Goal: Task Accomplishment & Management: Manage account settings

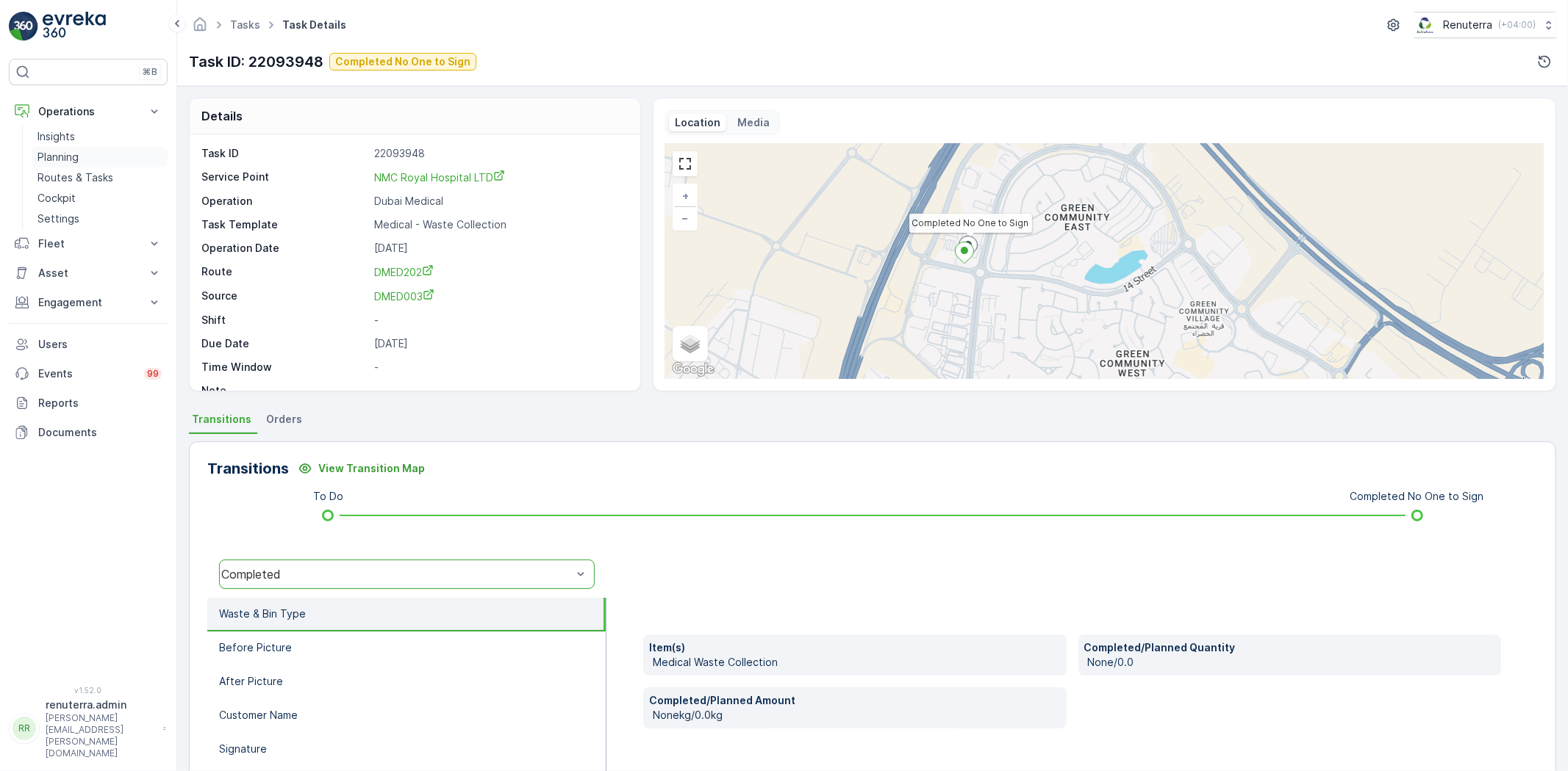
click at [42, 161] on p "Planning" at bounding box center [58, 157] width 42 height 15
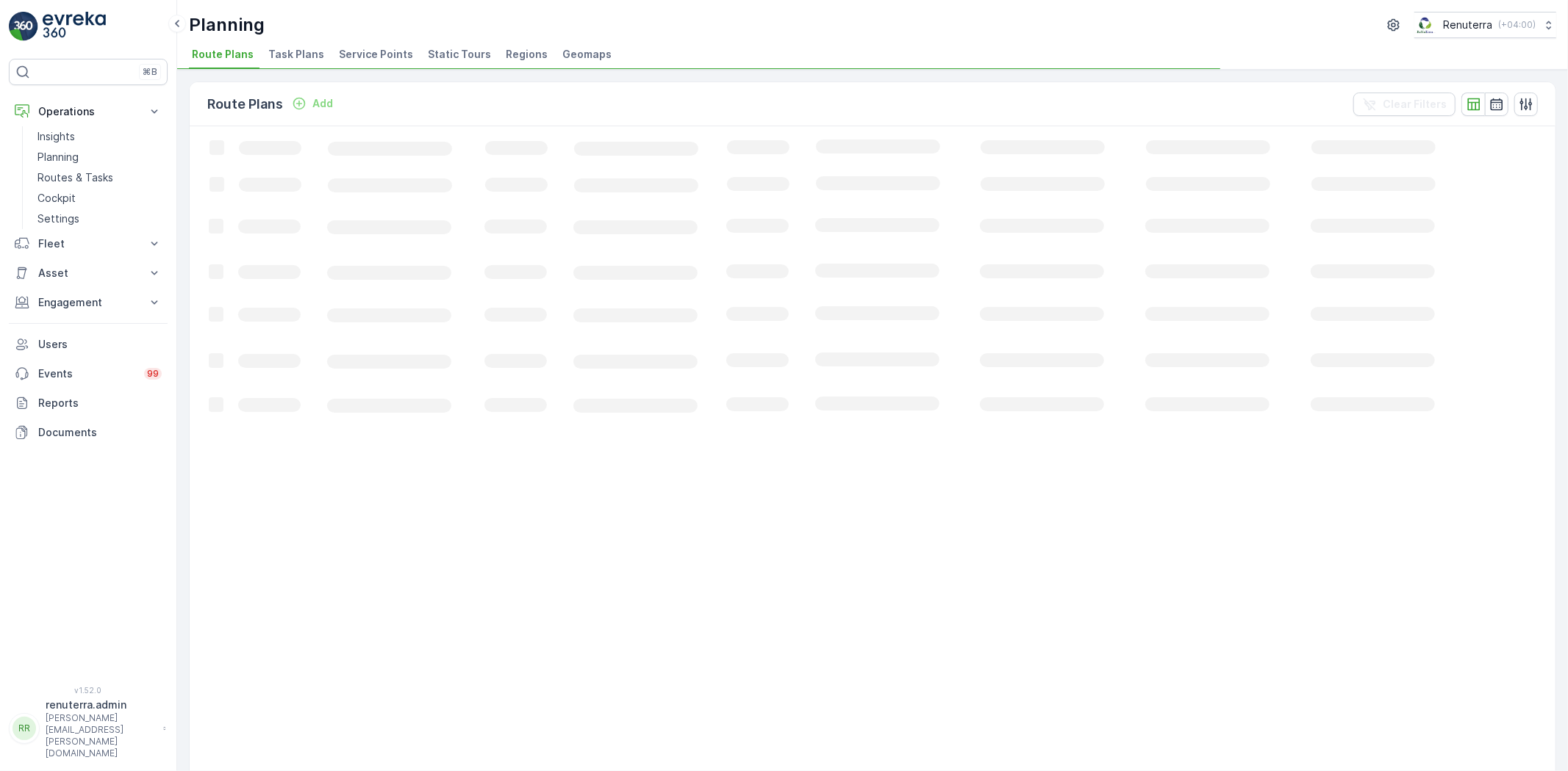
click at [386, 55] on span "Service Points" at bounding box center [376, 54] width 74 height 15
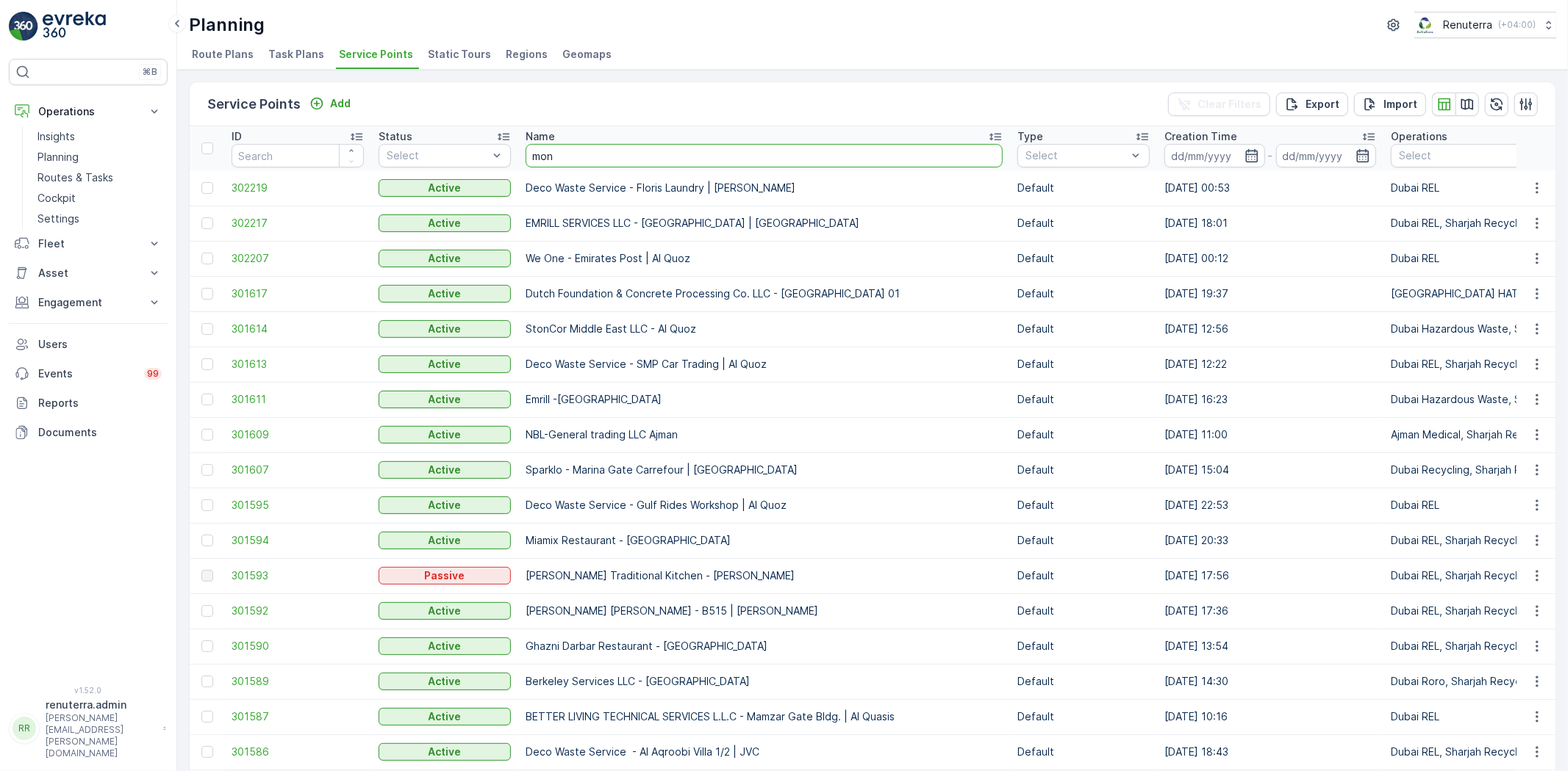
type input "moni"
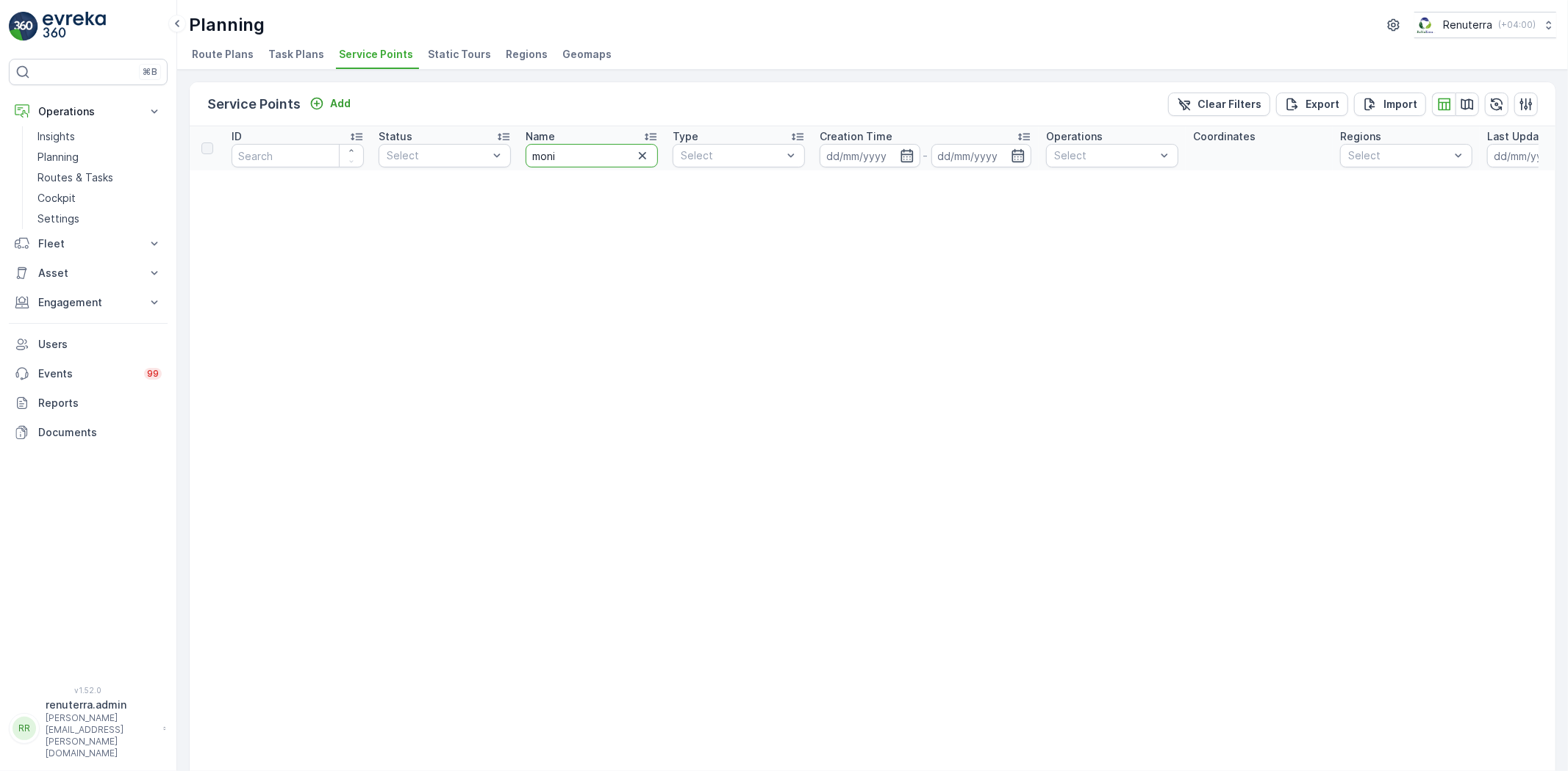
click at [584, 151] on input "moni" at bounding box center [591, 156] width 132 height 23
type input "m"
type input "omni"
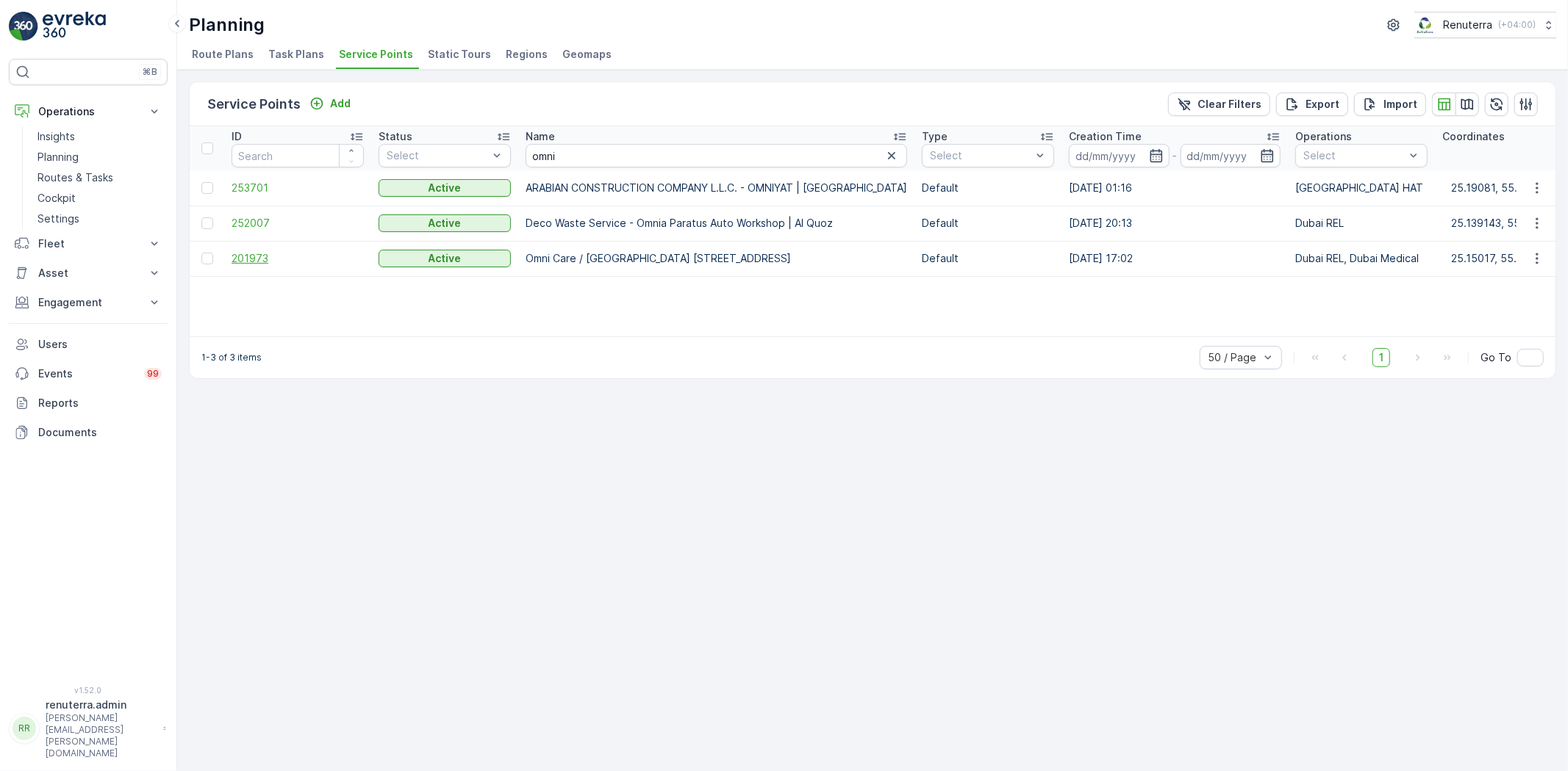
click at [266, 259] on span "201973" at bounding box center [298, 258] width 132 height 15
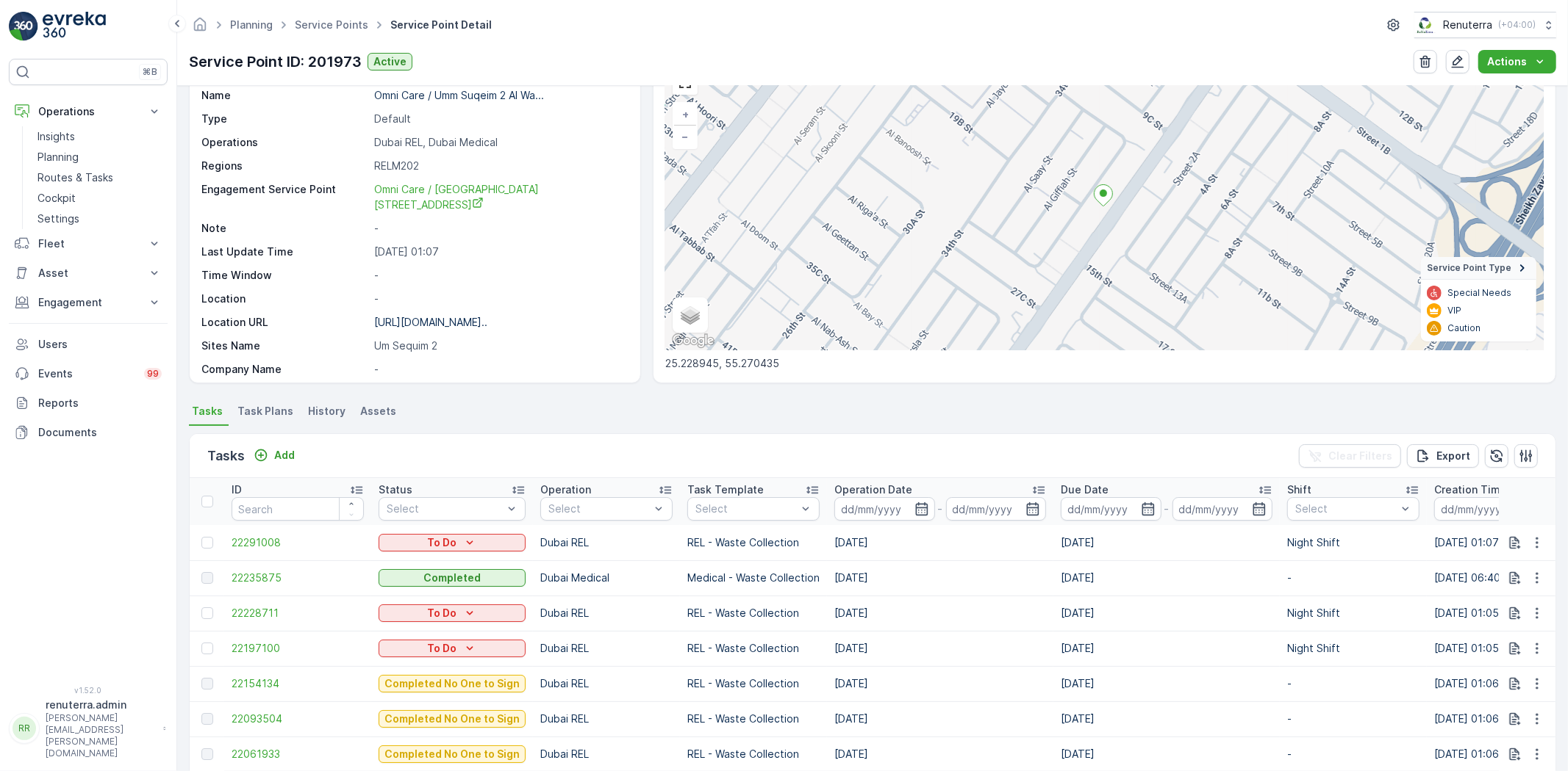
scroll to position [163, 0]
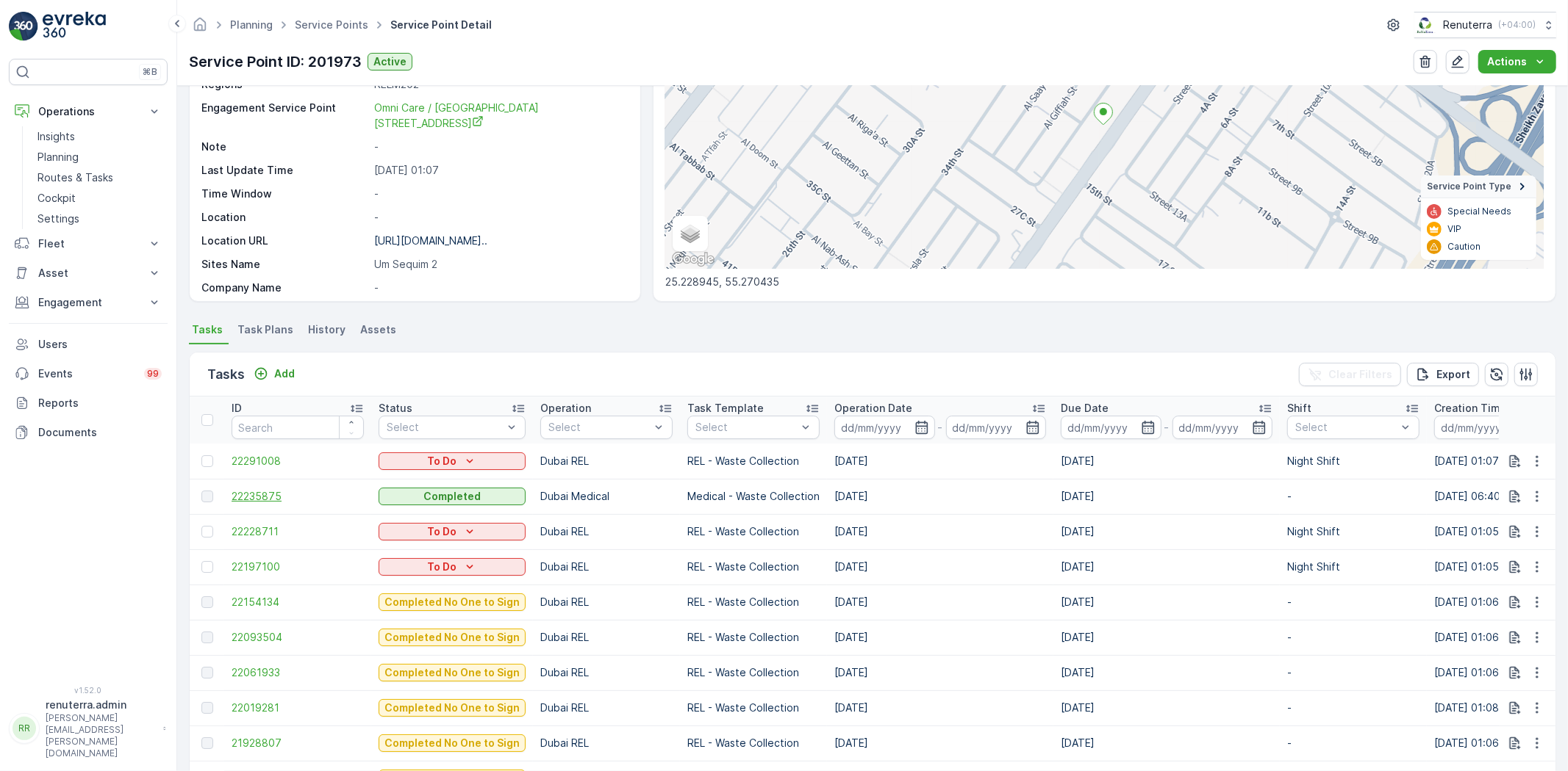
click at [272, 493] on span "22235875" at bounding box center [298, 496] width 132 height 15
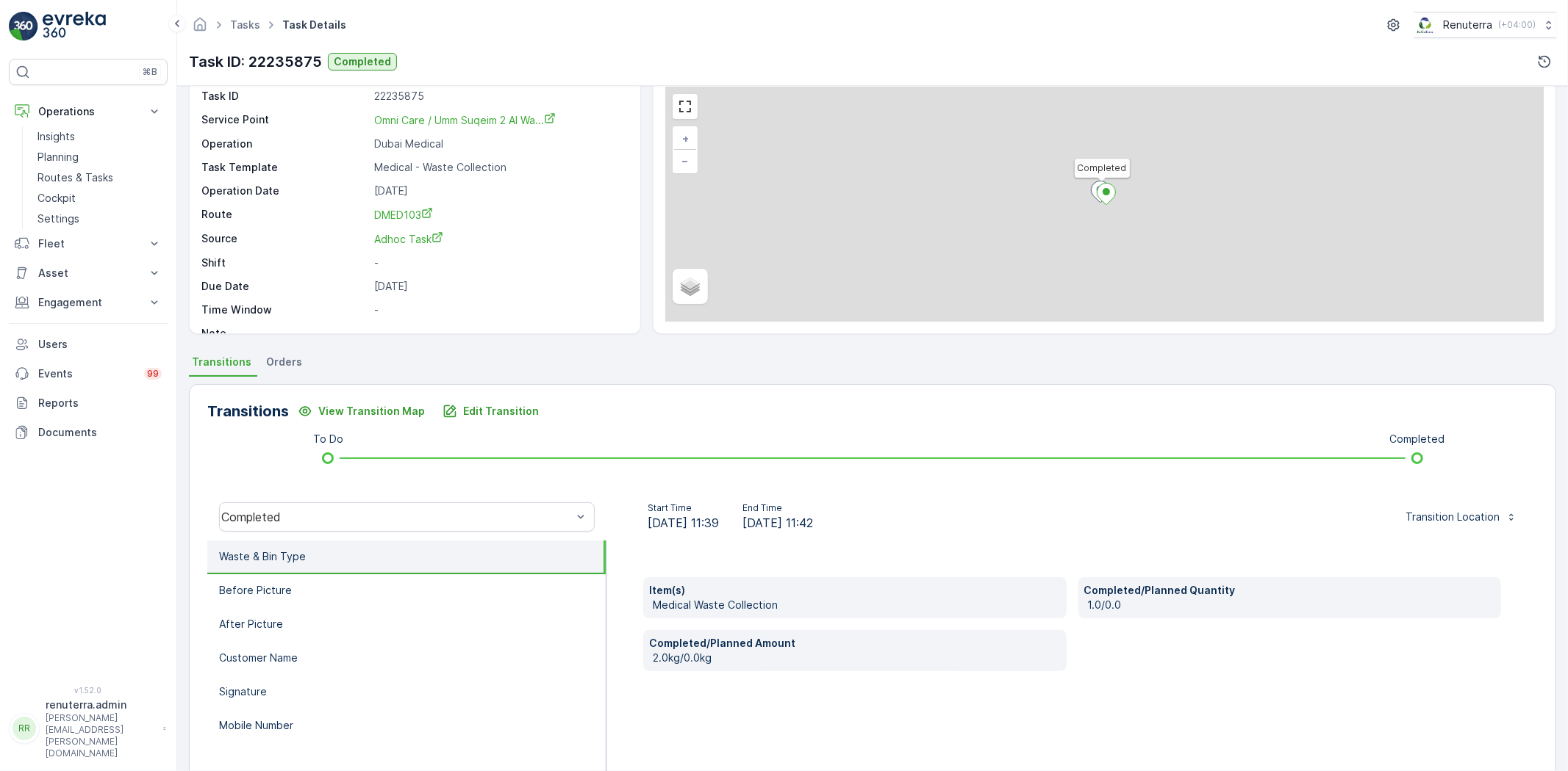
scroll to position [81, 0]
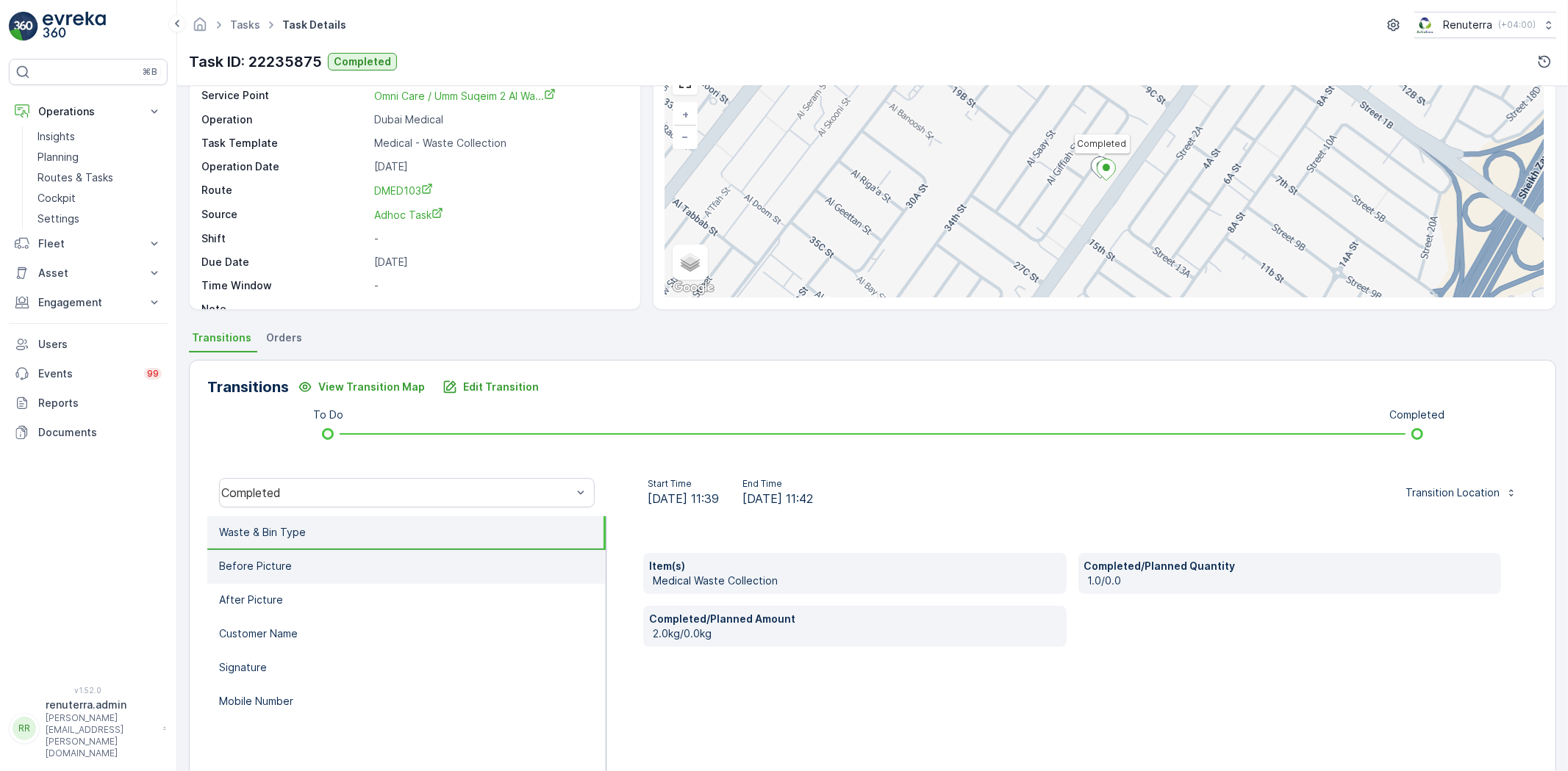
click at [307, 560] on li "Before Picture" at bounding box center [406, 567] width 399 height 34
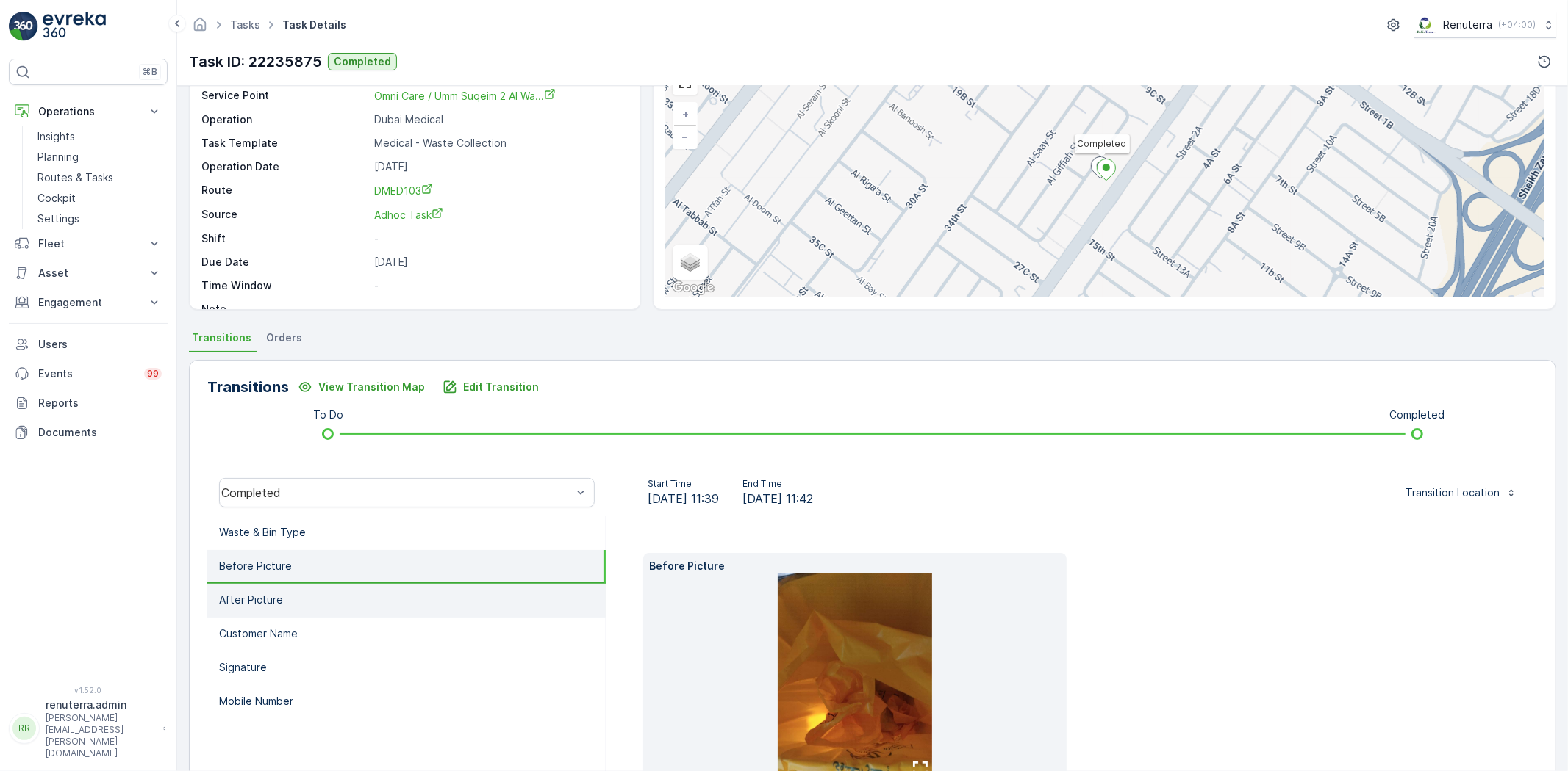
click at [334, 610] on li "After Picture" at bounding box center [406, 600] width 399 height 34
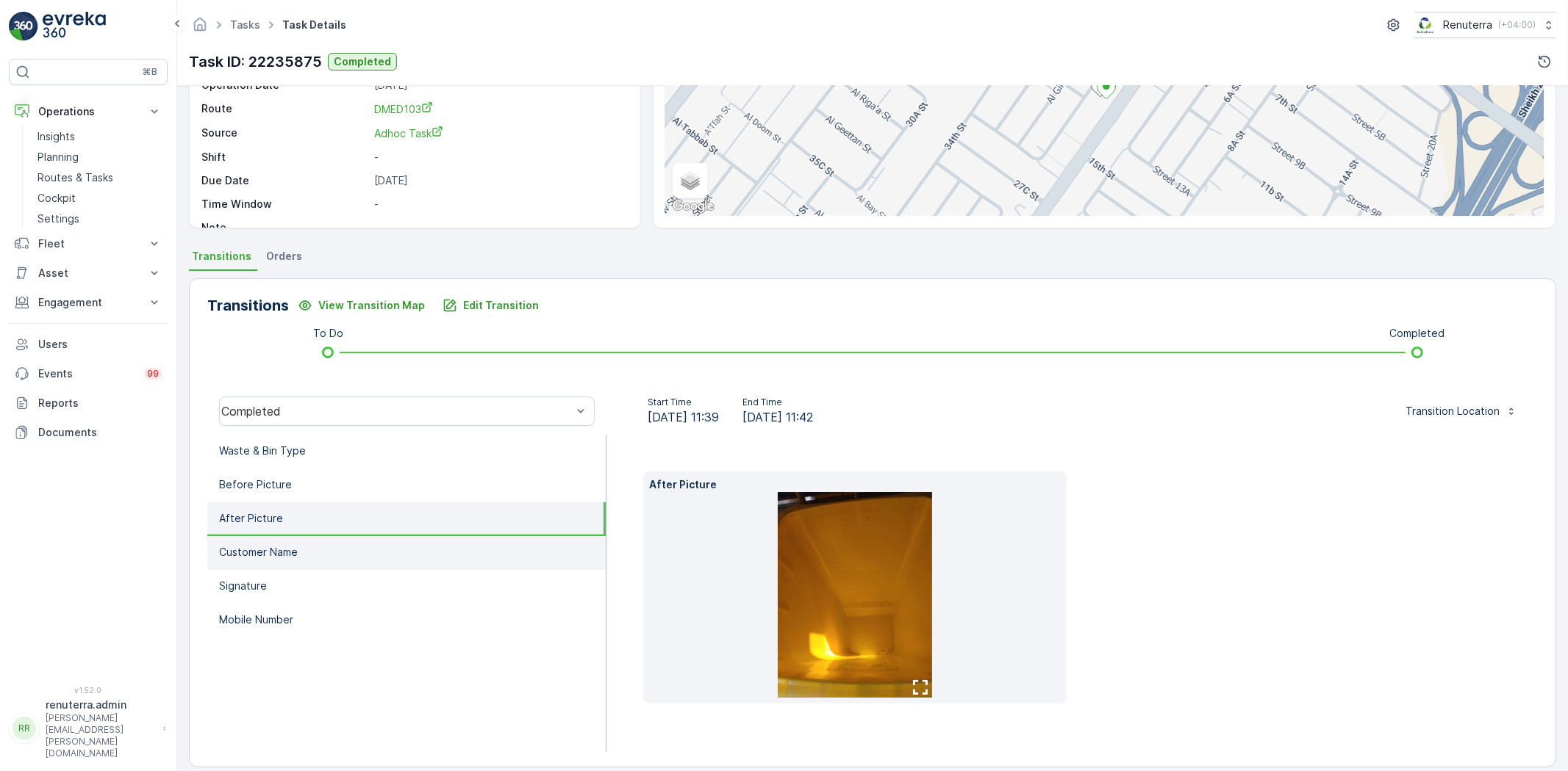
click at [304, 542] on li "Customer Name" at bounding box center [406, 553] width 399 height 34
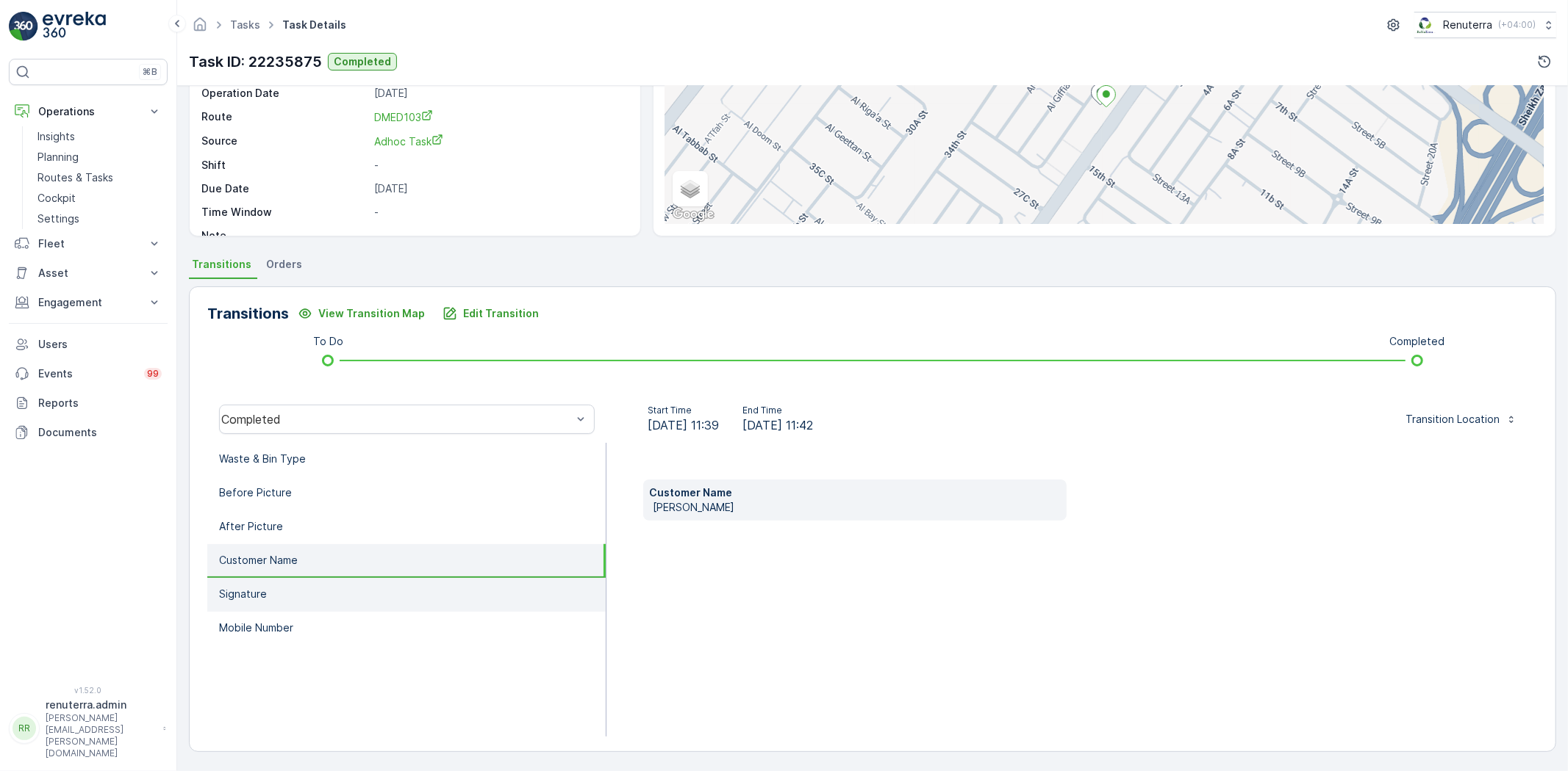
click at [302, 584] on li "Signature" at bounding box center [406, 595] width 399 height 34
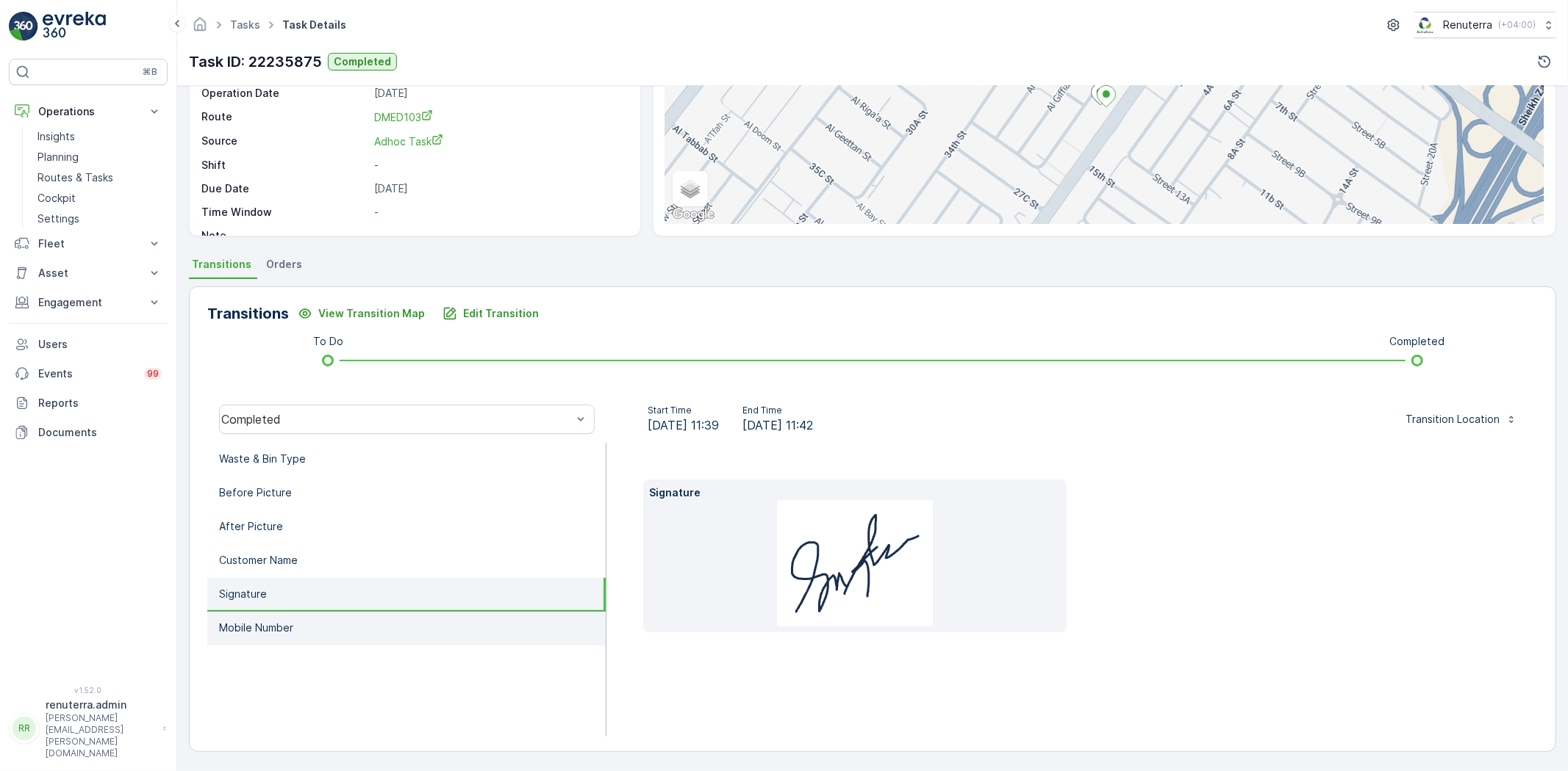
click at [295, 621] on li "Mobile Number" at bounding box center [406, 629] width 399 height 34
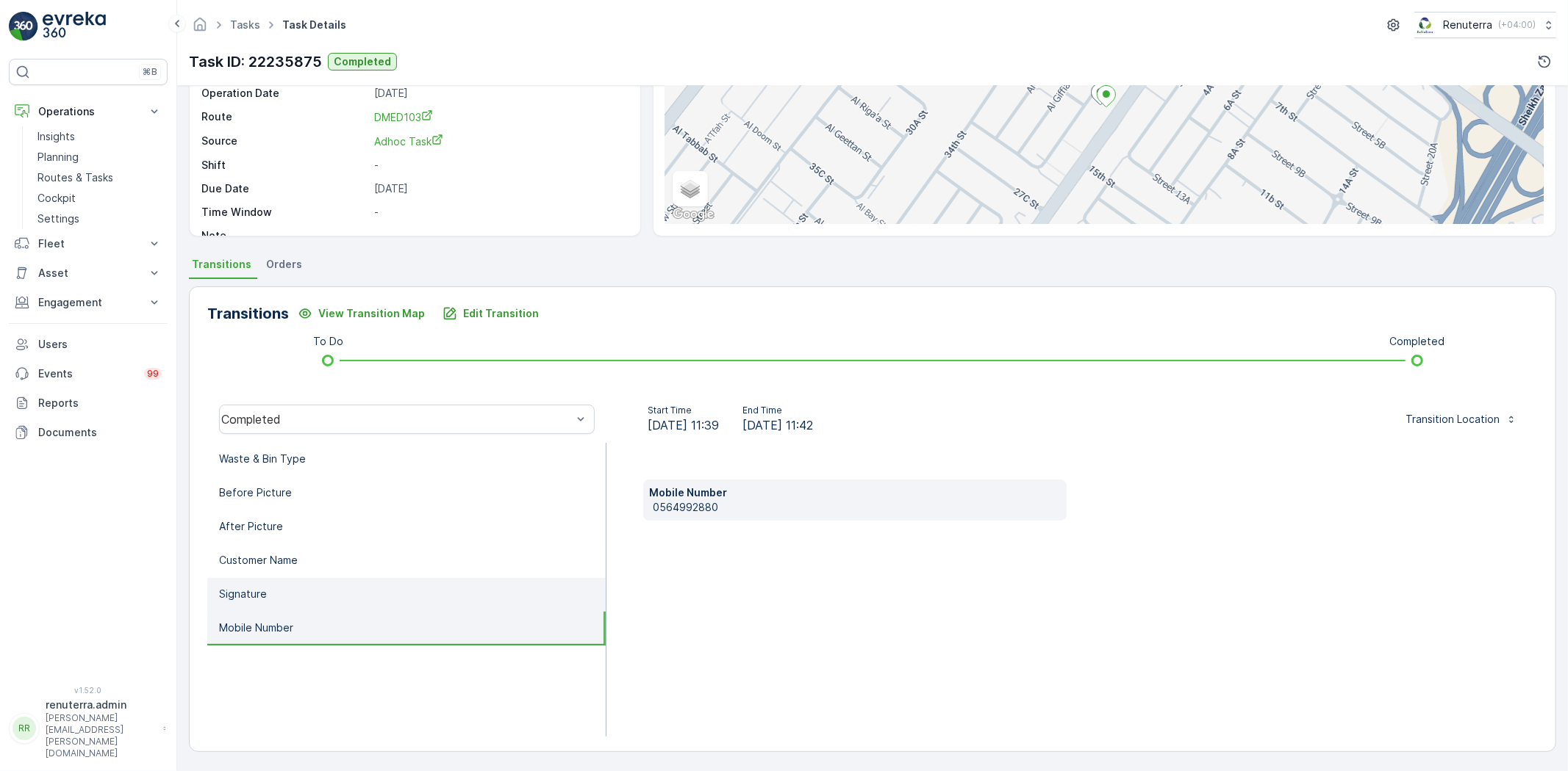
click at [311, 591] on li "Signature" at bounding box center [406, 595] width 399 height 34
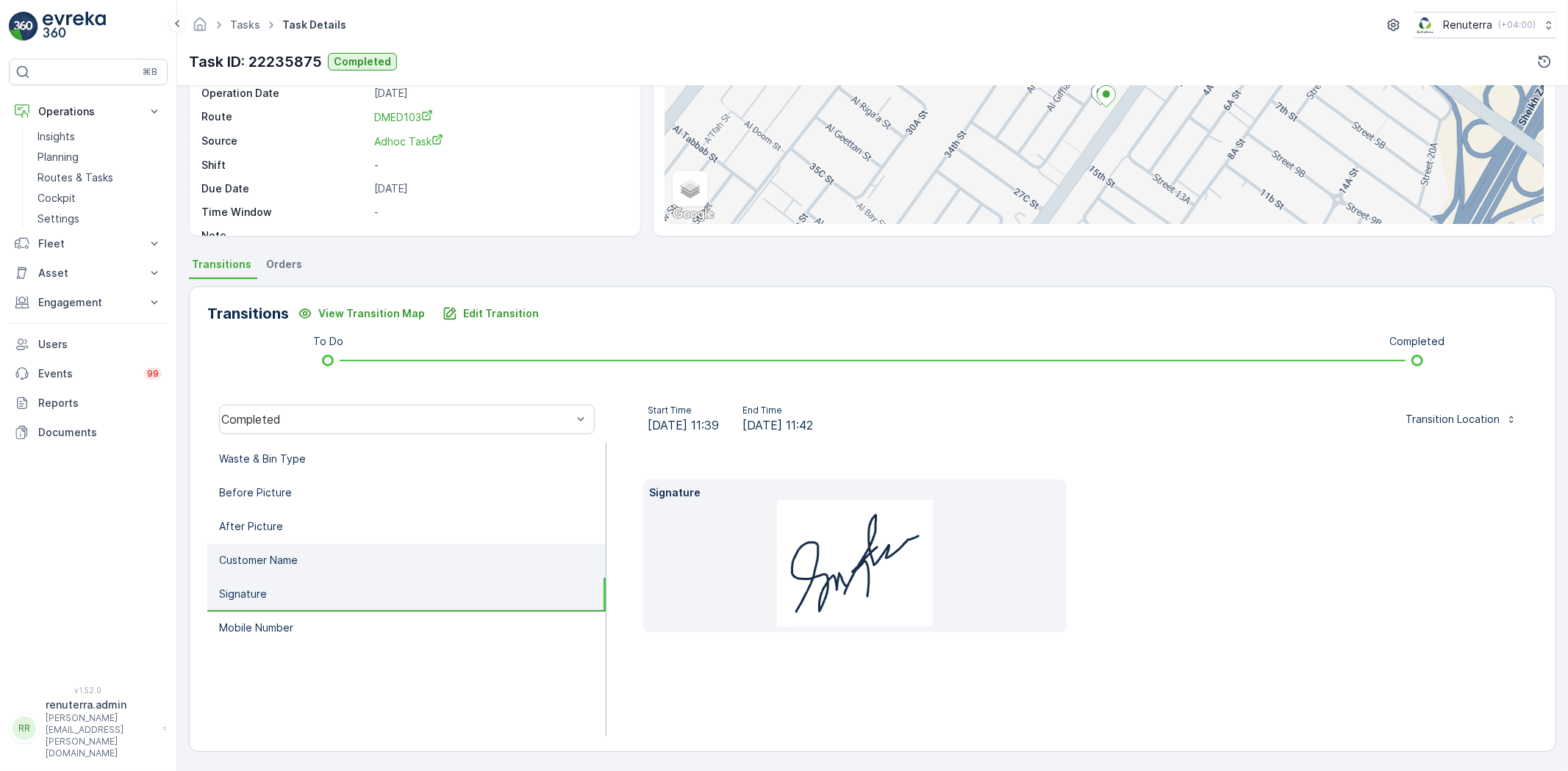
click at [320, 560] on li "Customer Name" at bounding box center [406, 560] width 399 height 34
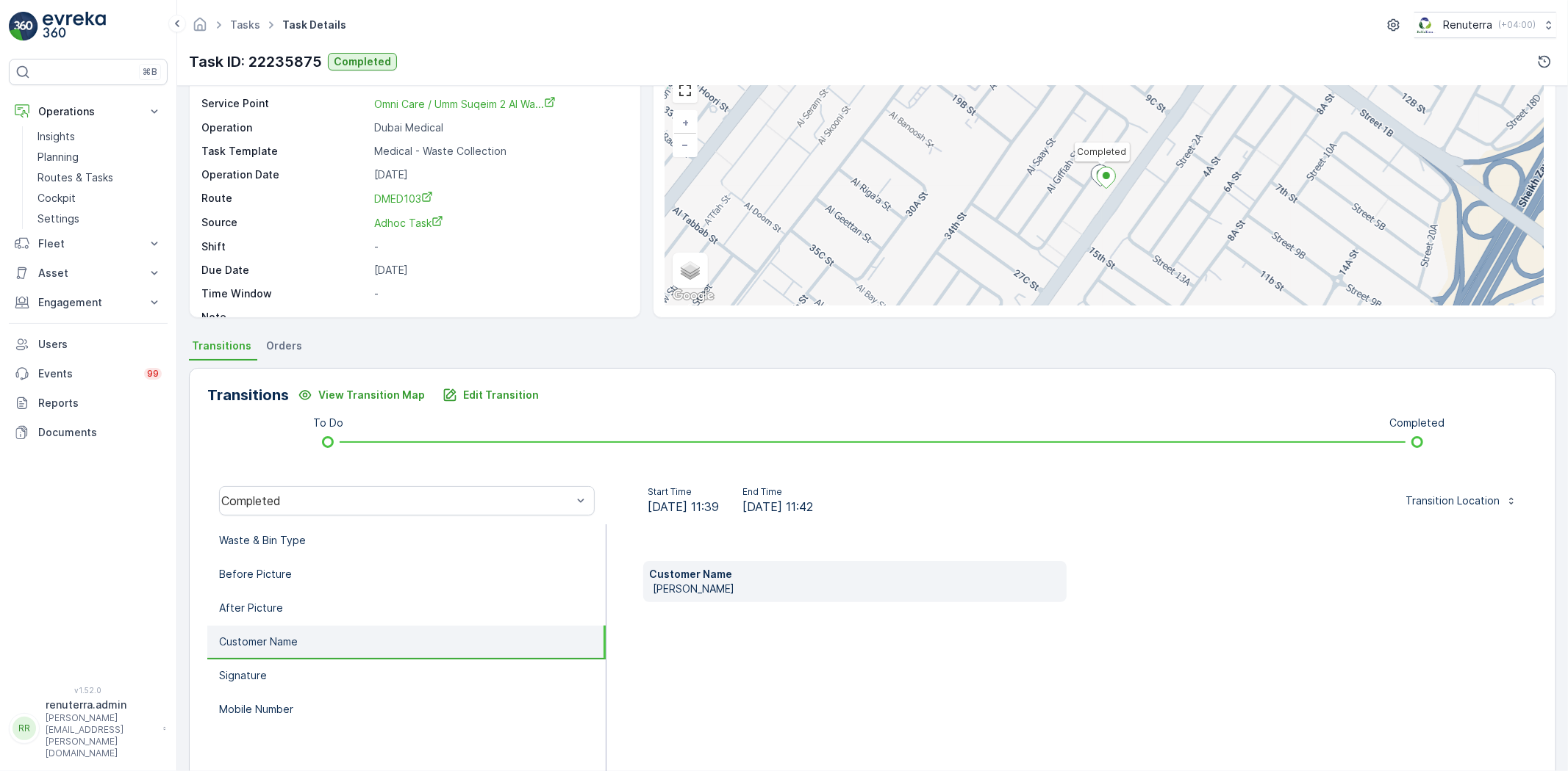
scroll to position [0, 0]
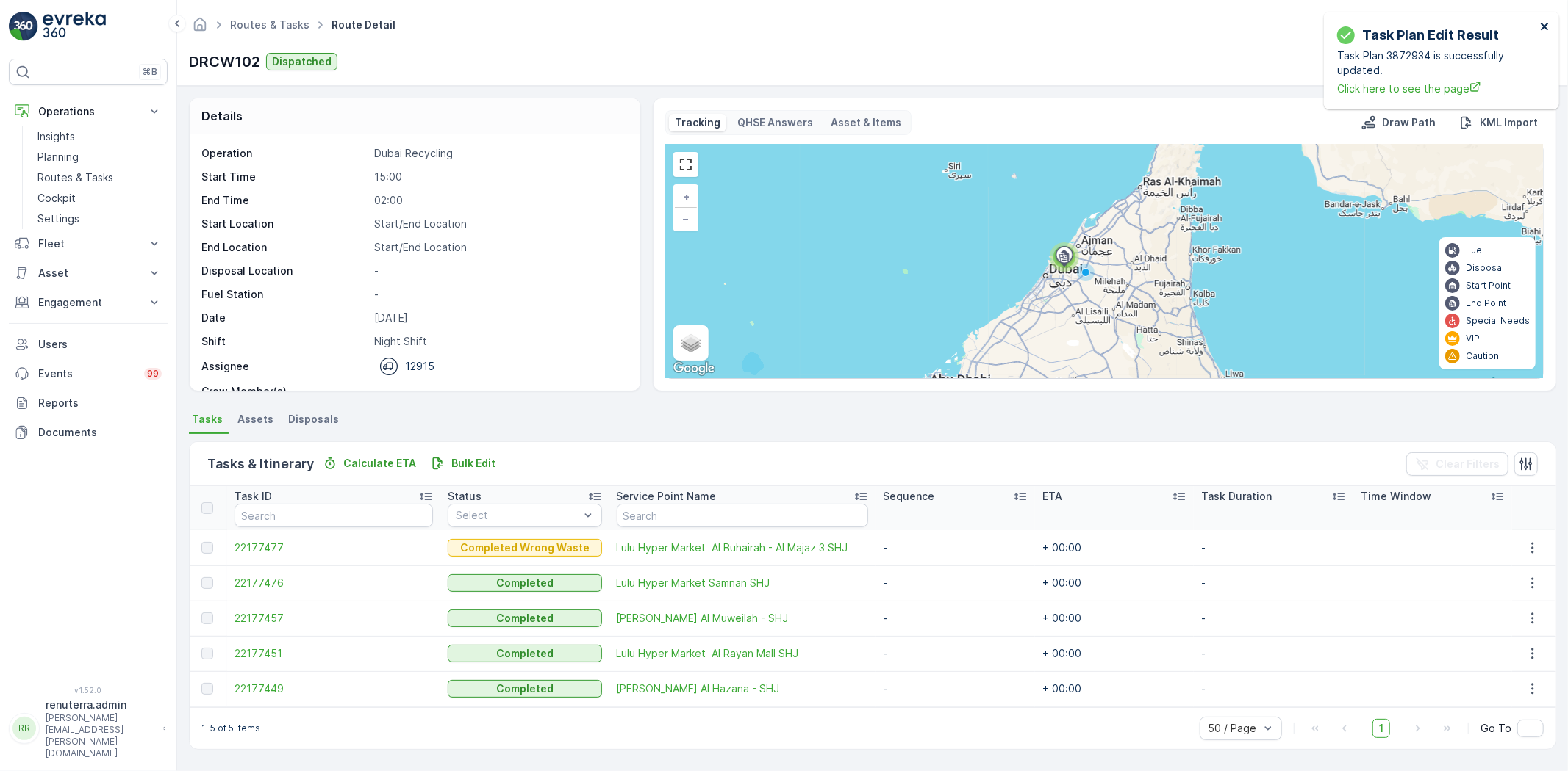
click at [1540, 27] on icon "close" at bounding box center [1545, 26] width 10 height 12
click at [38, 177] on p "Routes & Tasks" at bounding box center [75, 178] width 76 height 15
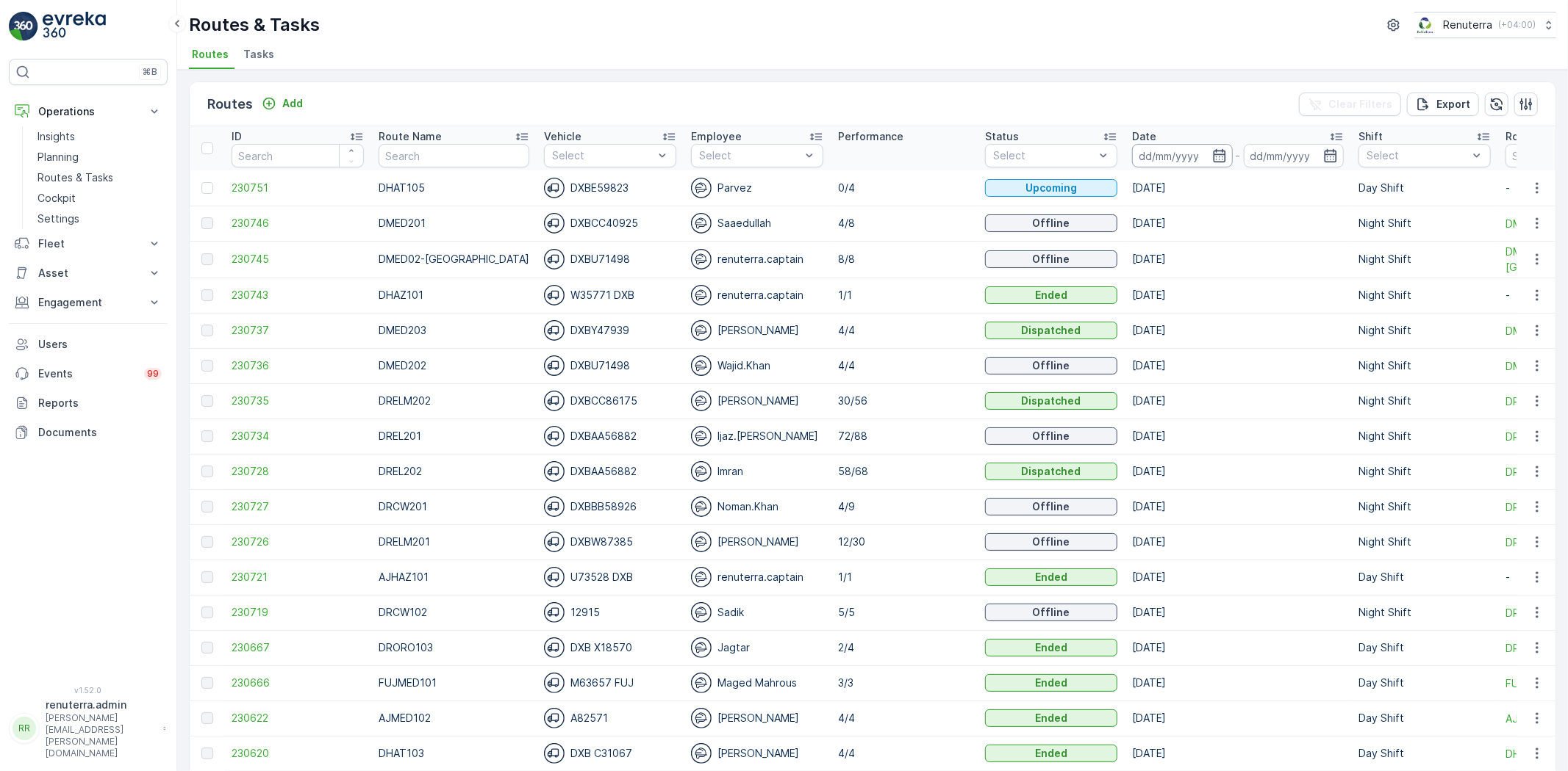
click at [1205, 164] on input at bounding box center [1182, 156] width 101 height 23
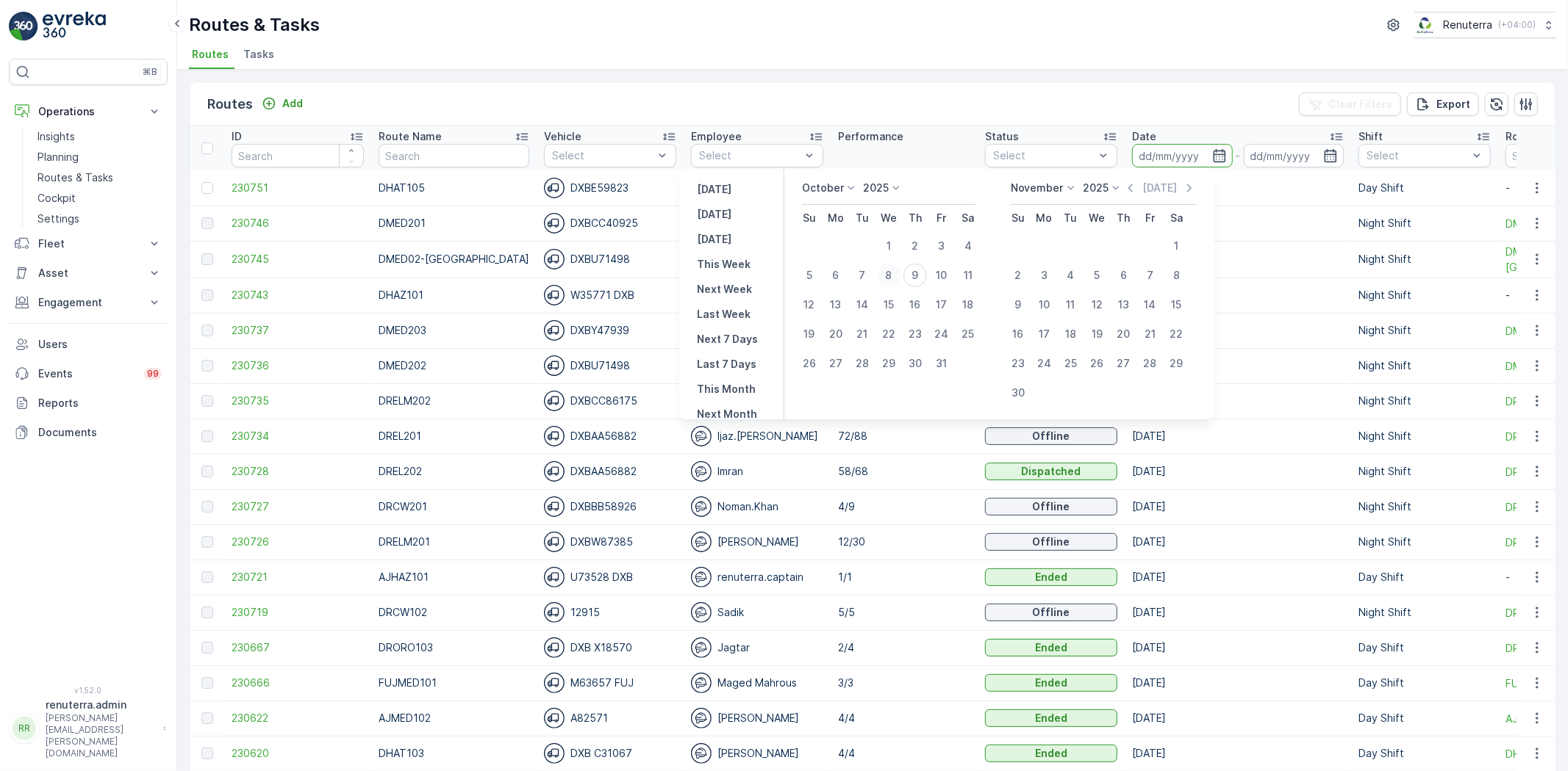
click at [895, 279] on div "8" at bounding box center [889, 276] width 23 height 23
type input "[DATE]"
click at [895, 279] on div "8" at bounding box center [889, 276] width 23 height 23
type input "[DATE]"
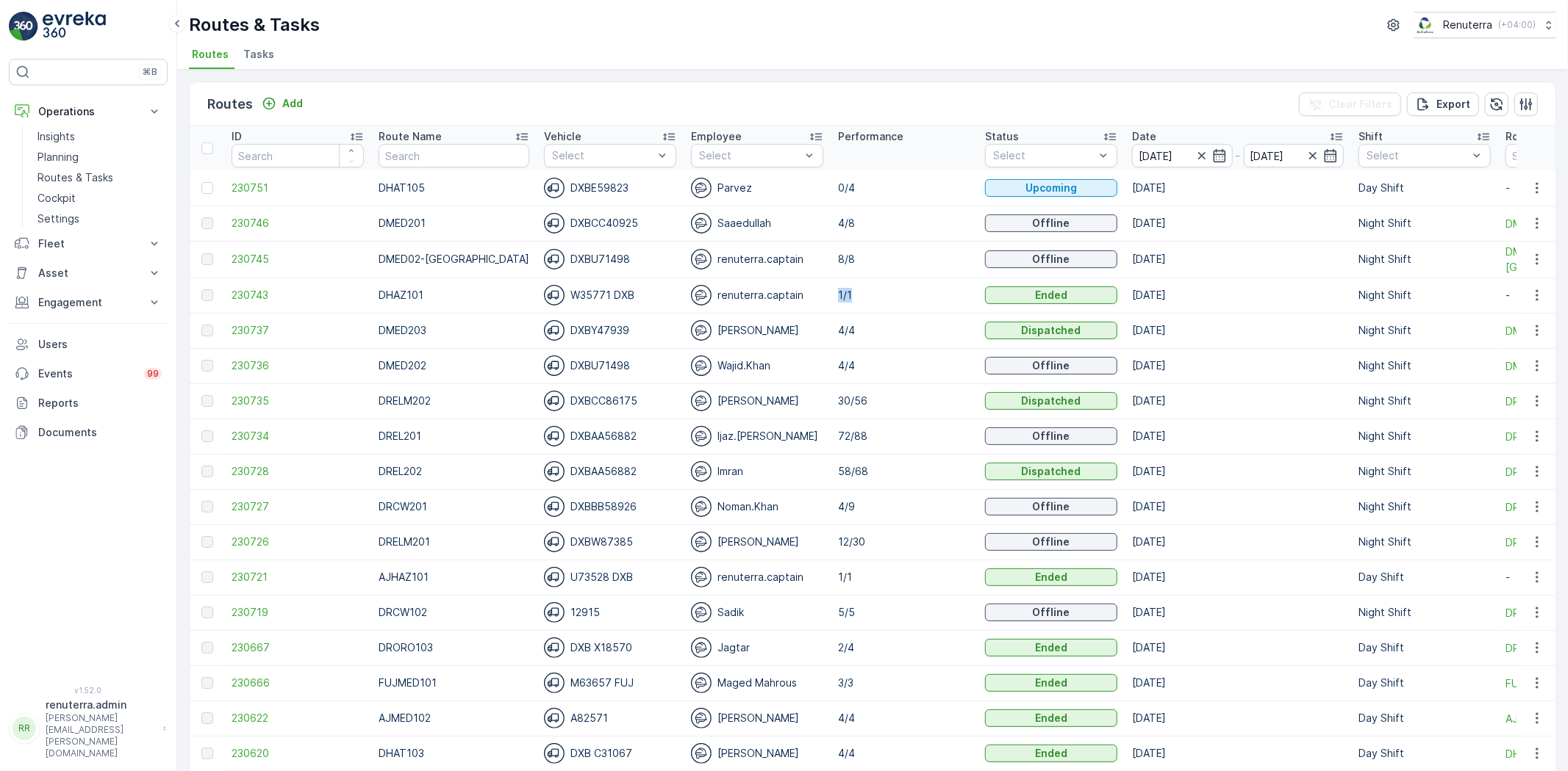
click at [895, 279] on td "1/1" at bounding box center [904, 295] width 147 height 35
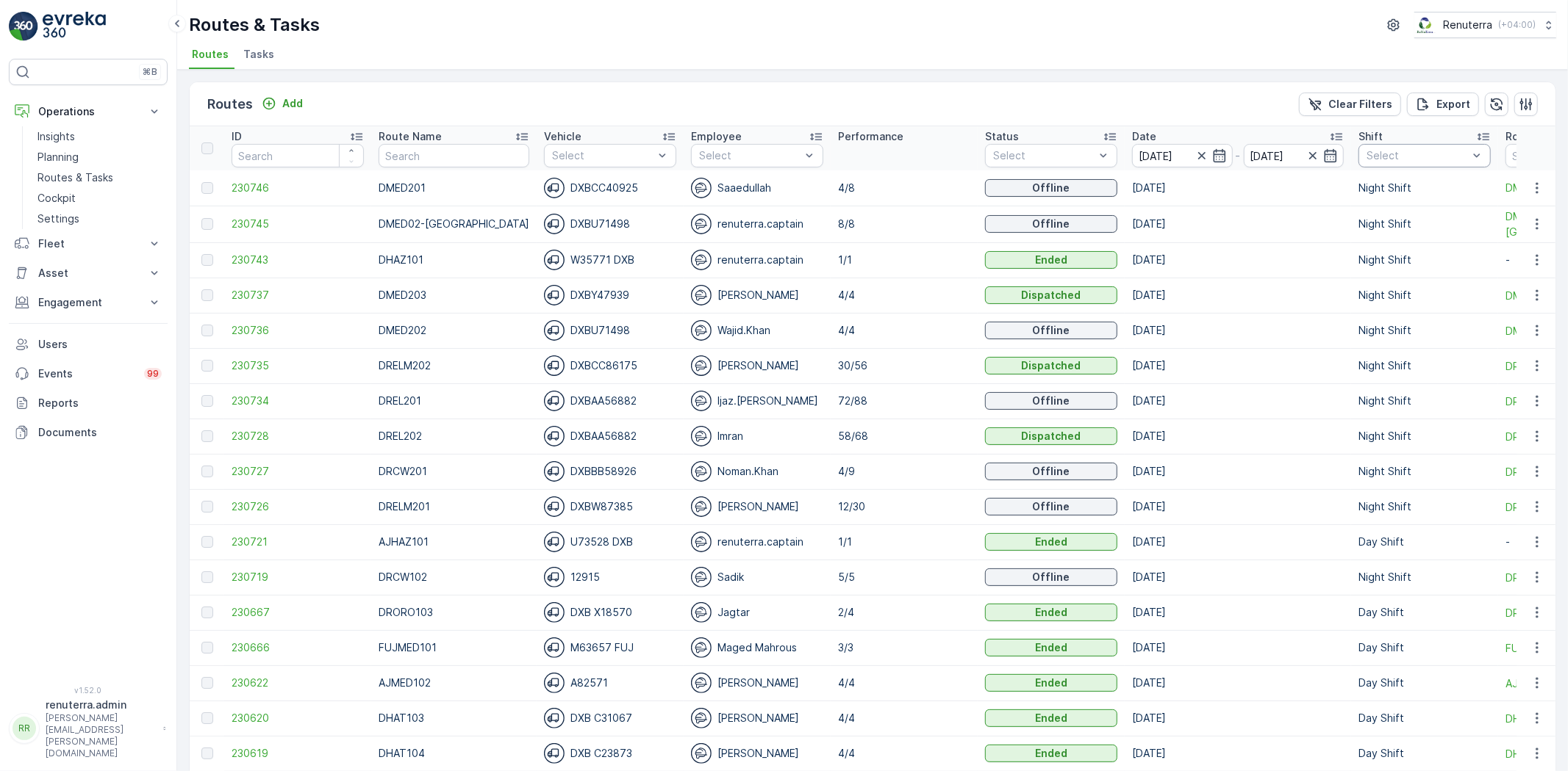
click at [1392, 146] on div "Select" at bounding box center [1424, 156] width 132 height 23
click at [1382, 268] on p "Night Shift" at bounding box center [1409, 263] width 54 height 15
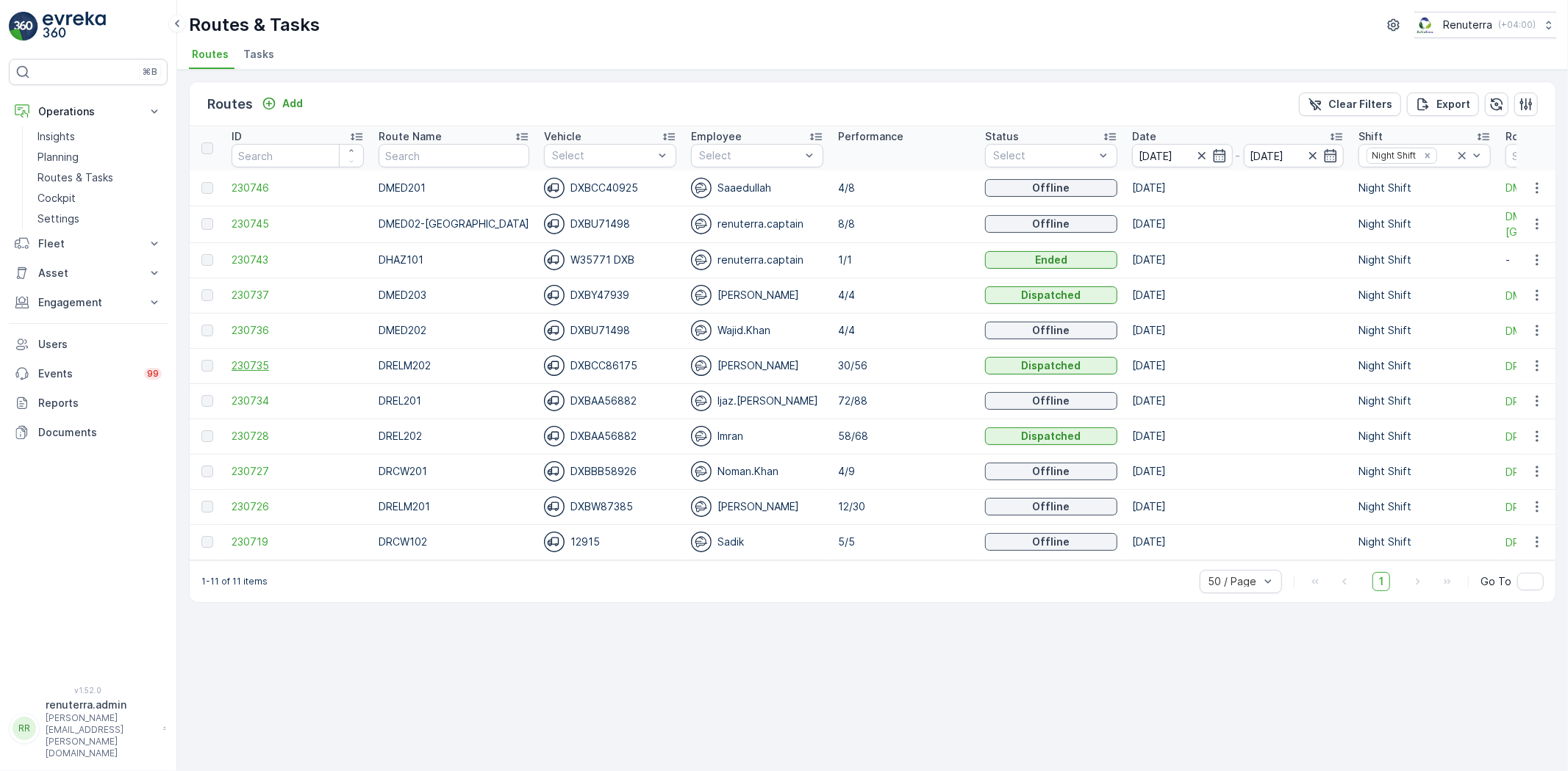
click at [243, 366] on span "230735" at bounding box center [298, 366] width 132 height 15
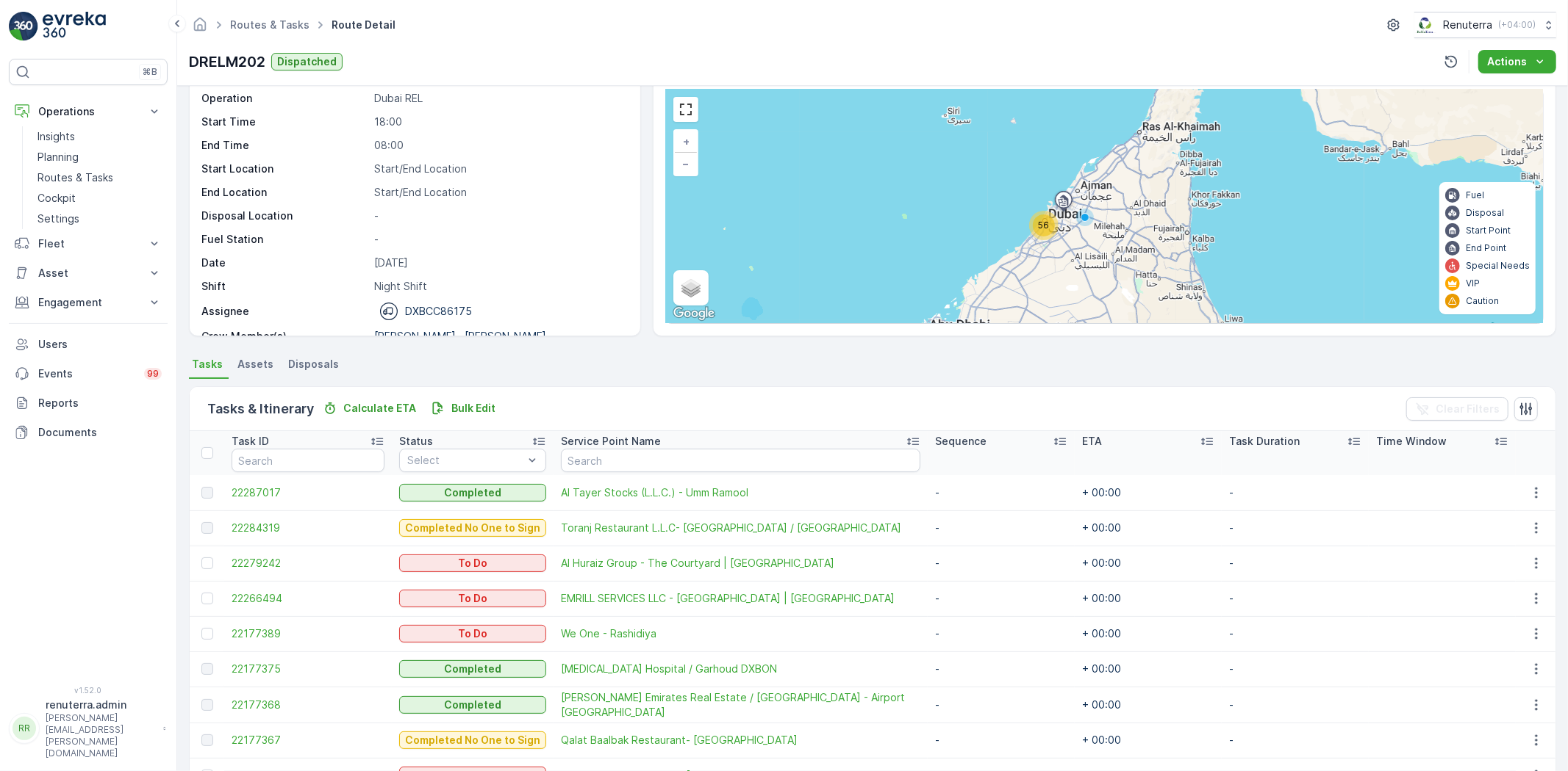
scroll to position [81, 0]
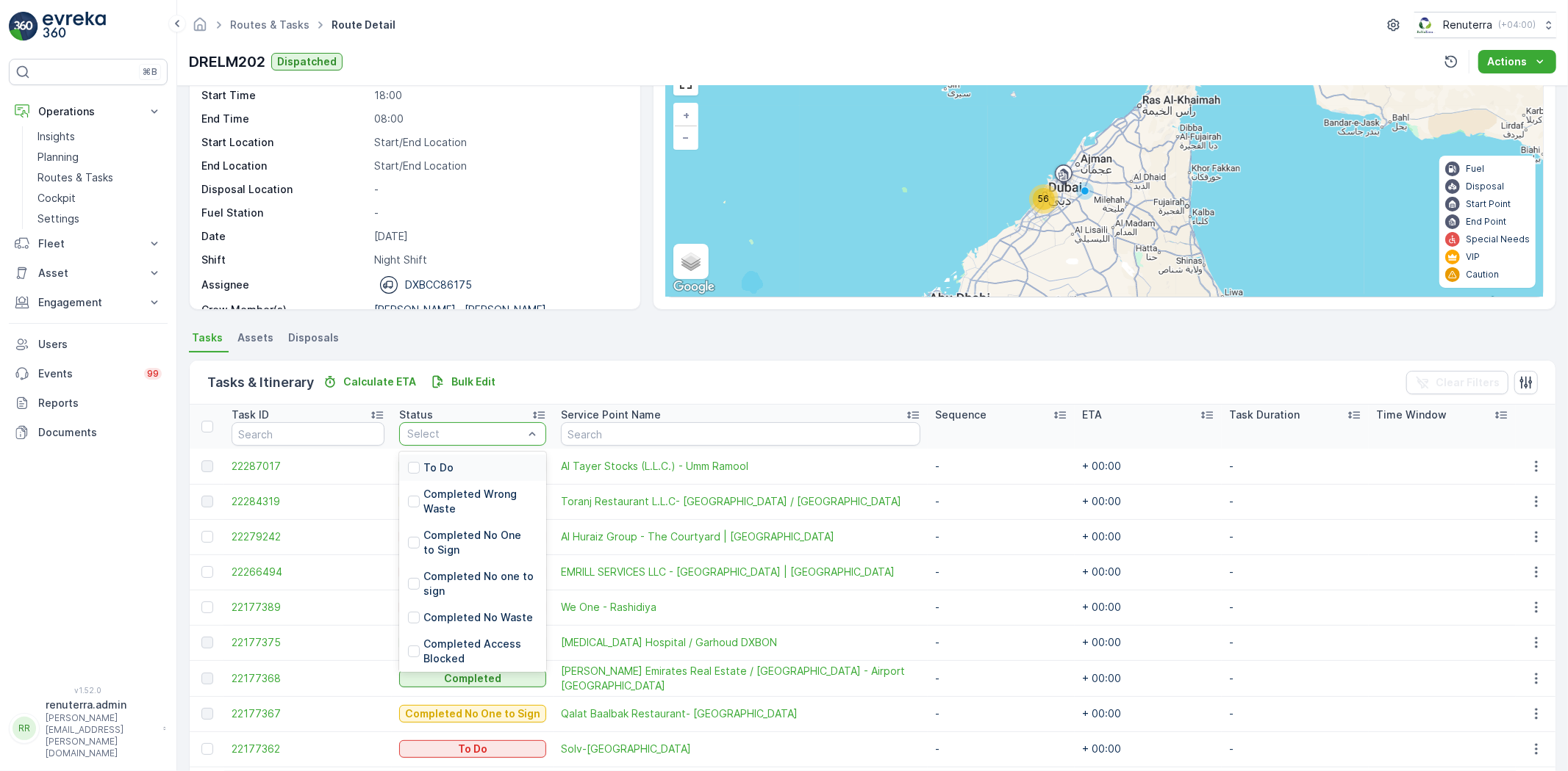
click at [491, 463] on div "To Do" at bounding box center [473, 468] width 147 height 27
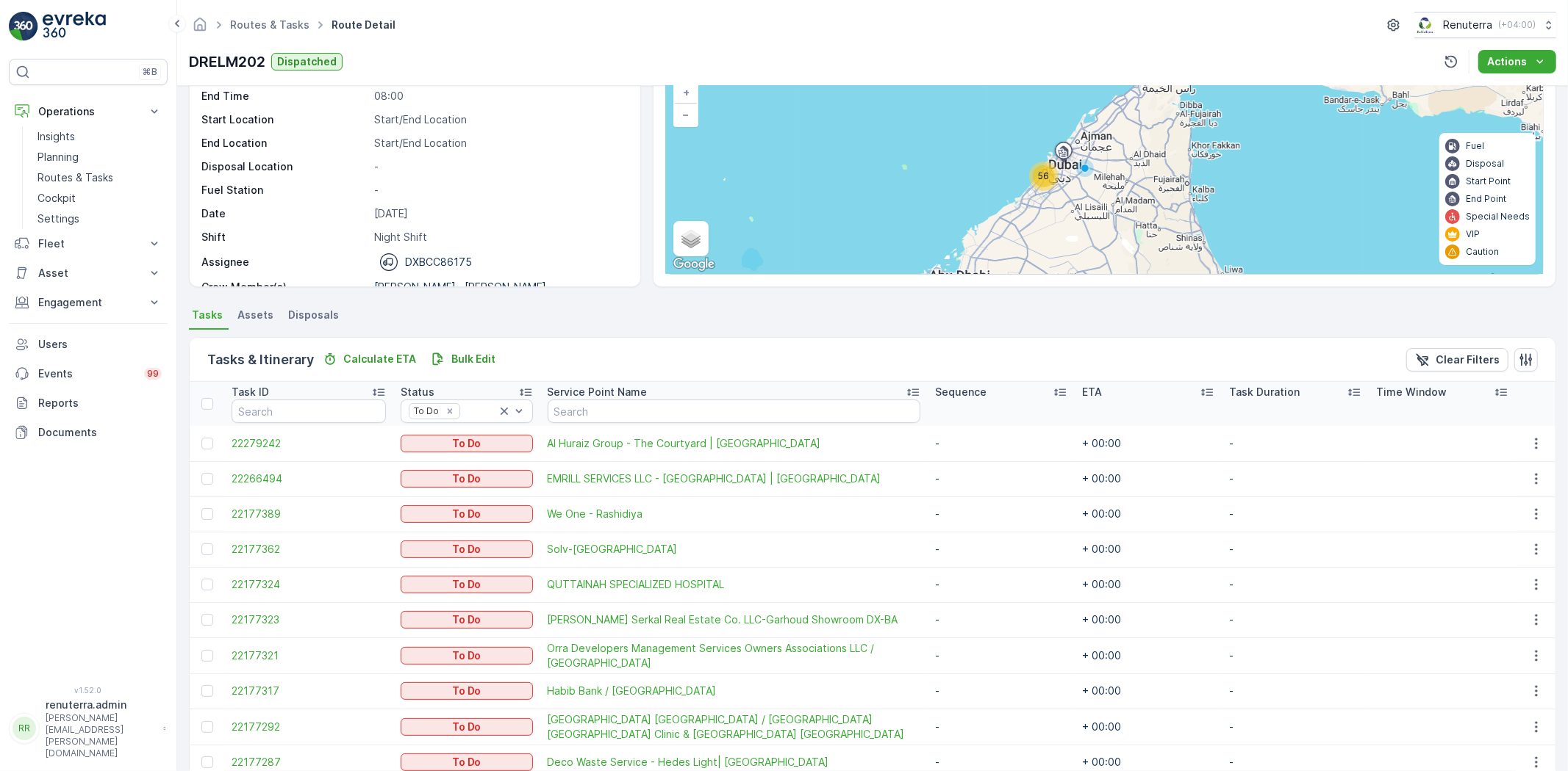
scroll to position [86, 0]
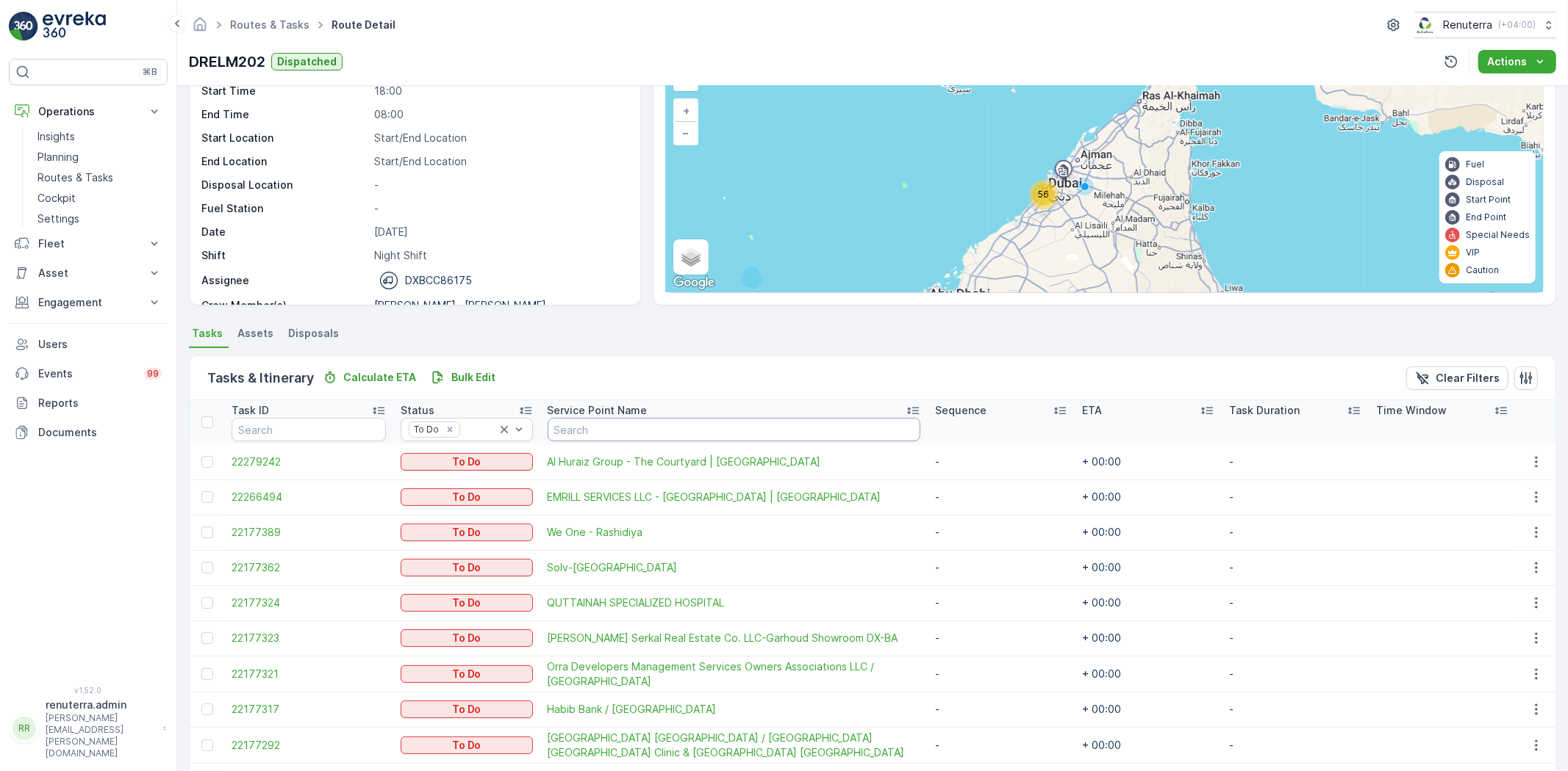
click at [644, 427] on input "text" at bounding box center [734, 430] width 373 height 23
type input "emril"
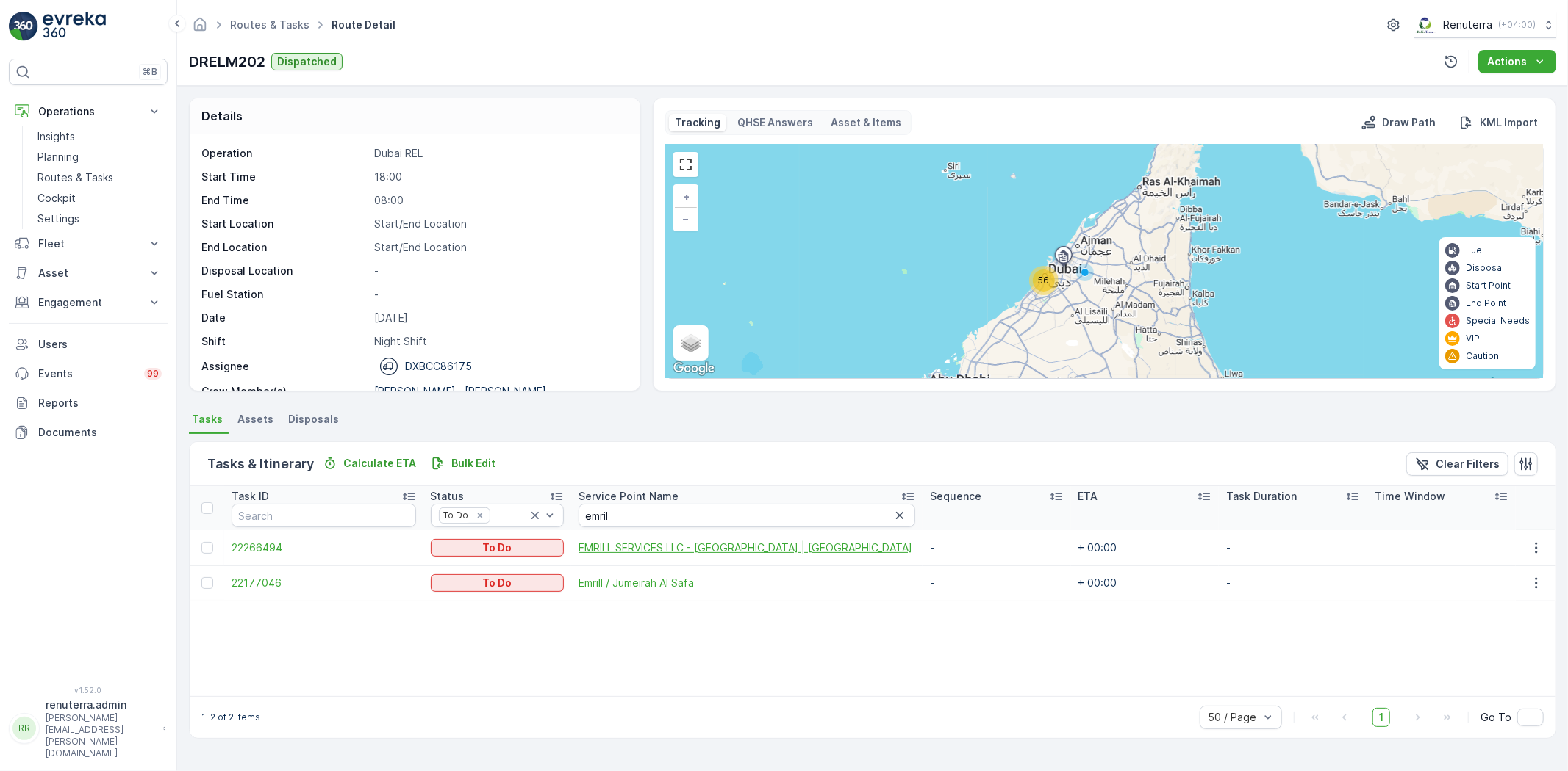
click at [659, 547] on span "EMRILL SERVICES LLC - Dubai Downtown | Business Bay" at bounding box center [747, 548] width 337 height 15
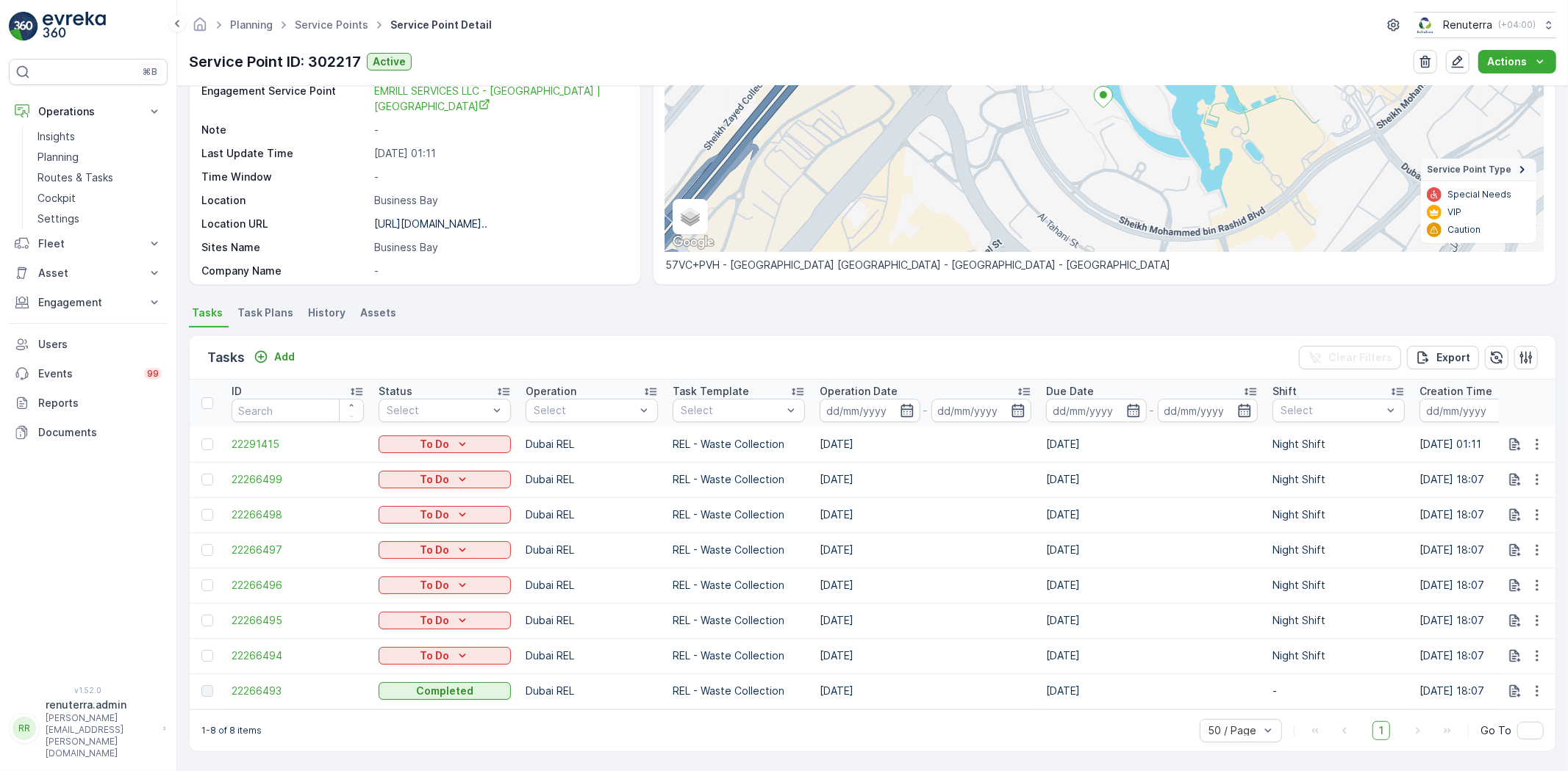
scroll to position [186, 0]
click at [243, 684] on span "22266493" at bounding box center [298, 691] width 132 height 15
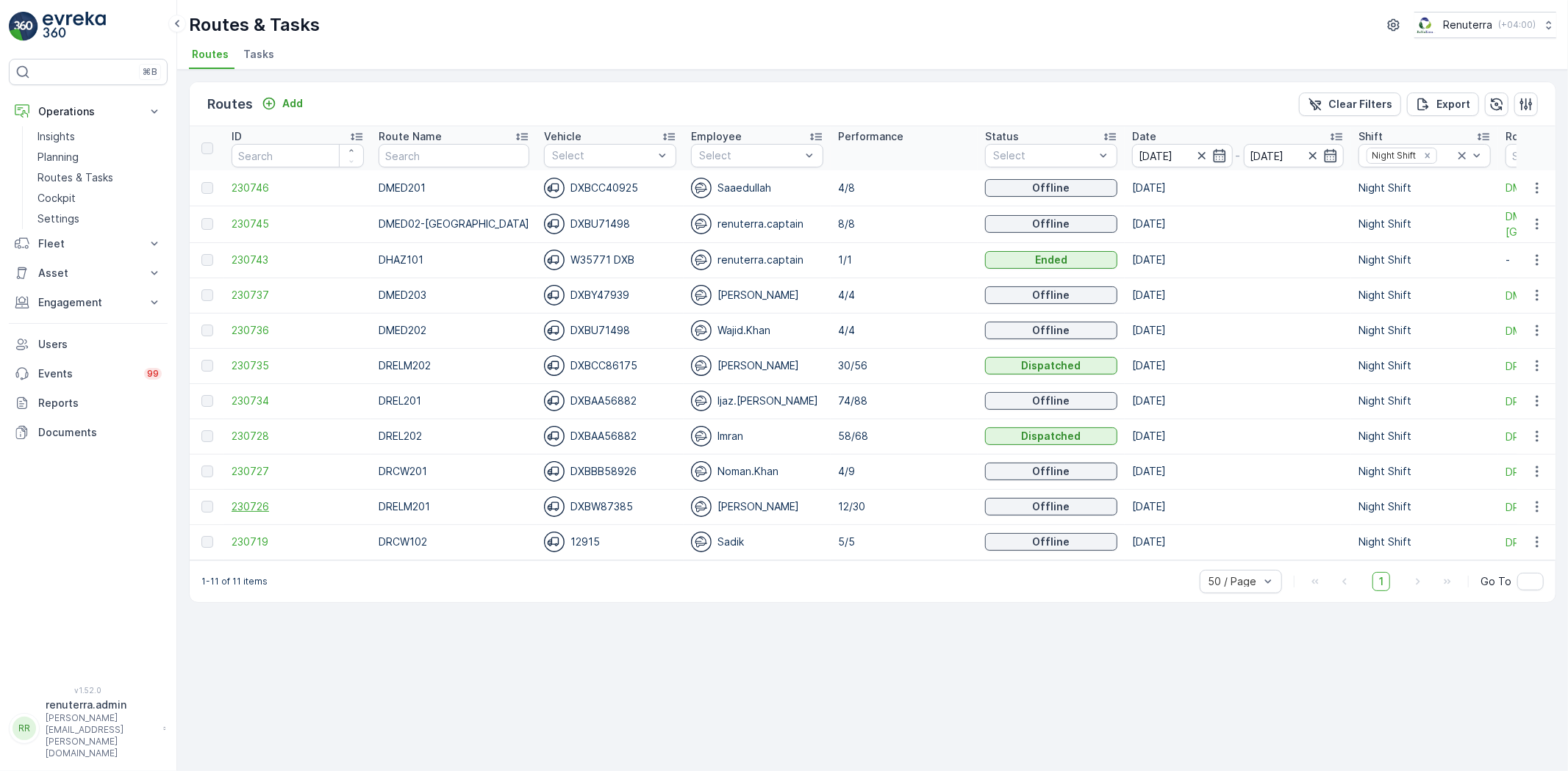
click at [261, 507] on span "230726" at bounding box center [298, 506] width 132 height 15
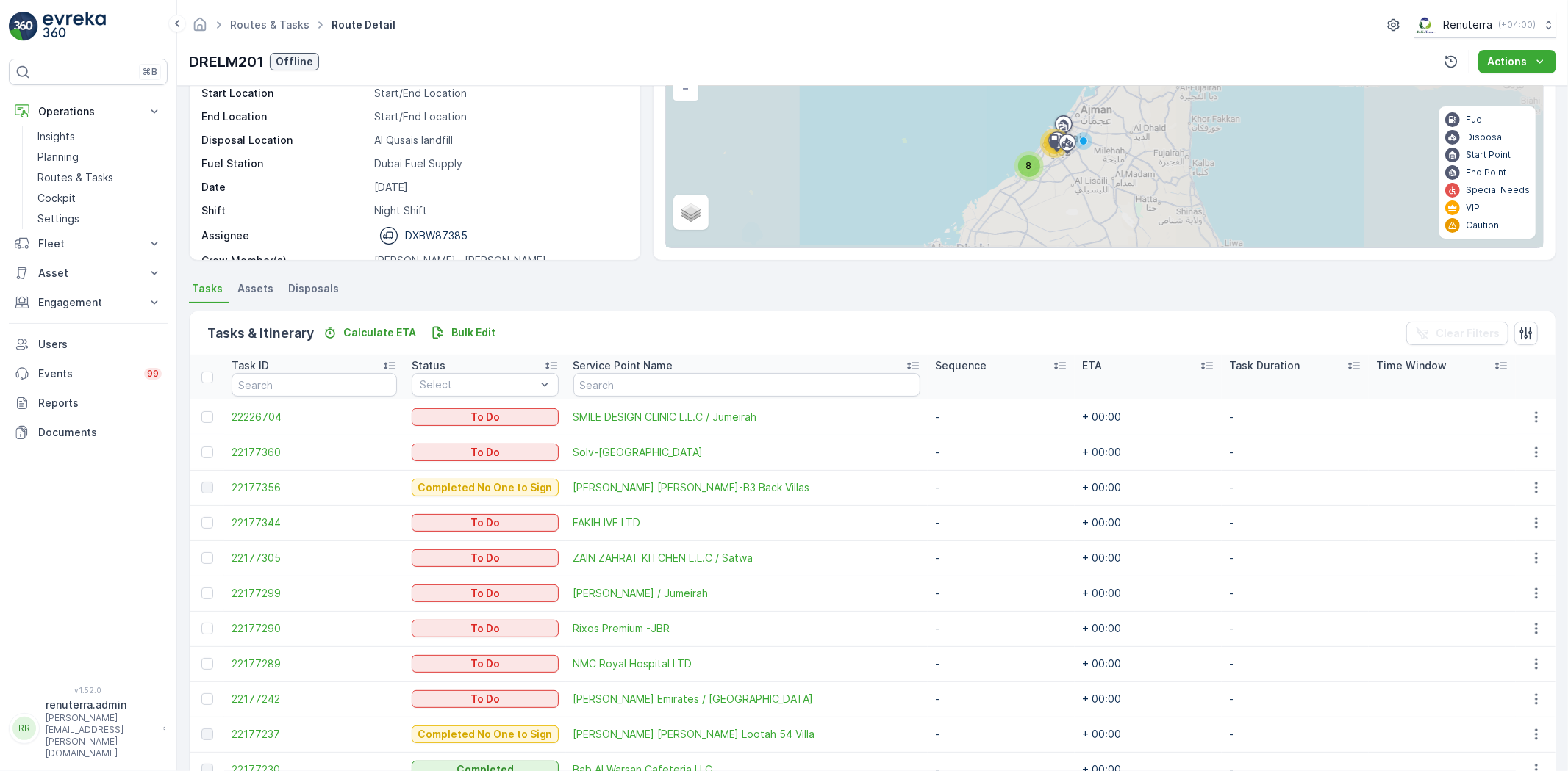
scroll to position [163, 0]
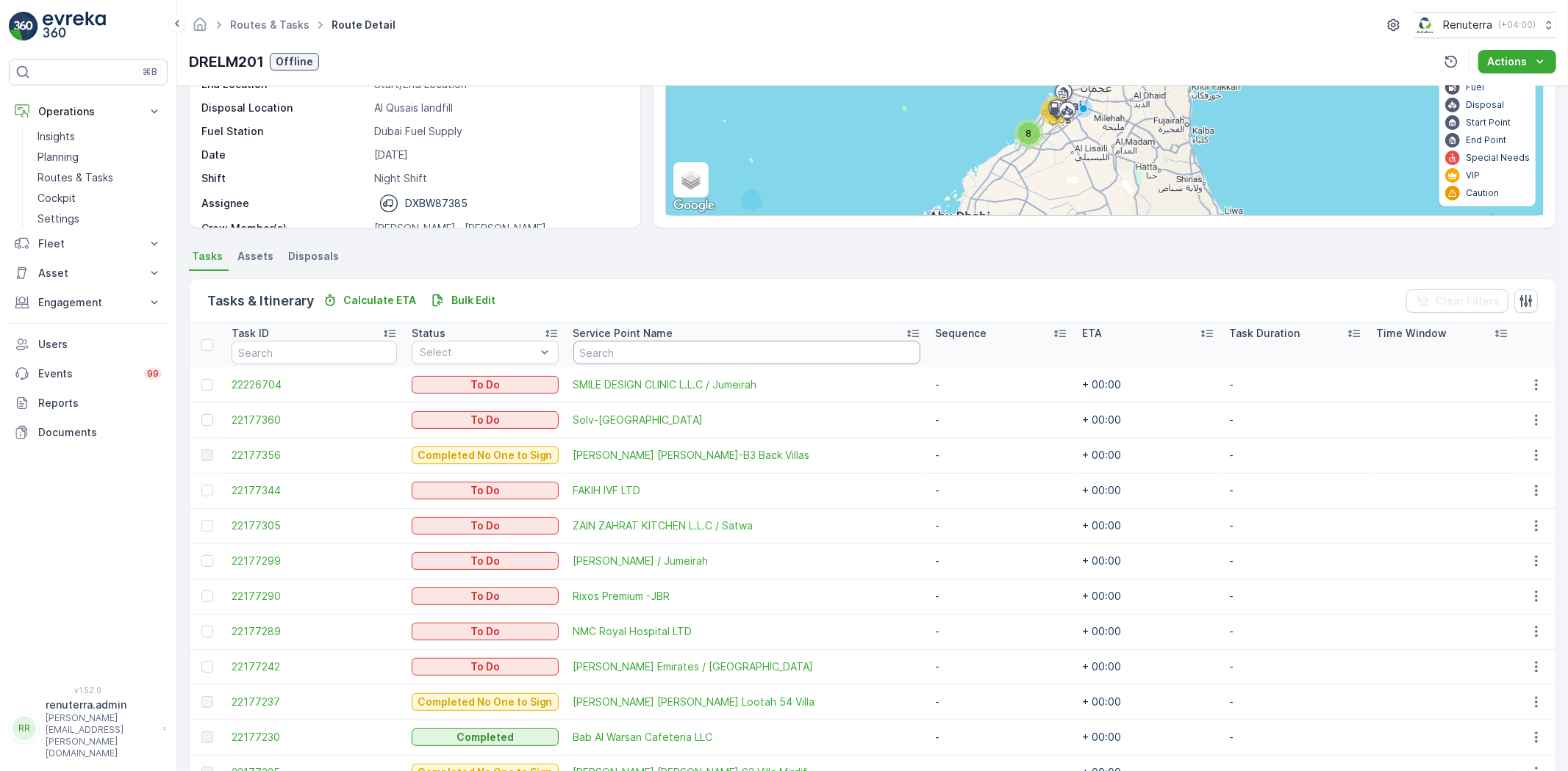
click at [655, 348] on input "text" at bounding box center [746, 352] width 347 height 23
type input "emr"
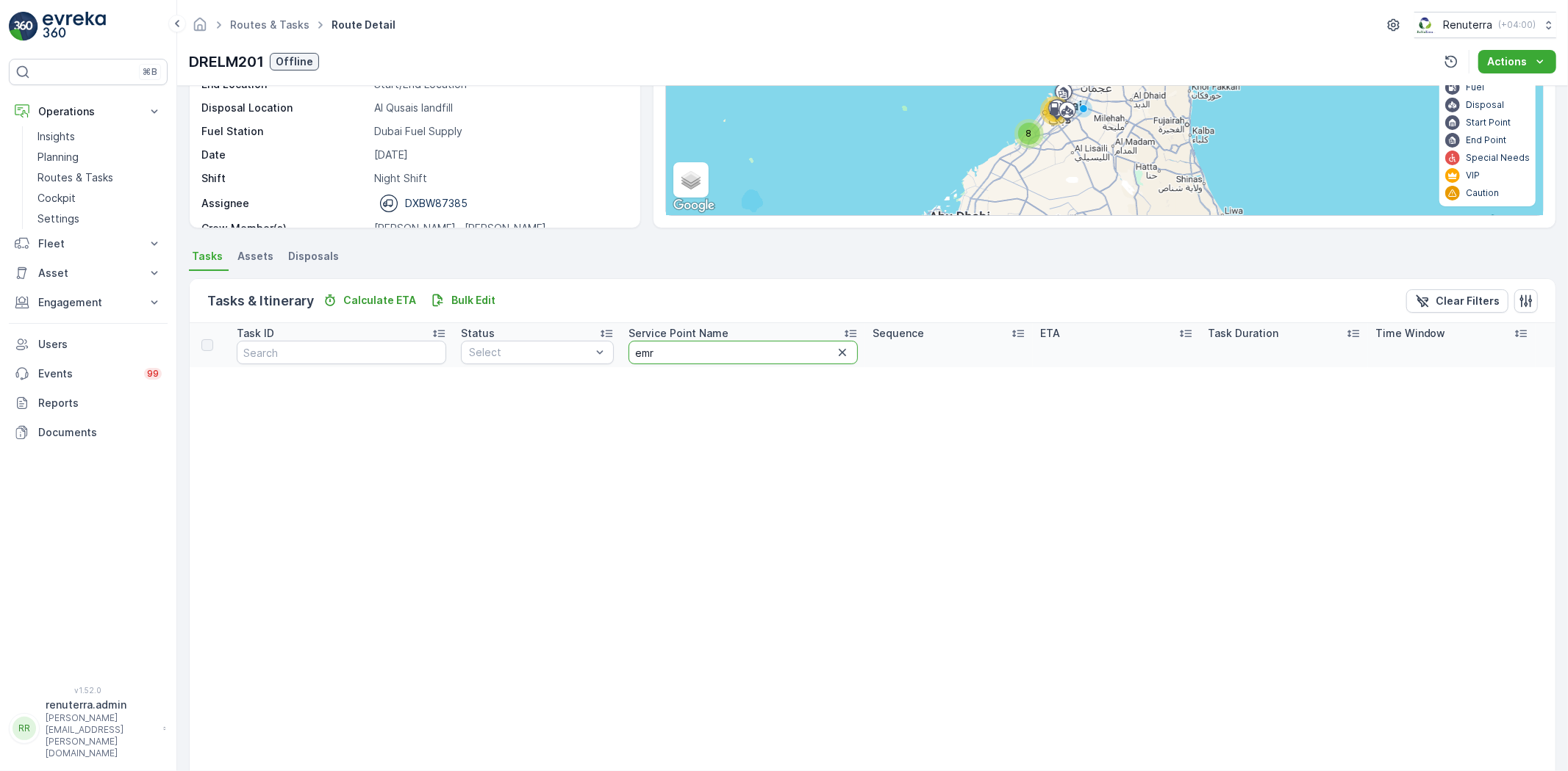
click at [722, 358] on input "emr" at bounding box center [743, 352] width 230 height 23
type input "e"
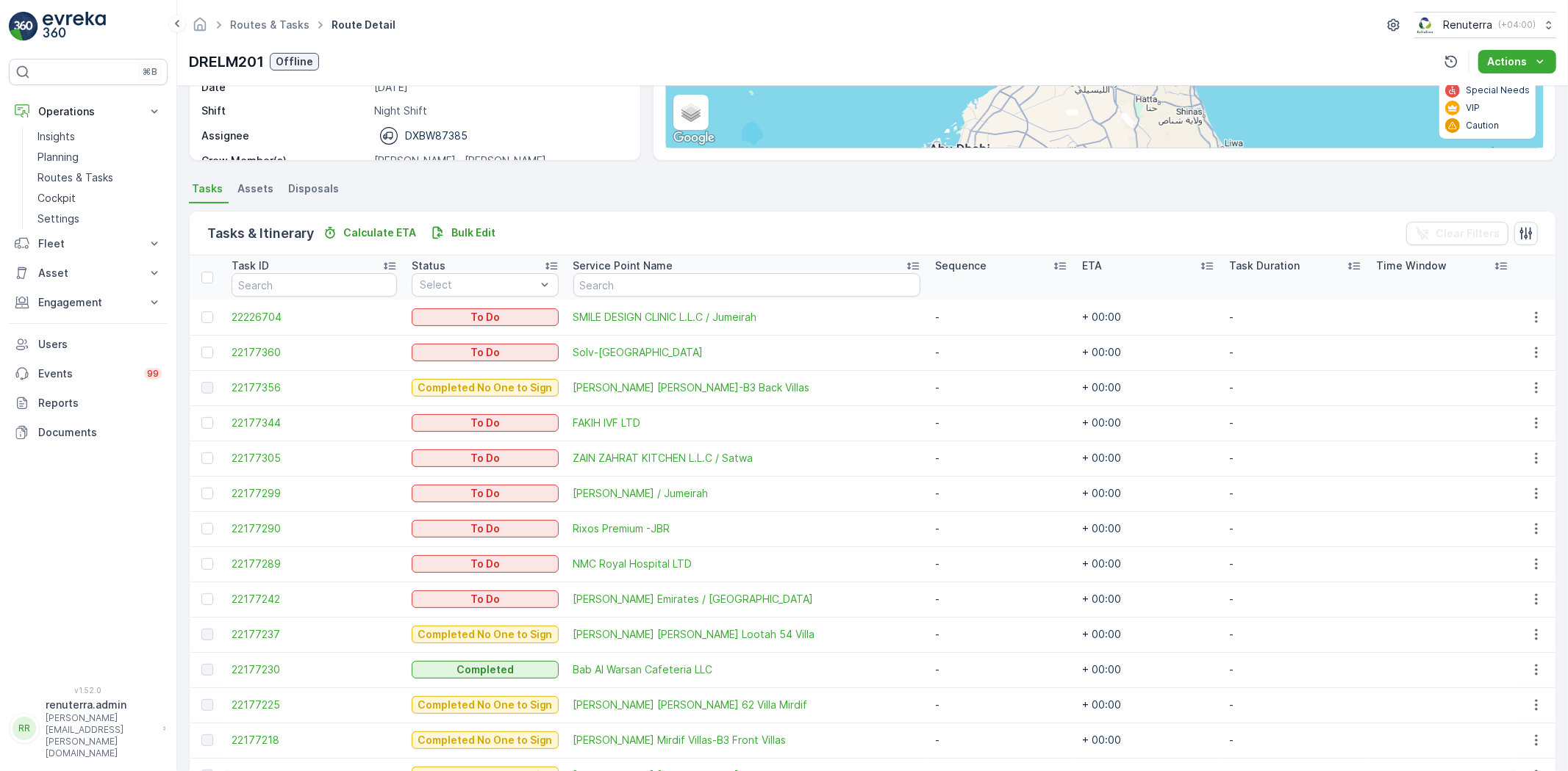
scroll to position [144, 0]
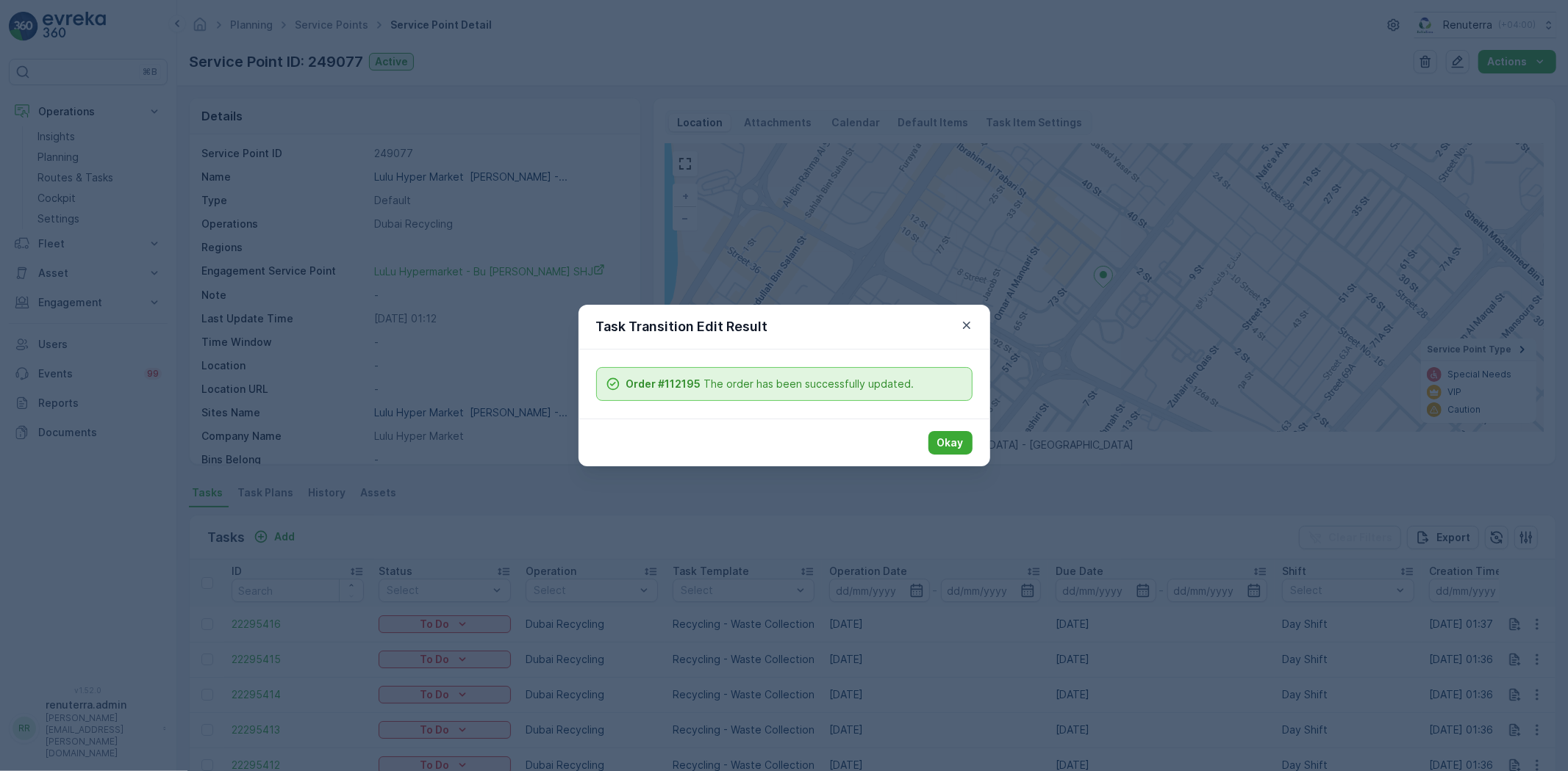
scroll to position [226, 0]
drag, startPoint x: 969, startPoint y: 326, endPoint x: 959, endPoint y: 332, distance: 11.7
click at [969, 325] on icon "button" at bounding box center [966, 325] width 15 height 15
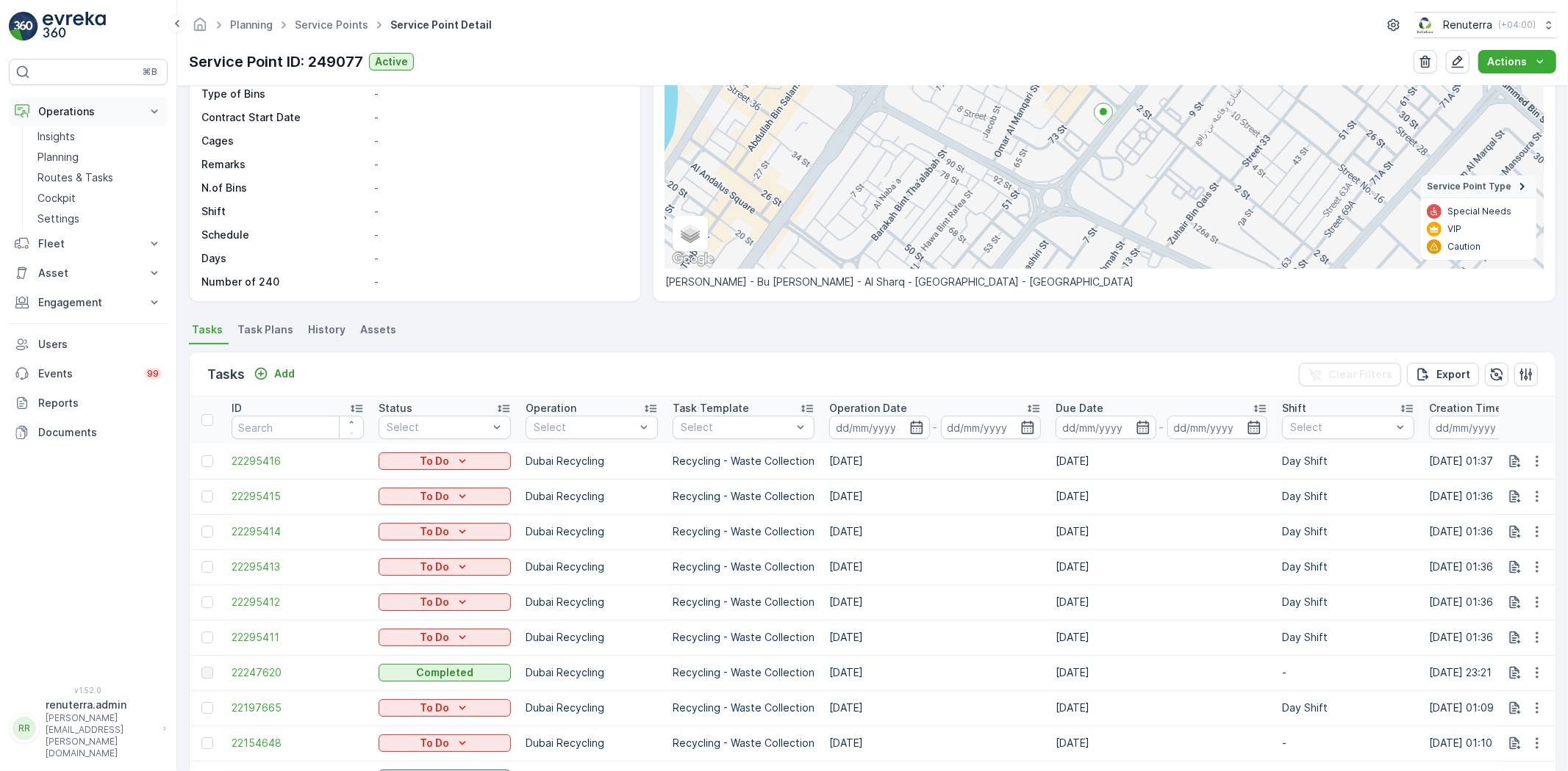
click at [85, 111] on p "Operations" at bounding box center [89, 111] width 100 height 15
click at [78, 113] on p "Operations" at bounding box center [89, 111] width 100 height 15
click at [62, 156] on p "Planning" at bounding box center [58, 157] width 42 height 15
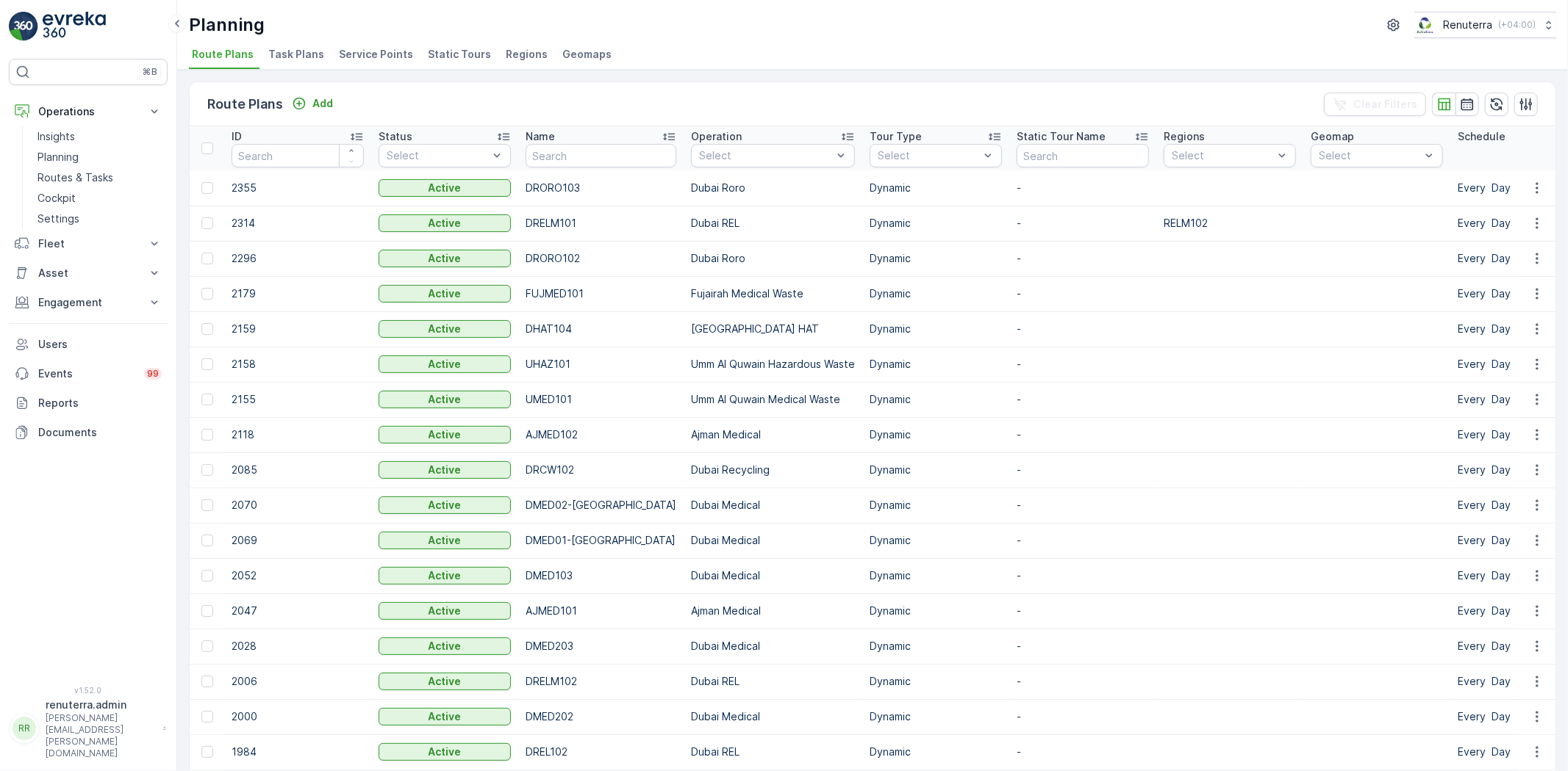
click at [386, 62] on li "Service Points" at bounding box center [378, 56] width 83 height 25
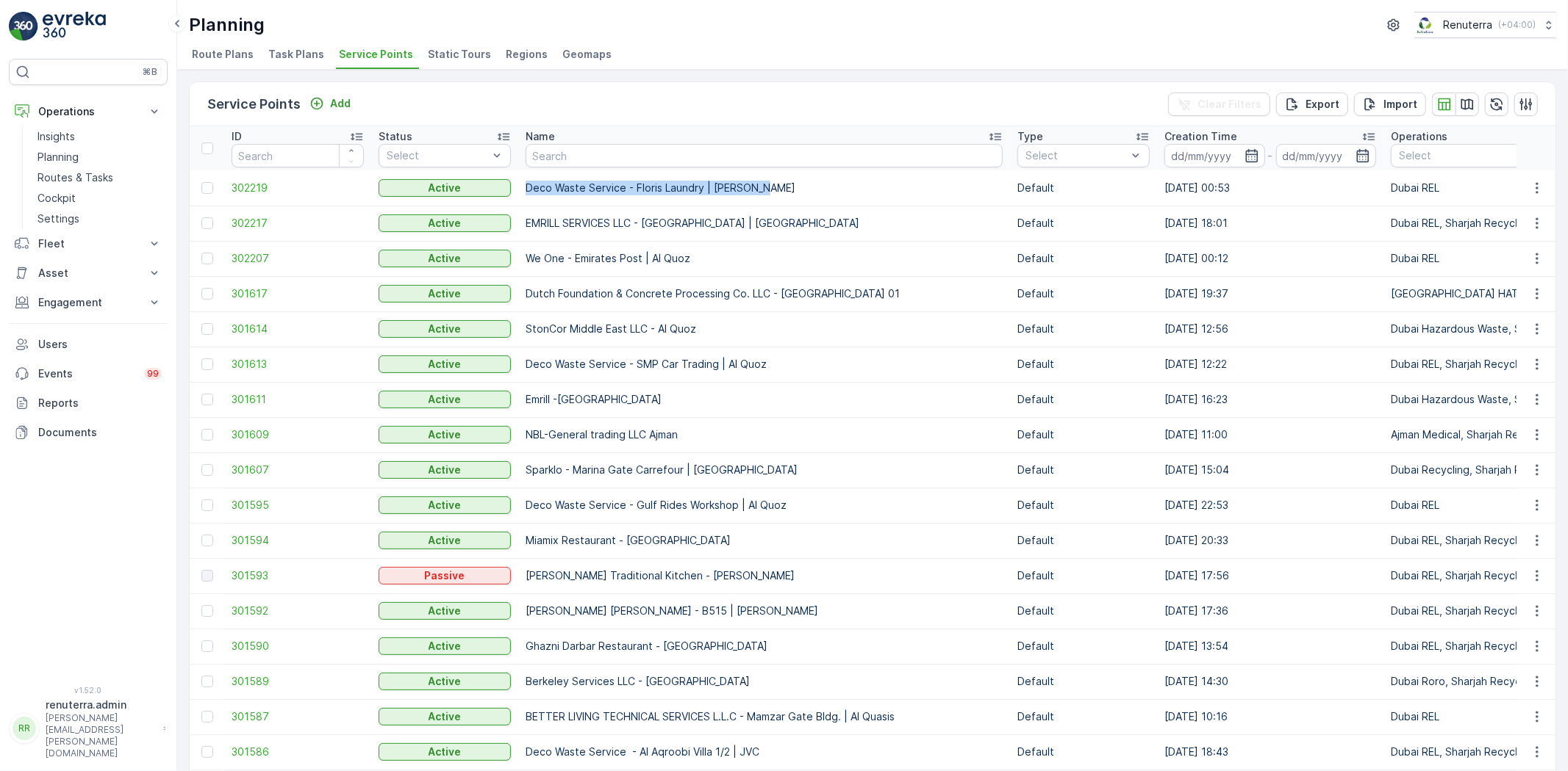
drag, startPoint x: 524, startPoint y: 185, endPoint x: 730, endPoint y: 204, distance: 206.9
click at [800, 189] on td "Deco Waste Service - Floris Laundry | Jabel Ali" at bounding box center [764, 188] width 492 height 35
copy p "Deco Waste Service - Floris Laundry | Jabel Ali"
click at [96, 181] on p "Routes & Tasks" at bounding box center [75, 178] width 76 height 15
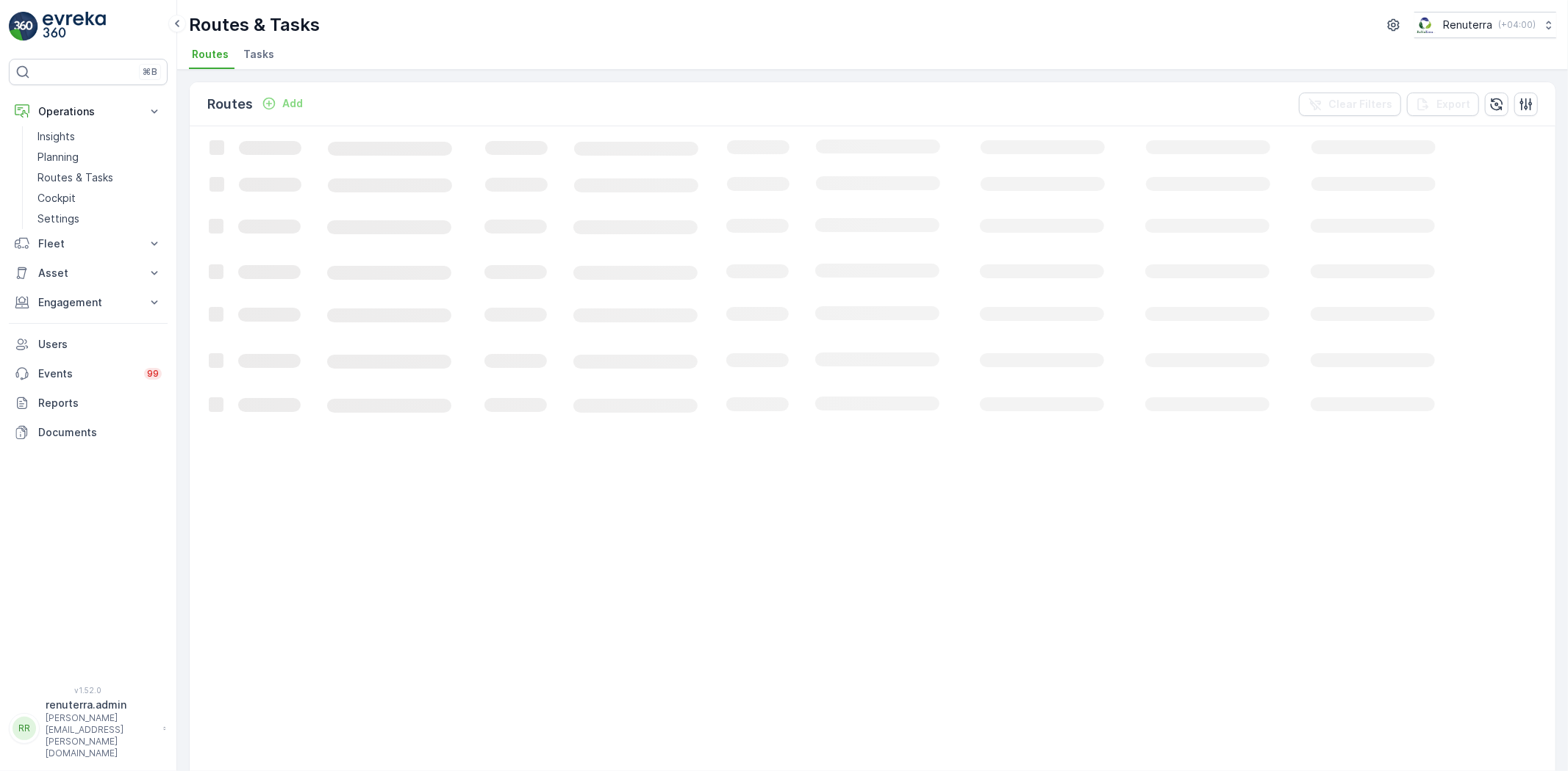
click at [269, 50] on span "Tasks" at bounding box center [258, 54] width 31 height 15
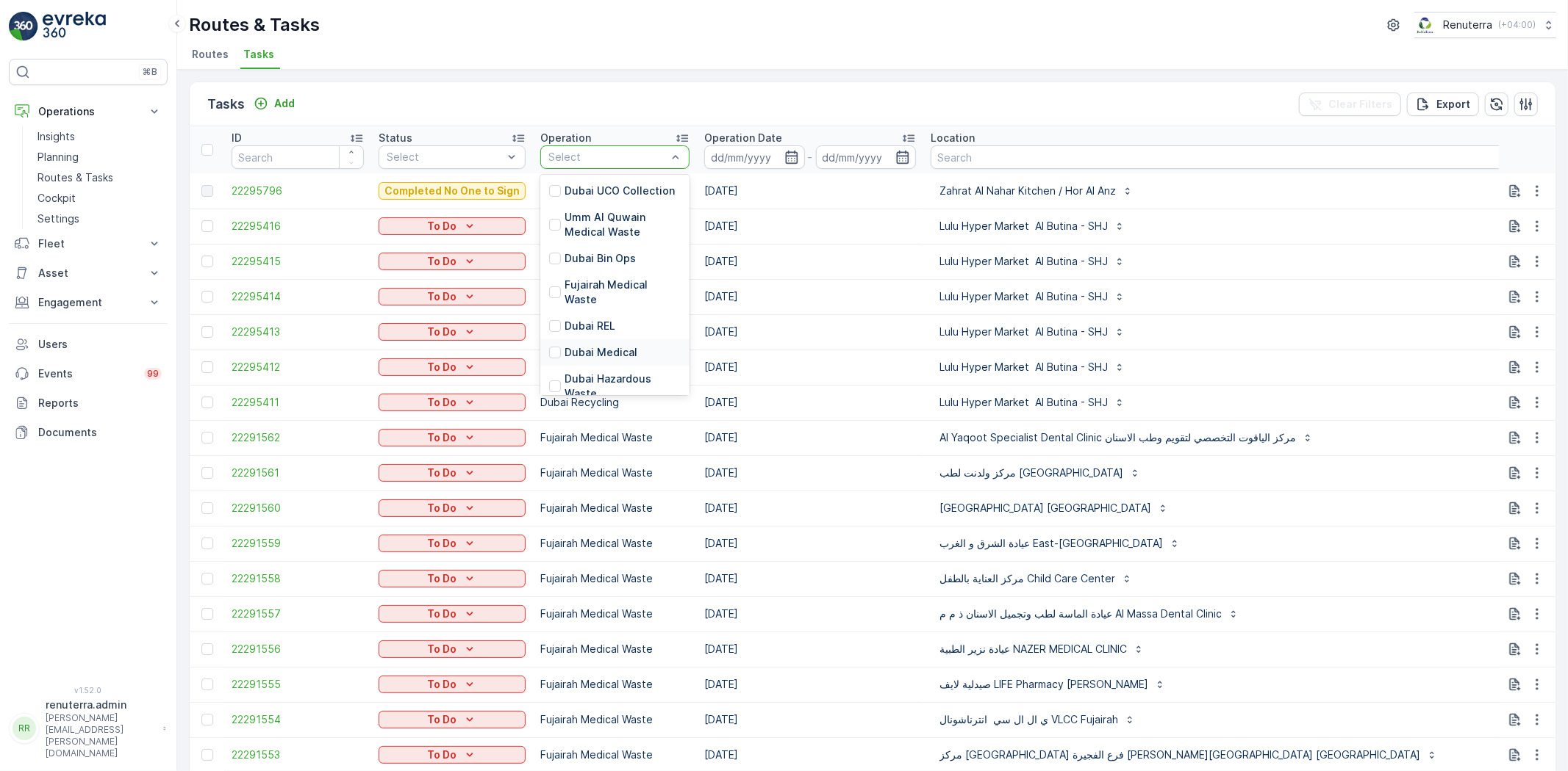
click at [580, 340] on div "Dubai Medical" at bounding box center [615, 353] width 150 height 27
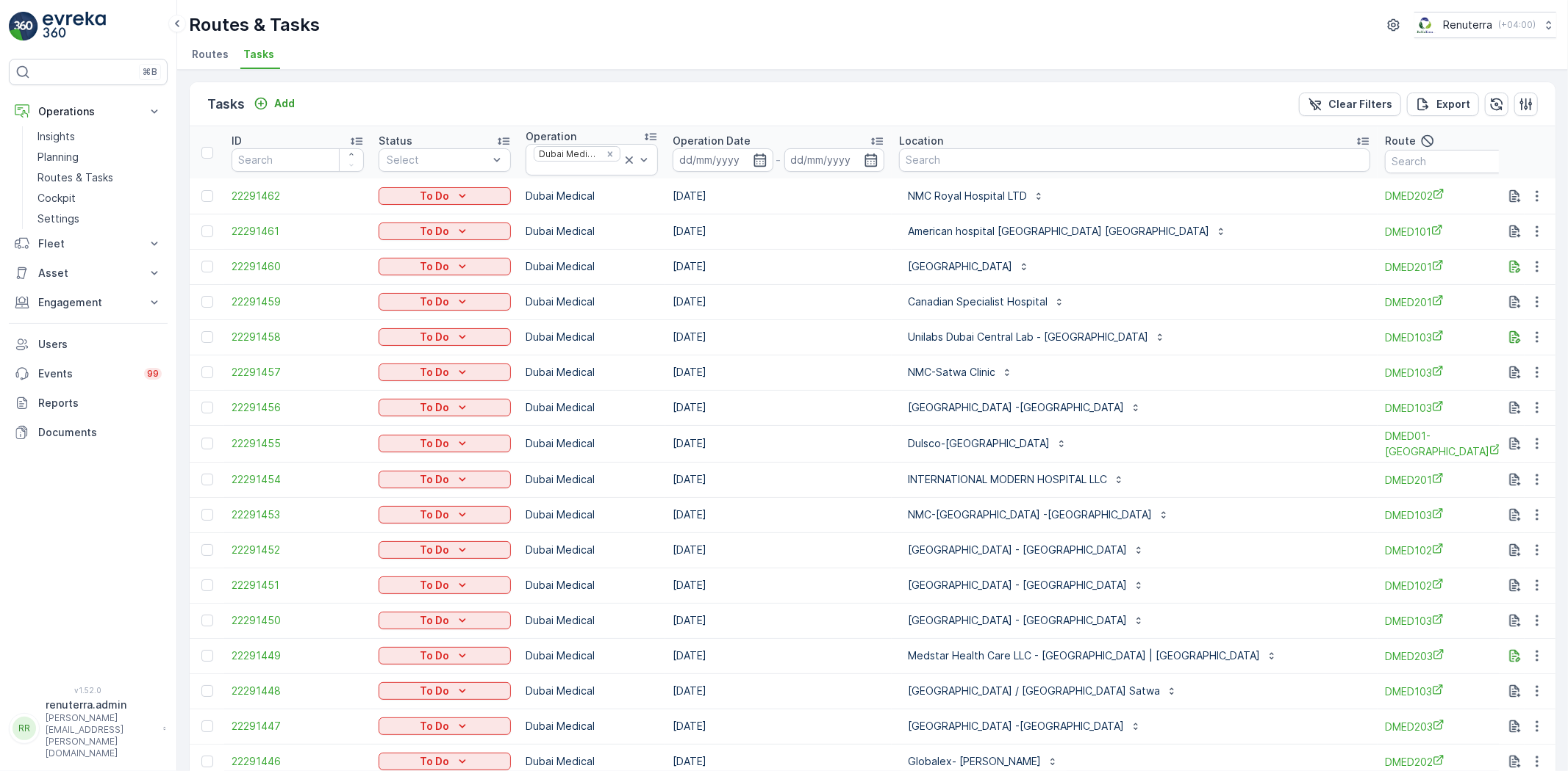
click at [778, 361] on td "14.10.2025" at bounding box center [778, 372] width 226 height 35
click at [1432, 163] on input "text" at bounding box center [1451, 161] width 132 height 23
type input "101"
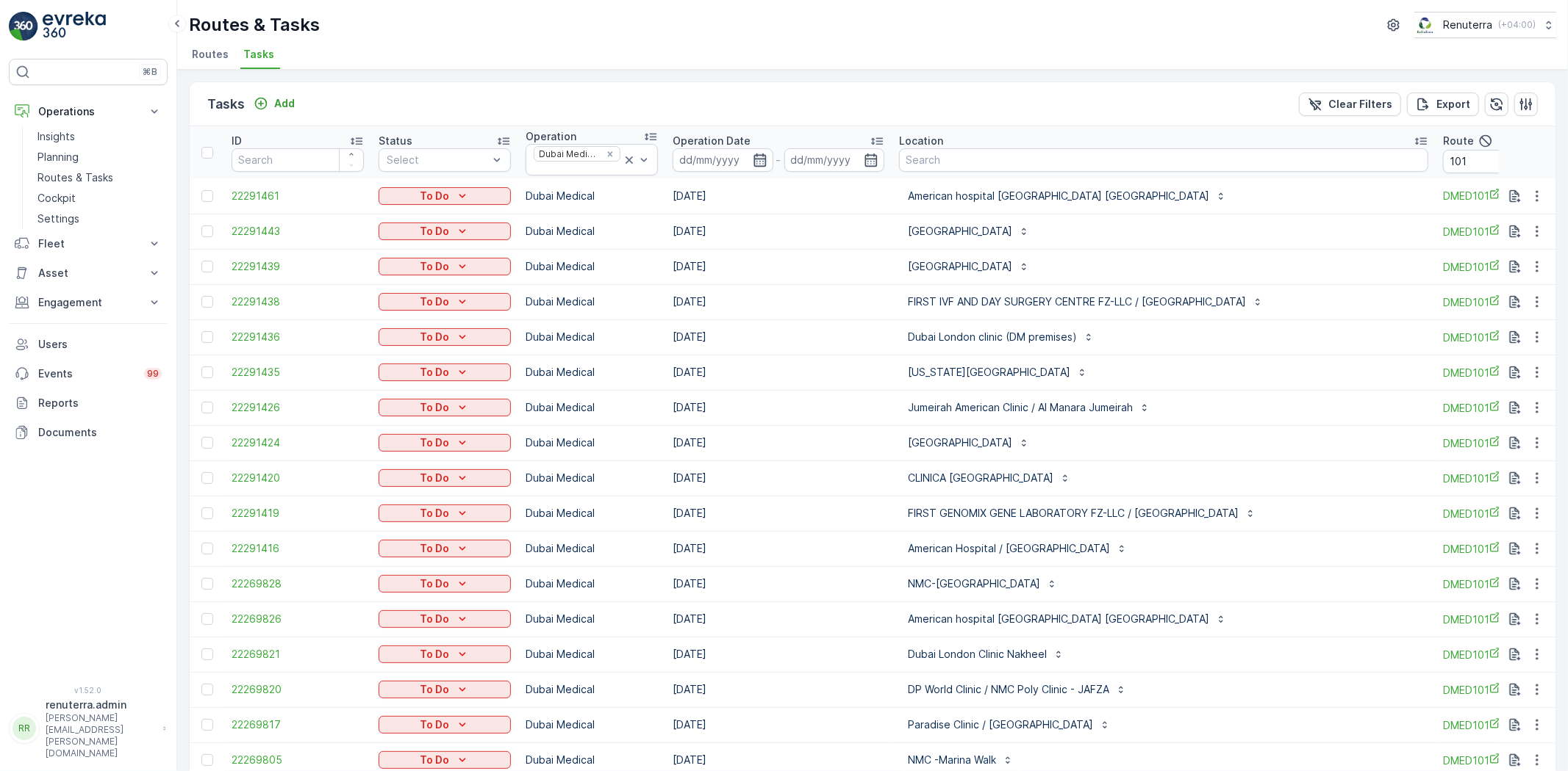
click at [764, 153] on icon "button" at bounding box center [760, 160] width 15 height 15
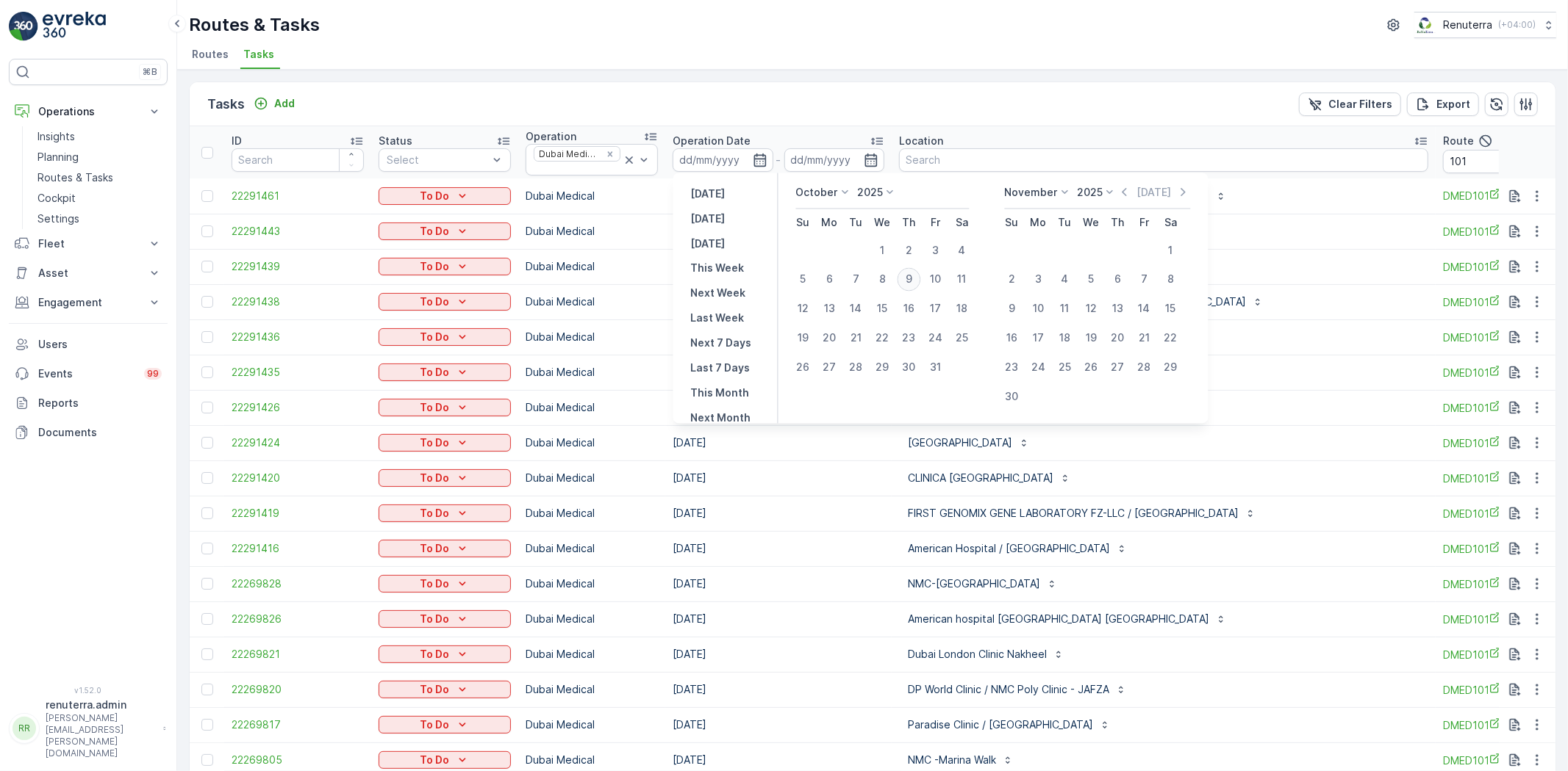
click at [905, 283] on div "9" at bounding box center [909, 280] width 23 height 23
type input "09.10.2025"
click at [905, 283] on div "9" at bounding box center [909, 280] width 23 height 23
type input "09.10.2025"
click at [905, 283] on div "9" at bounding box center [909, 280] width 23 height 23
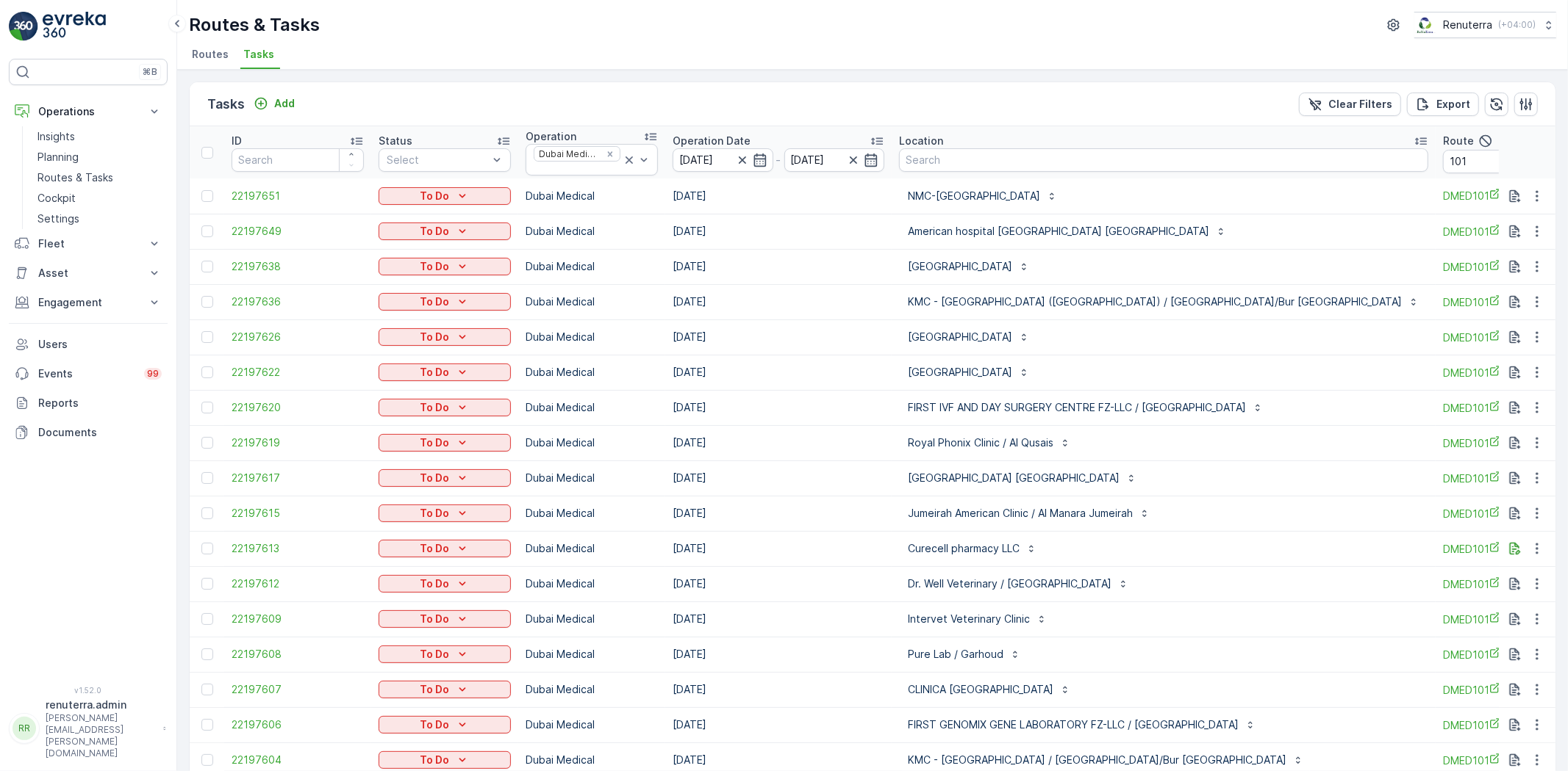
click at [735, 380] on td "09.10.2025" at bounding box center [778, 372] width 226 height 35
click at [1046, 190] on icon "button" at bounding box center [1051, 196] width 12 height 12
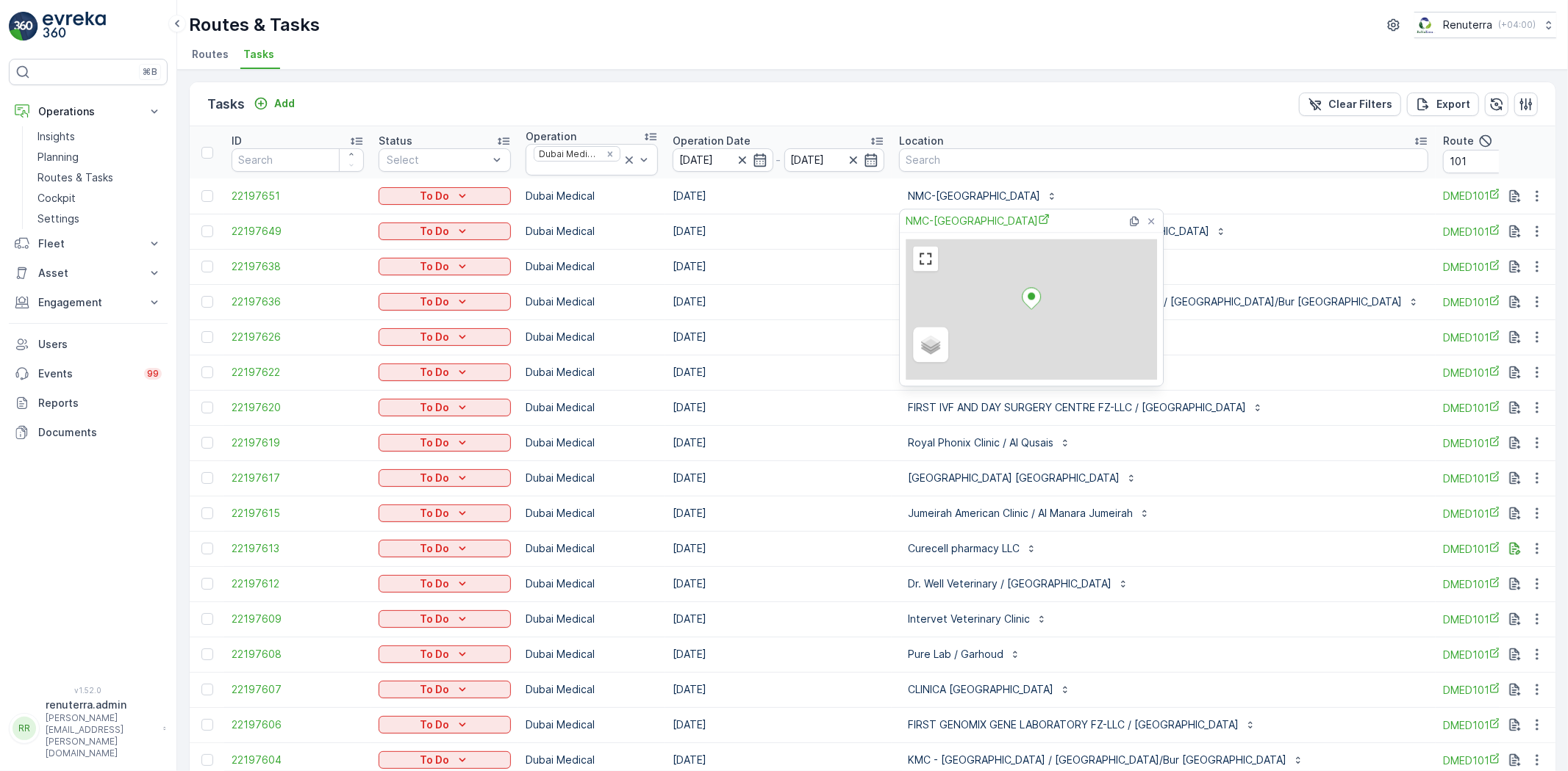
click at [1114, 192] on div "NMC-Nakheel Mall" at bounding box center [1164, 196] width 529 height 23
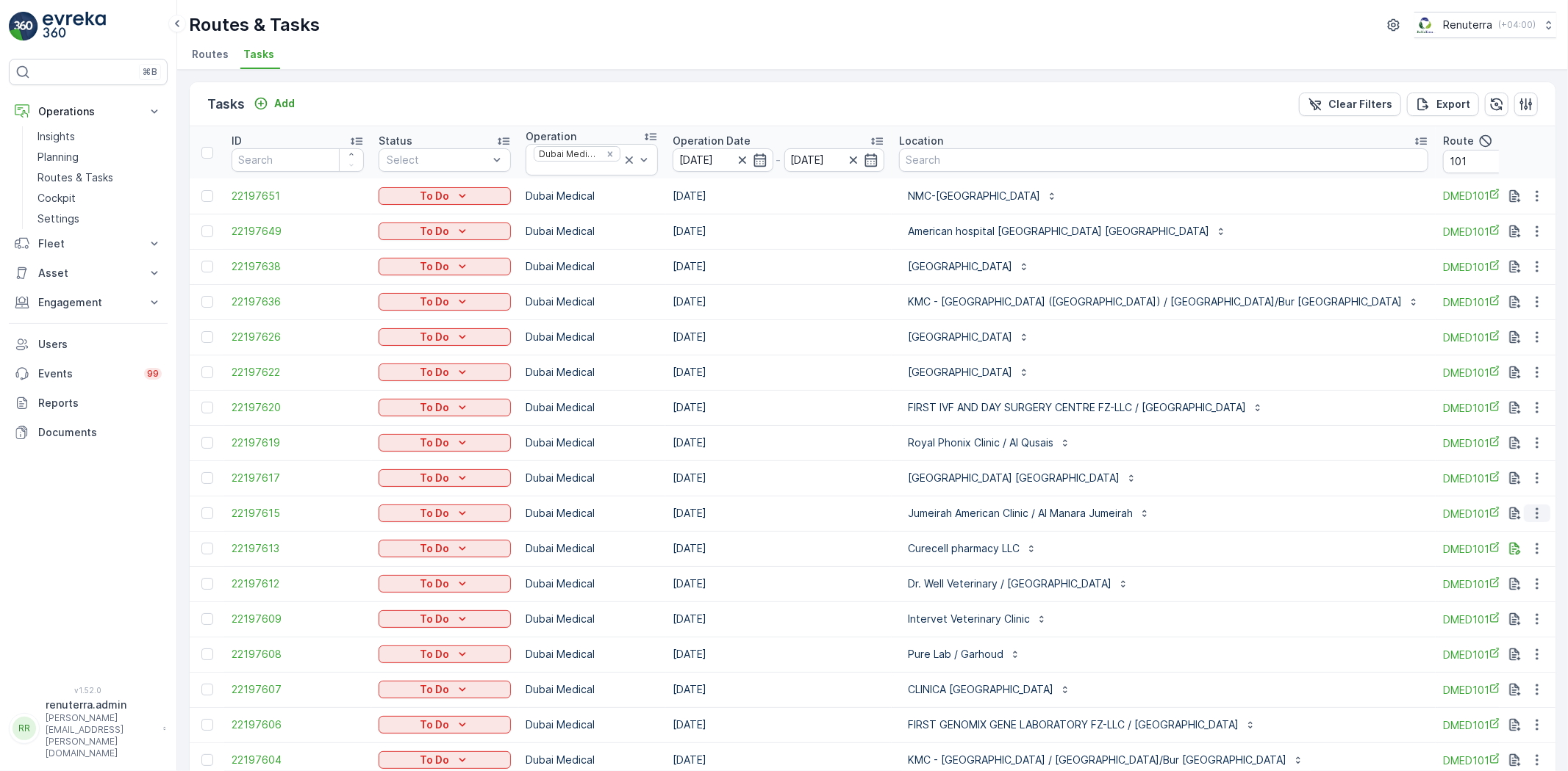
click at [1537, 512] on icon "button" at bounding box center [1537, 513] width 15 height 15
click at [1500, 575] on span "Change Route" at bounding box center [1498, 576] width 71 height 15
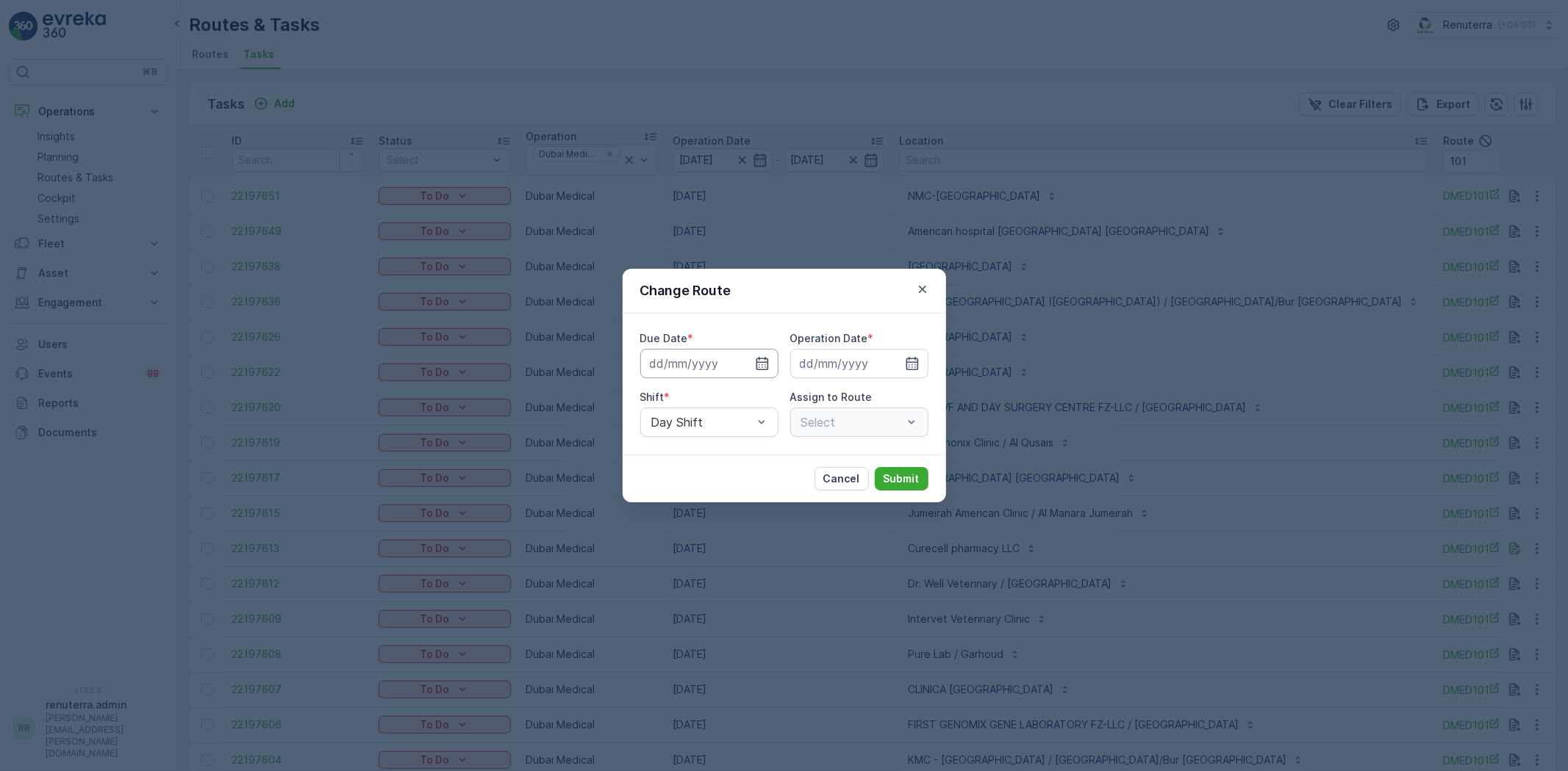
type input "09.10.2025"
type input "103"
click at [847, 449] on div "DMED103 (Route Plan) - DXBT73346" at bounding box center [859, 465] width 138 height 38
click at [871, 474] on div "Cancel Submit" at bounding box center [871, 479] width 114 height 23
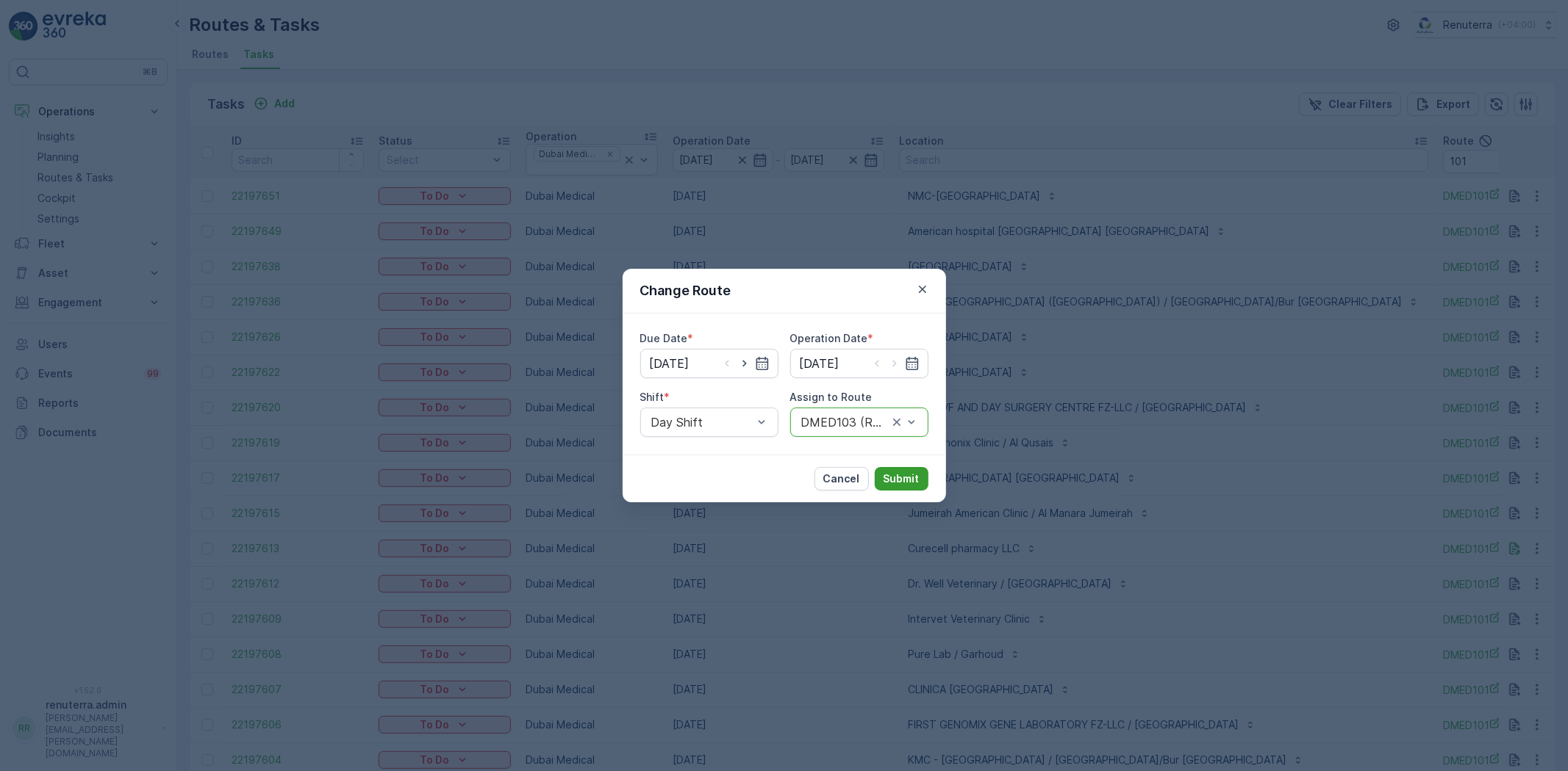
click at [908, 474] on p "Submit" at bounding box center [901, 478] width 36 height 15
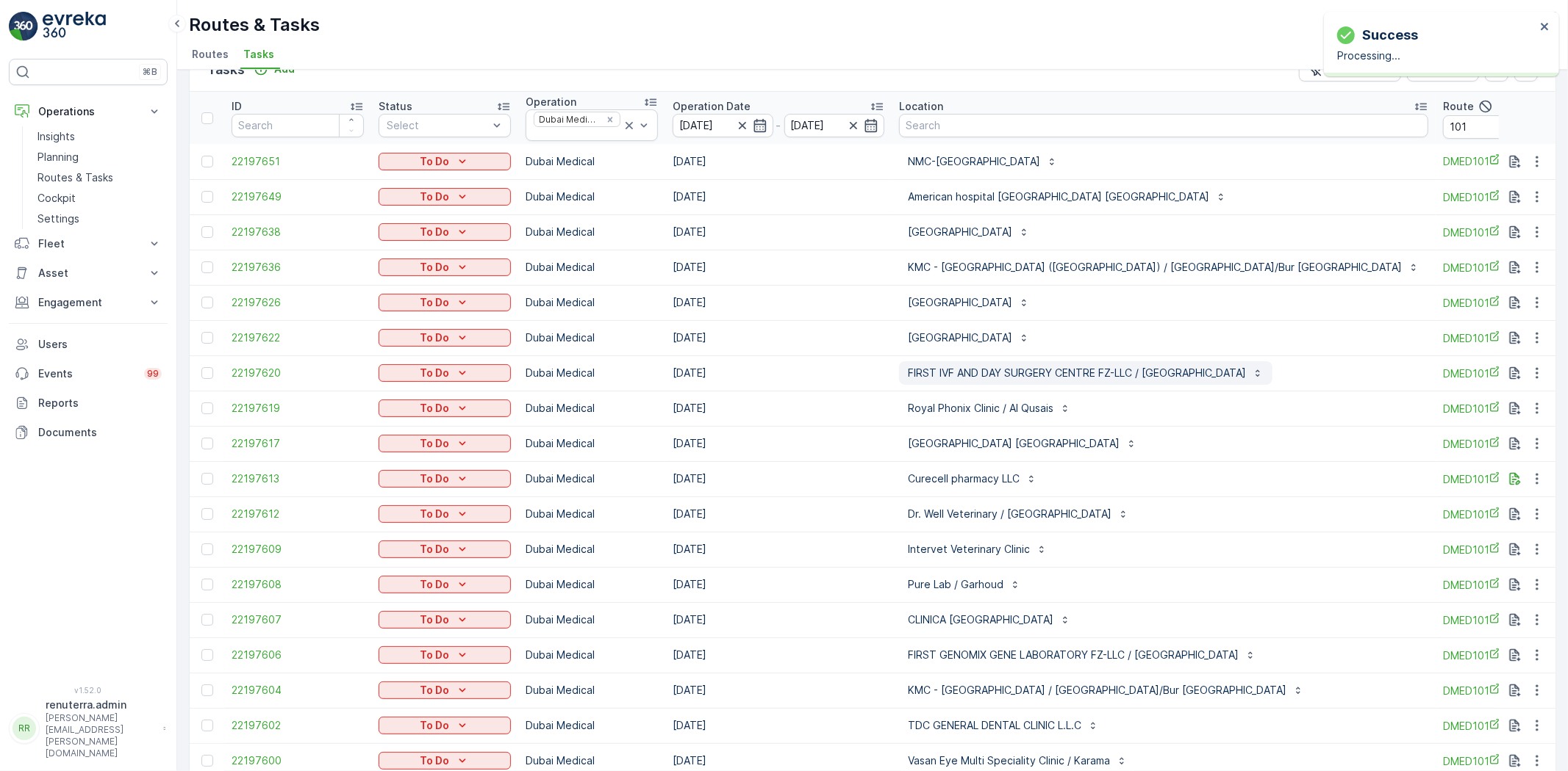
scroll to position [81, 0]
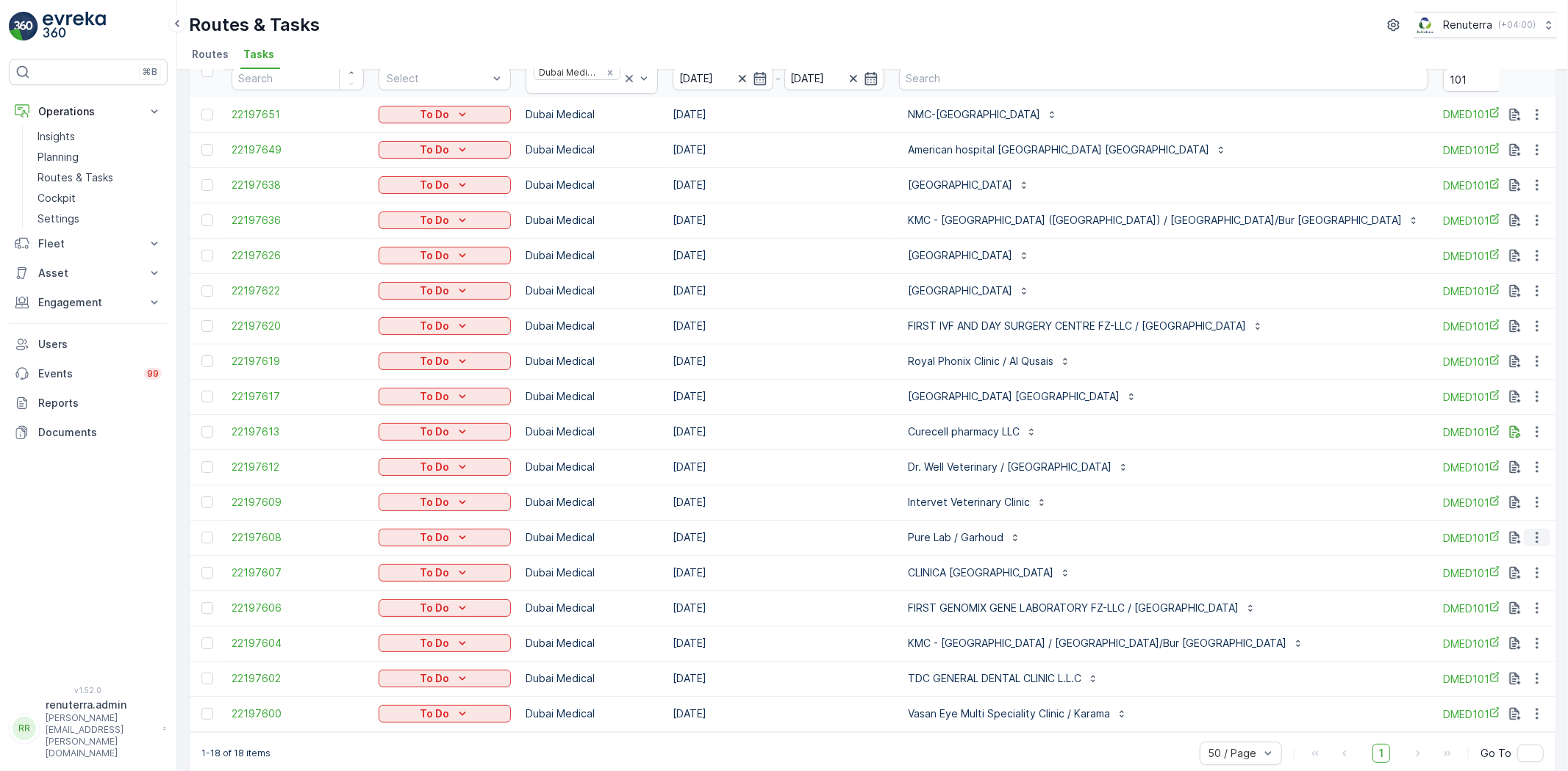
click at [1525, 534] on button "button" at bounding box center [1537, 538] width 27 height 18
click at [1523, 593] on span "Change Route" at bounding box center [1498, 600] width 71 height 15
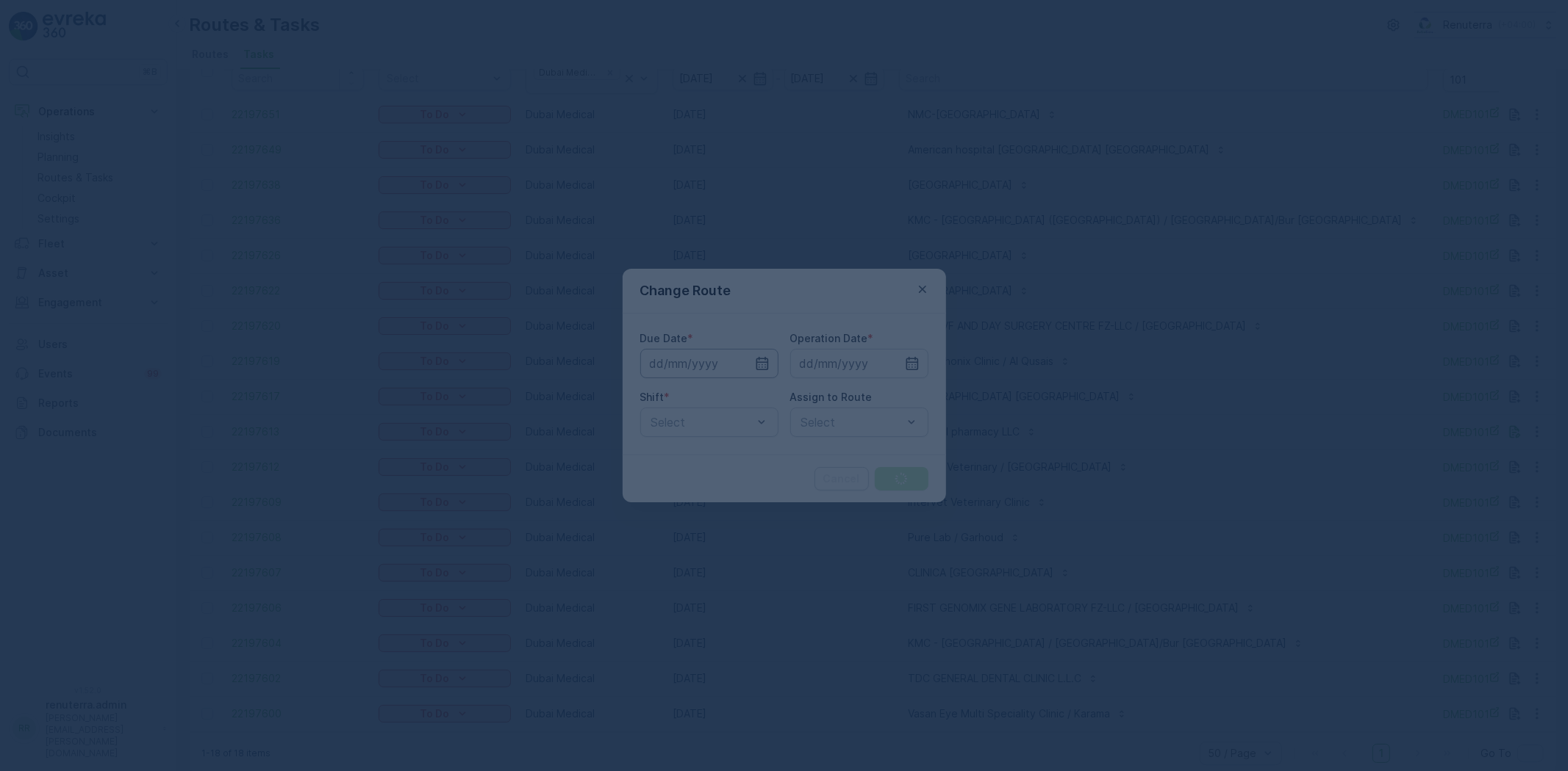
type input "09.10.2025"
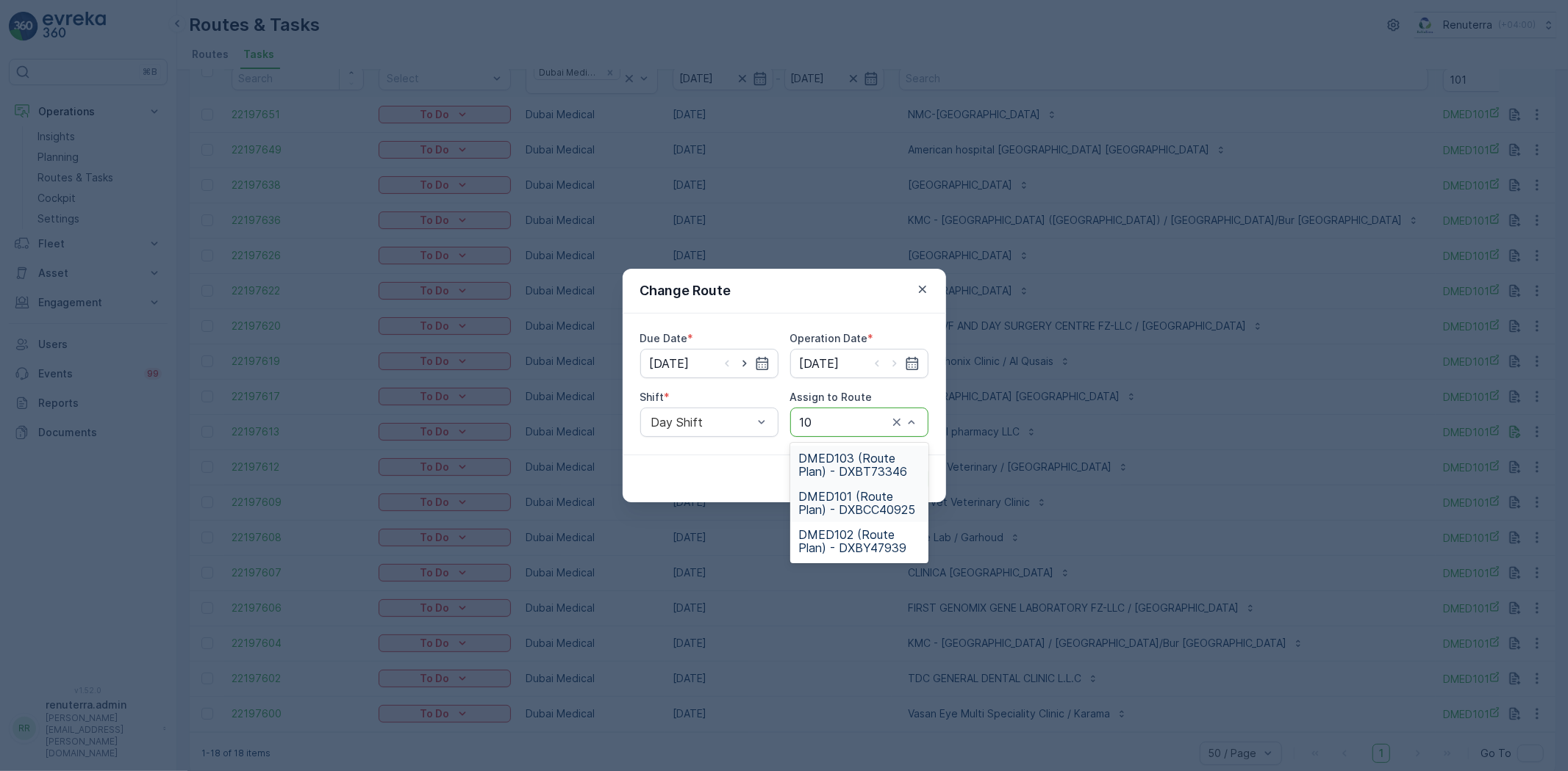
type input "103"
click at [836, 473] on span "DMED103 (Route Plan) - DXBT73346" at bounding box center [859, 465] width 121 height 27
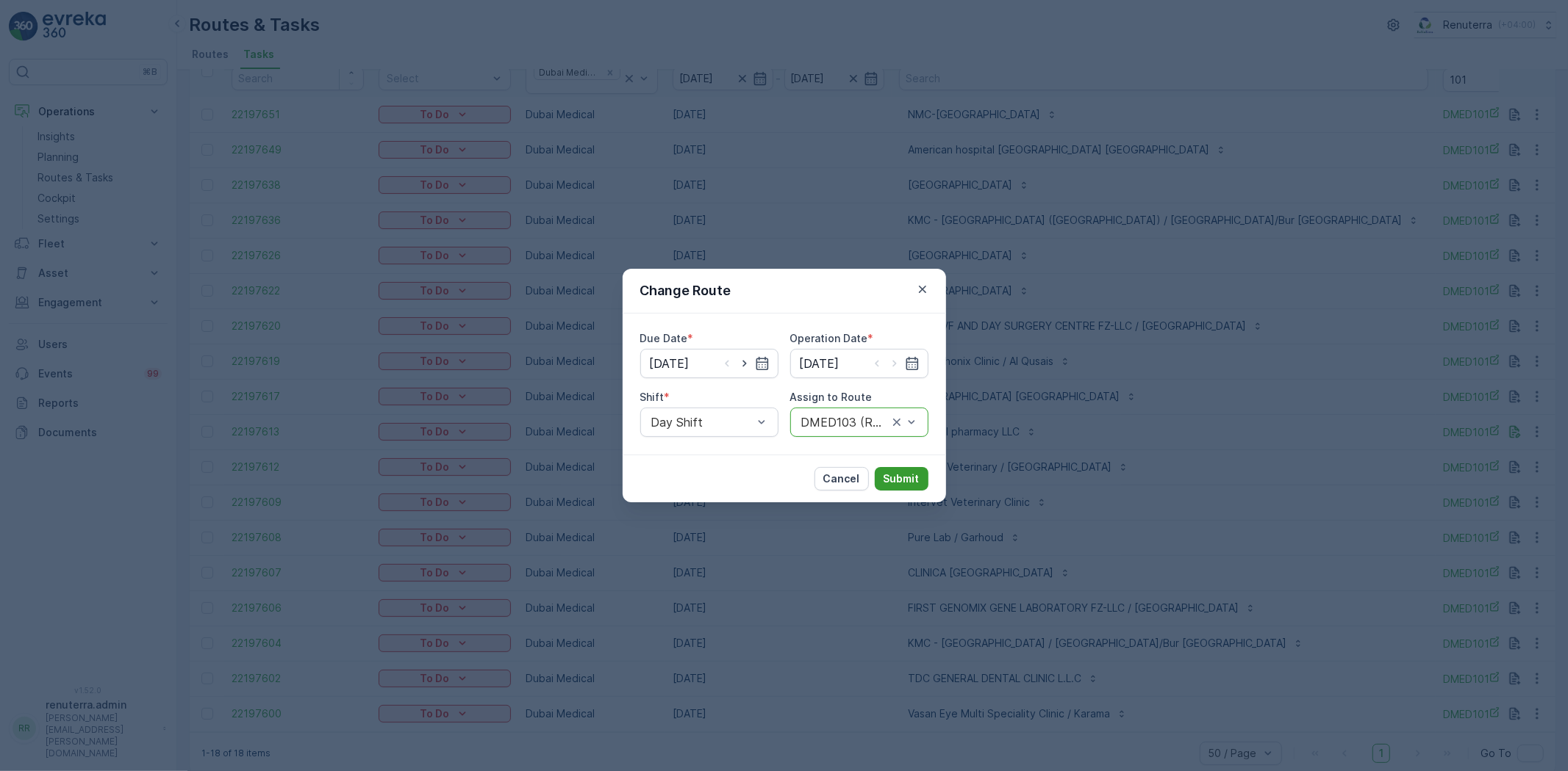
click at [887, 476] on p "Submit" at bounding box center [901, 478] width 36 height 15
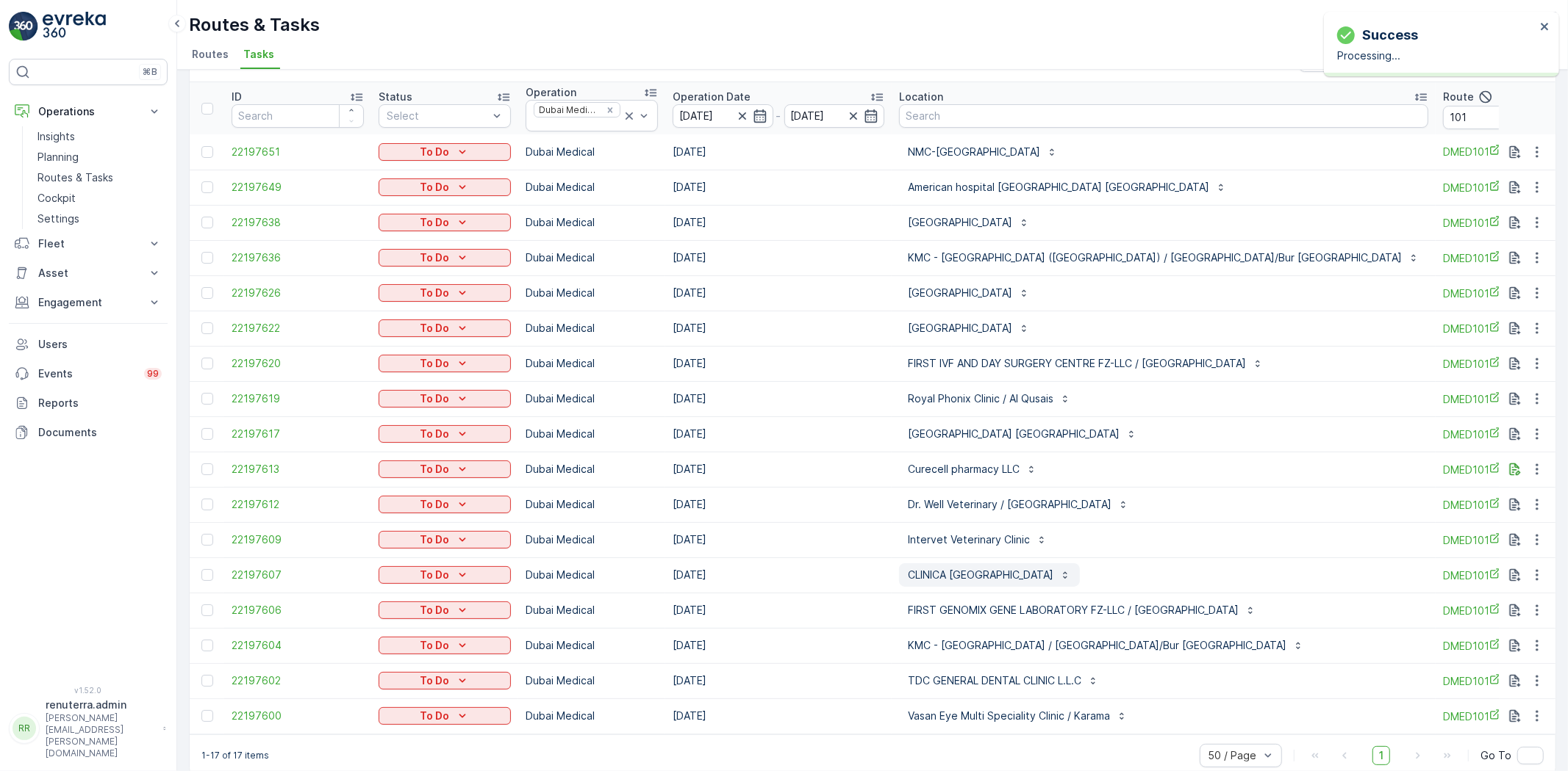
scroll to position [68, 0]
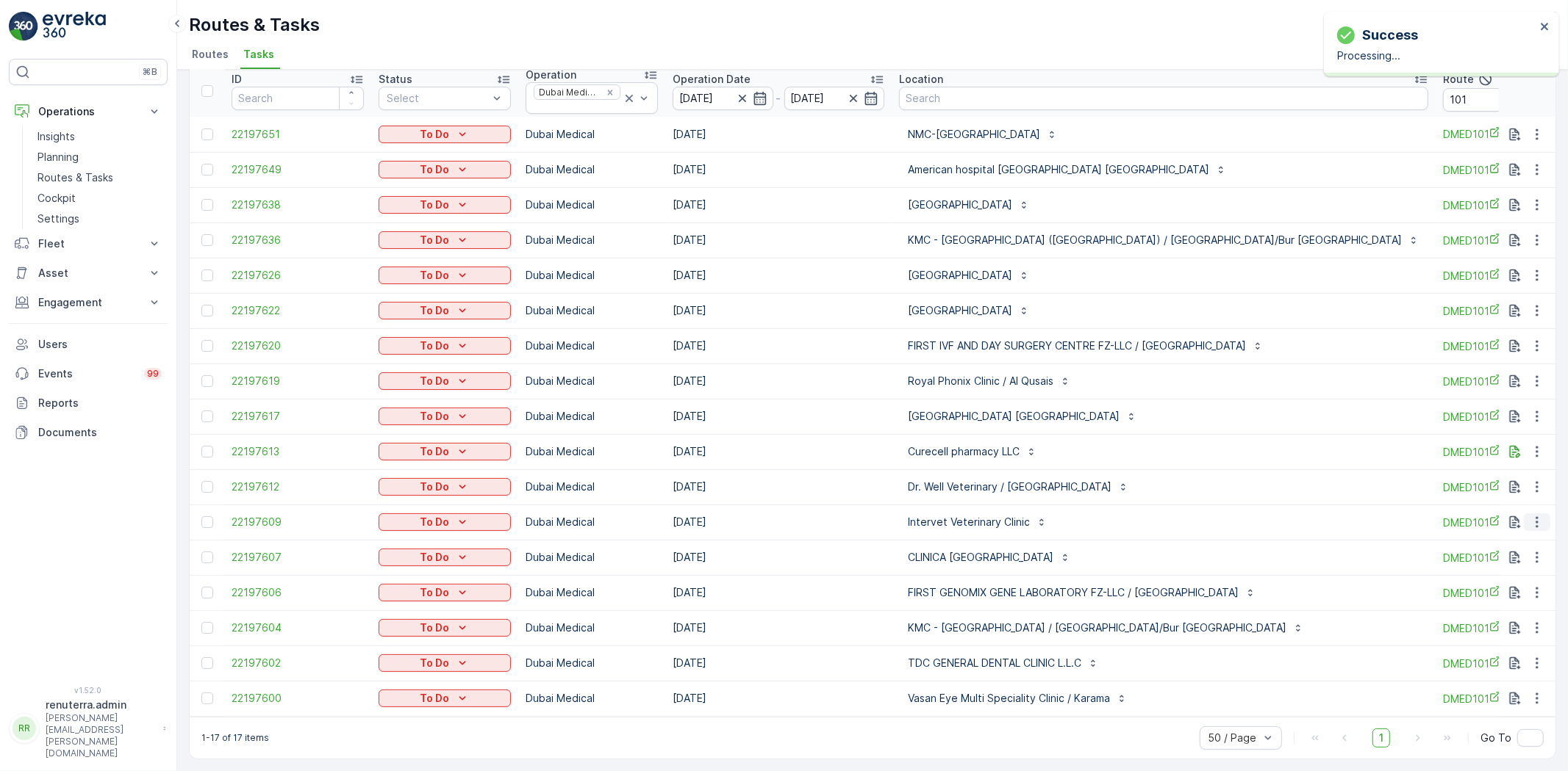
click at [1530, 515] on icon "button" at bounding box center [1537, 522] width 15 height 15
click at [1502, 604] on span "Remove from Route" at bounding box center [1512, 598] width 99 height 15
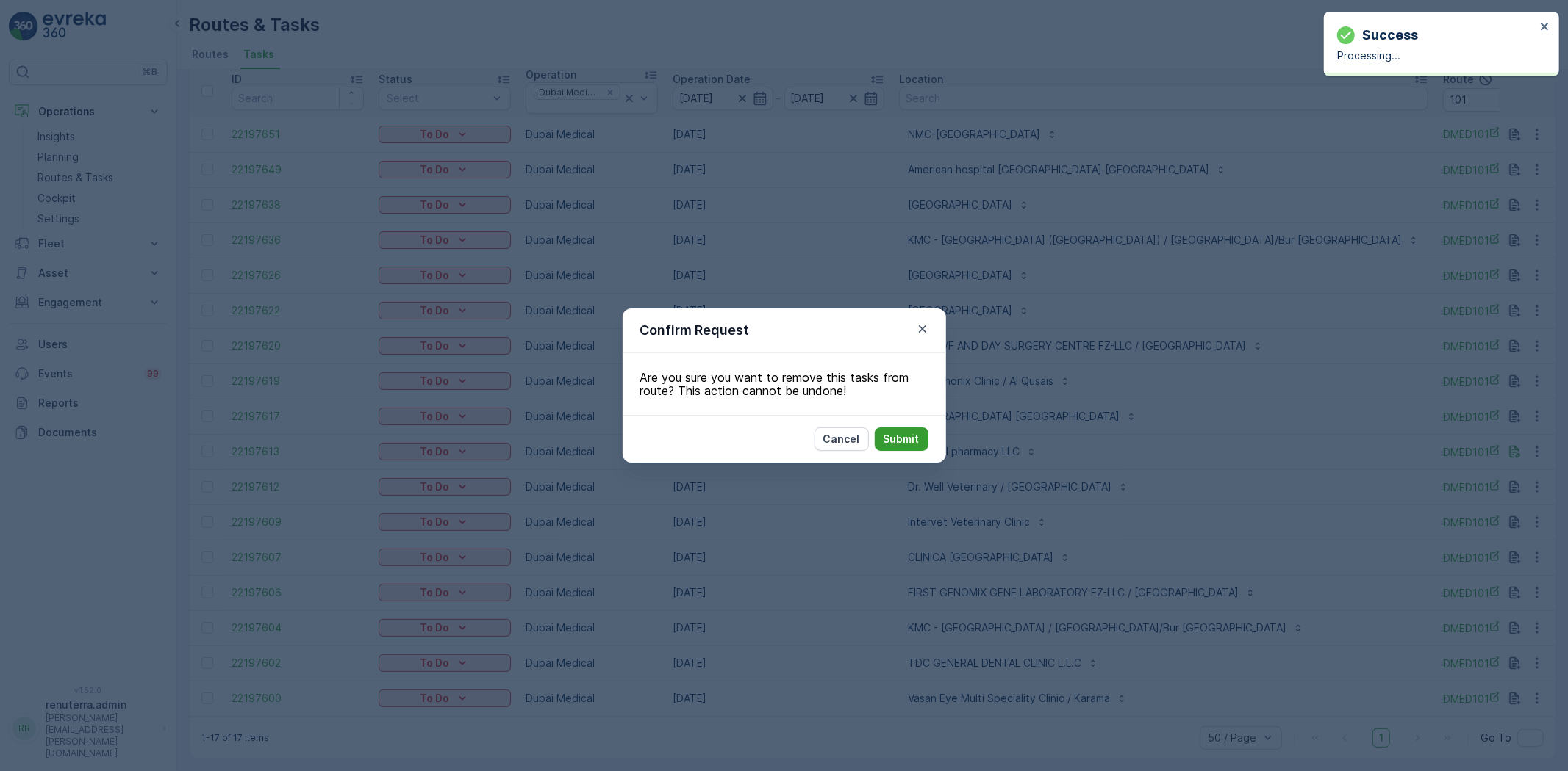
click at [886, 443] on p "Submit" at bounding box center [901, 439] width 36 height 15
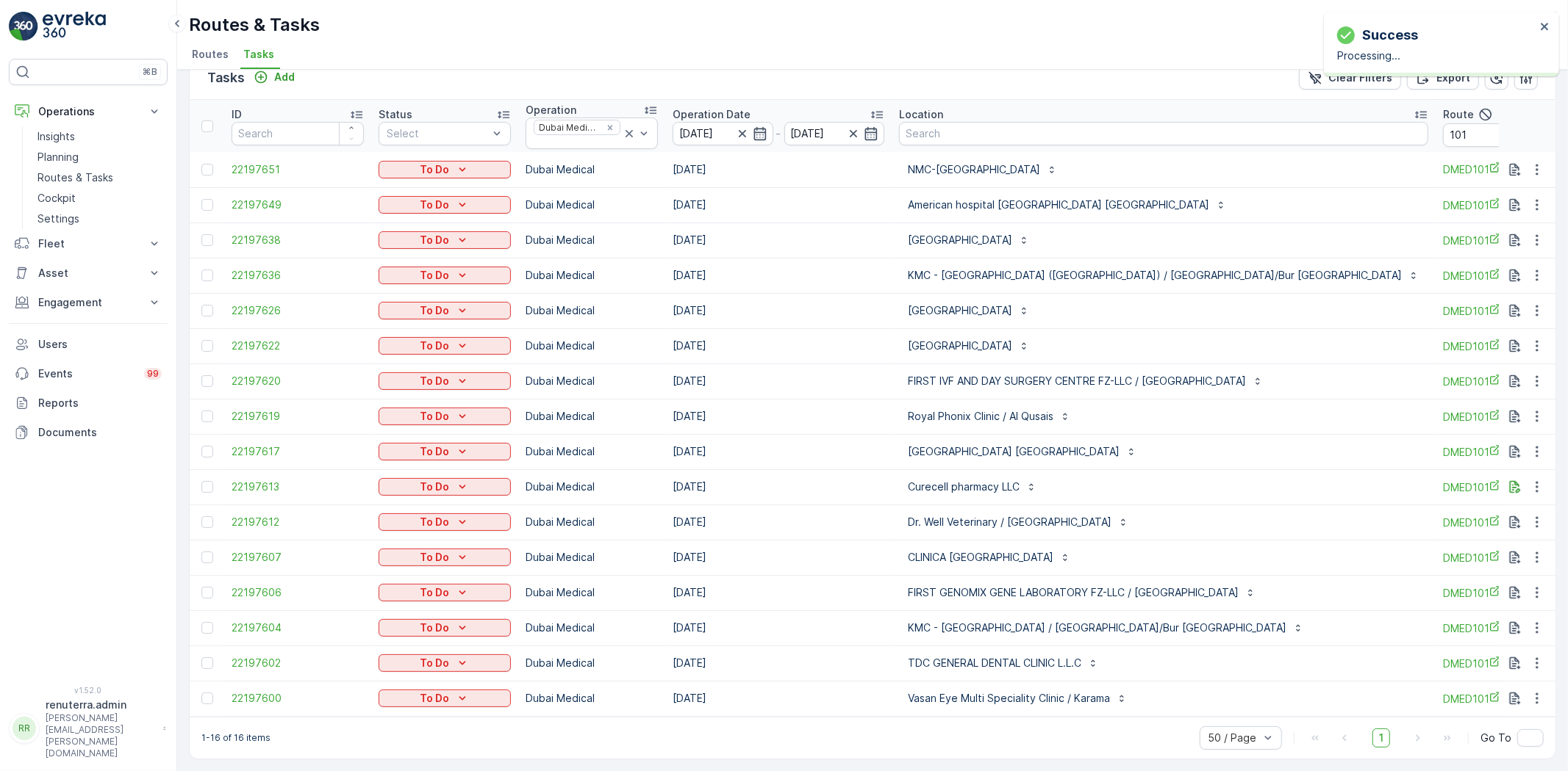
scroll to position [33, 0]
click at [1541, 515] on icon "button" at bounding box center [1537, 522] width 15 height 15
click at [1517, 596] on span "Remove from Route" at bounding box center [1512, 598] width 99 height 15
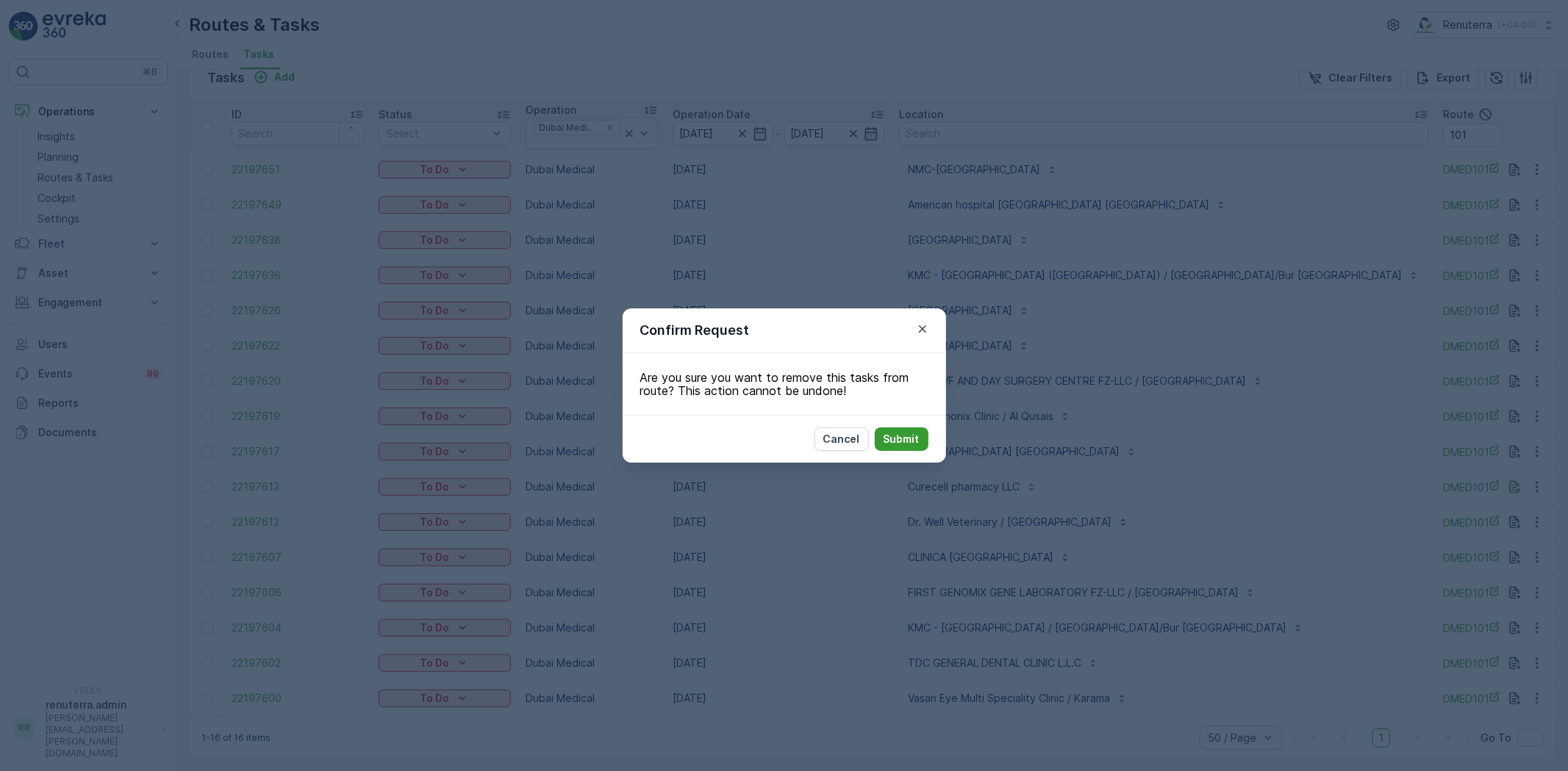
click at [907, 438] on p "Submit" at bounding box center [901, 439] width 36 height 15
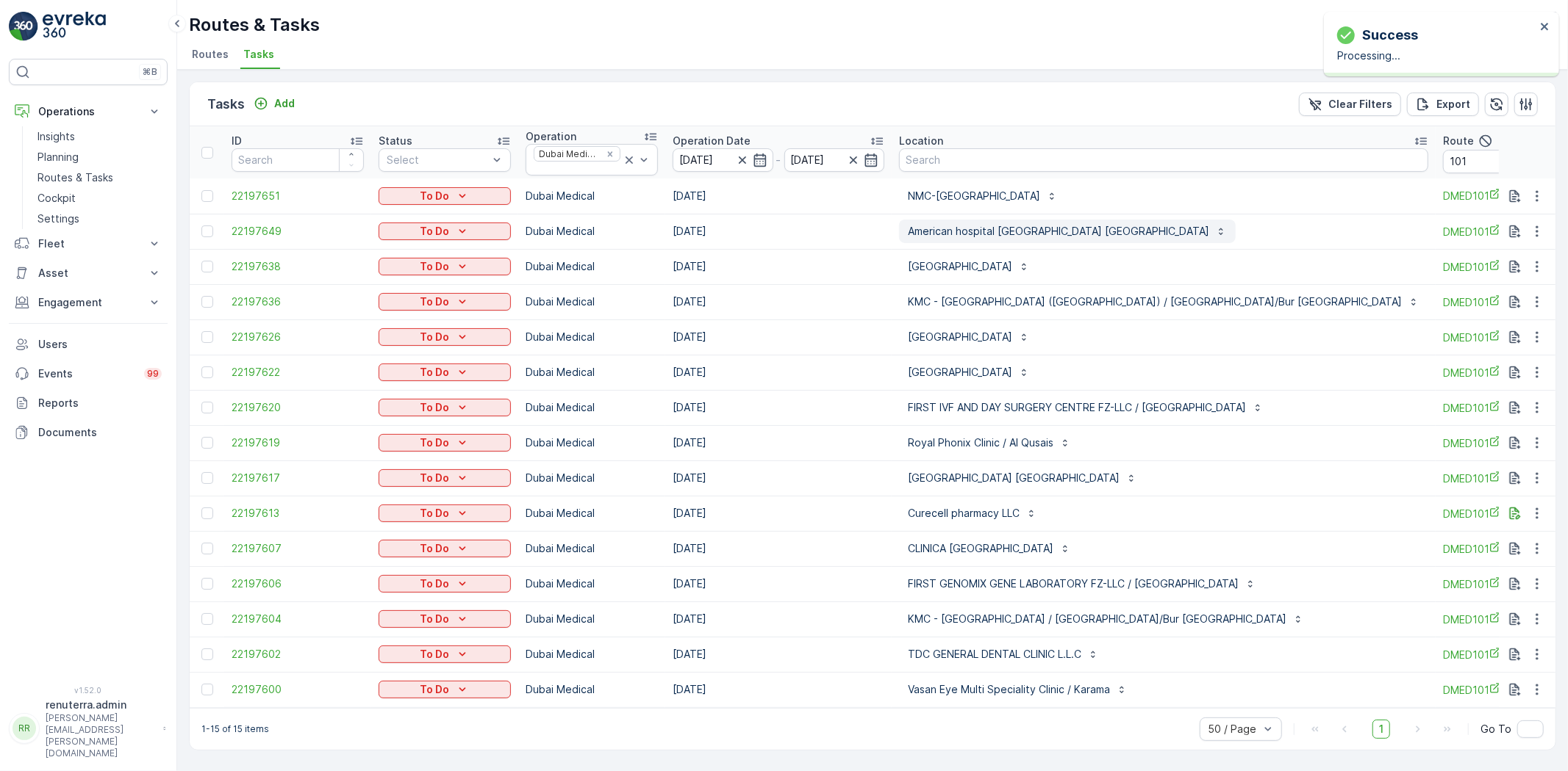
scroll to position [0, 0]
click at [1443, 171] on input "101" at bounding box center [1508, 161] width 132 height 23
type input "103"
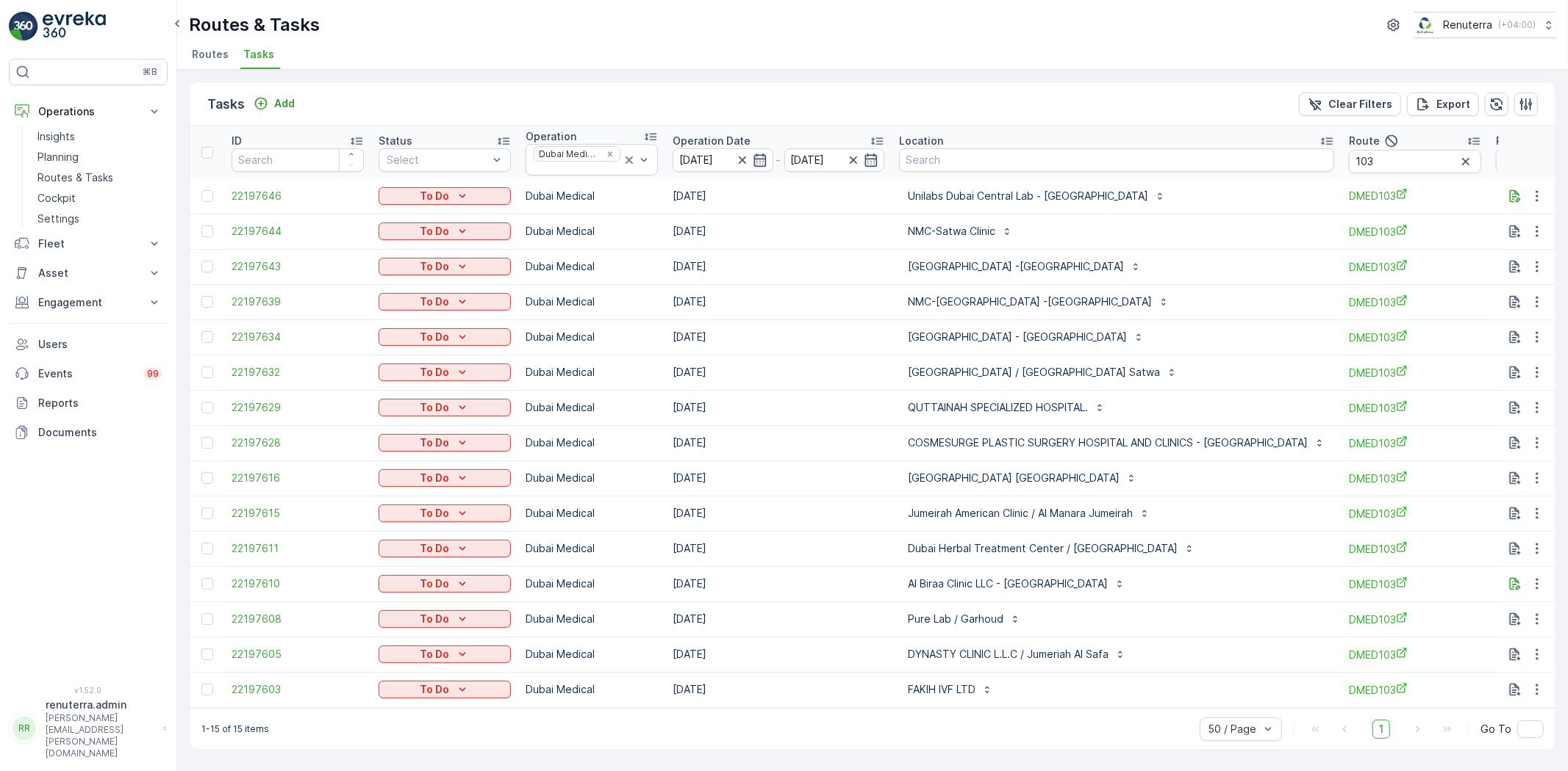
drag, startPoint x: 908, startPoint y: 707, endPoint x: 939, endPoint y: 705, distance: 31.1
click at [939, 705] on td "FAKIH IVF LTD" at bounding box center [1116, 690] width 450 height 35
click at [1541, 259] on icon "button" at bounding box center [1537, 266] width 15 height 15
click at [1519, 332] on span "Change Route" at bounding box center [1498, 330] width 71 height 15
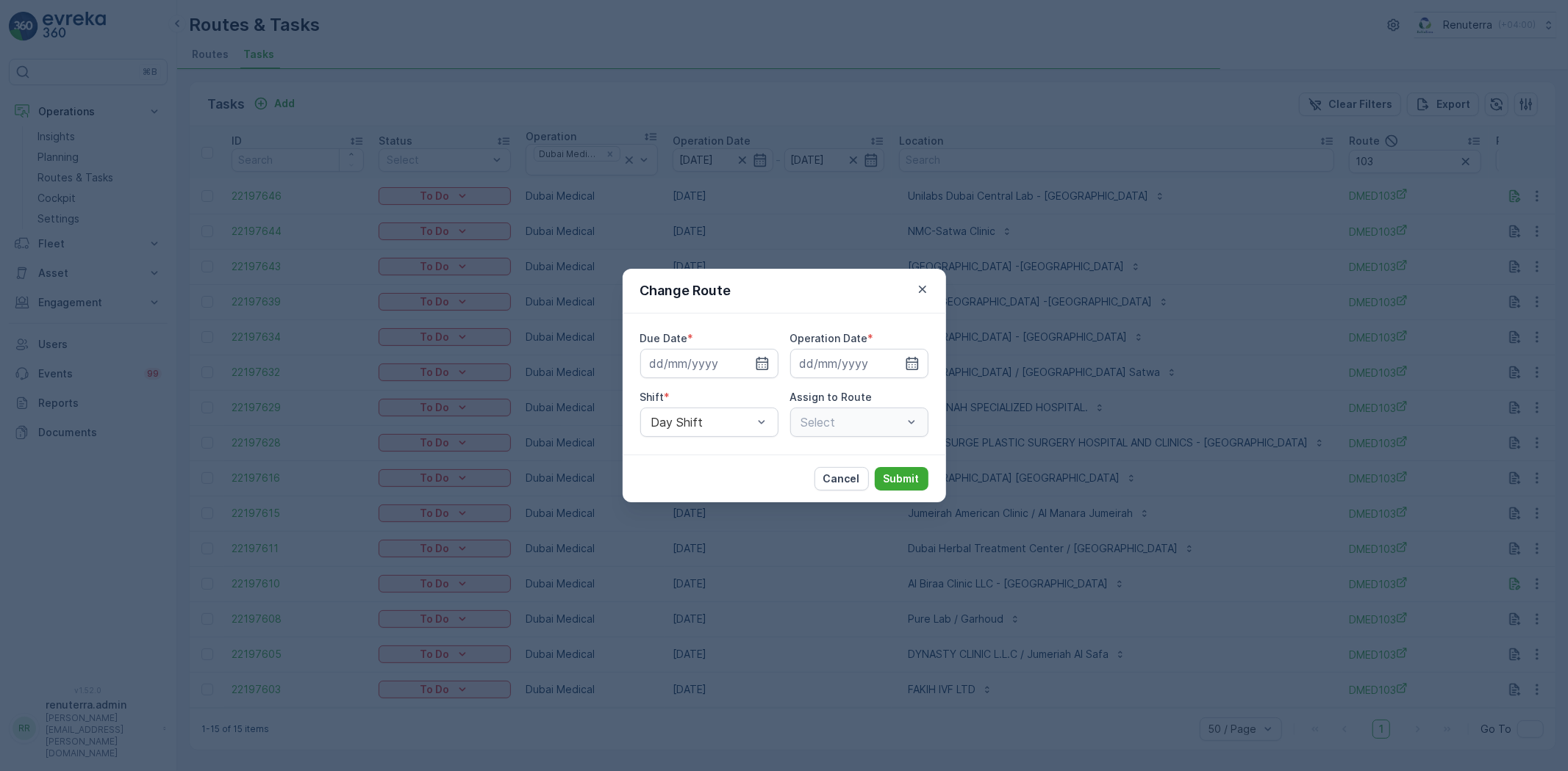
type input "09.10.2025"
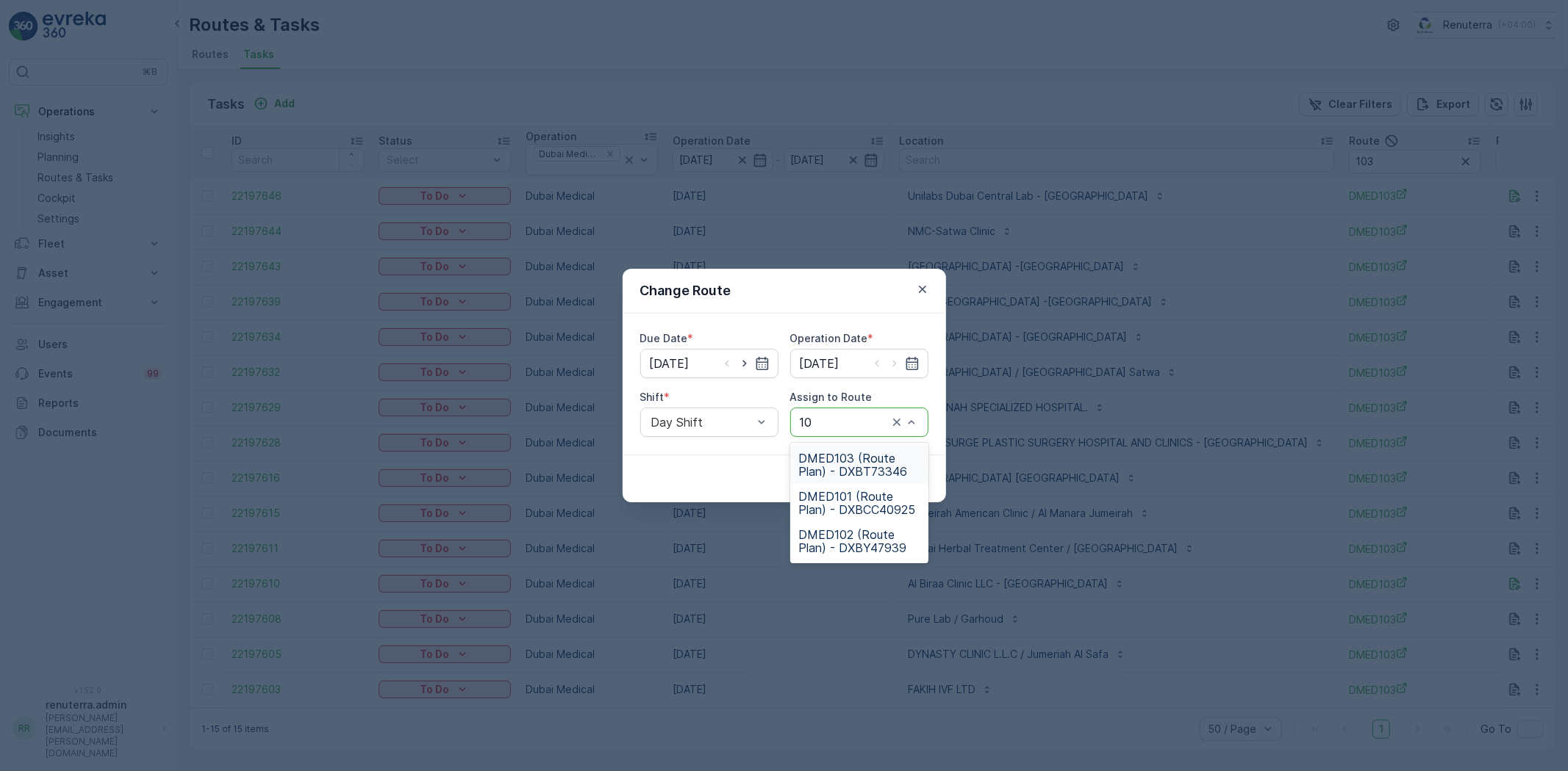
type input "102"
click at [867, 484] on div "DMED102 (Route Plan) - DXBY47939" at bounding box center [859, 465] width 138 height 38
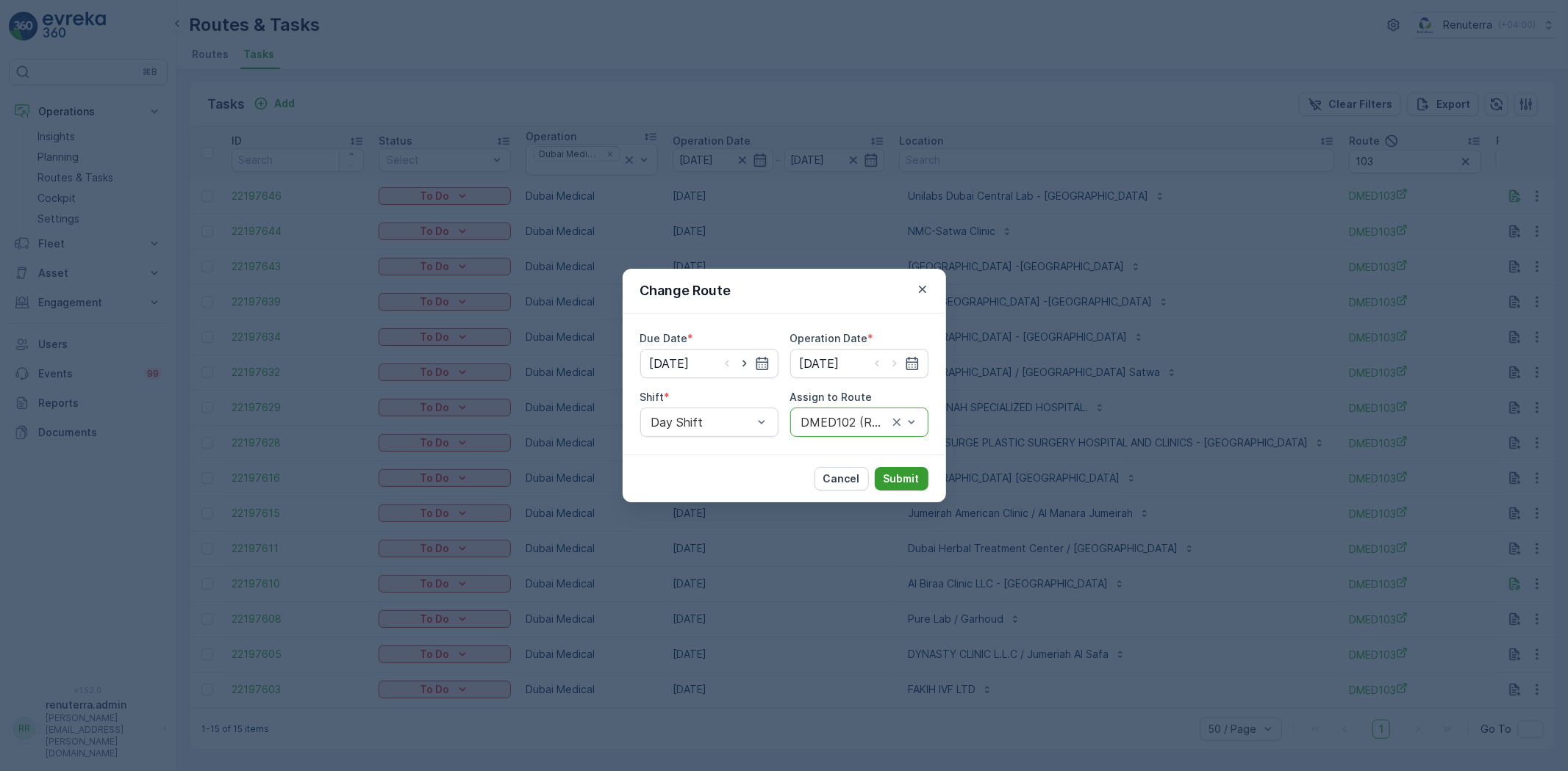
click at [902, 474] on p "Submit" at bounding box center [901, 478] width 36 height 15
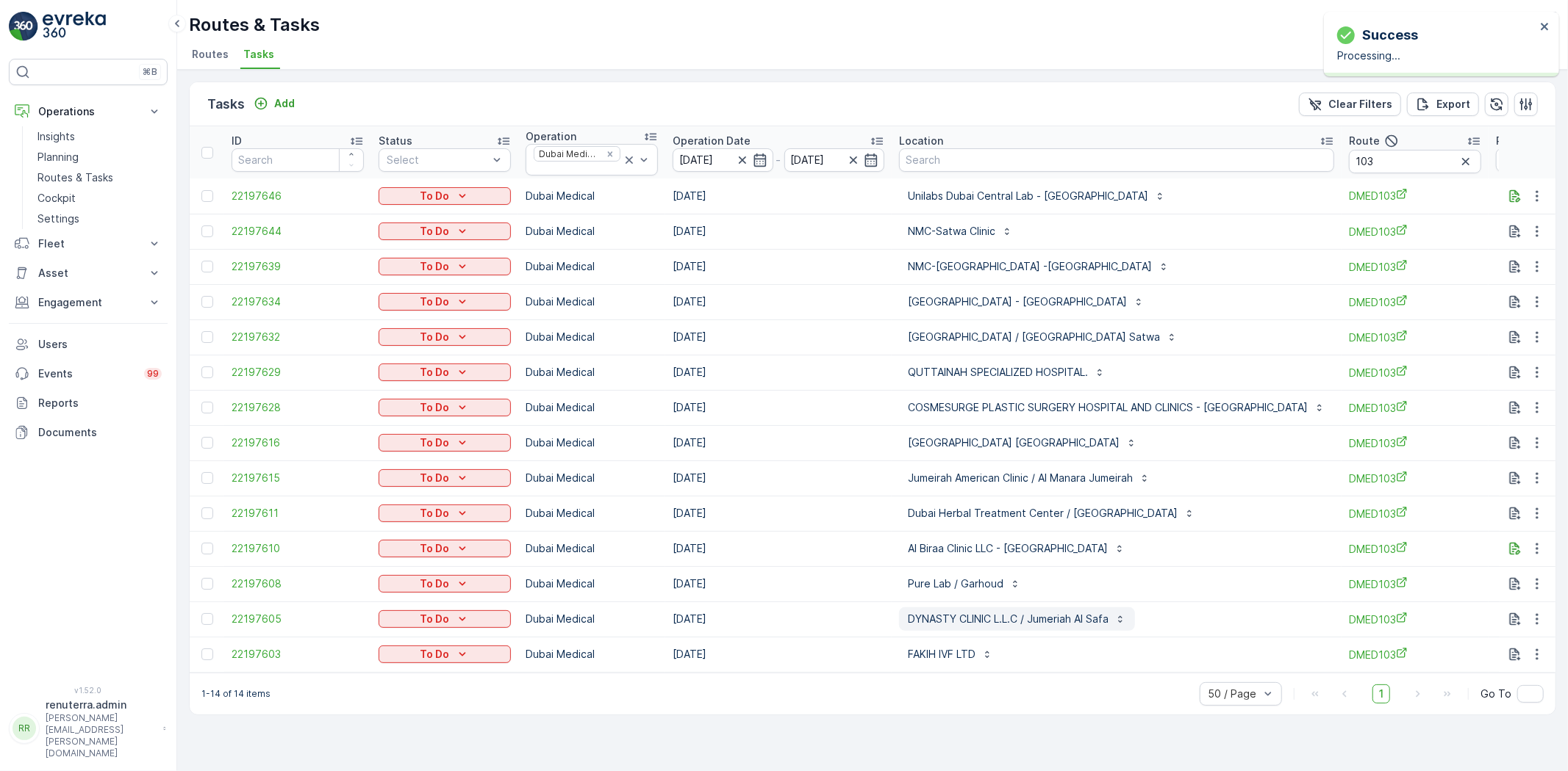
click at [990, 620] on p "DYNASTY CLINIC L.L.C / Jumeriah Al Safa" at bounding box center [1008, 619] width 201 height 15
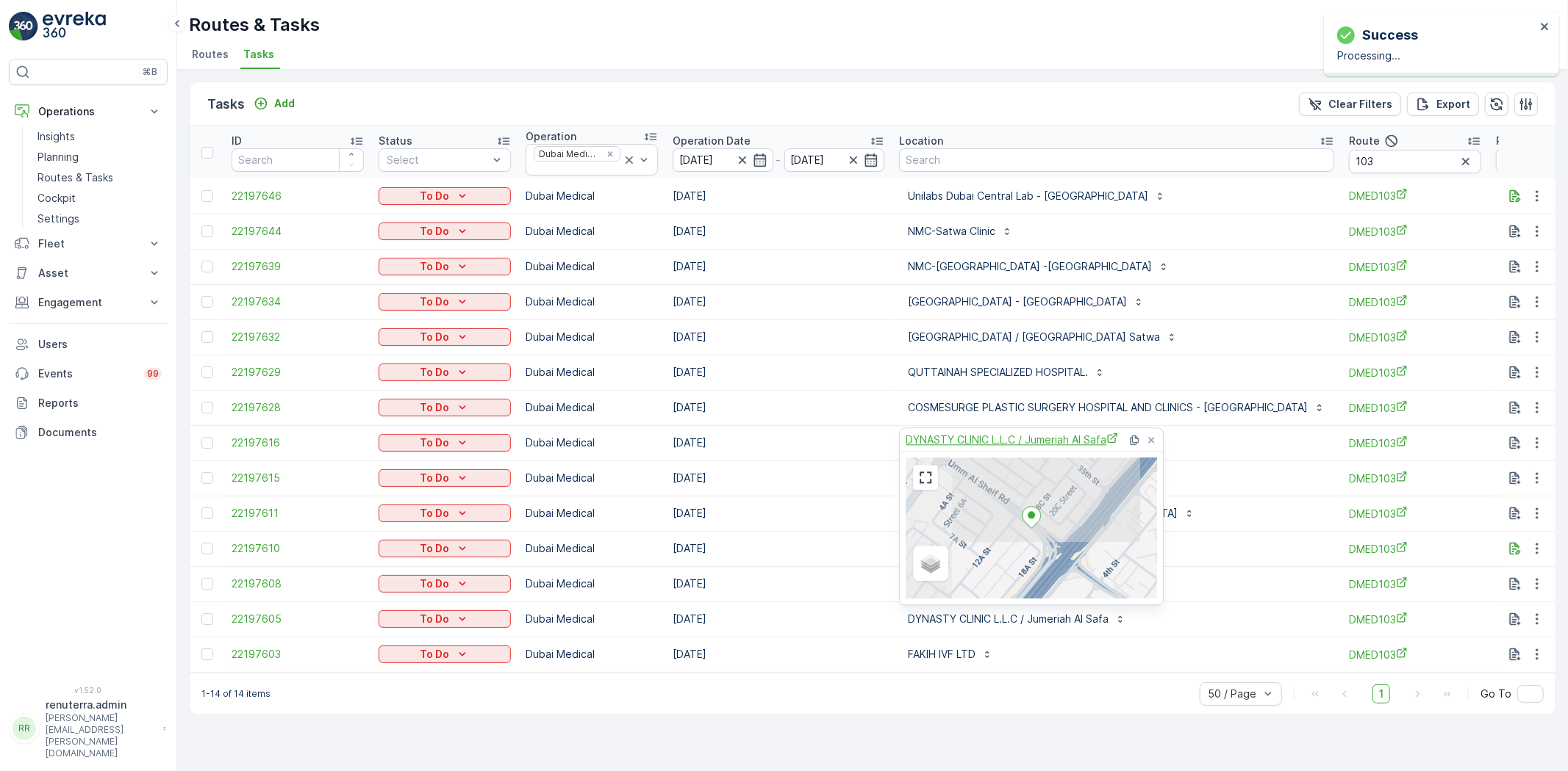
click at [958, 445] on span "DYNASTY CLINIC L.L.C / Jumeriah Al Safa" at bounding box center [1011, 440] width 212 height 16
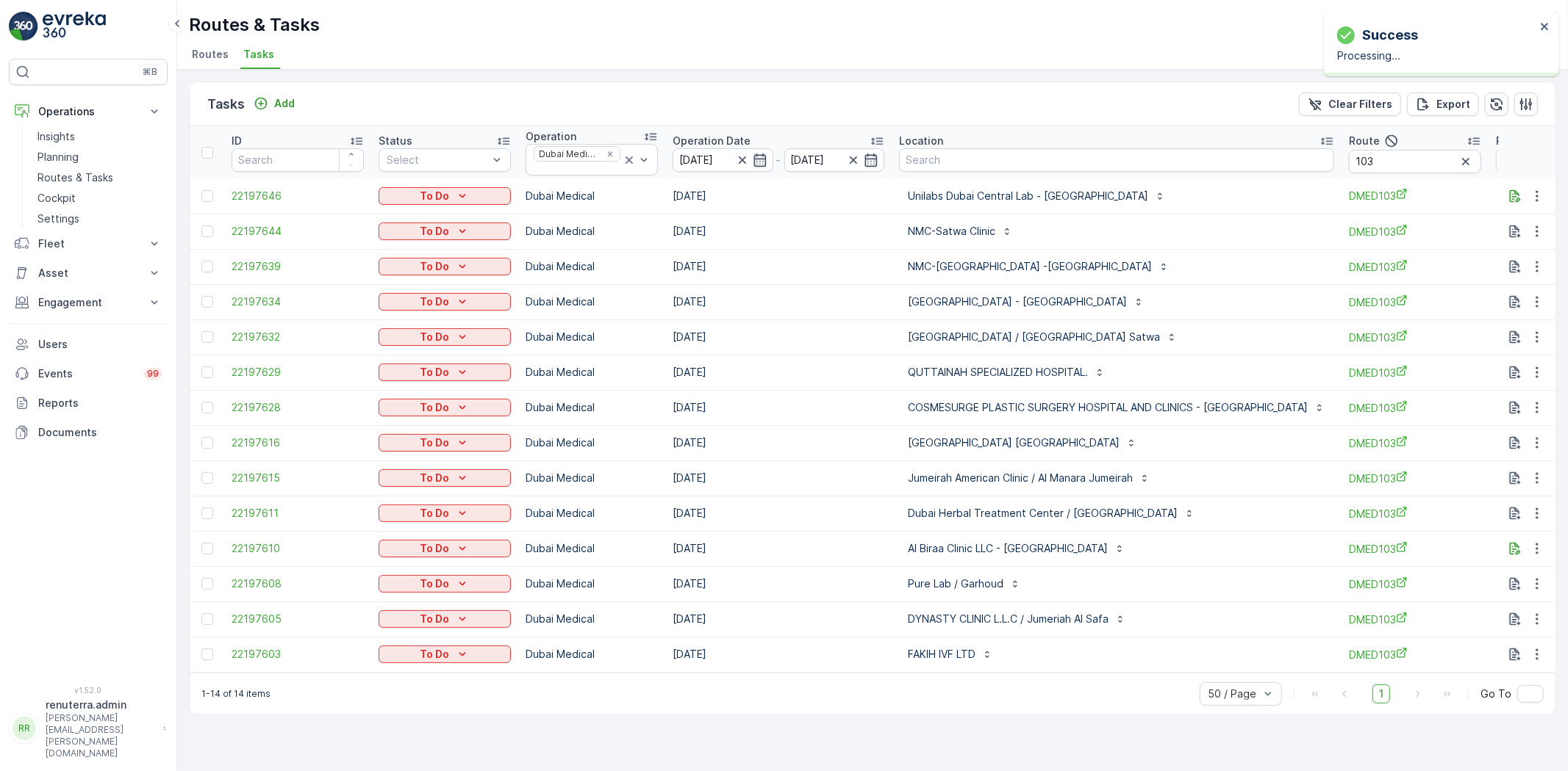
drag, startPoint x: 869, startPoint y: 727, endPoint x: 897, endPoint y: 714, distance: 30.9
click at [870, 727] on div "Tasks Add Clear Filters Export ID Status Select Operation Dubai Medical Operati…" at bounding box center [873, 420] width 1391 height 701
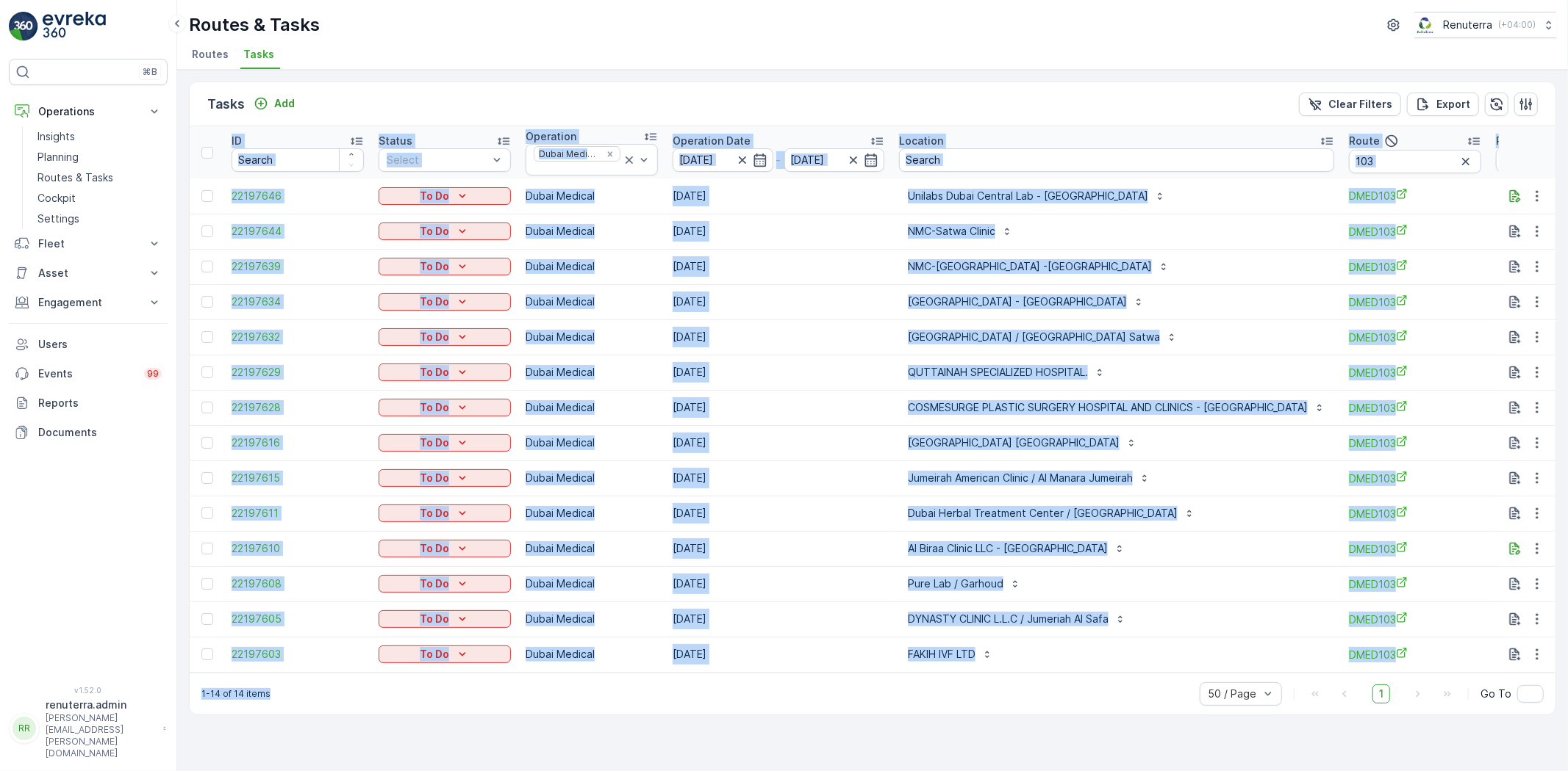
drag, startPoint x: 956, startPoint y: 680, endPoint x: 1027, endPoint y: 676, distance: 71.1
click at [1027, 676] on div "Tasks Add Clear Filters Export ID Status Select Operation Dubai Medical Operati…" at bounding box center [873, 398] width 1367 height 634
click at [1017, 684] on div "1-14 of 14 items 50 / Page 1 Go To" at bounding box center [873, 694] width 1366 height 41
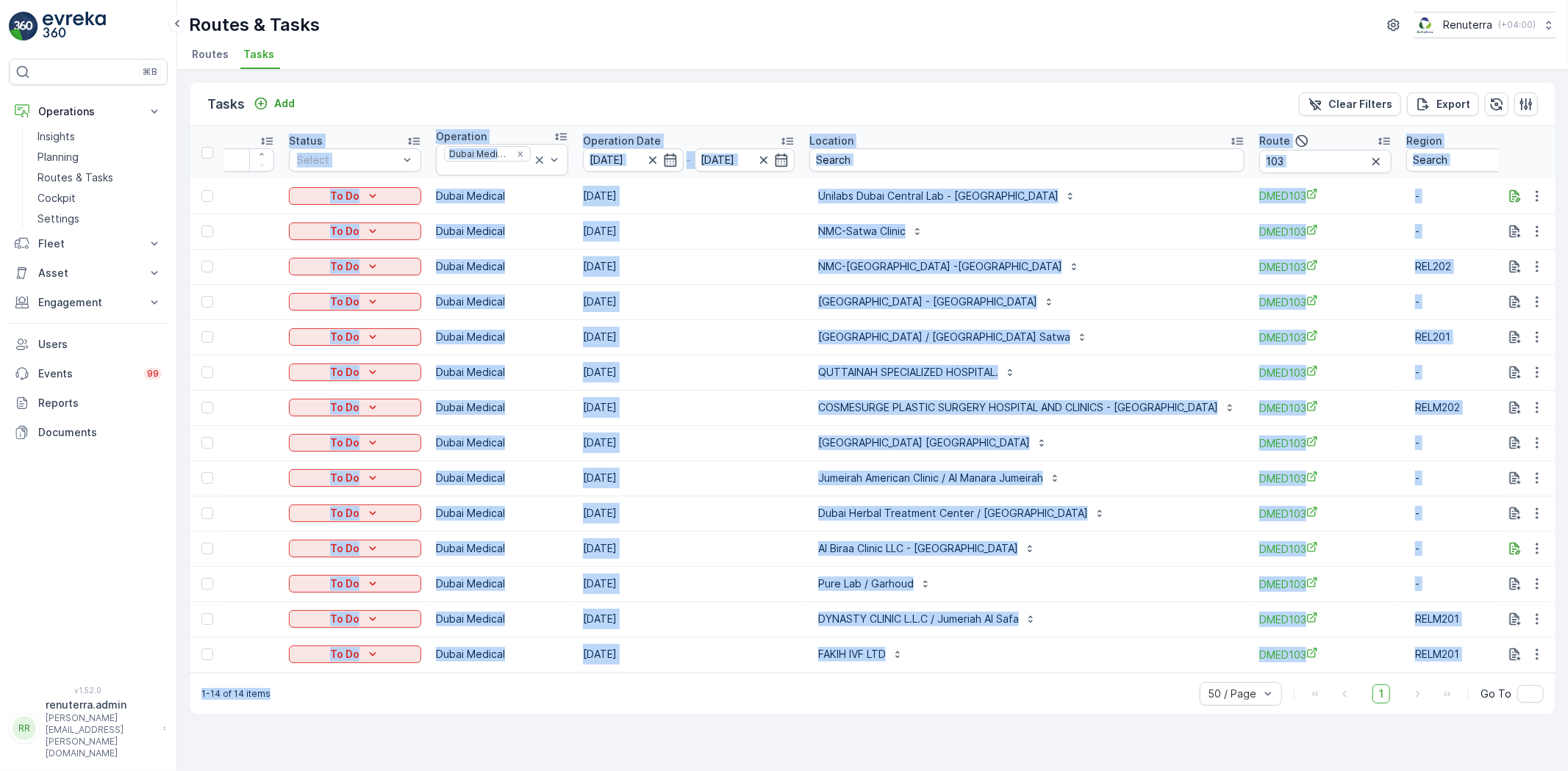
scroll to position [0, 81]
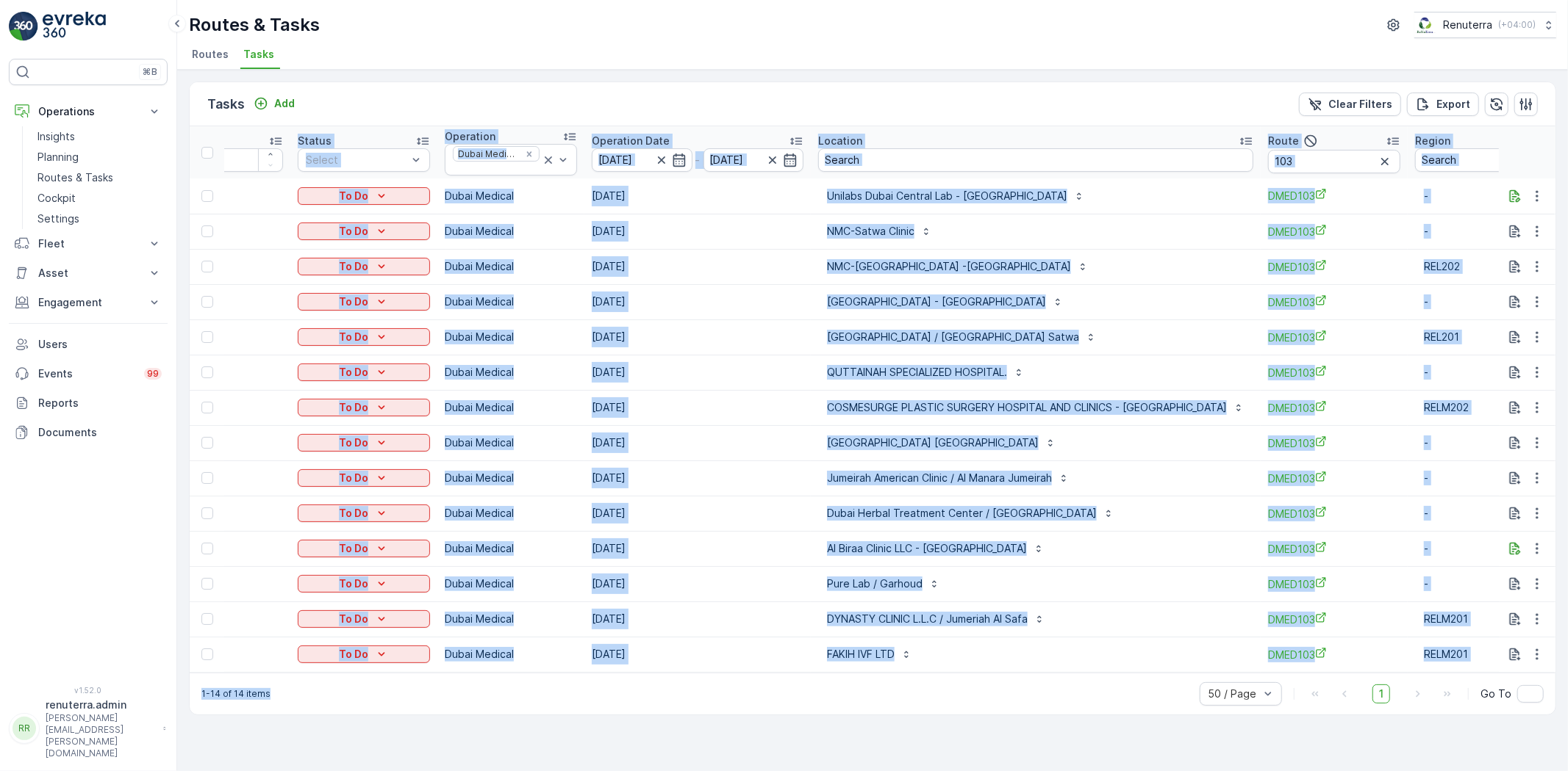
click at [830, 707] on div "1-14 of 14 items 50 / Page 1 Go To" at bounding box center [873, 694] width 1366 height 41
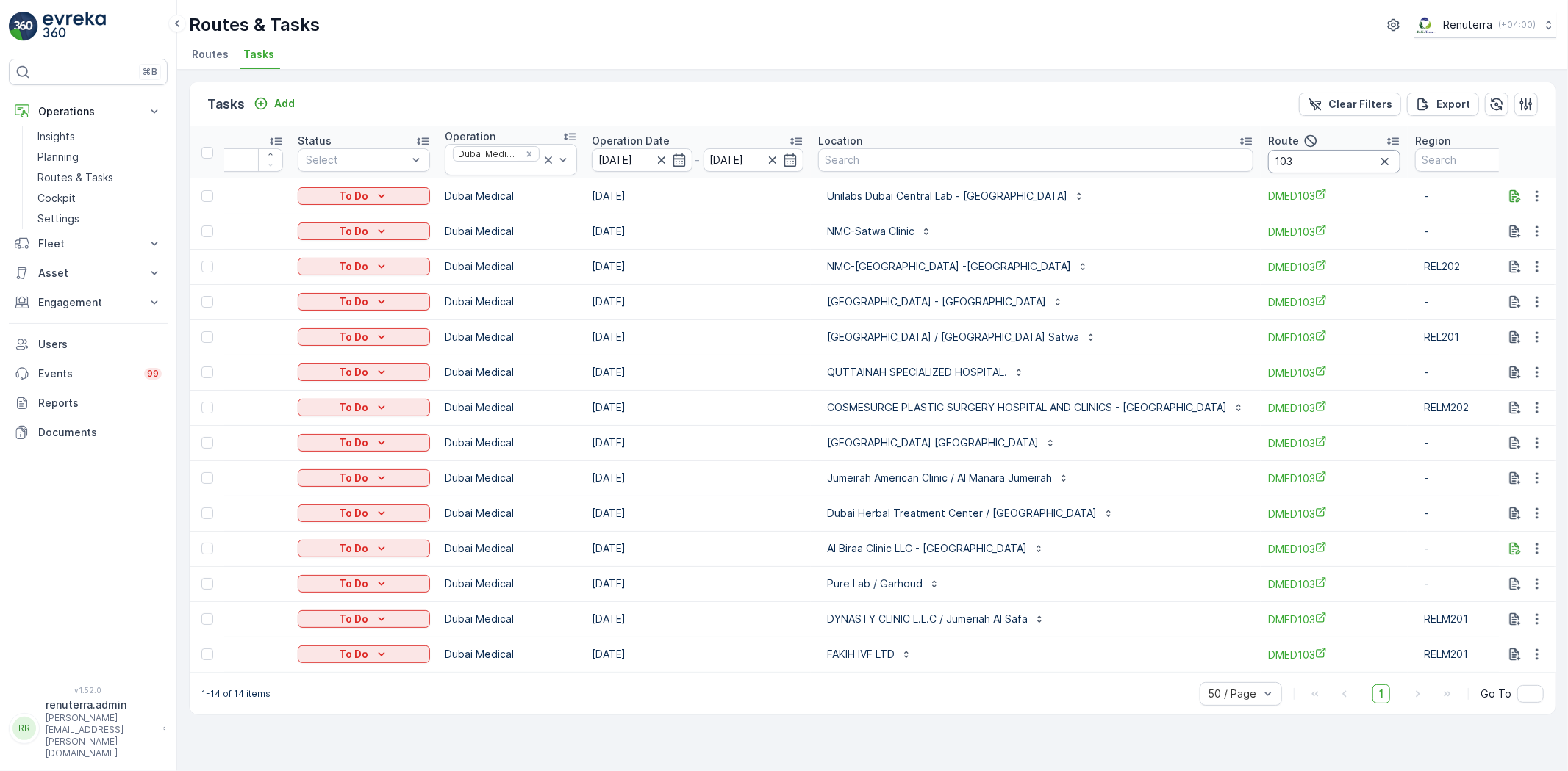
click at [1283, 168] on input "103" at bounding box center [1334, 161] width 132 height 23
type input "1"
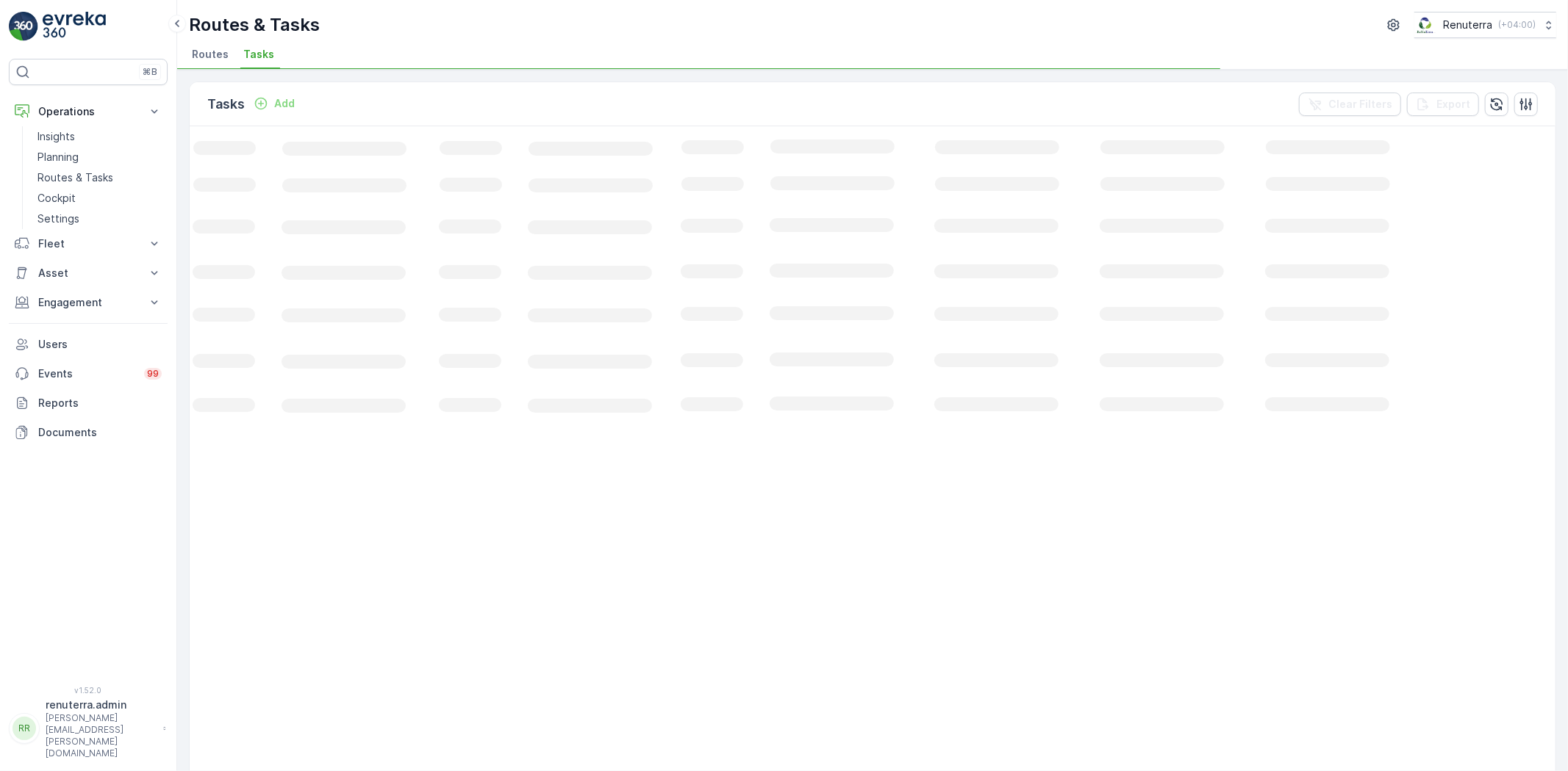
scroll to position [0, 49]
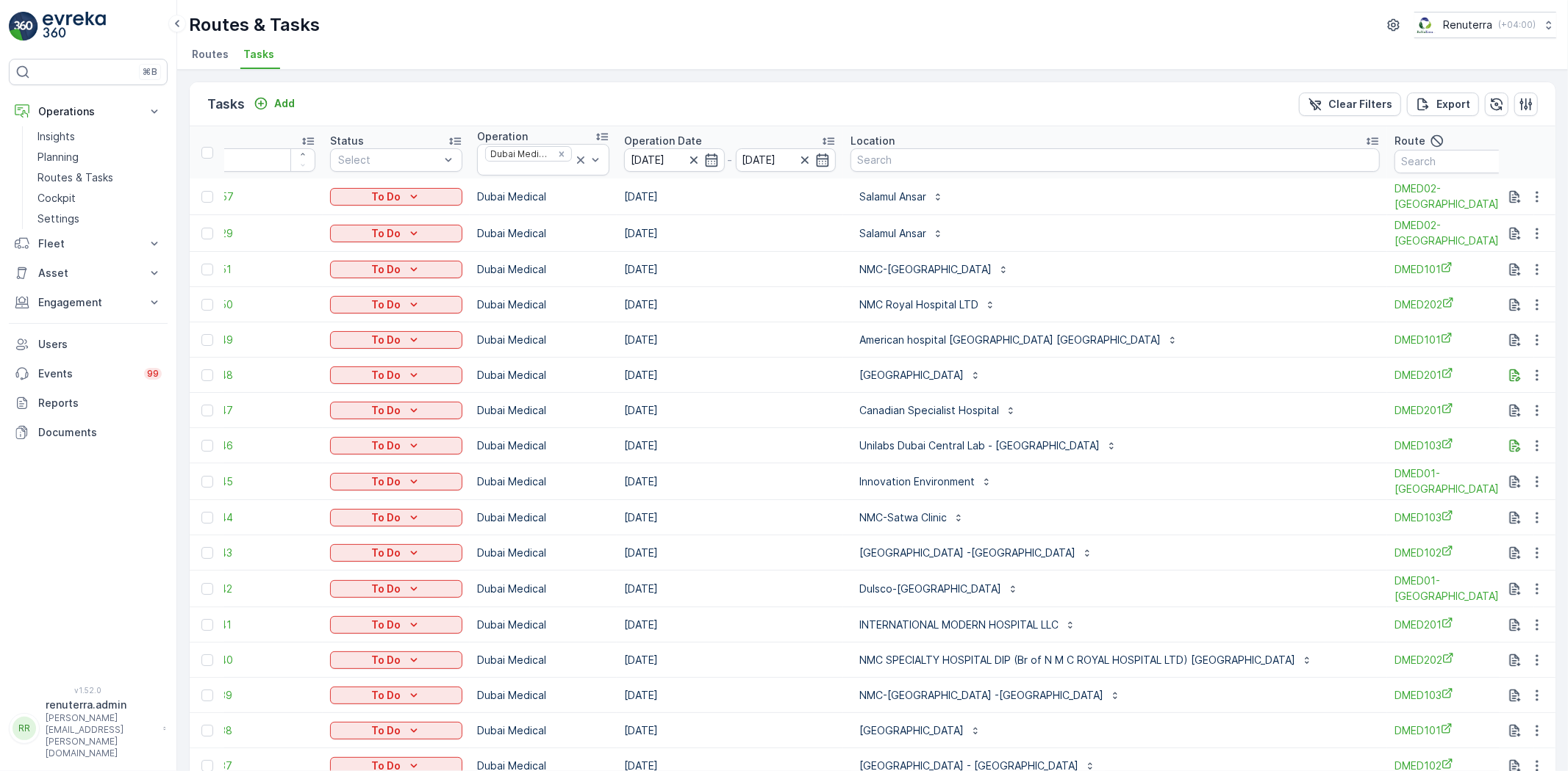
click at [574, 157] on icon at bounding box center [580, 160] width 15 height 15
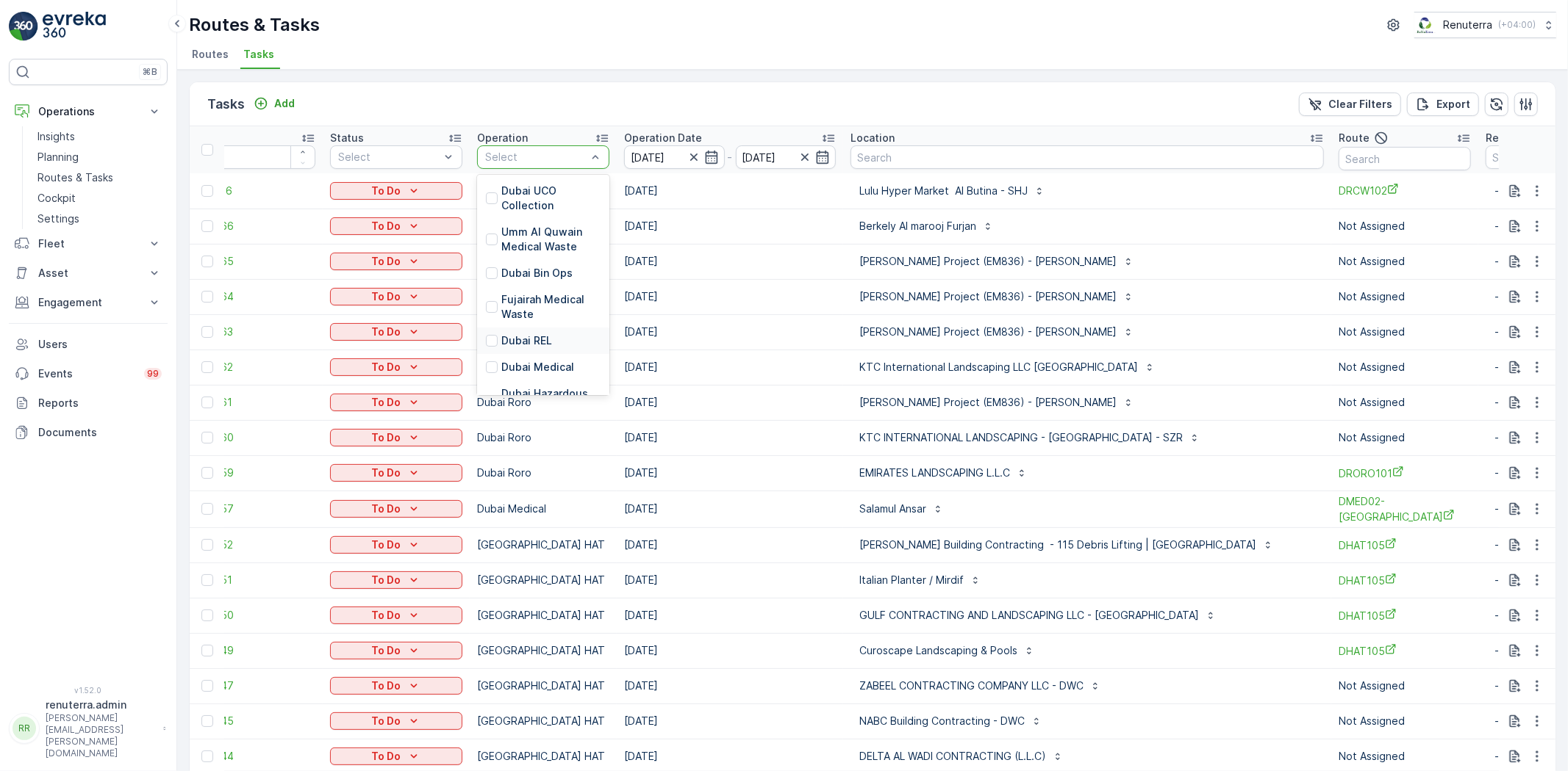
click at [530, 342] on p "Dubai REL" at bounding box center [526, 340] width 51 height 15
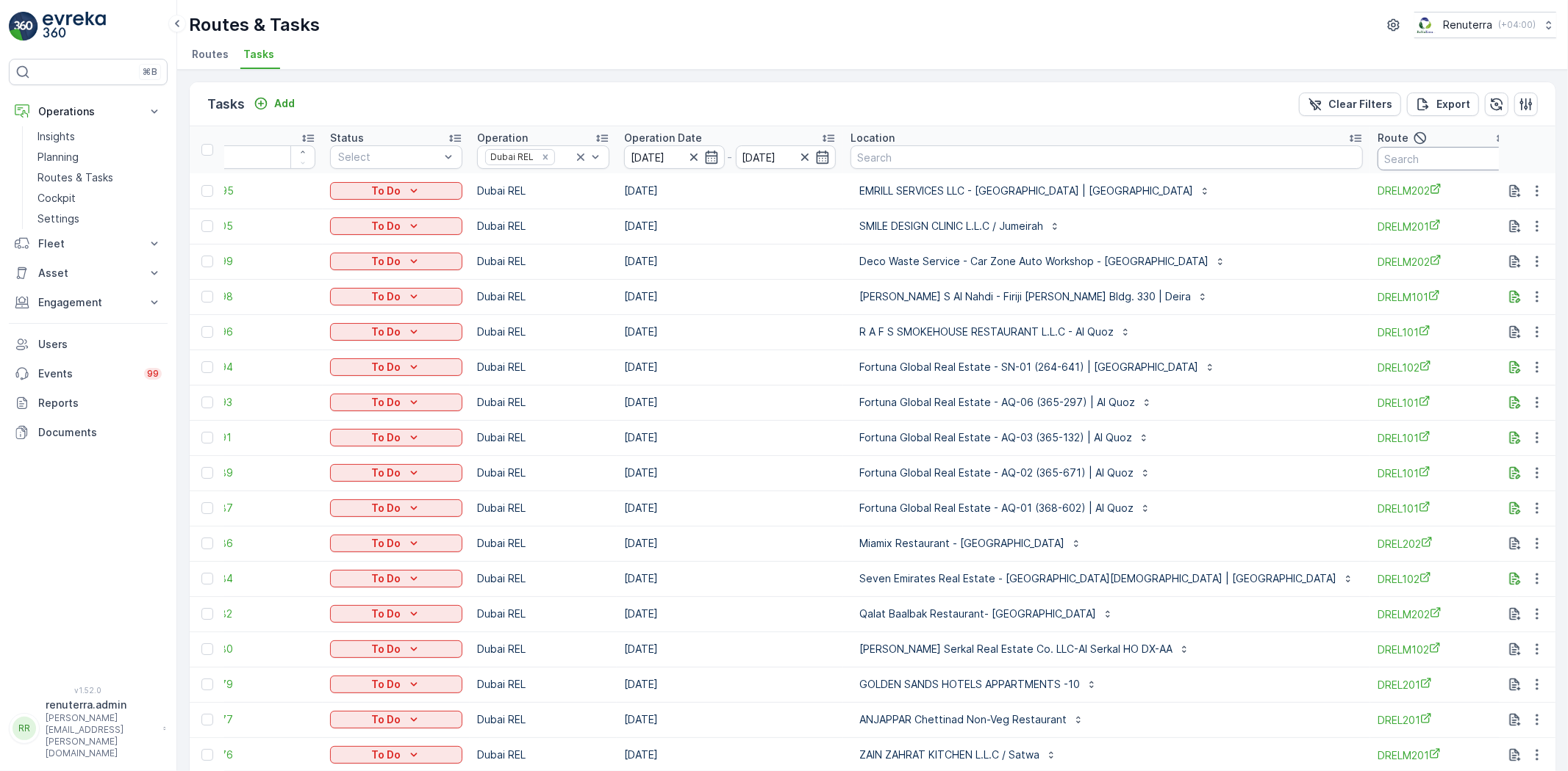
click at [1378, 155] on input "text" at bounding box center [1443, 159] width 132 height 23
type input "drelm10"
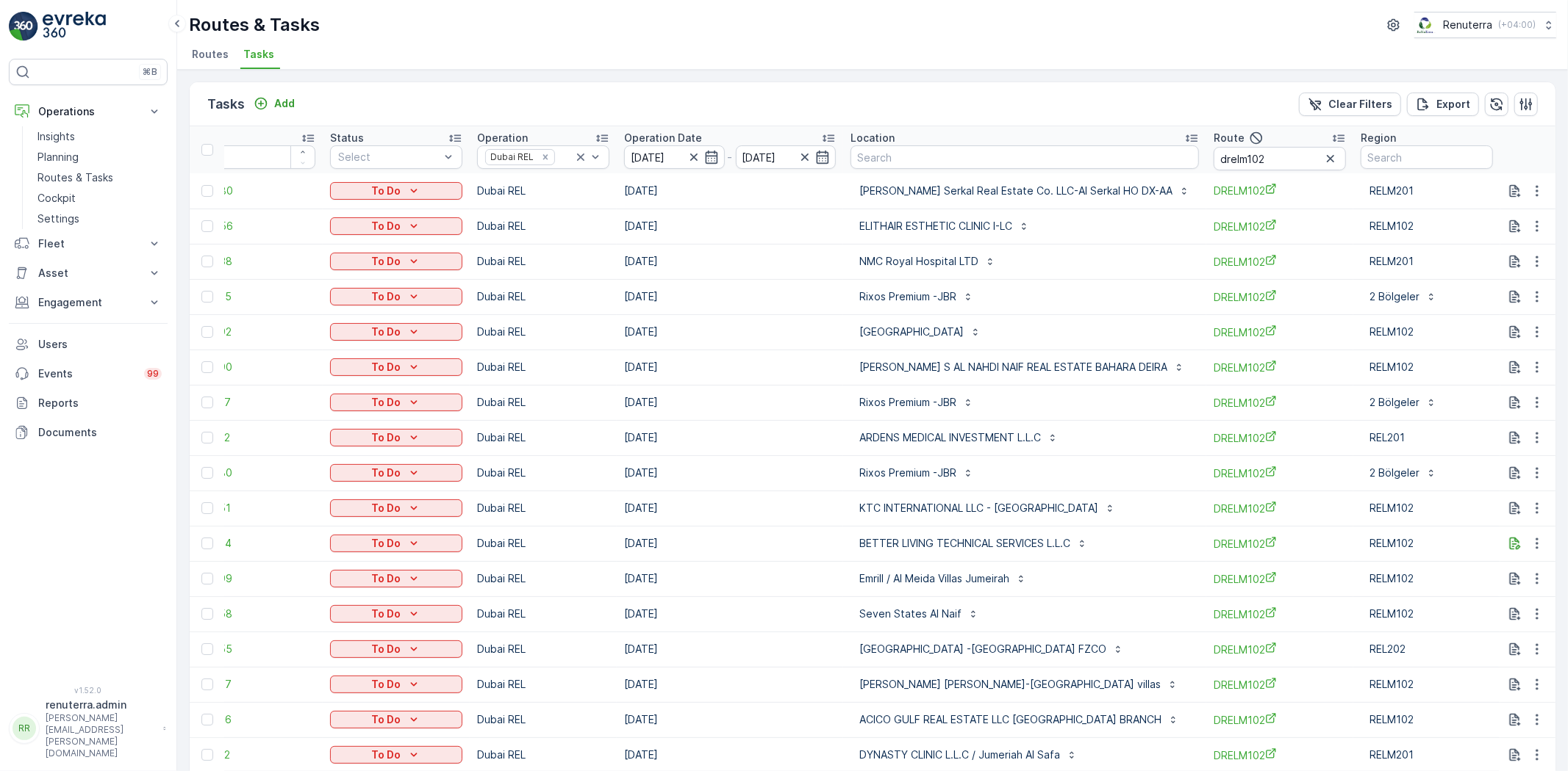
click at [202, 186] on div at bounding box center [207, 190] width 12 height 12
click at [201, 185] on input "checkbox" at bounding box center [201, 185] width 0 height 0
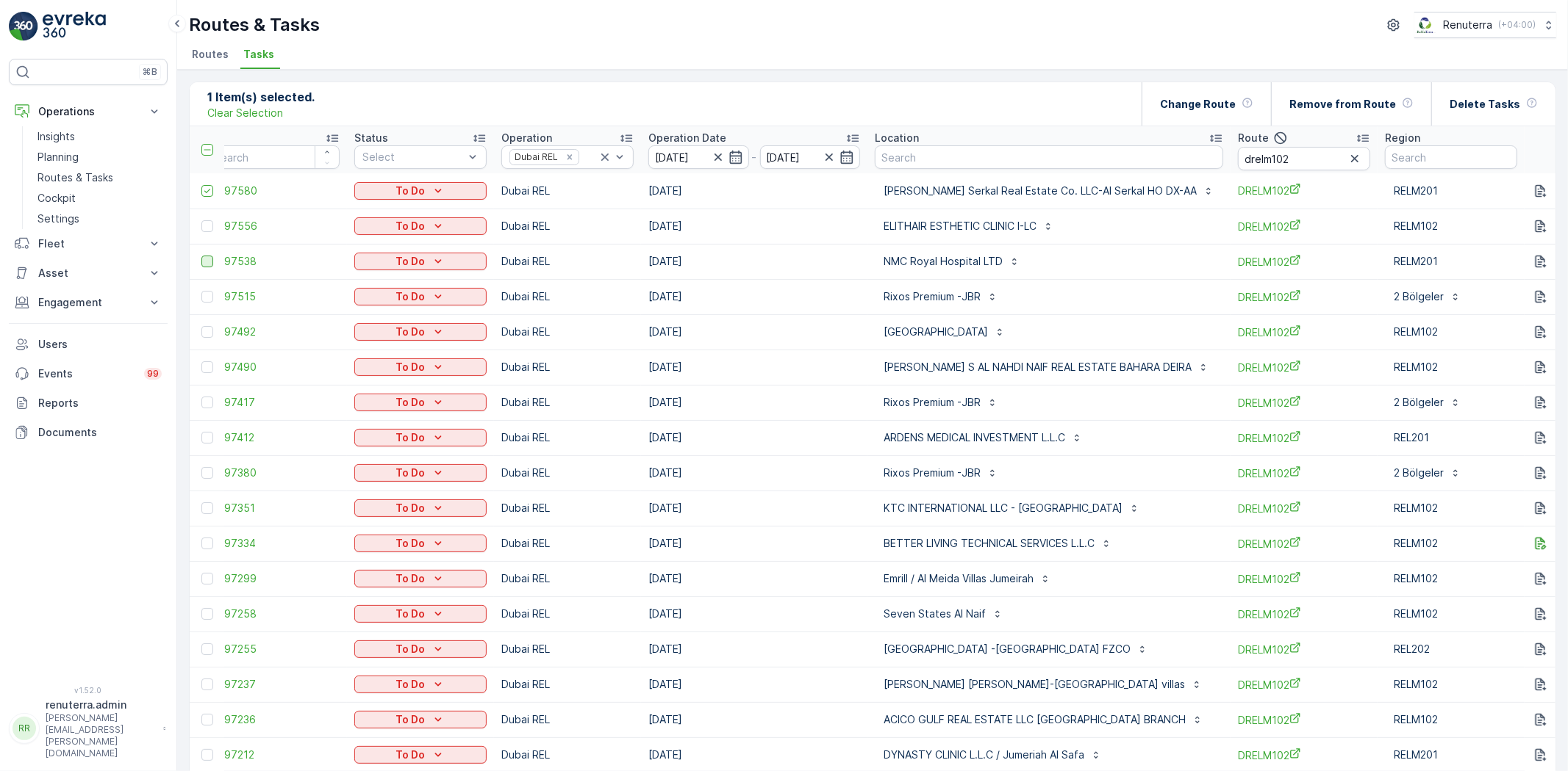
click at [204, 261] on div at bounding box center [207, 261] width 12 height 12
click at [201, 256] on input "checkbox" at bounding box center [201, 256] width 0 height 0
click at [204, 291] on div at bounding box center [207, 297] width 12 height 12
click at [201, 291] on input "checkbox" at bounding box center [201, 291] width 0 height 0
click at [206, 330] on div at bounding box center [207, 332] width 12 height 12
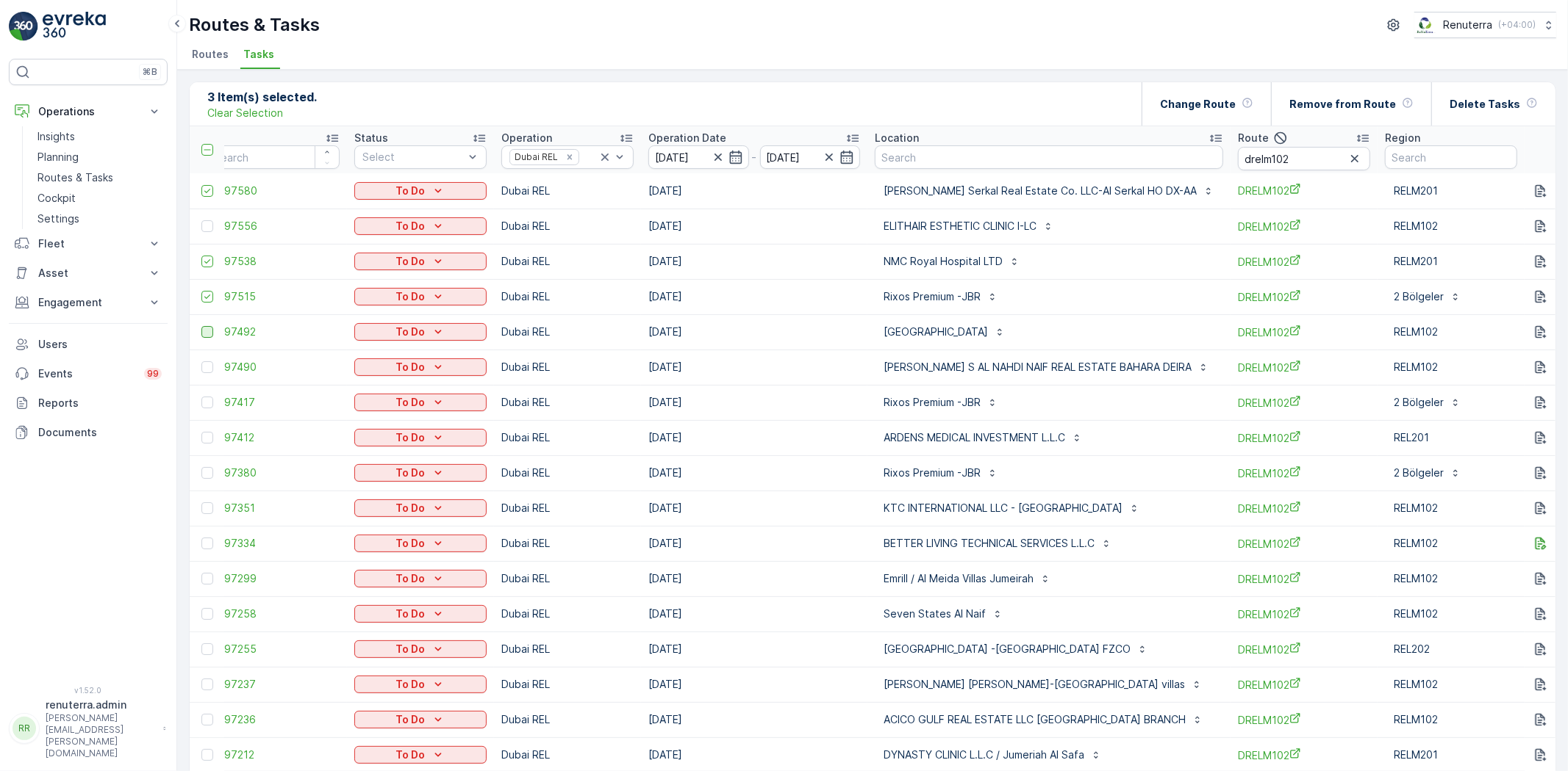
click at [201, 326] on input "checkbox" at bounding box center [201, 326] width 0 height 0
click at [201, 364] on div at bounding box center [207, 367] width 12 height 12
click at [201, 362] on input "checkbox" at bounding box center [201, 362] width 0 height 0
click at [208, 409] on td at bounding box center [207, 402] width 34 height 35
click at [208, 405] on div at bounding box center [207, 402] width 12 height 12
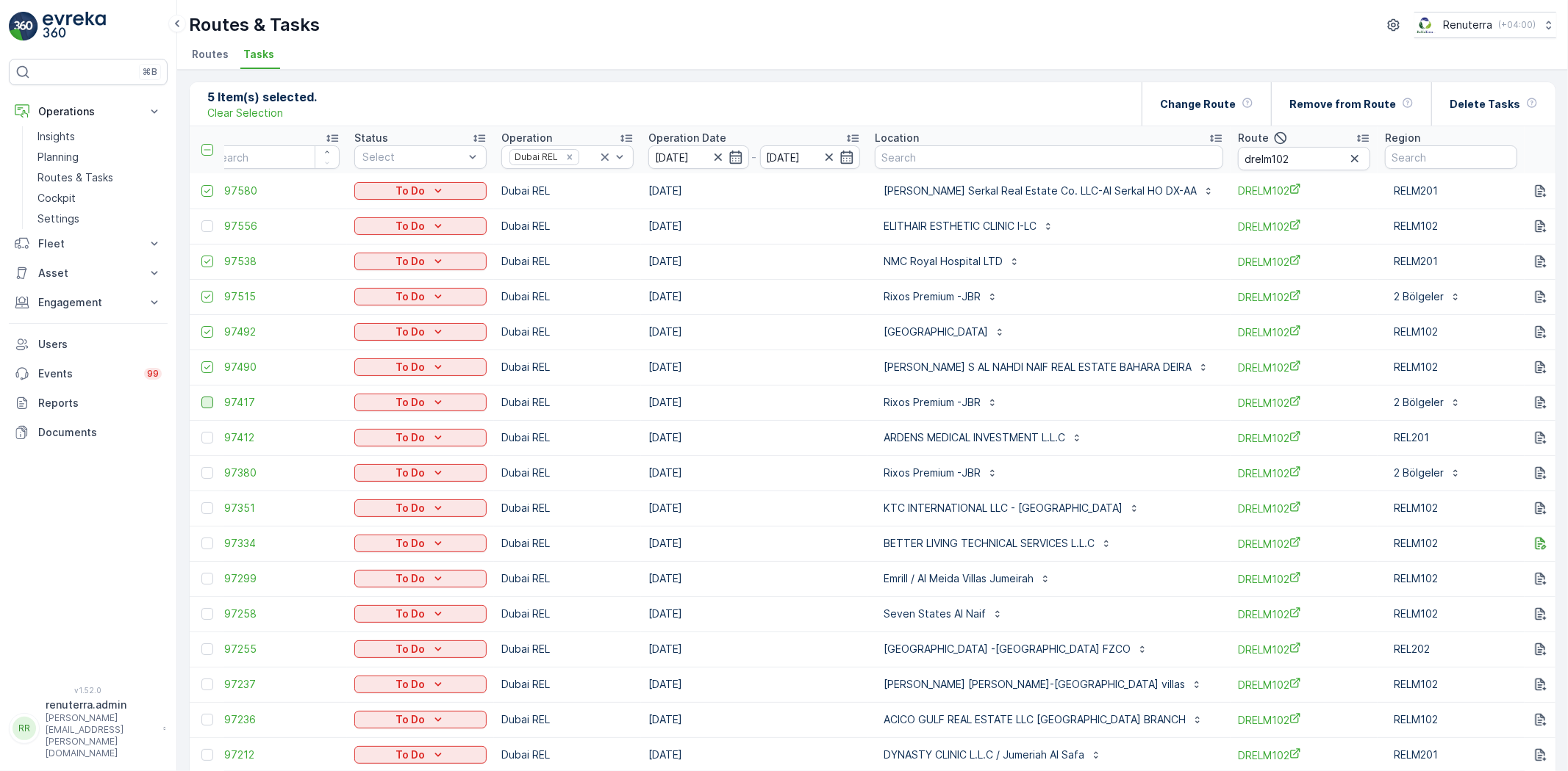
click at [201, 397] on input "checkbox" at bounding box center [201, 397] width 0 height 0
click at [201, 446] on td at bounding box center [207, 438] width 34 height 35
click at [208, 474] on div at bounding box center [207, 473] width 12 height 12
click at [201, 467] on input "checkbox" at bounding box center [201, 467] width 0 height 0
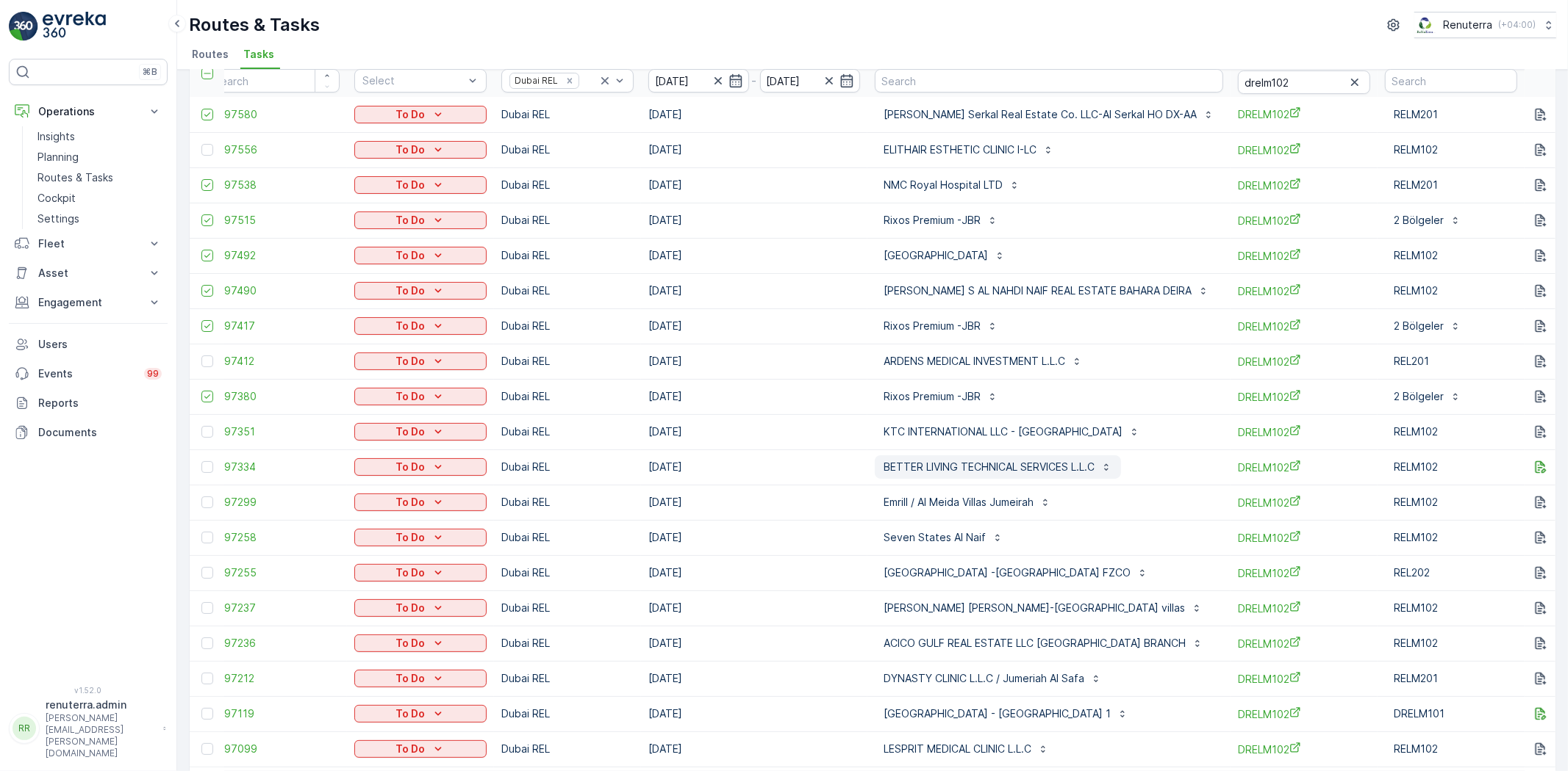
scroll to position [81, 0]
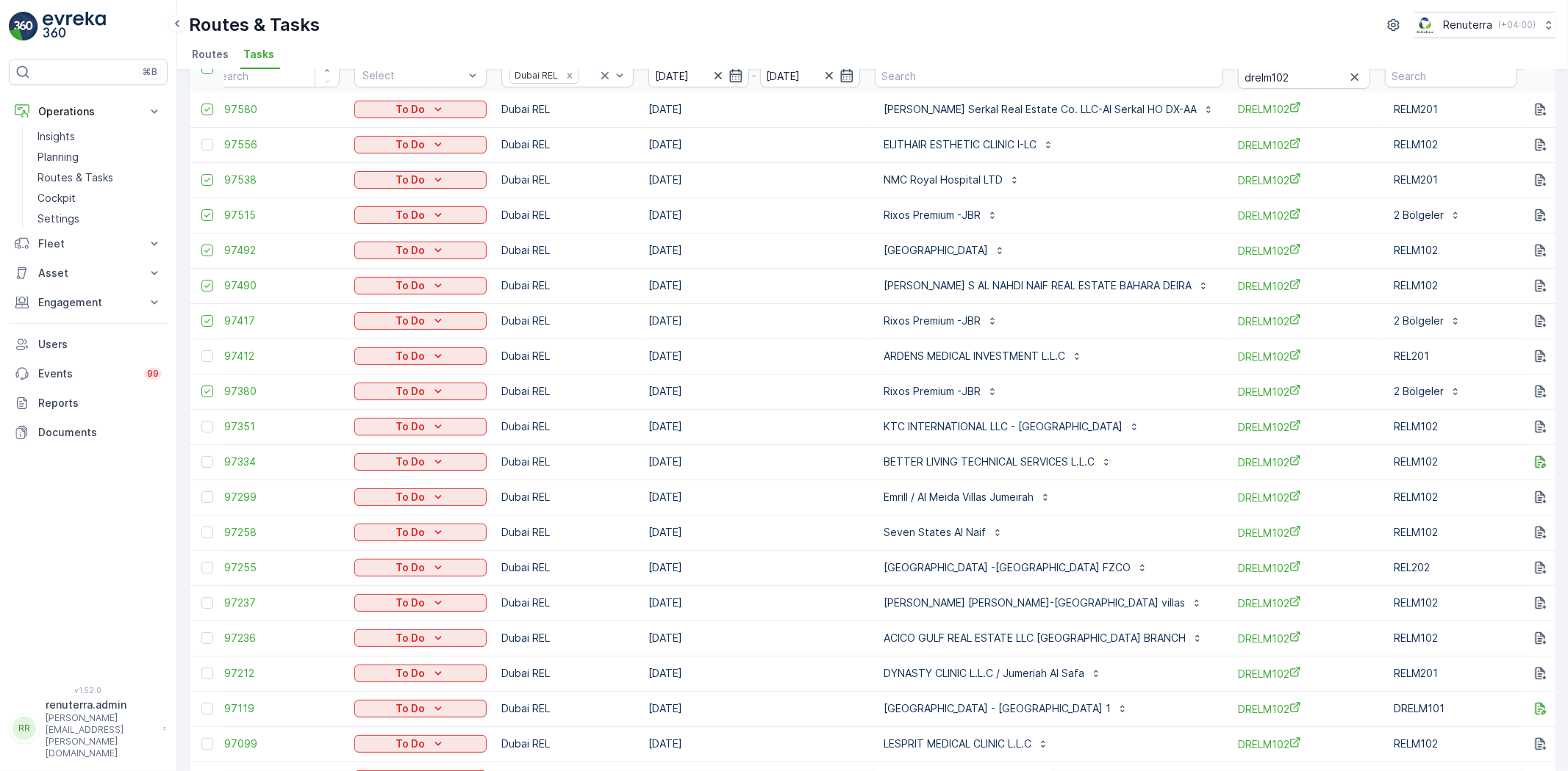
click at [204, 538] on td at bounding box center [207, 532] width 34 height 35
click at [206, 531] on div at bounding box center [207, 532] width 12 height 12
click at [201, 527] on input "checkbox" at bounding box center [201, 527] width 0 height 0
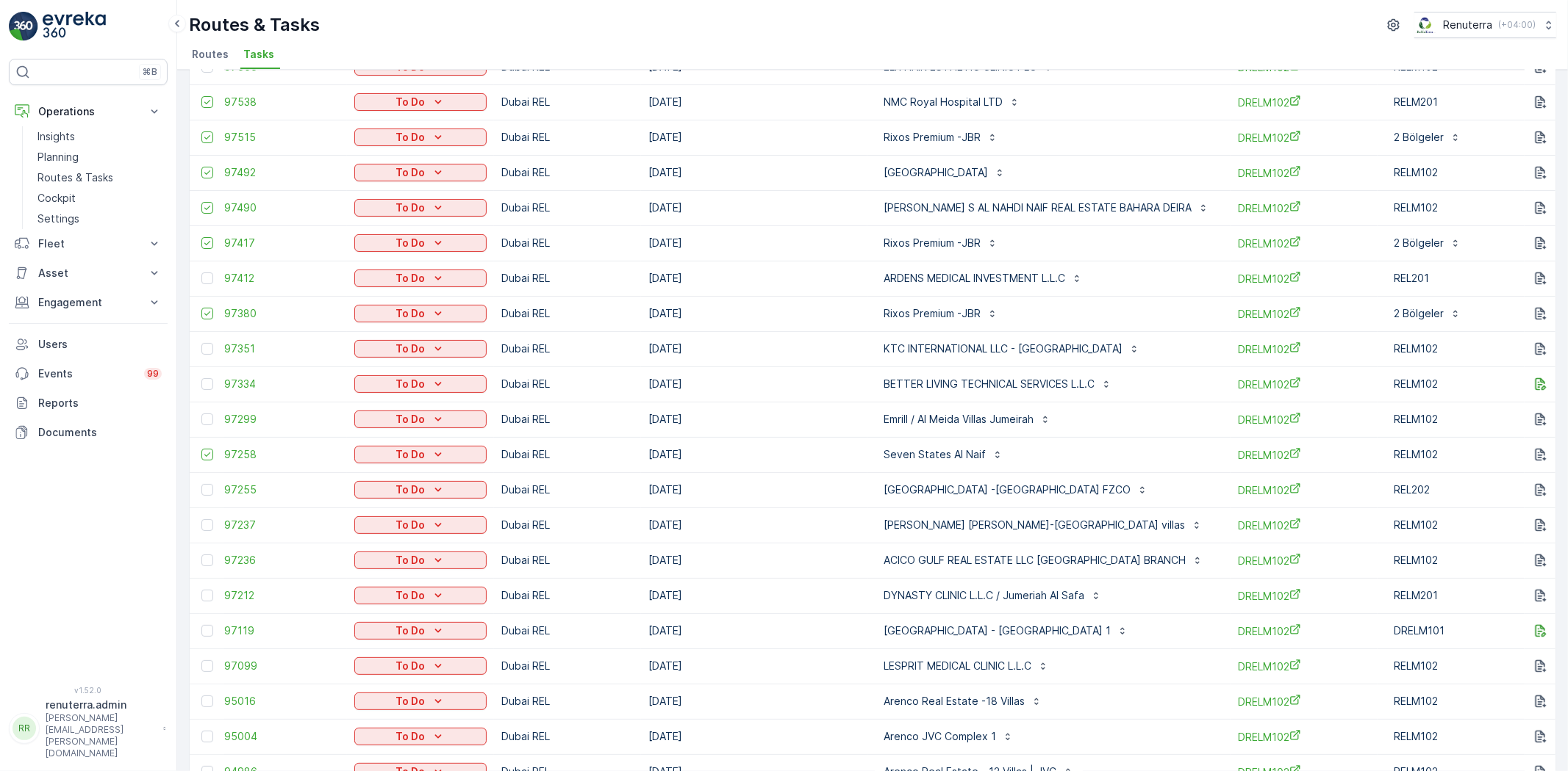
scroll to position [163, 0]
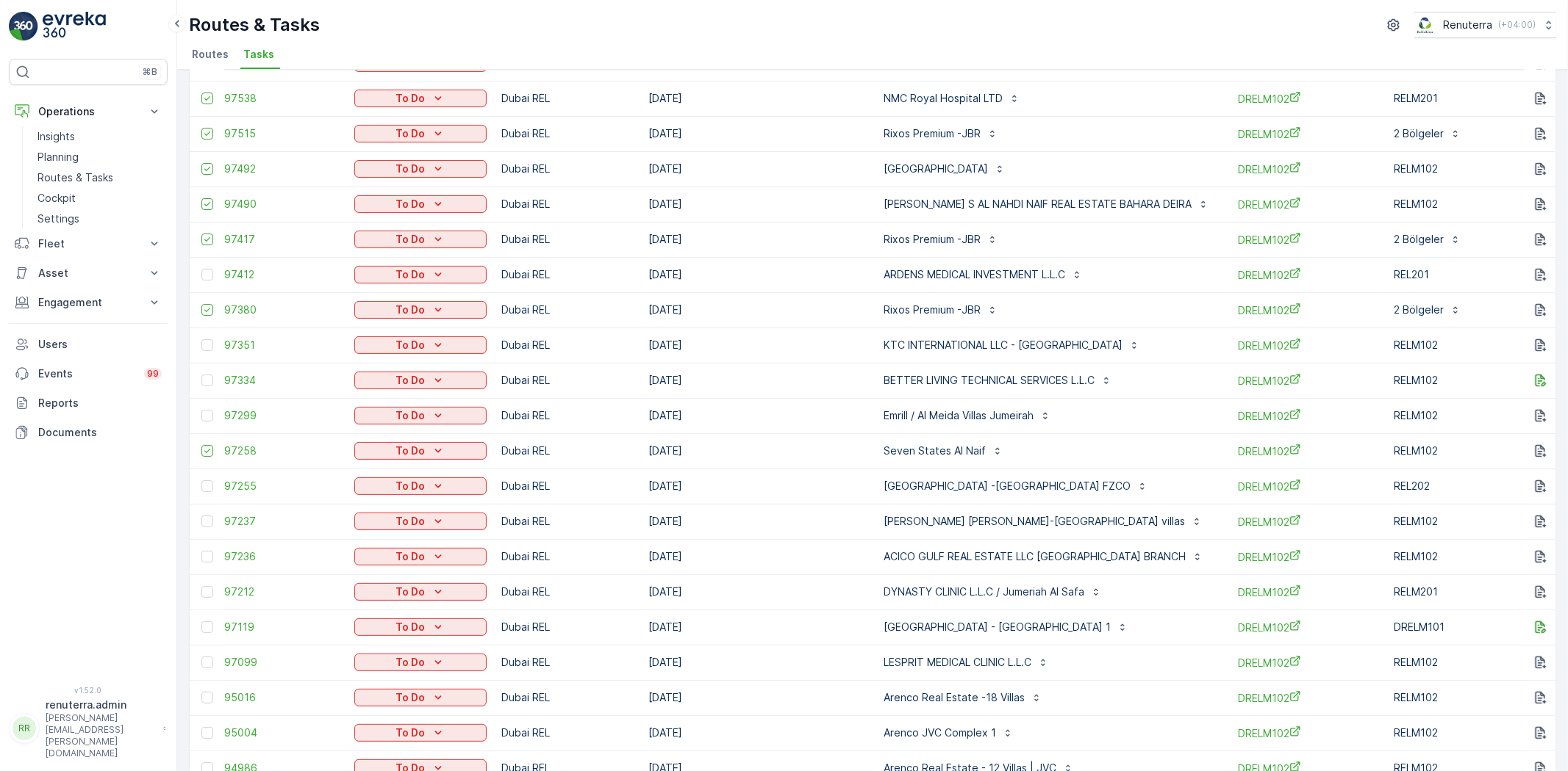
click at [214, 629] on div at bounding box center [209, 627] width 16 height 12
click at [201, 621] on input "checkbox" at bounding box center [201, 621] width 0 height 0
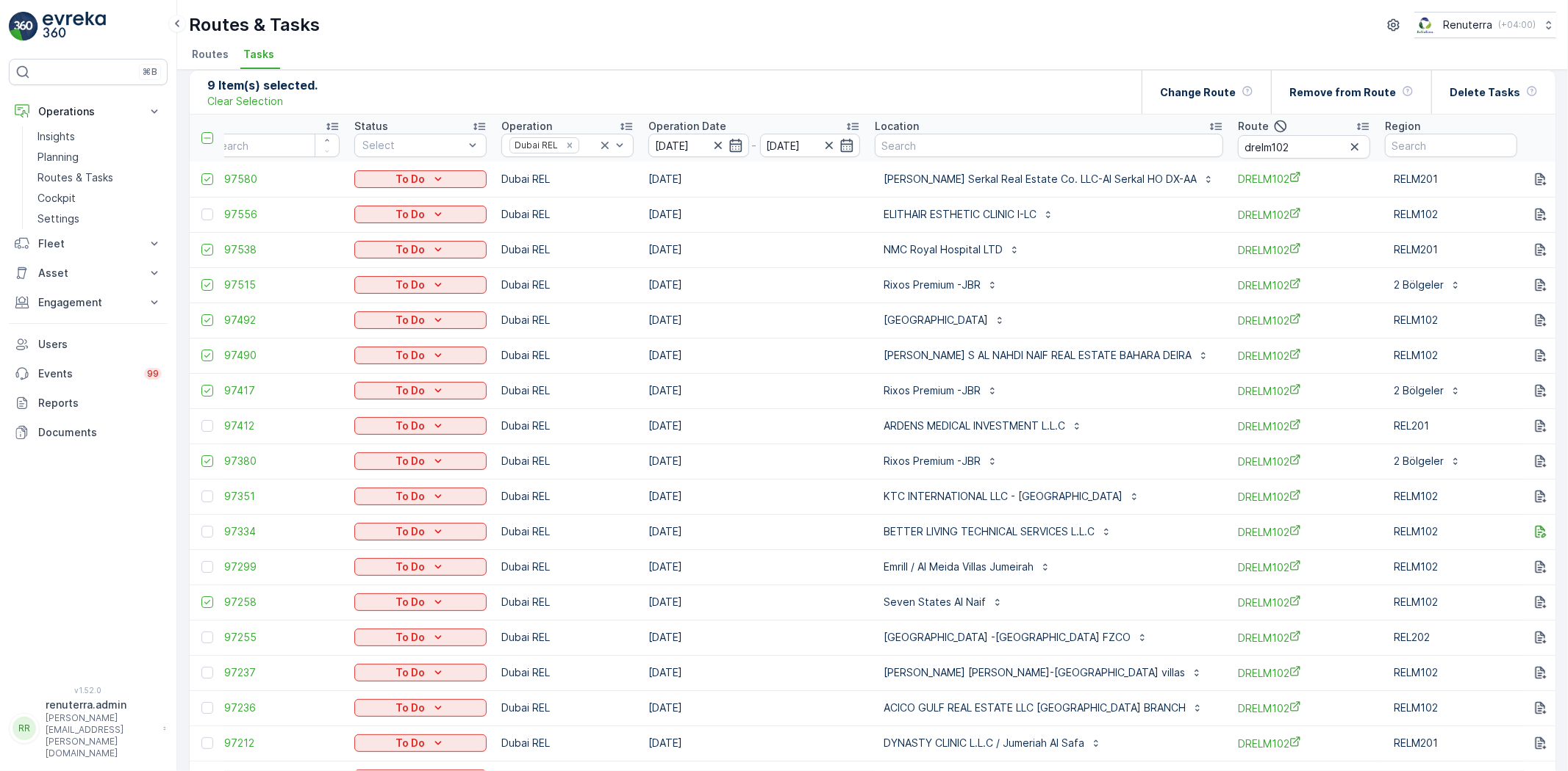
scroll to position [0, 0]
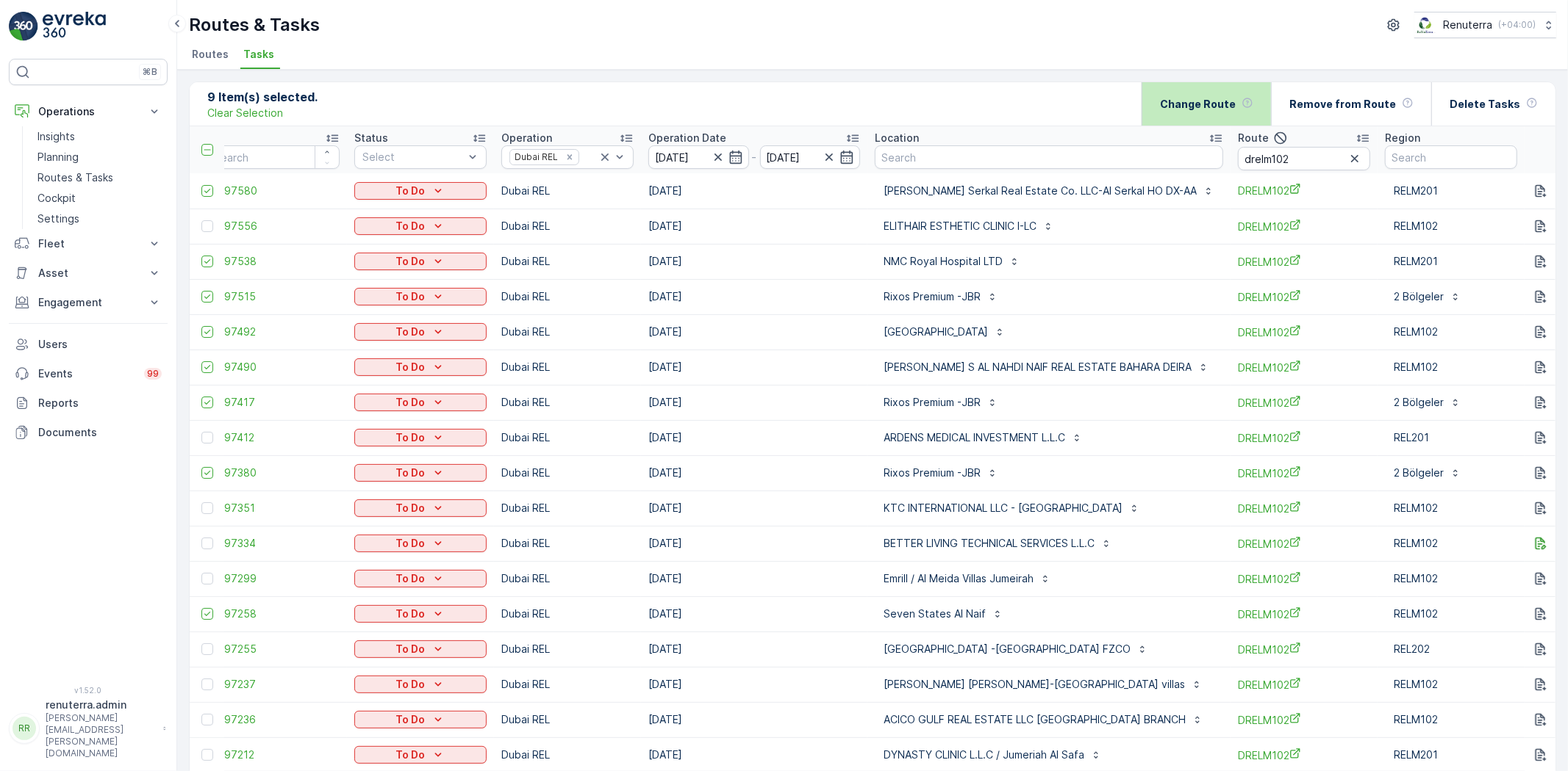
click at [1215, 107] on p "Change Route" at bounding box center [1198, 104] width 76 height 15
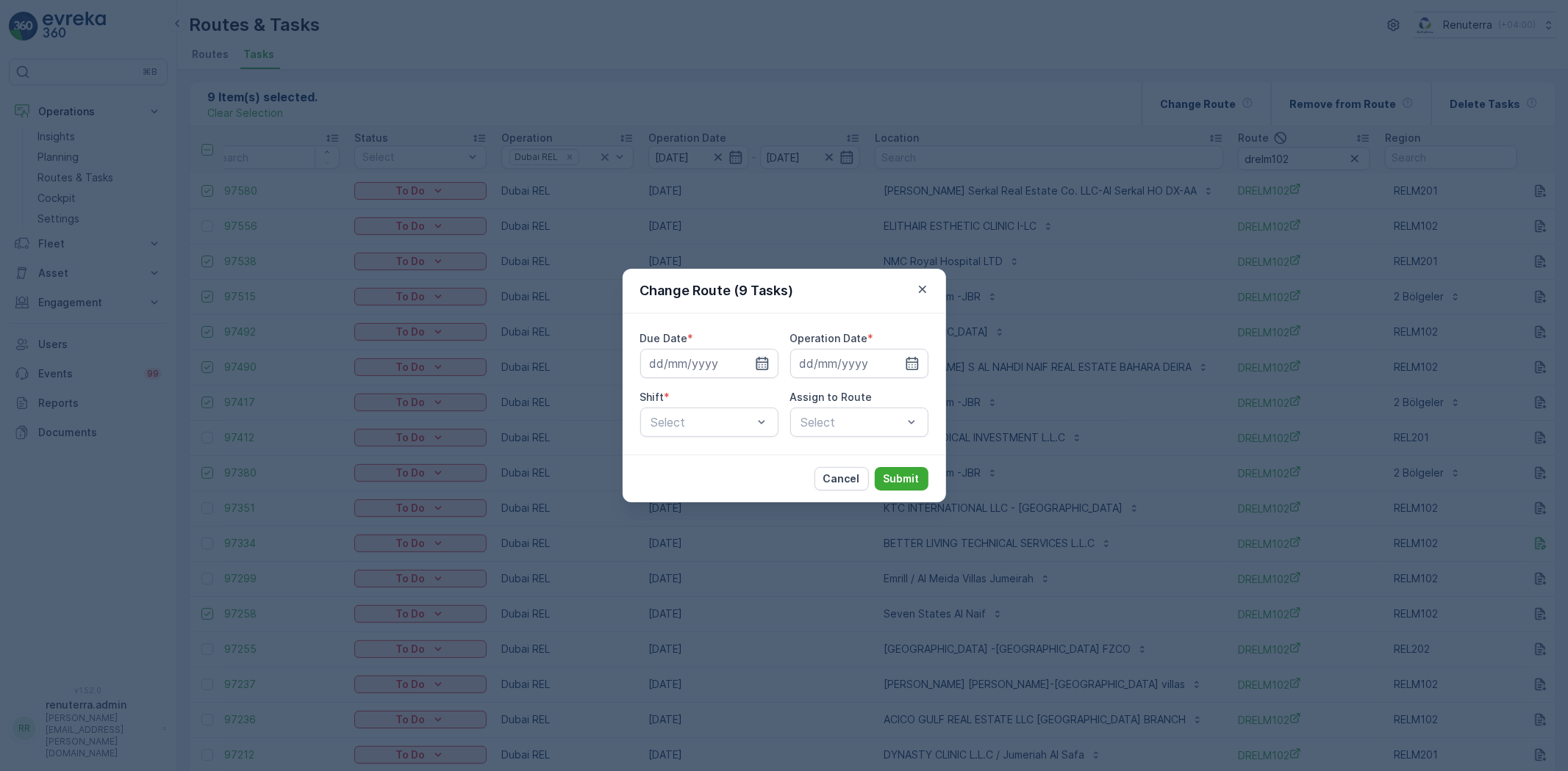
click at [759, 366] on icon "button" at bounding box center [762, 363] width 15 height 15
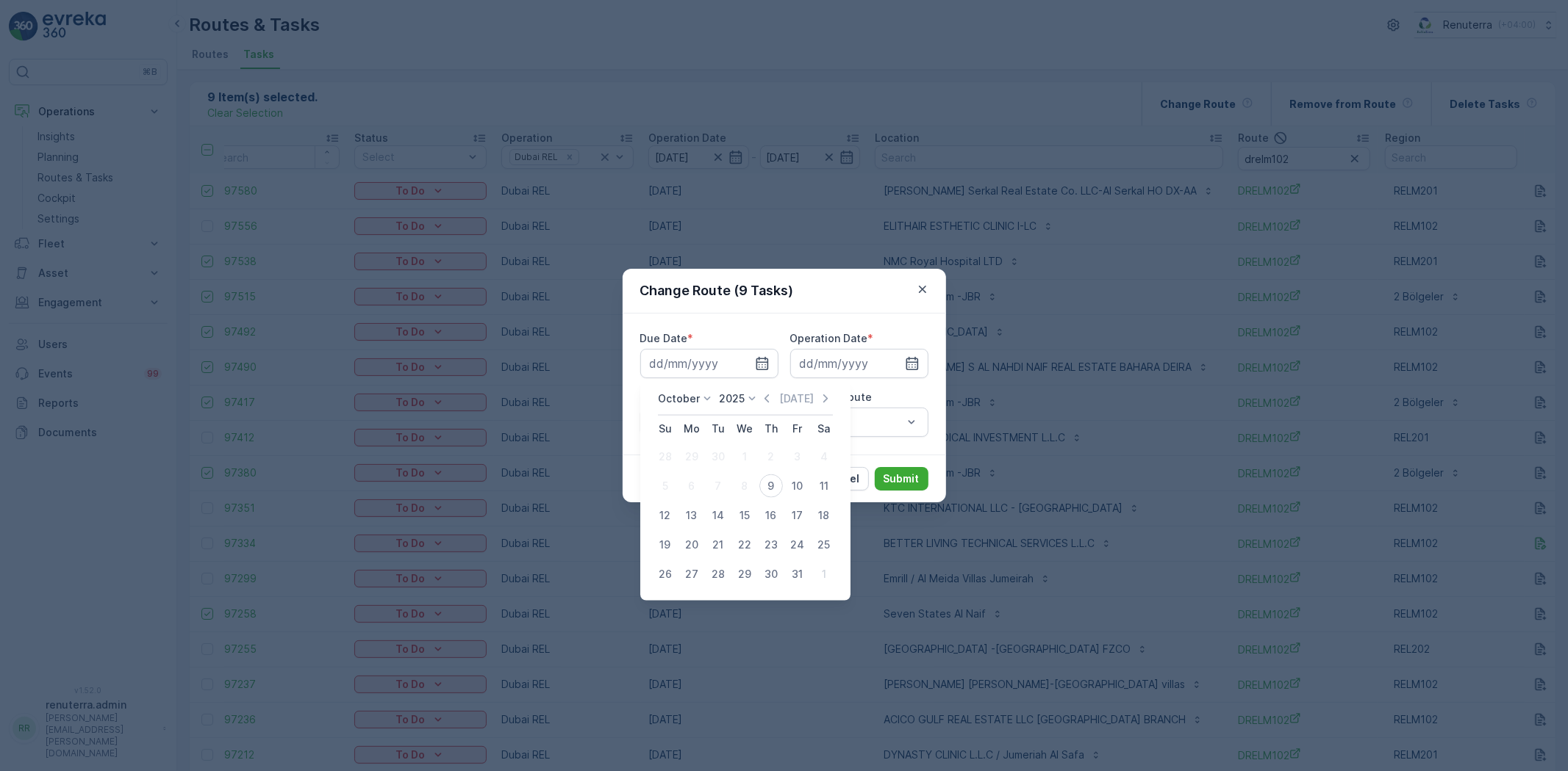
click at [761, 485] on div "9" at bounding box center [771, 486] width 23 height 23
type input "09.10.2025"
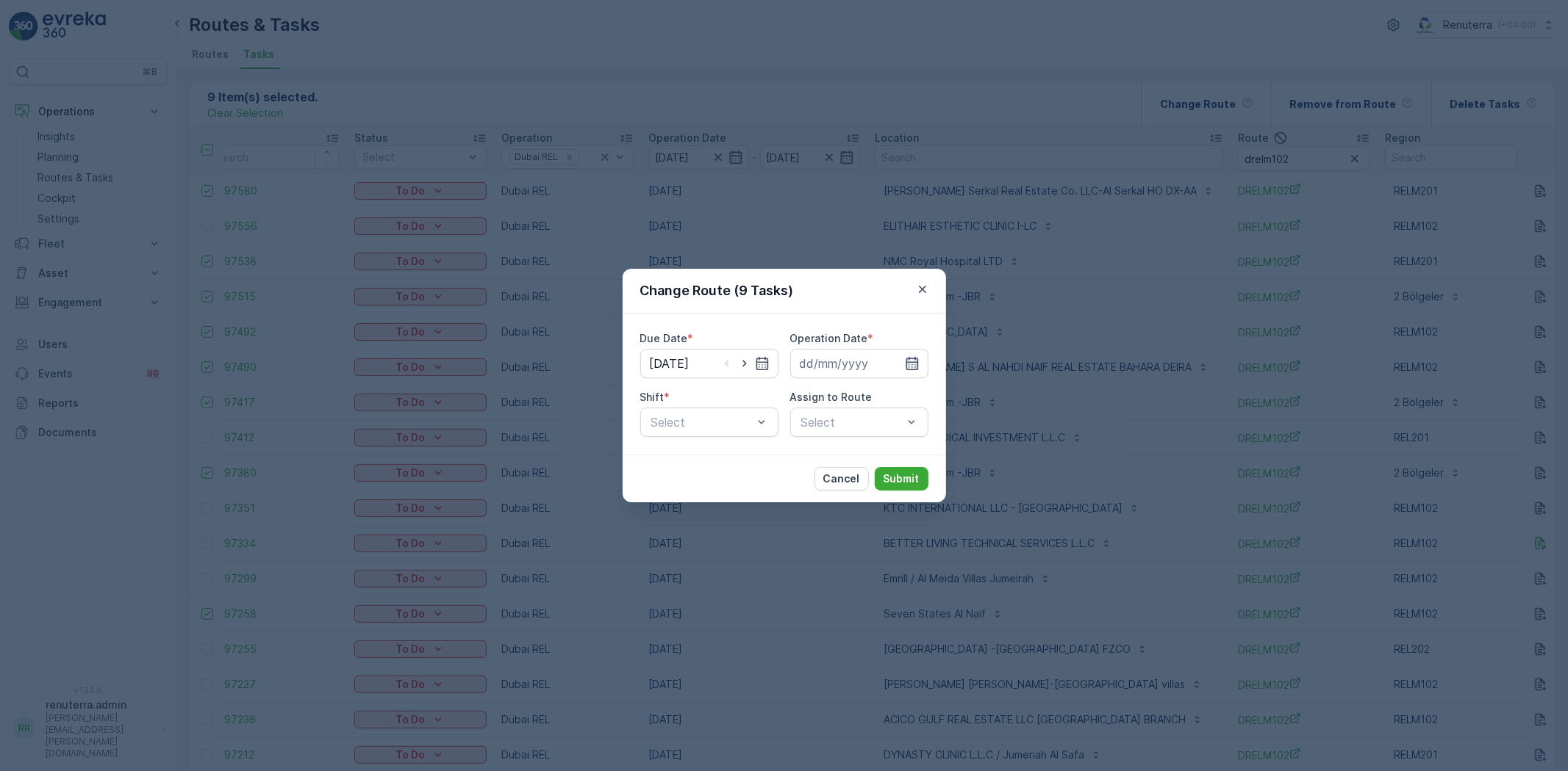
click at [912, 360] on icon "button" at bounding box center [912, 363] width 15 height 15
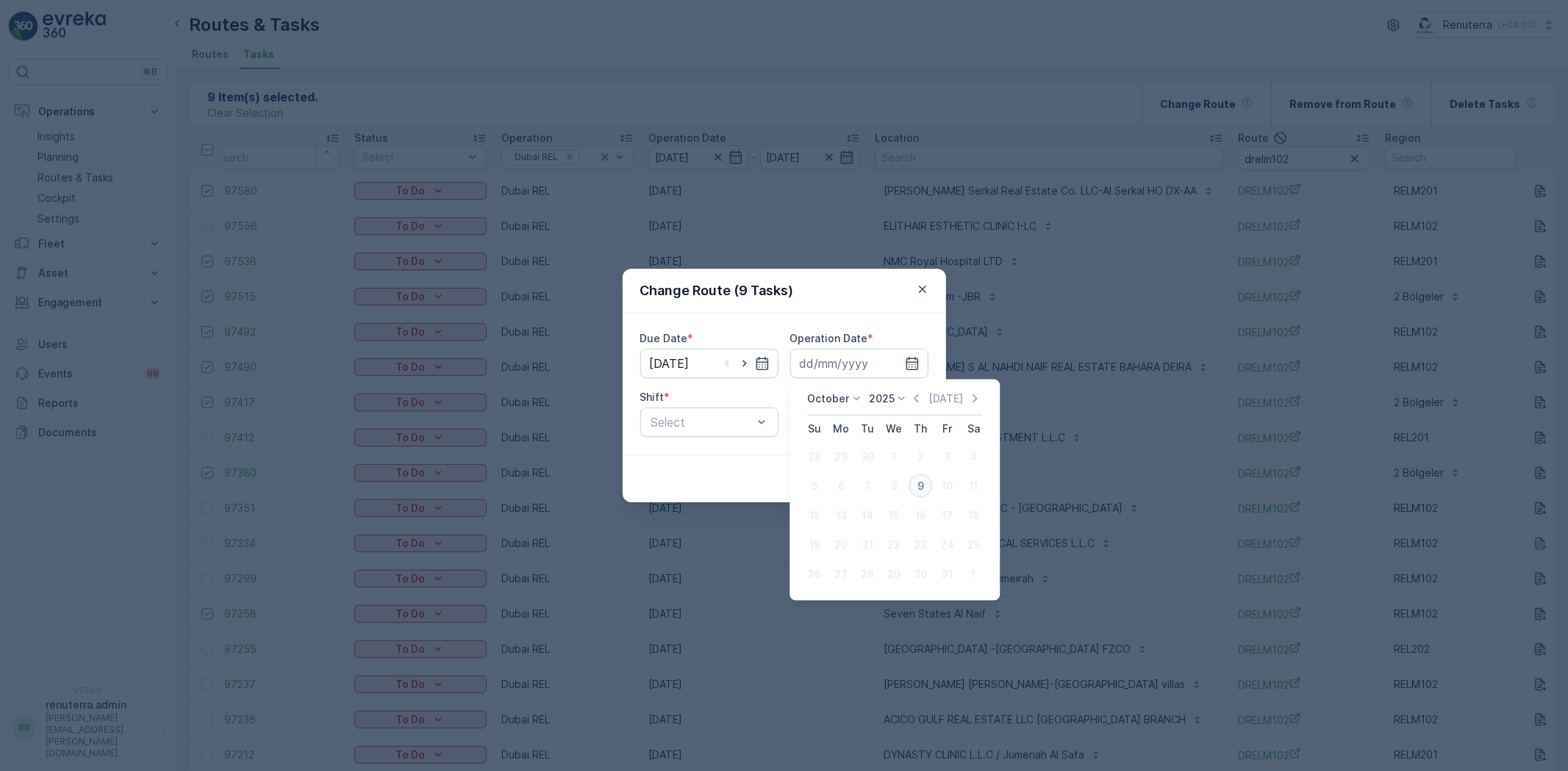
click at [914, 484] on div "9" at bounding box center [920, 486] width 23 height 23
type input "09.10.2025"
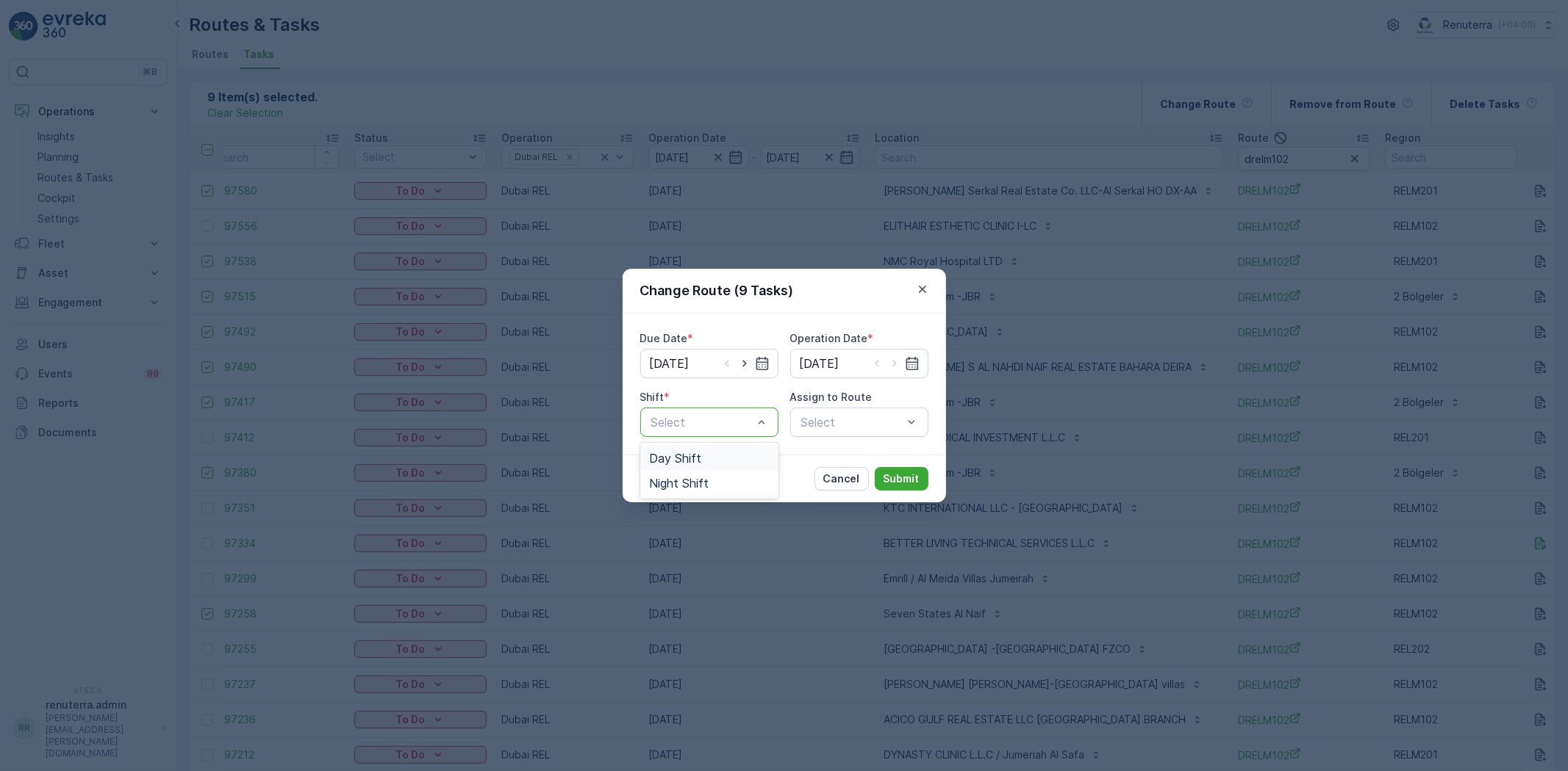
click at [682, 465] on div "Day Shift" at bounding box center [709, 459] width 138 height 25
click at [861, 422] on div "Select" at bounding box center [859, 423] width 138 height 30
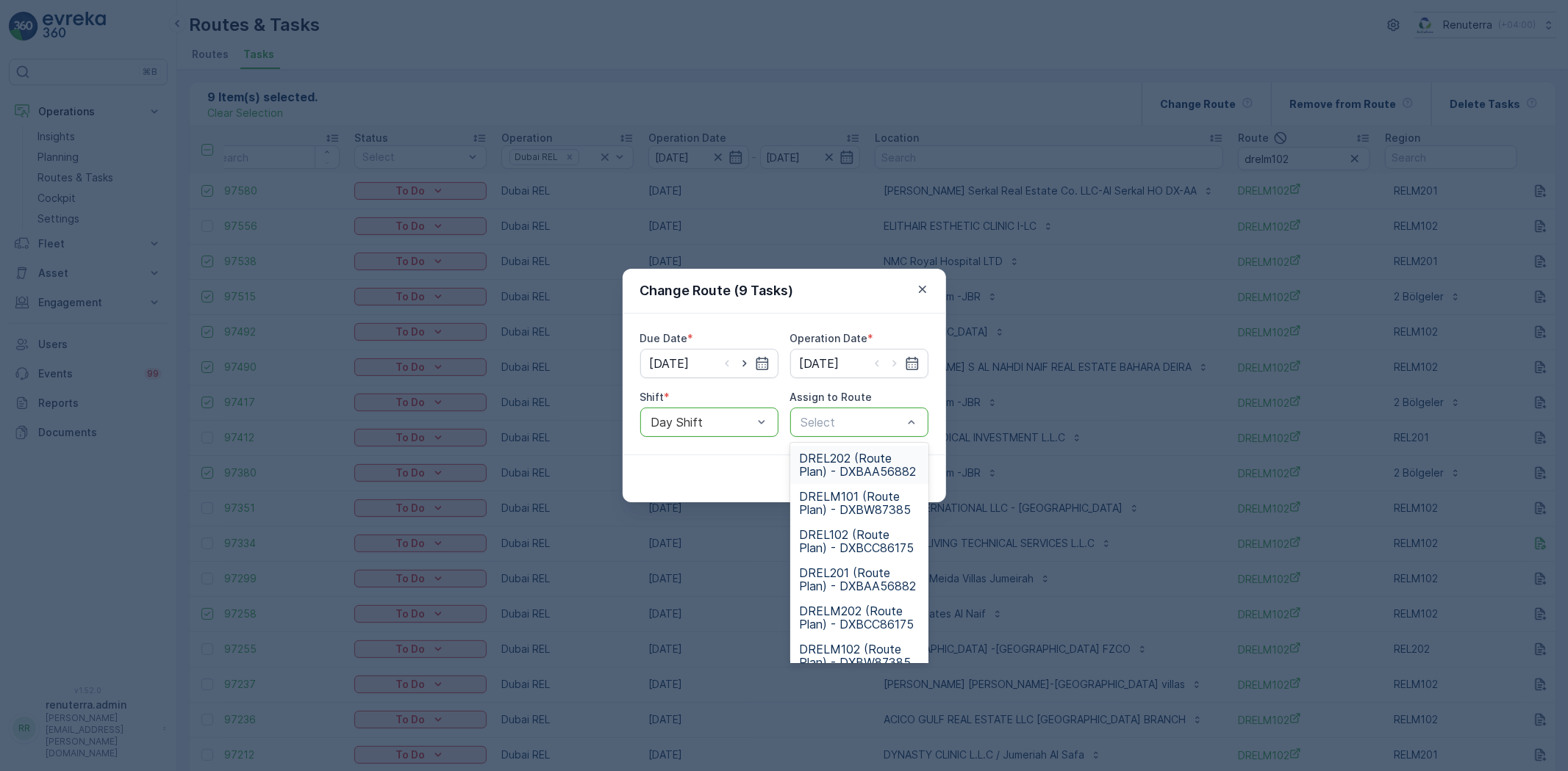
click at [847, 423] on div at bounding box center [851, 422] width 104 height 13
type input "101"
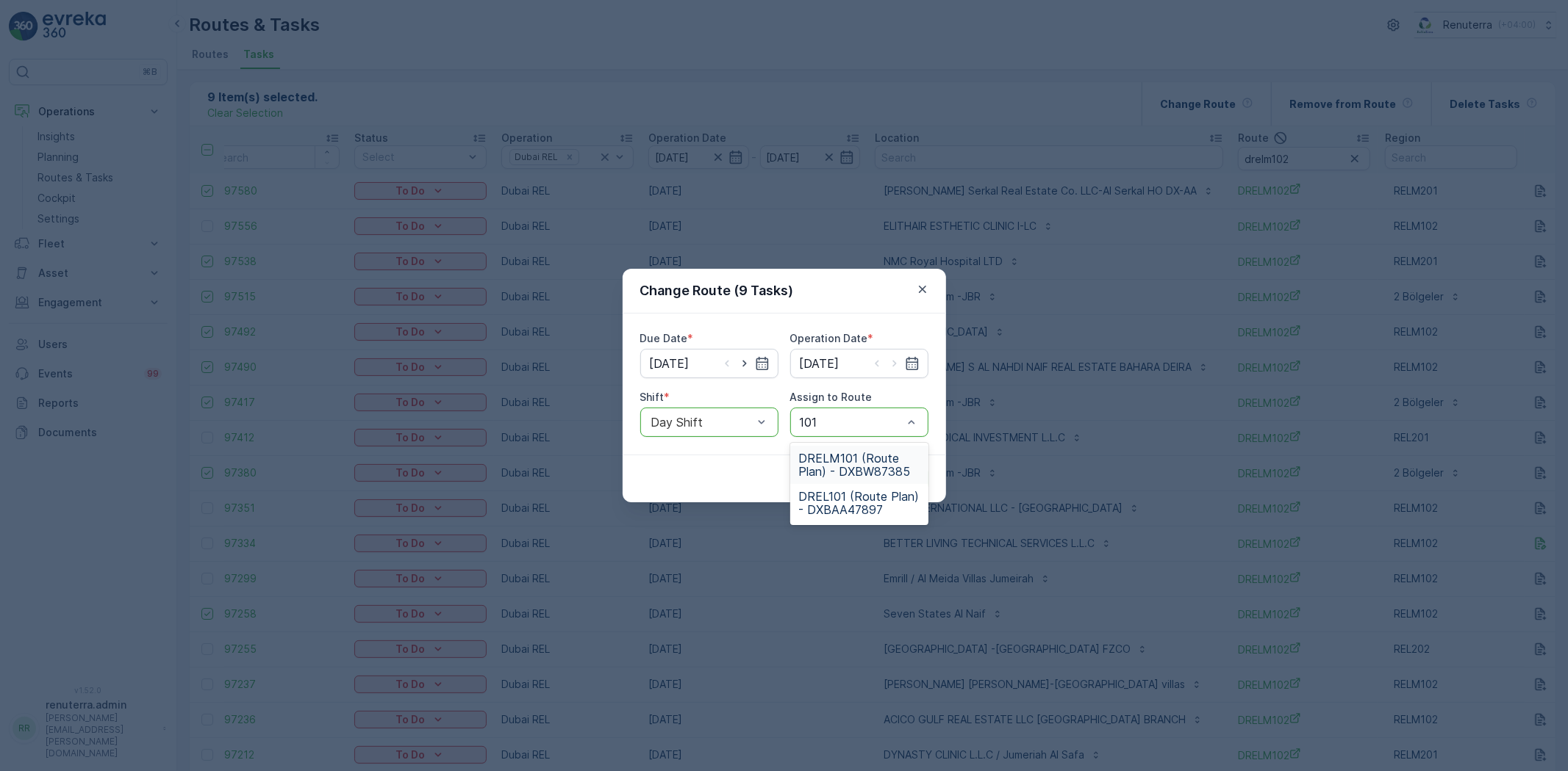
click at [848, 465] on span "DRELM101 (Route Plan) - DXBW87385" at bounding box center [859, 465] width 121 height 27
click at [898, 485] on p "Submit" at bounding box center [901, 478] width 36 height 15
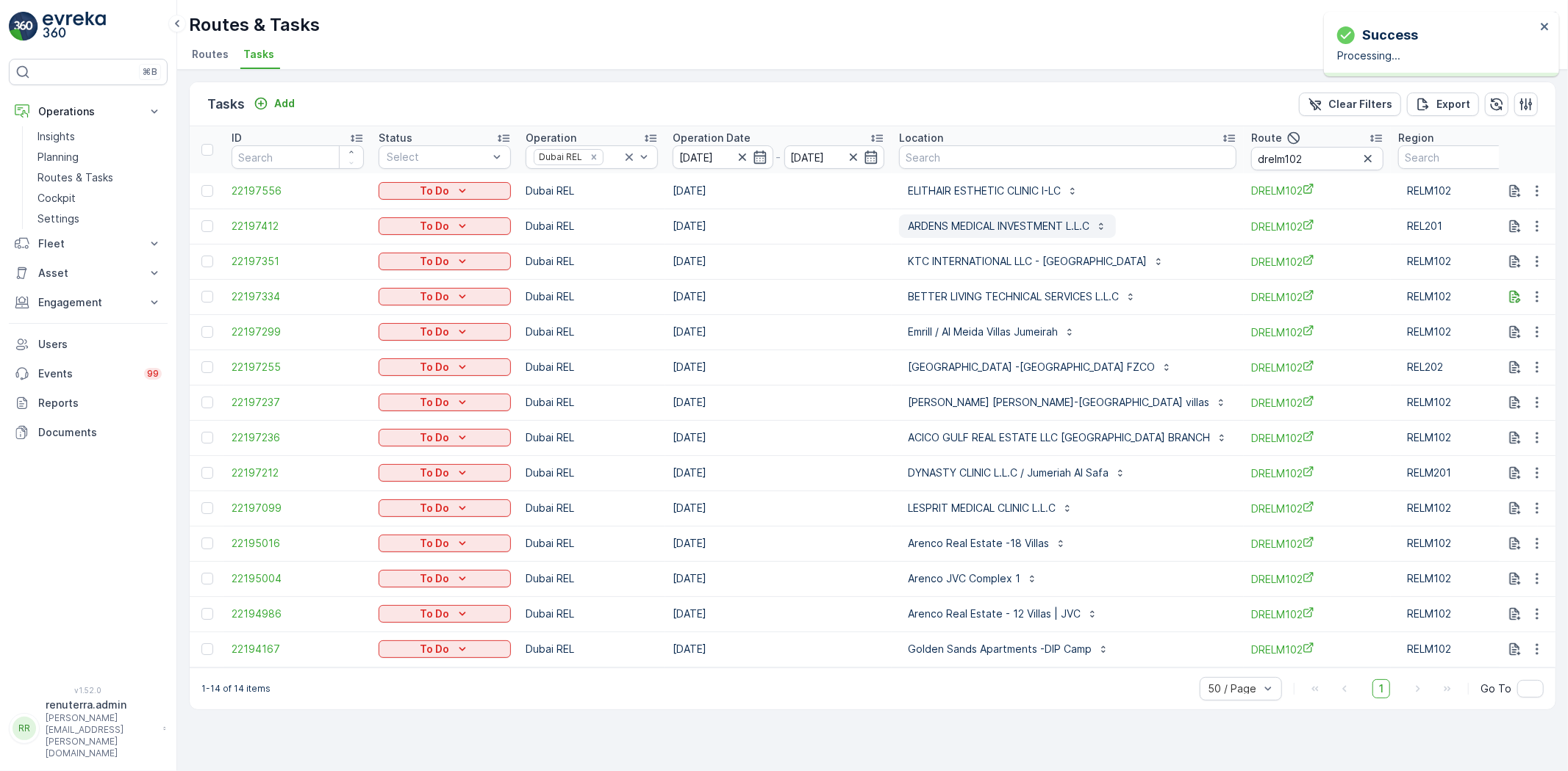
click at [998, 229] on p "ARDENS MEDICAL INVESTMENT L.L.C" at bounding box center [999, 226] width 182 height 15
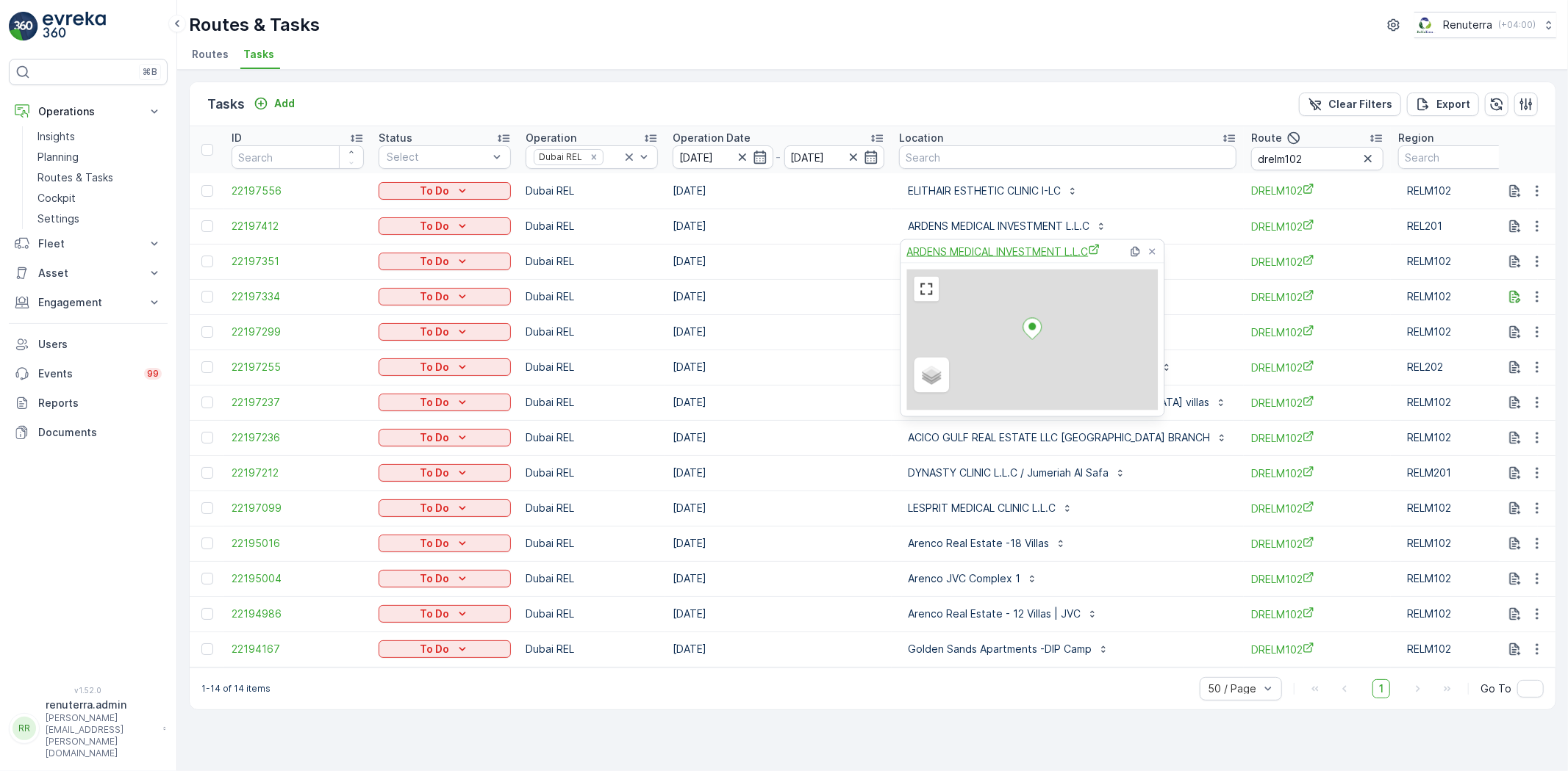
click at [974, 257] on span "ARDENS MEDICAL INVESTMENT L.L.C" at bounding box center [1003, 252] width 193 height 16
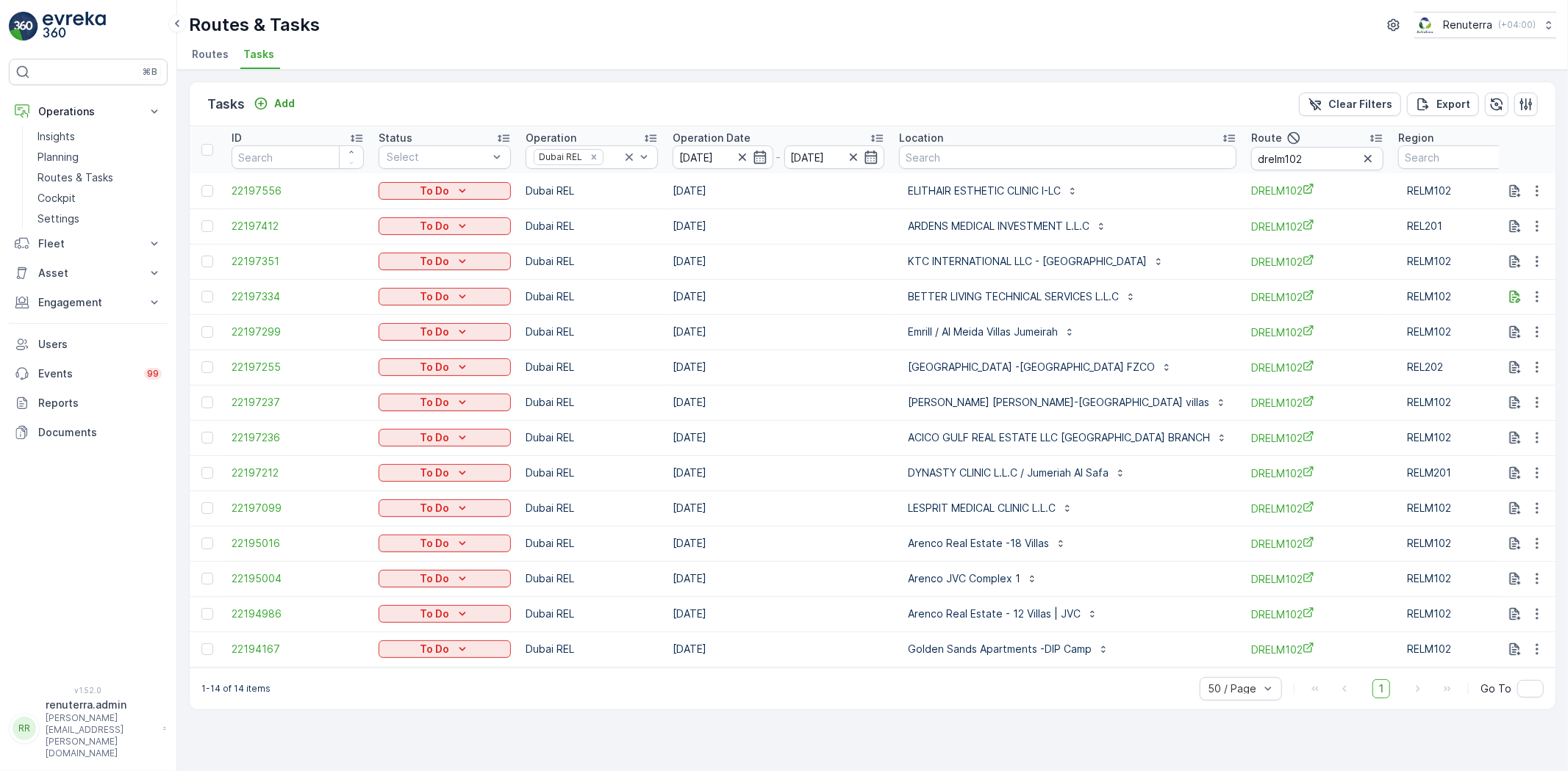
click at [877, 49] on ul "Routes Tasks" at bounding box center [866, 56] width 1356 height 25
click at [1539, 228] on icon "button" at bounding box center [1537, 226] width 15 height 15
click at [1508, 285] on span "Change Route" at bounding box center [1498, 288] width 71 height 15
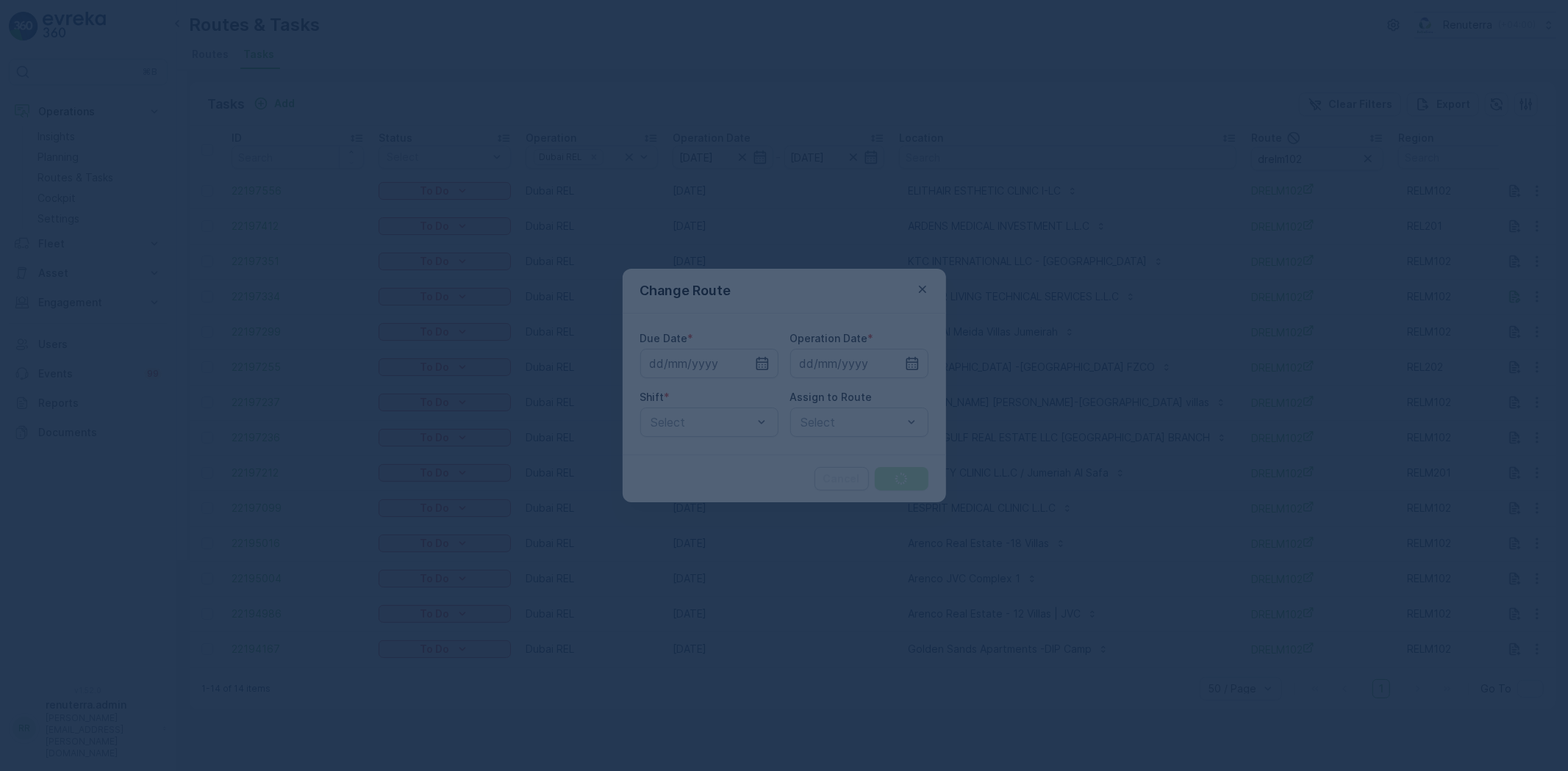
type input "09.10.2025"
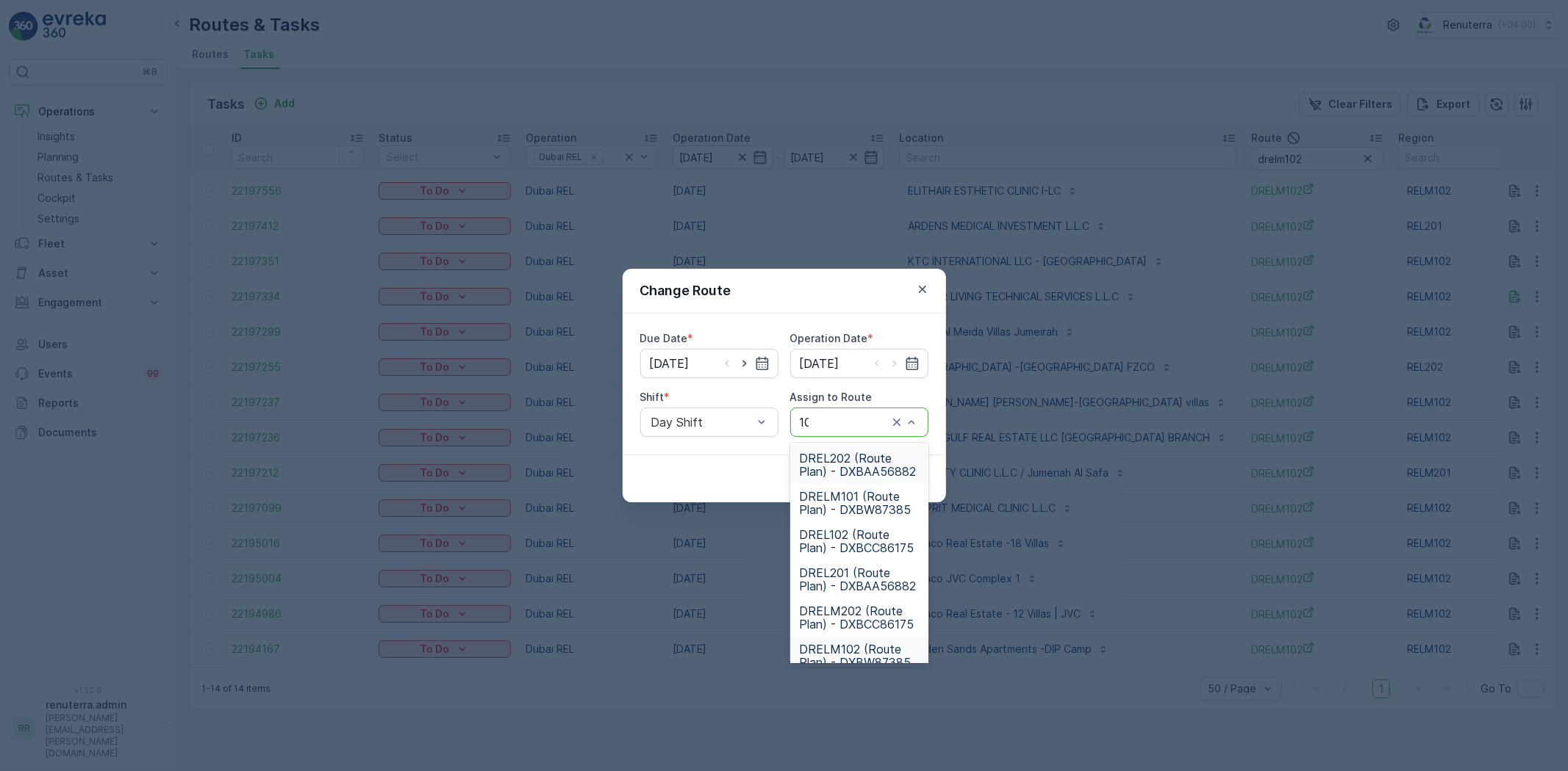
type input "101"
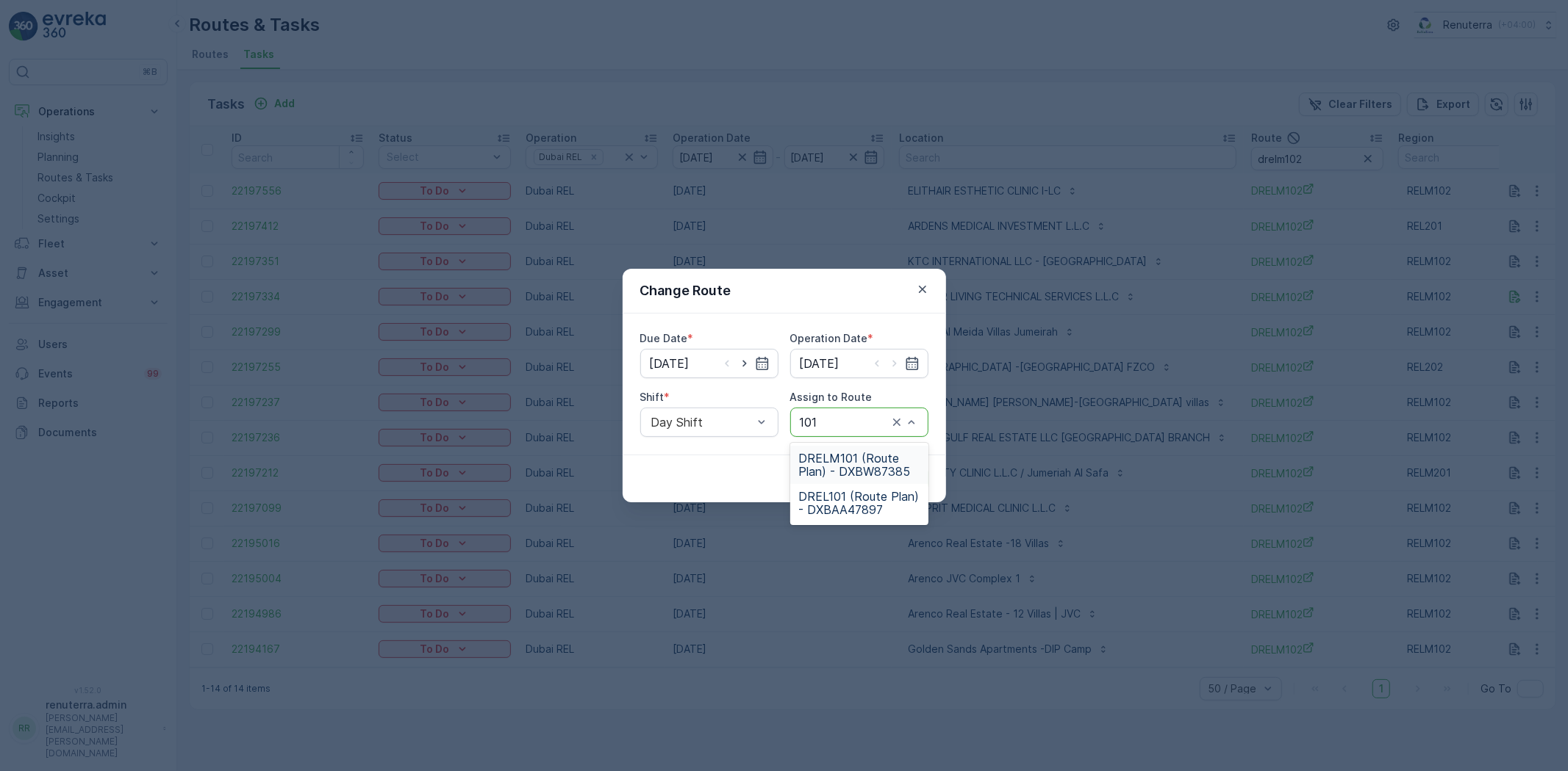
click at [860, 454] on span "DRELM101 (Route Plan) - DXBW87385" at bounding box center [859, 465] width 121 height 27
click at [908, 471] on p "Submit" at bounding box center [901, 478] width 36 height 15
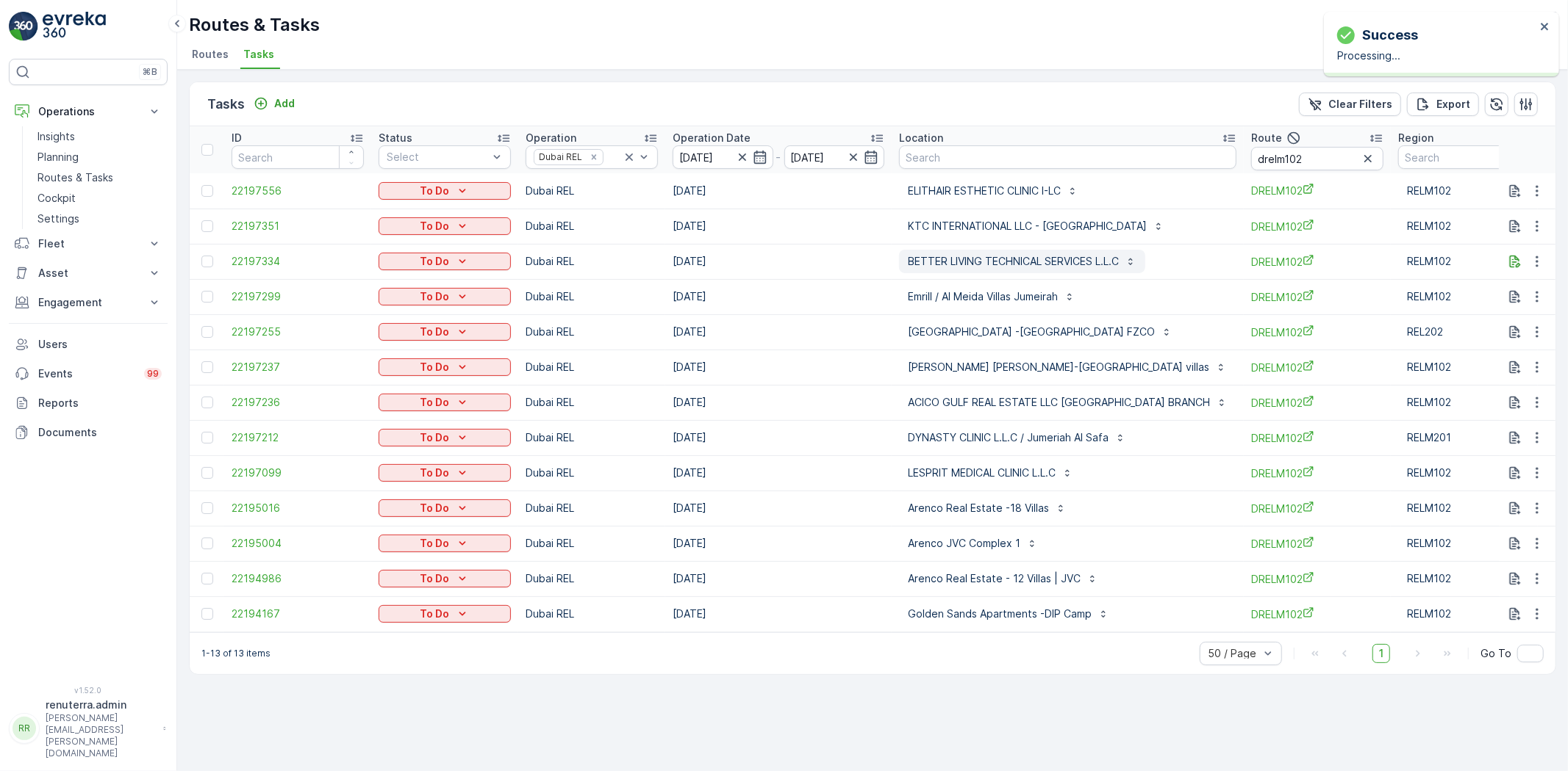
click at [999, 268] on p "BETTER LIVING TECHNICAL SERVICES L.L.C" at bounding box center [1013, 261] width 211 height 15
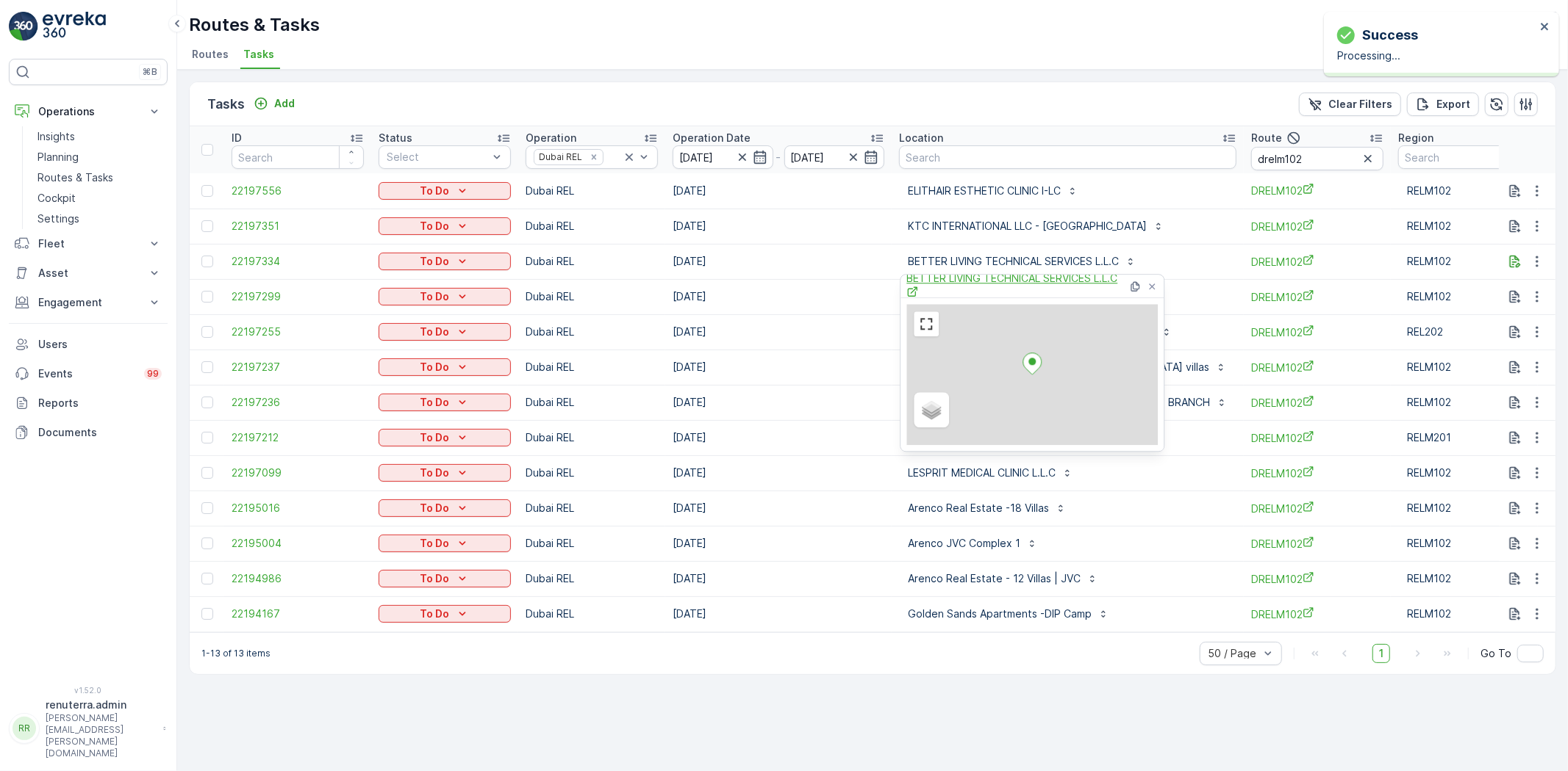
click at [950, 276] on span "BETTER LIVING TECHNICAL SERVICES L.L.C" at bounding box center [1017, 286] width 221 height 30
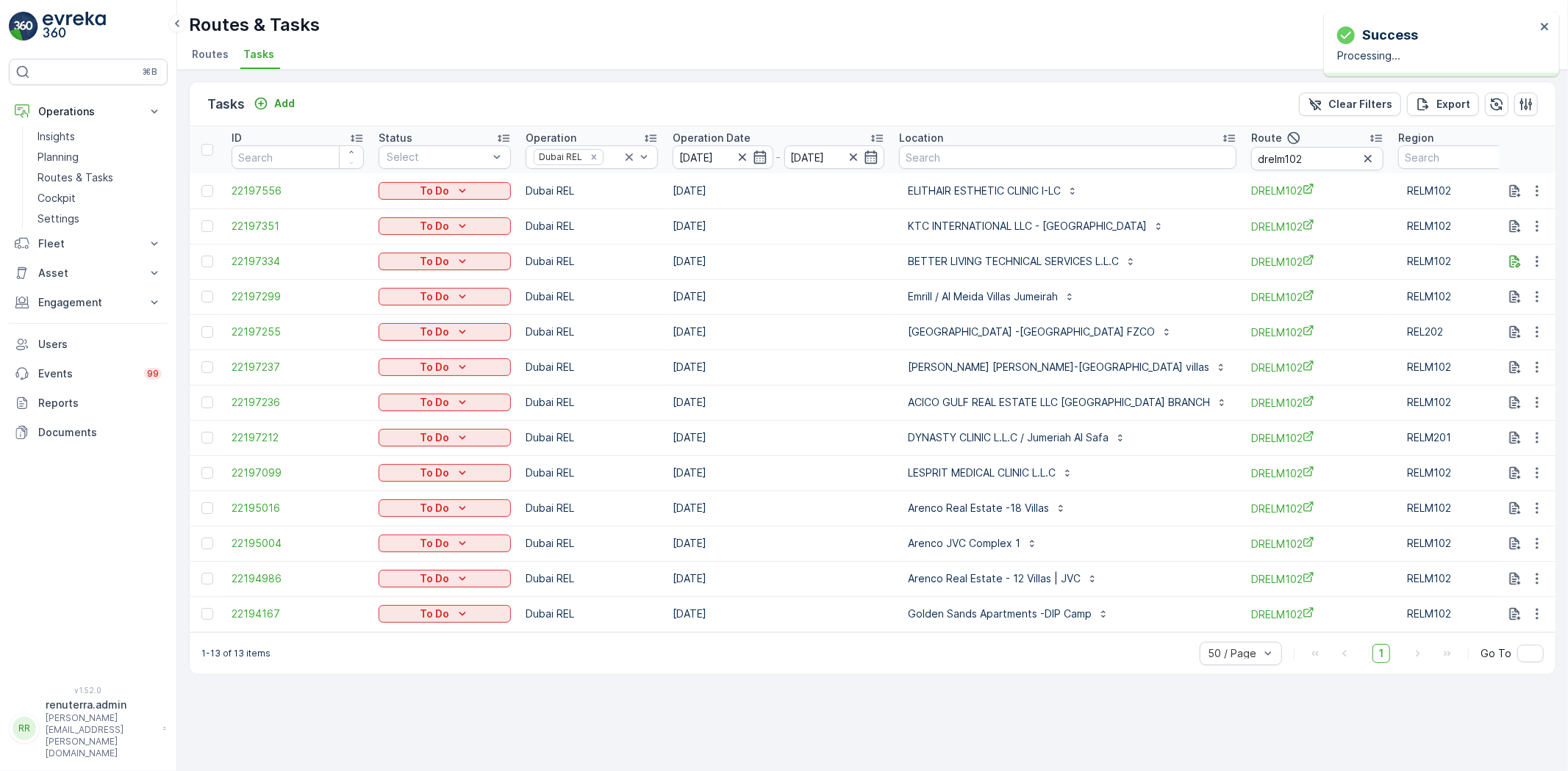
click at [671, 49] on ul "Routes Tasks" at bounding box center [866, 56] width 1356 height 25
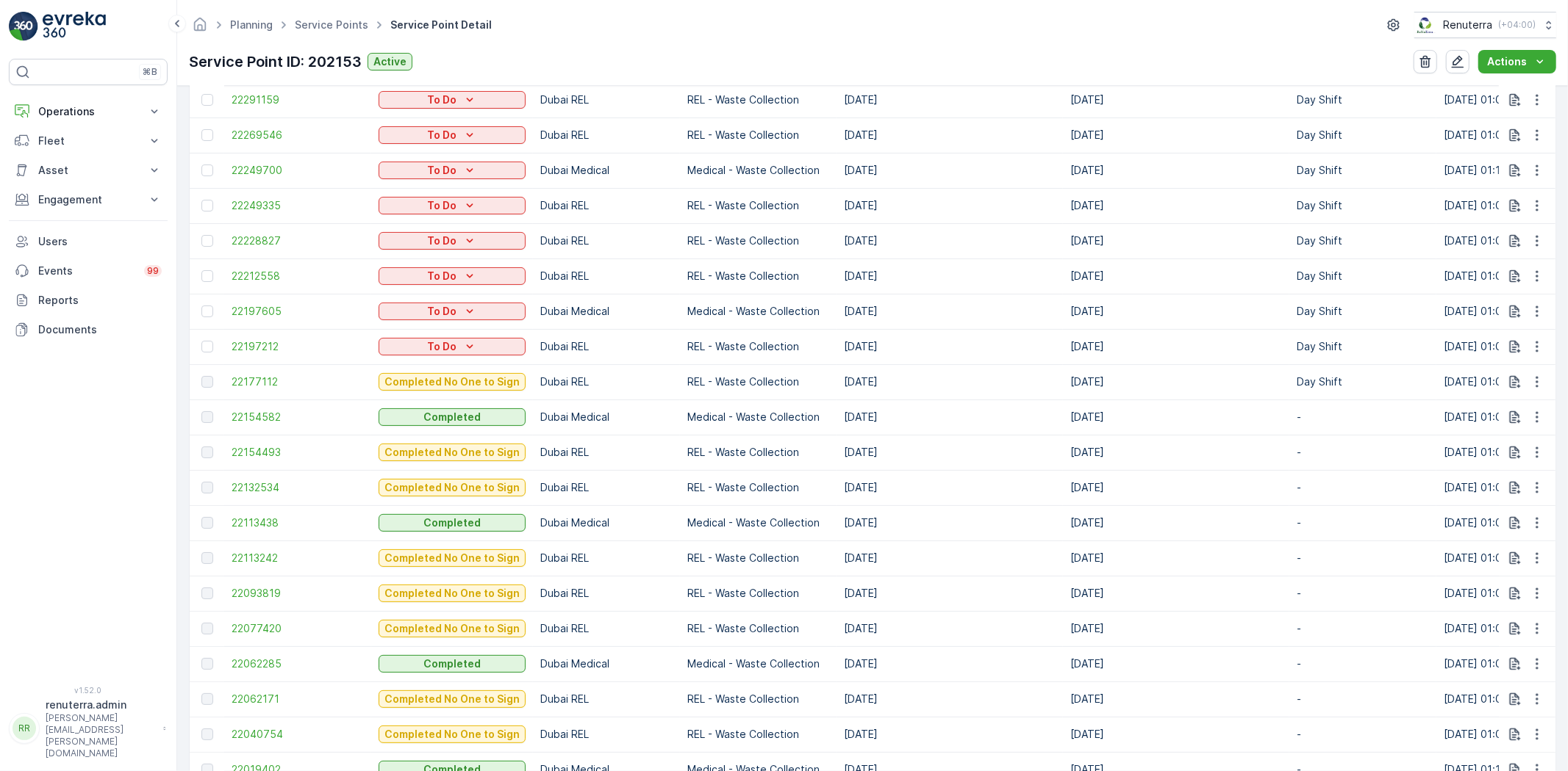
scroll to position [489, 0]
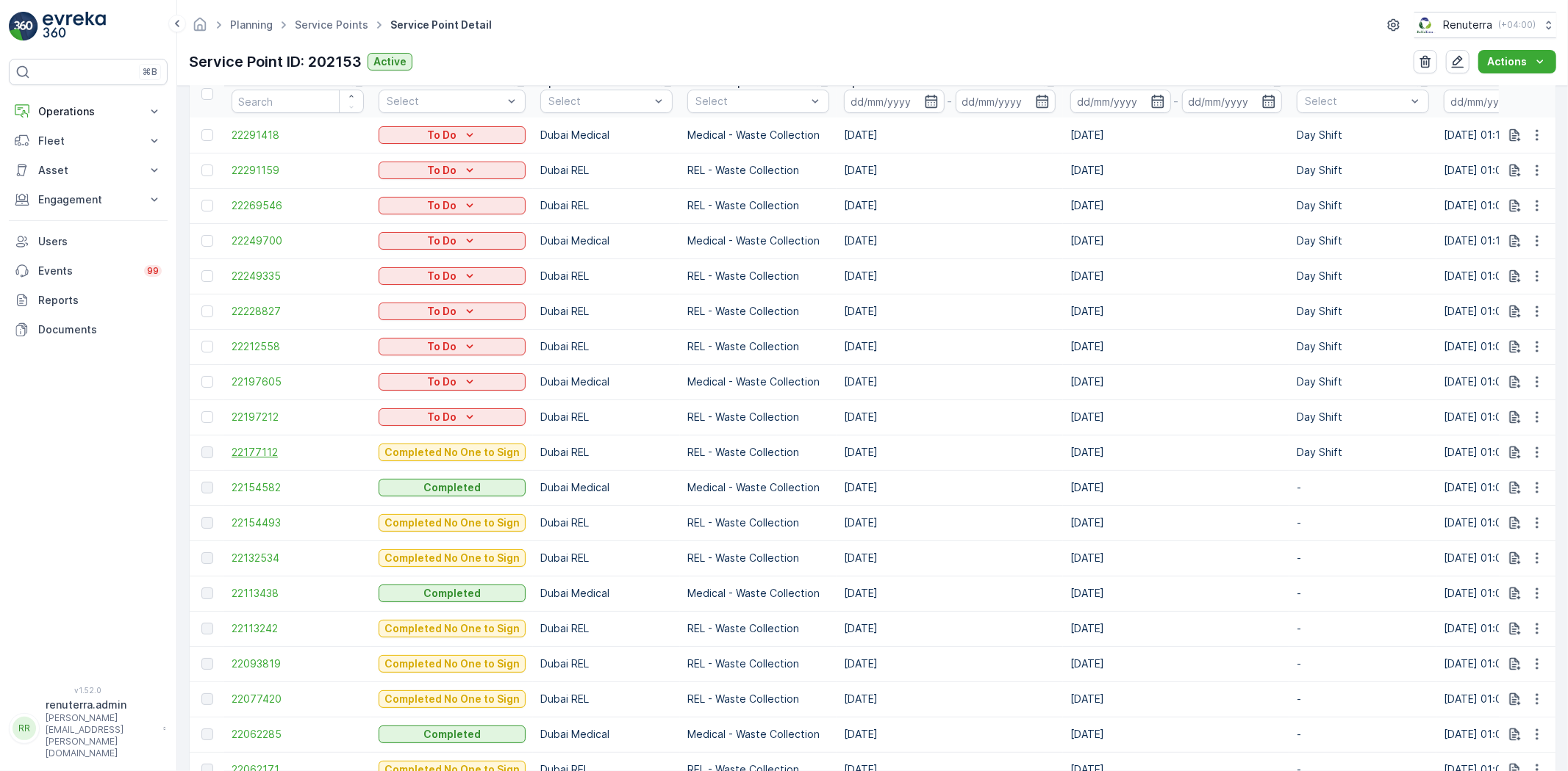
click at [267, 449] on span "22177112" at bounding box center [298, 452] width 132 height 15
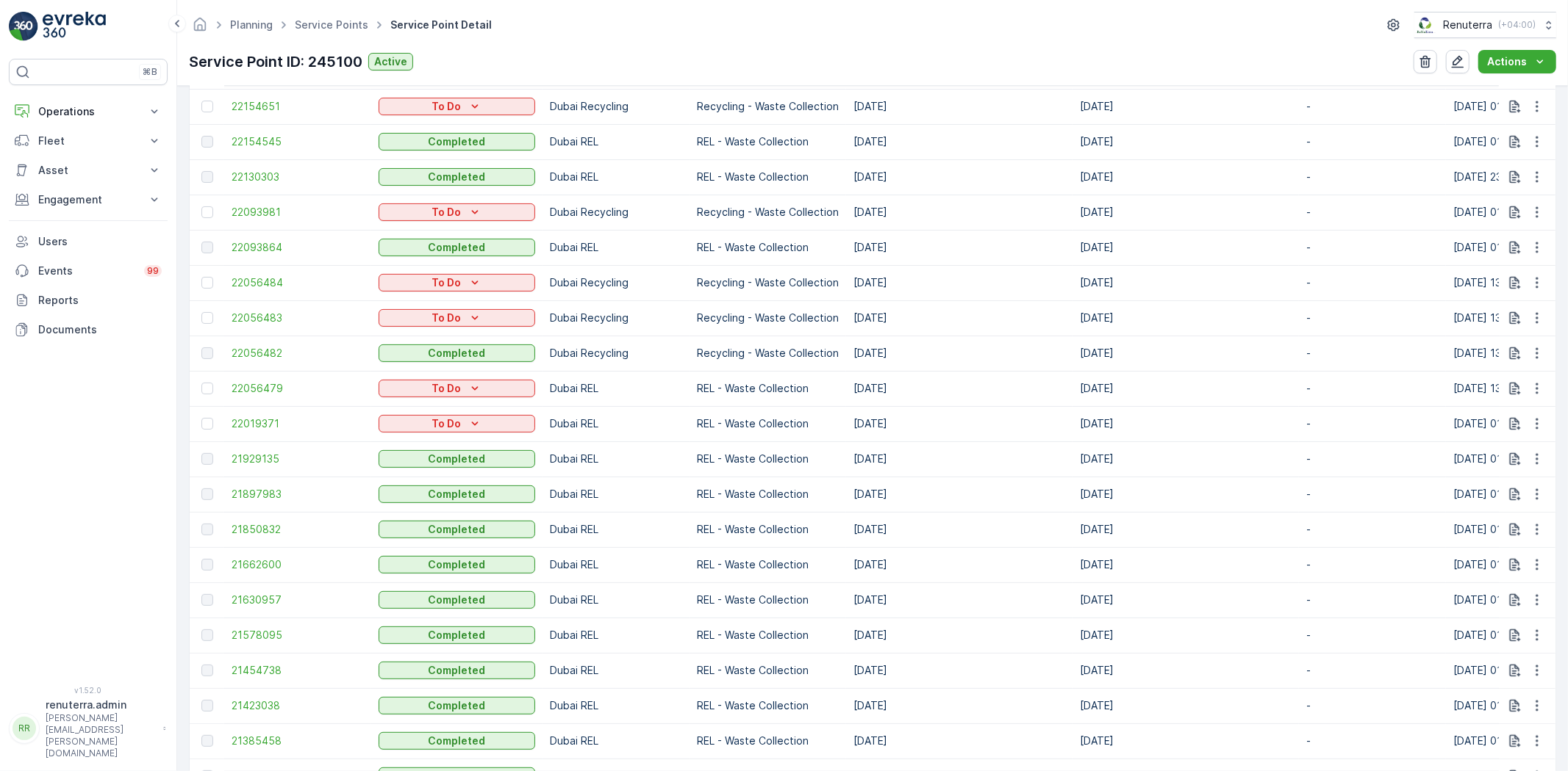
scroll to position [712, 0]
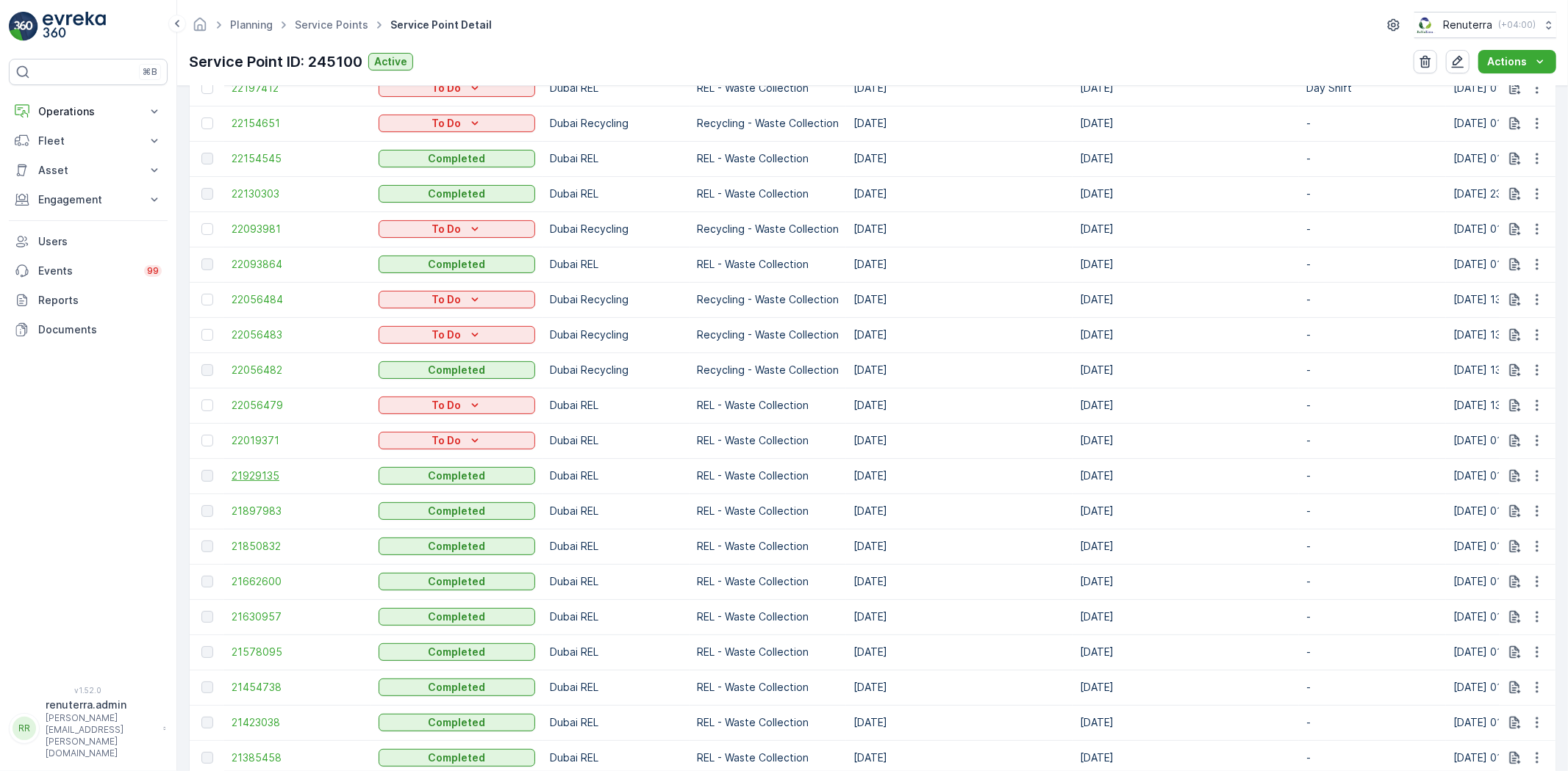
click at [248, 475] on span "21929135" at bounding box center [298, 476] width 132 height 15
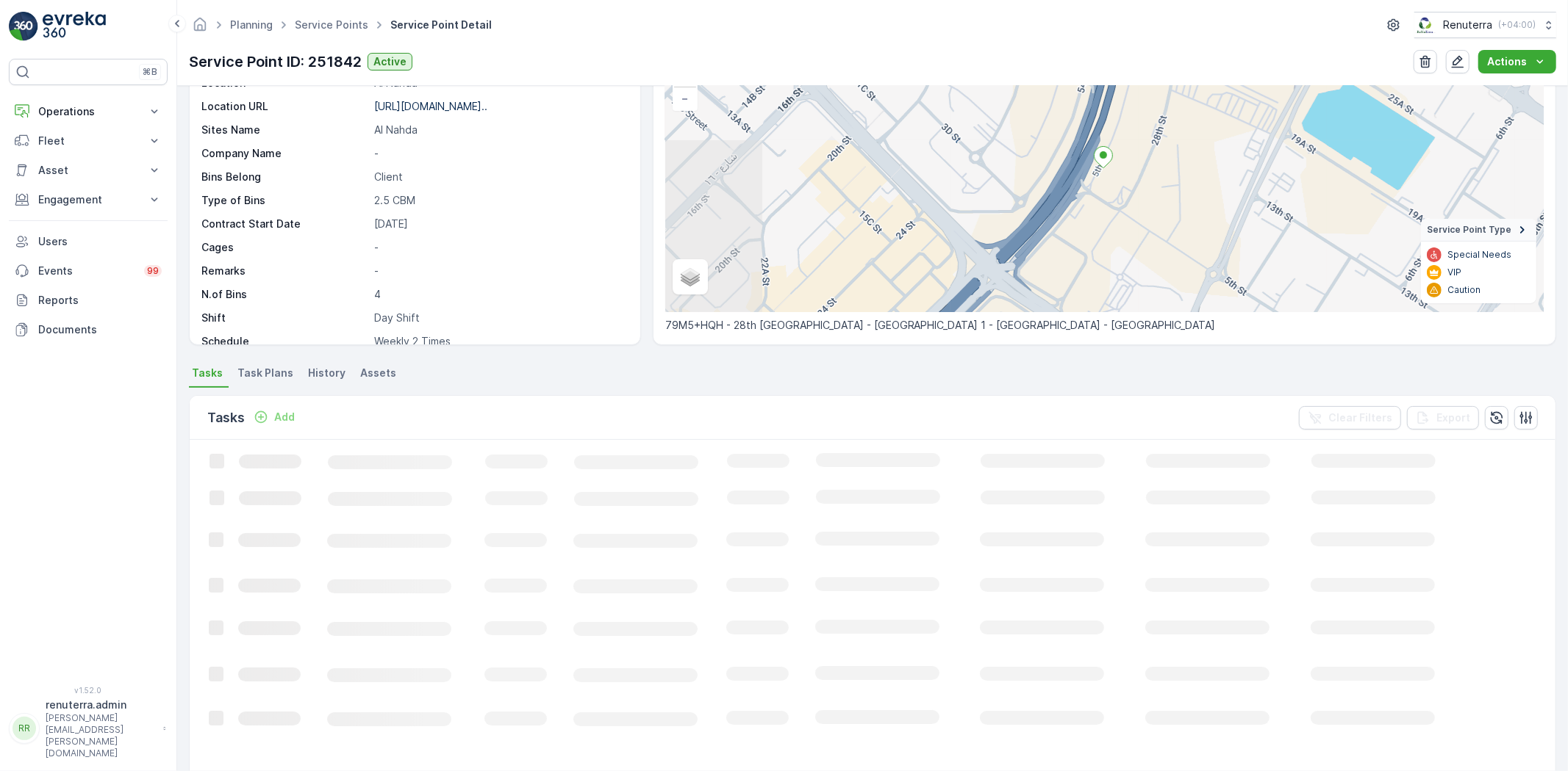
scroll to position [163, 0]
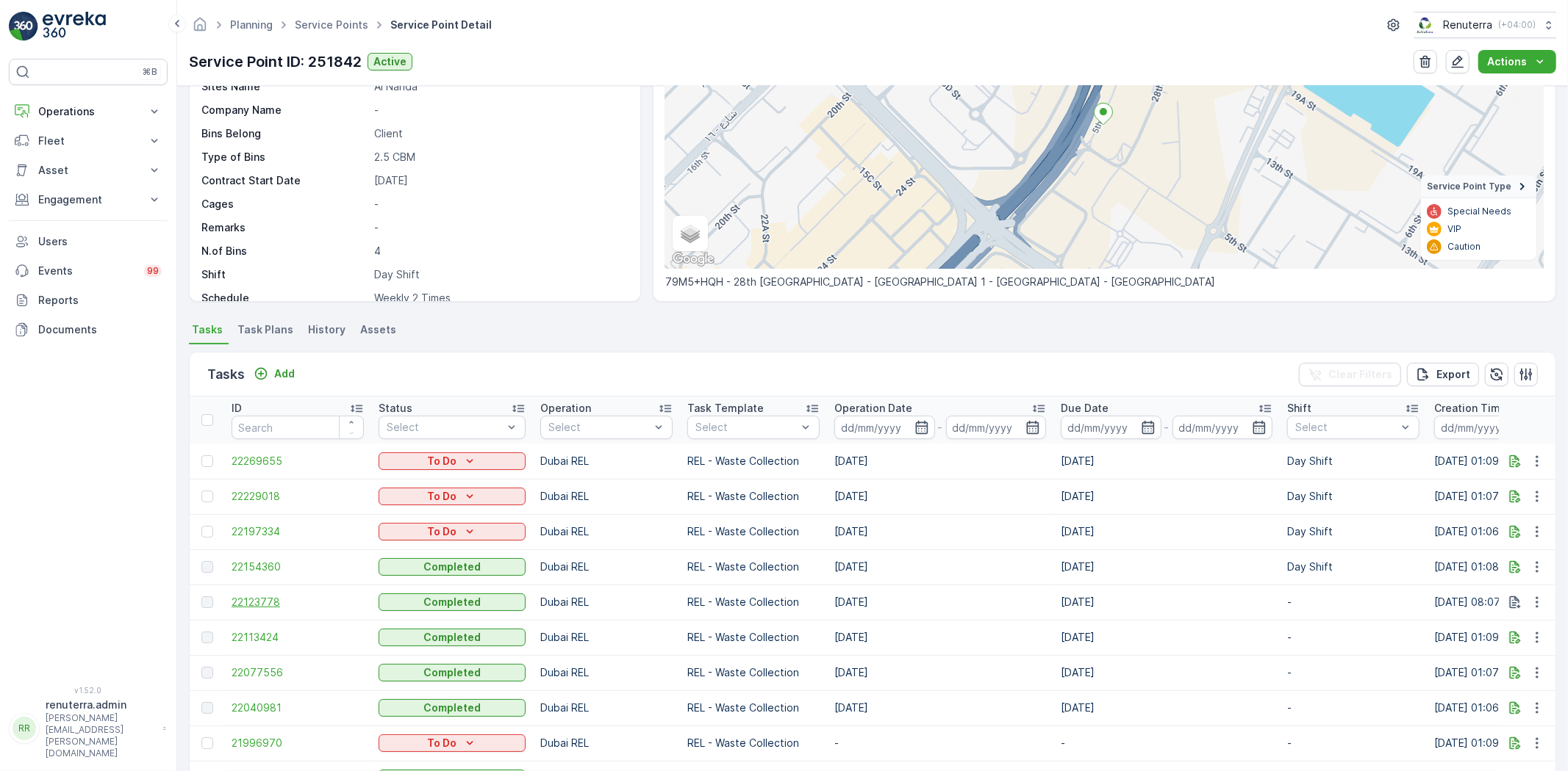
click at [252, 604] on span "22123778" at bounding box center [298, 602] width 132 height 15
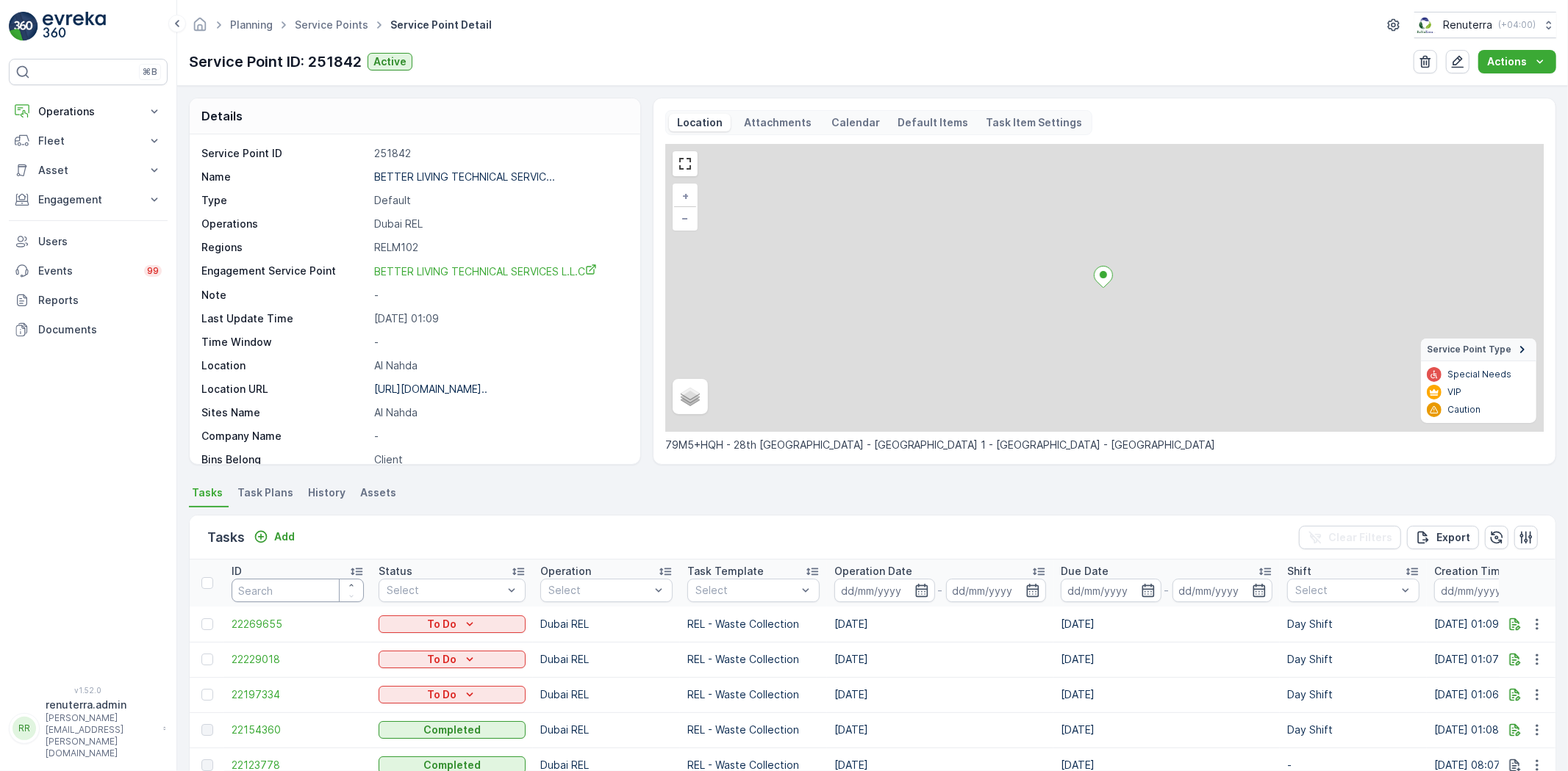
scroll to position [163, 0]
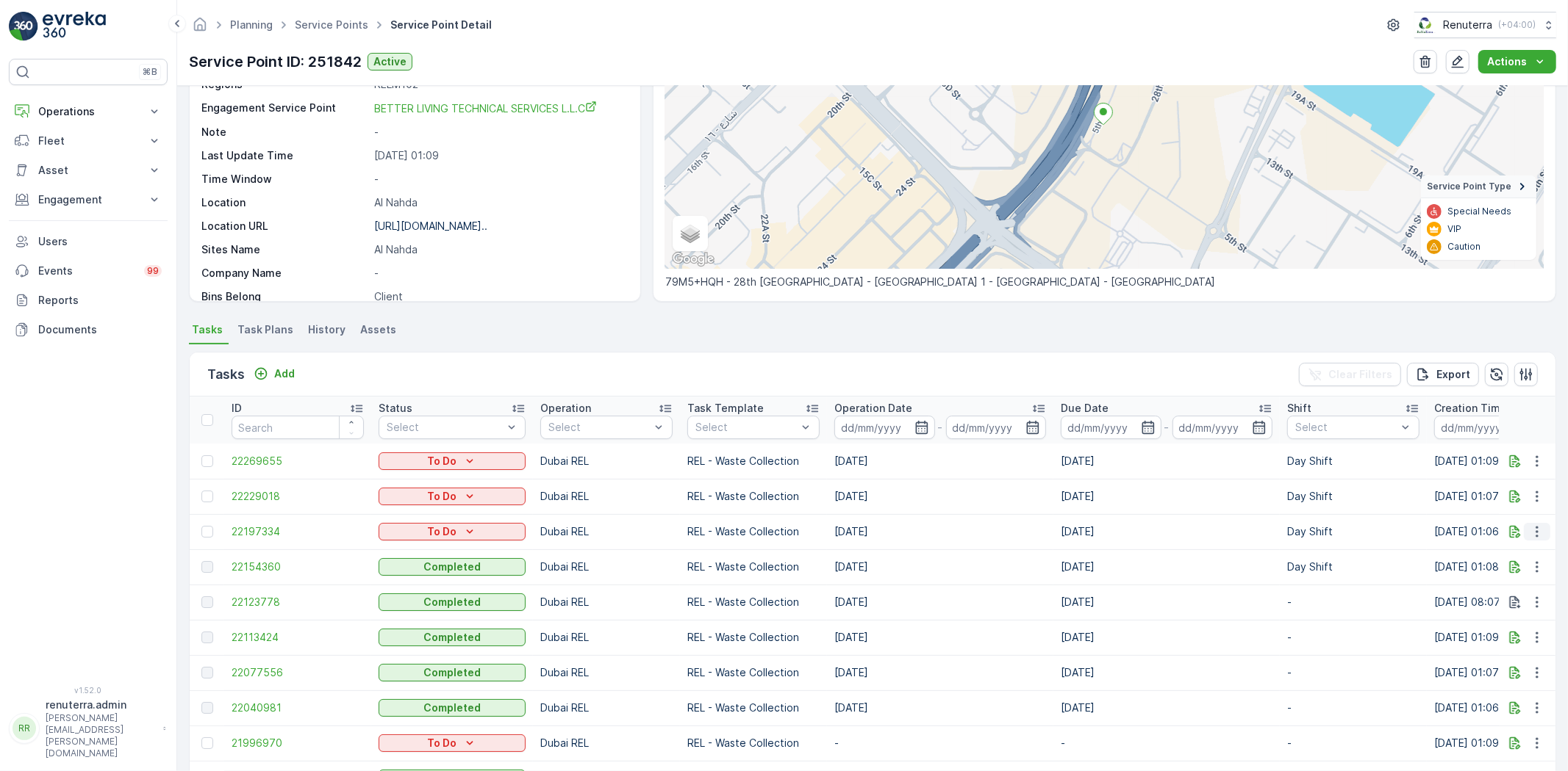
click at [1535, 528] on icon "button" at bounding box center [1537, 531] width 15 height 15
click at [1508, 595] on span "Change Route" at bounding box center [1498, 594] width 71 height 15
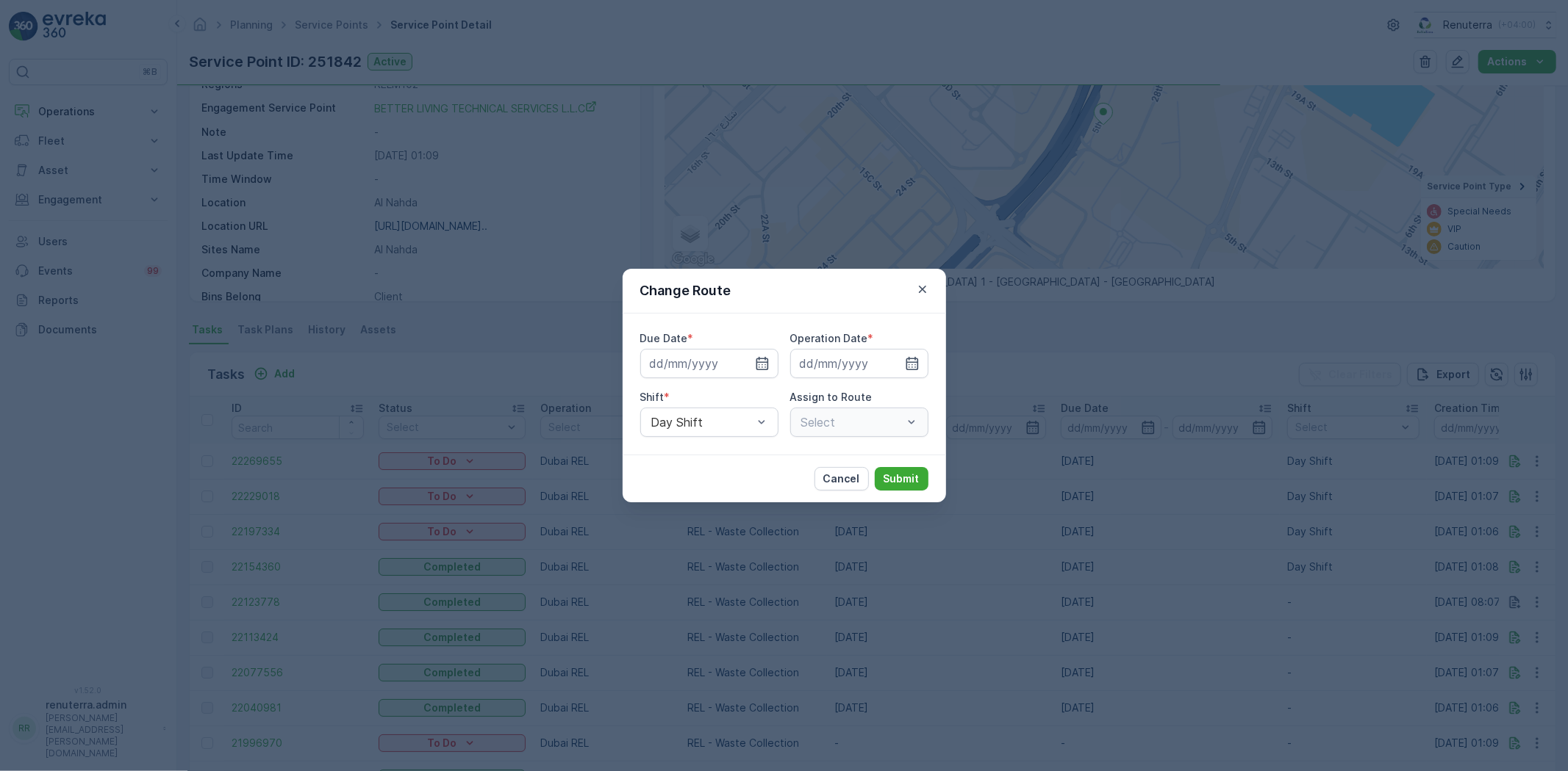
type input "[DATE]"
click at [740, 365] on icon "button" at bounding box center [744, 363] width 15 height 15
type input "10.10.2025"
click at [894, 363] on icon "button" at bounding box center [894, 363] width 15 height 15
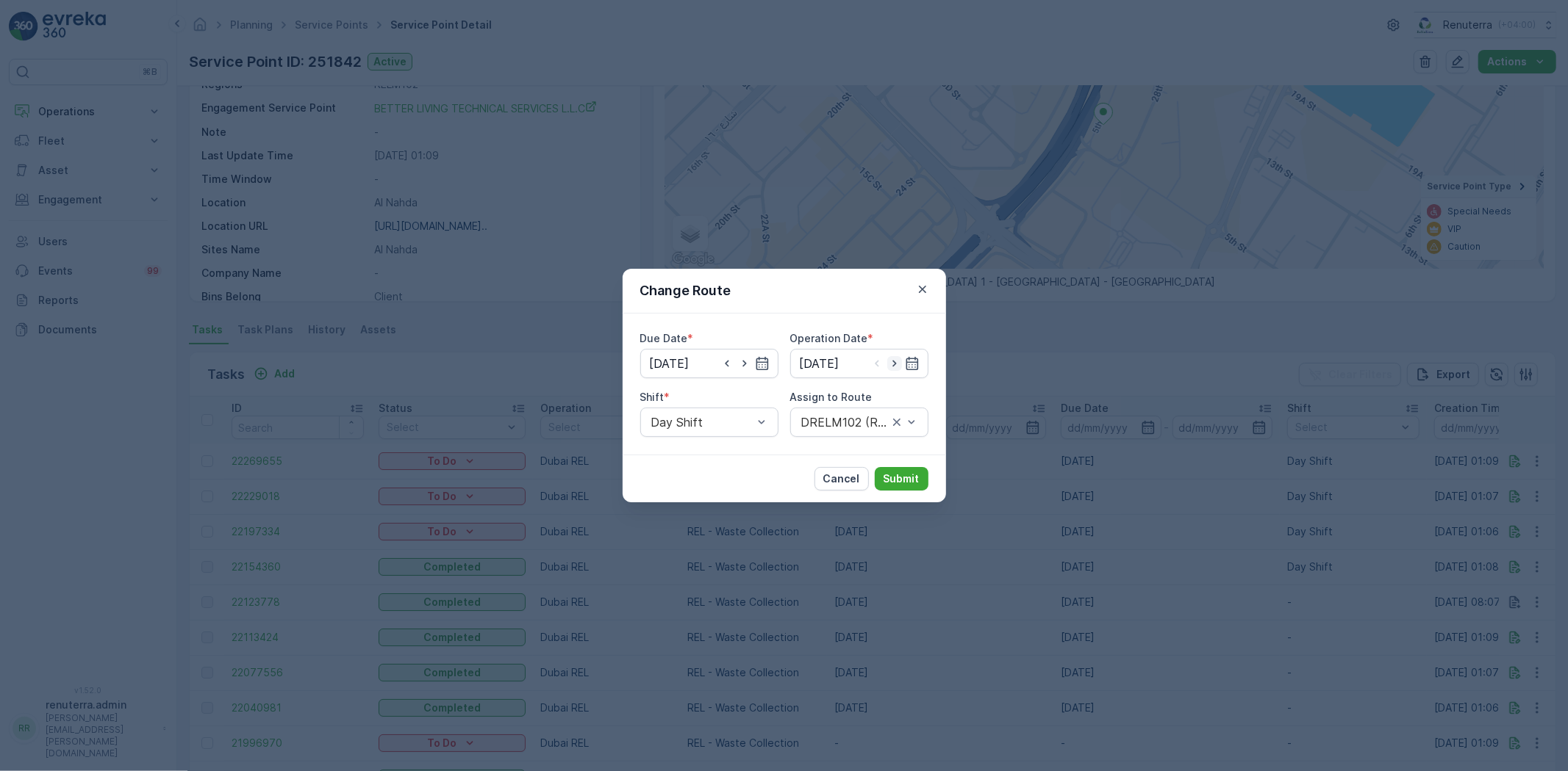
type input "10.10.2025"
click at [905, 474] on p "Submit" at bounding box center [901, 478] width 36 height 15
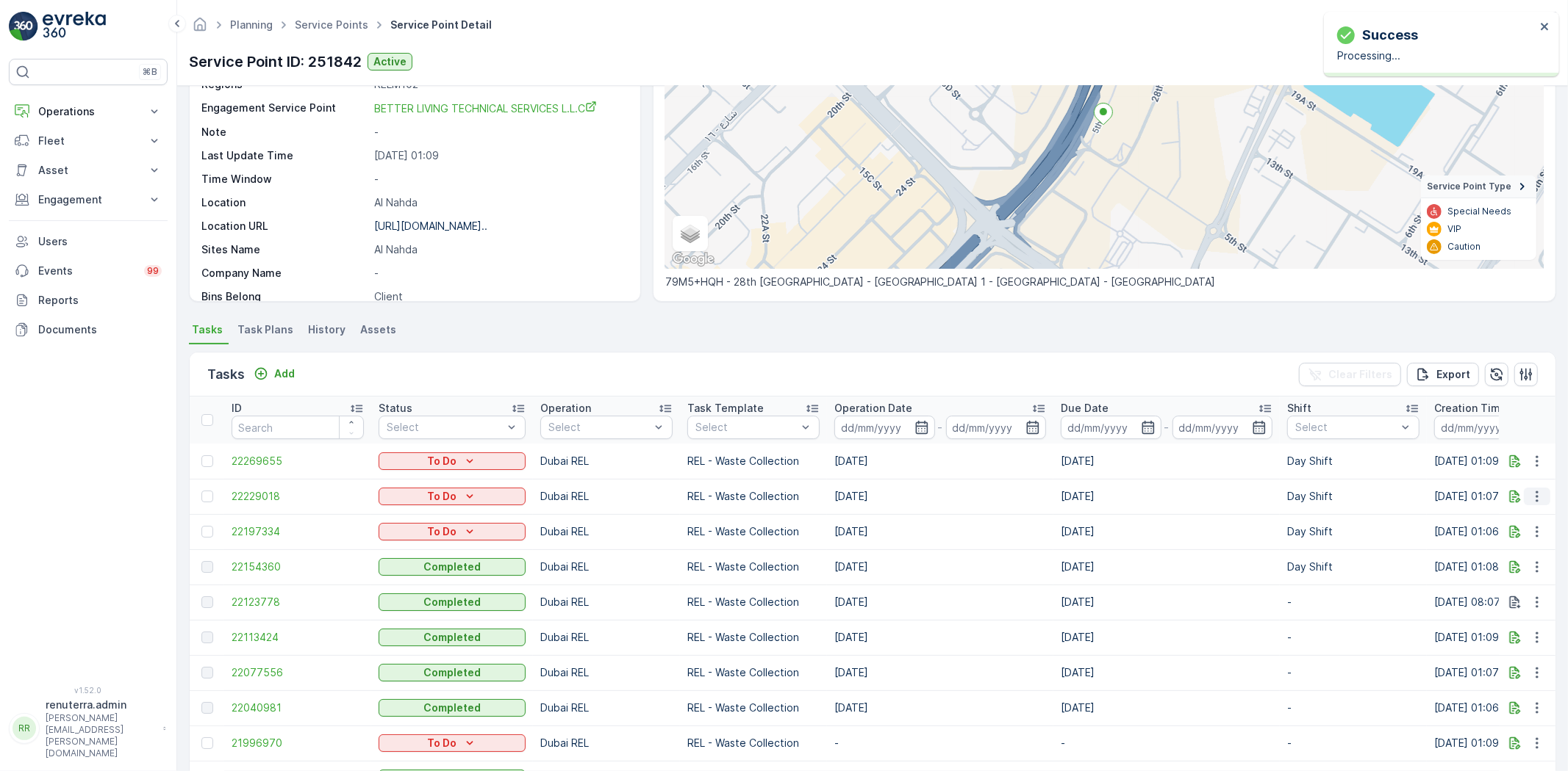
click at [1530, 502] on icon "button" at bounding box center [1537, 496] width 15 height 15
click at [1509, 557] on span "Change Route" at bounding box center [1498, 559] width 71 height 15
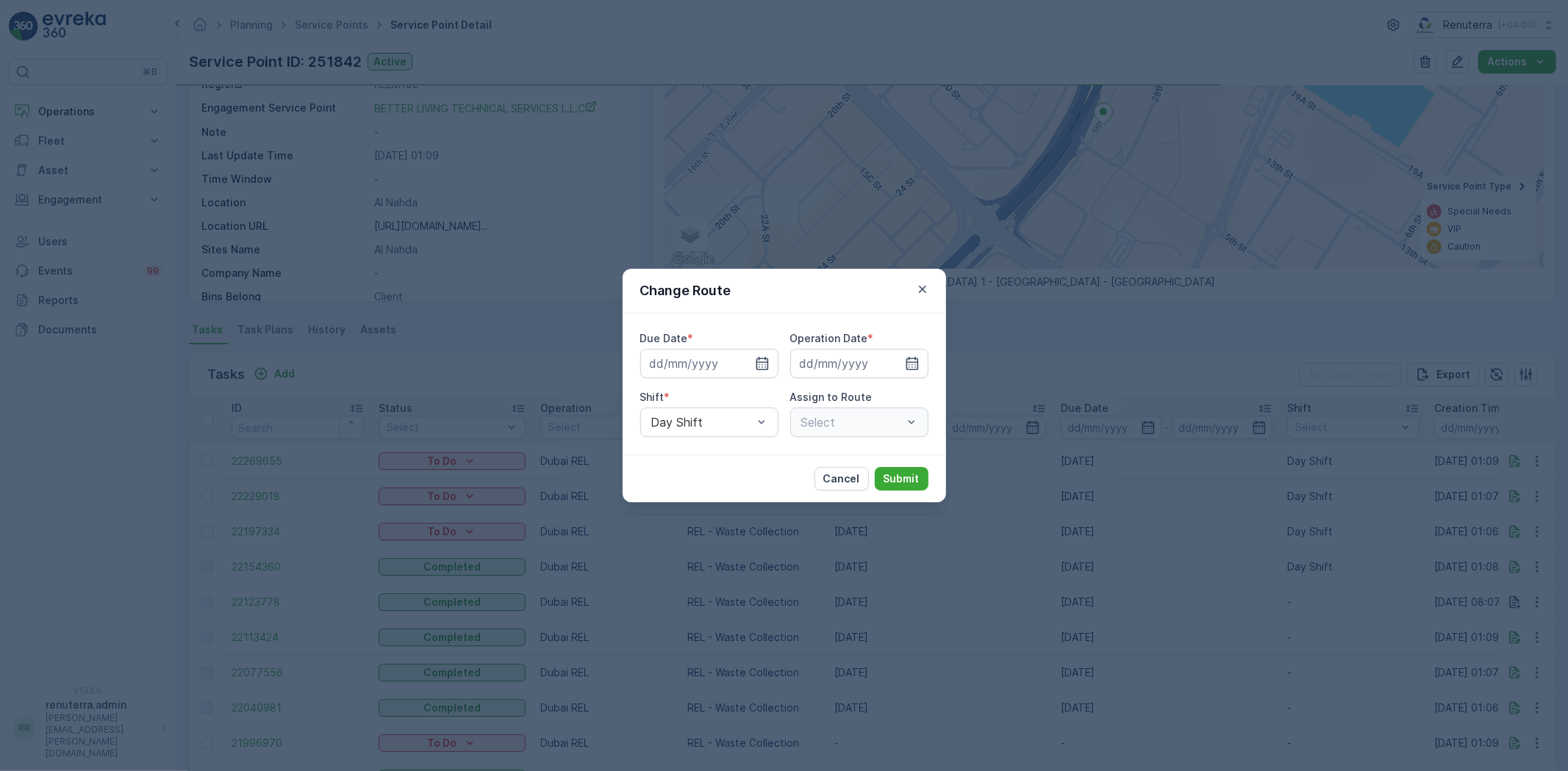
type input "11.10.2025"
click at [746, 365] on icon "button" at bounding box center [744, 363] width 15 height 15
type input "12.10.2025"
click at [895, 368] on icon "button" at bounding box center [894, 363] width 15 height 15
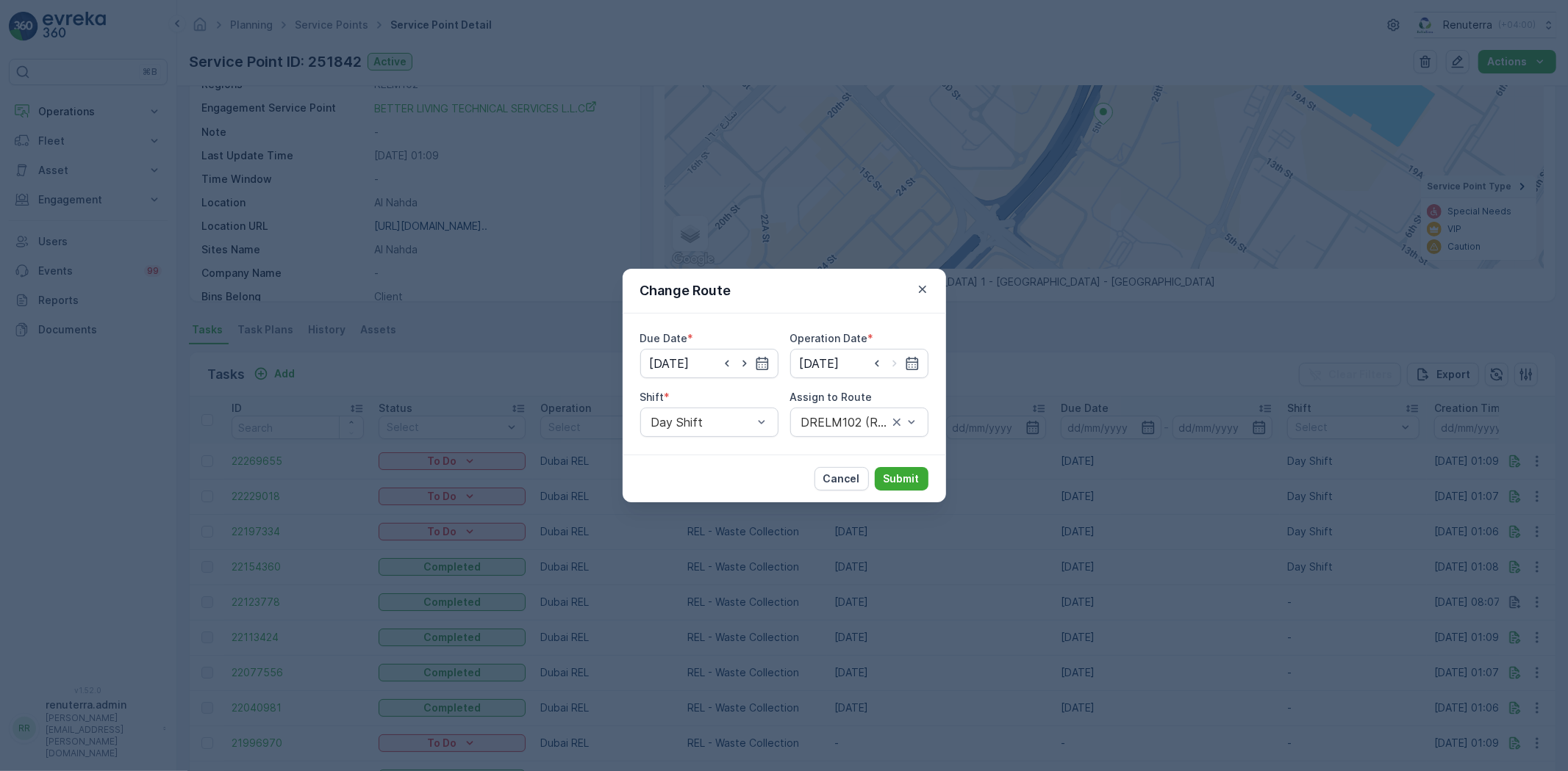
type input "12.10.2025"
click at [898, 469] on button "Submit" at bounding box center [901, 479] width 54 height 23
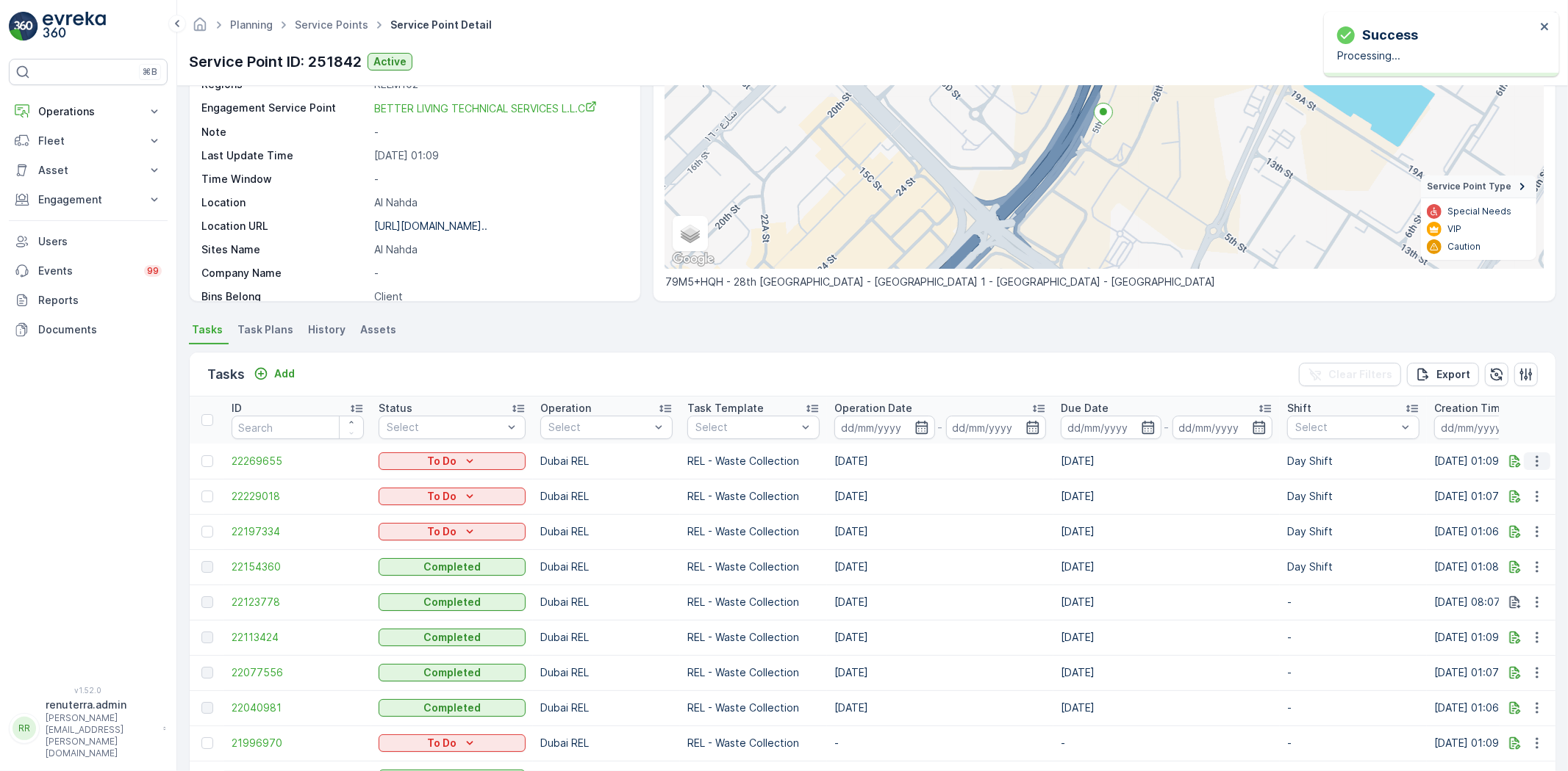
click at [1534, 459] on icon "button" at bounding box center [1537, 461] width 15 height 15
click at [1499, 517] on span "Change Route" at bounding box center [1498, 524] width 71 height 15
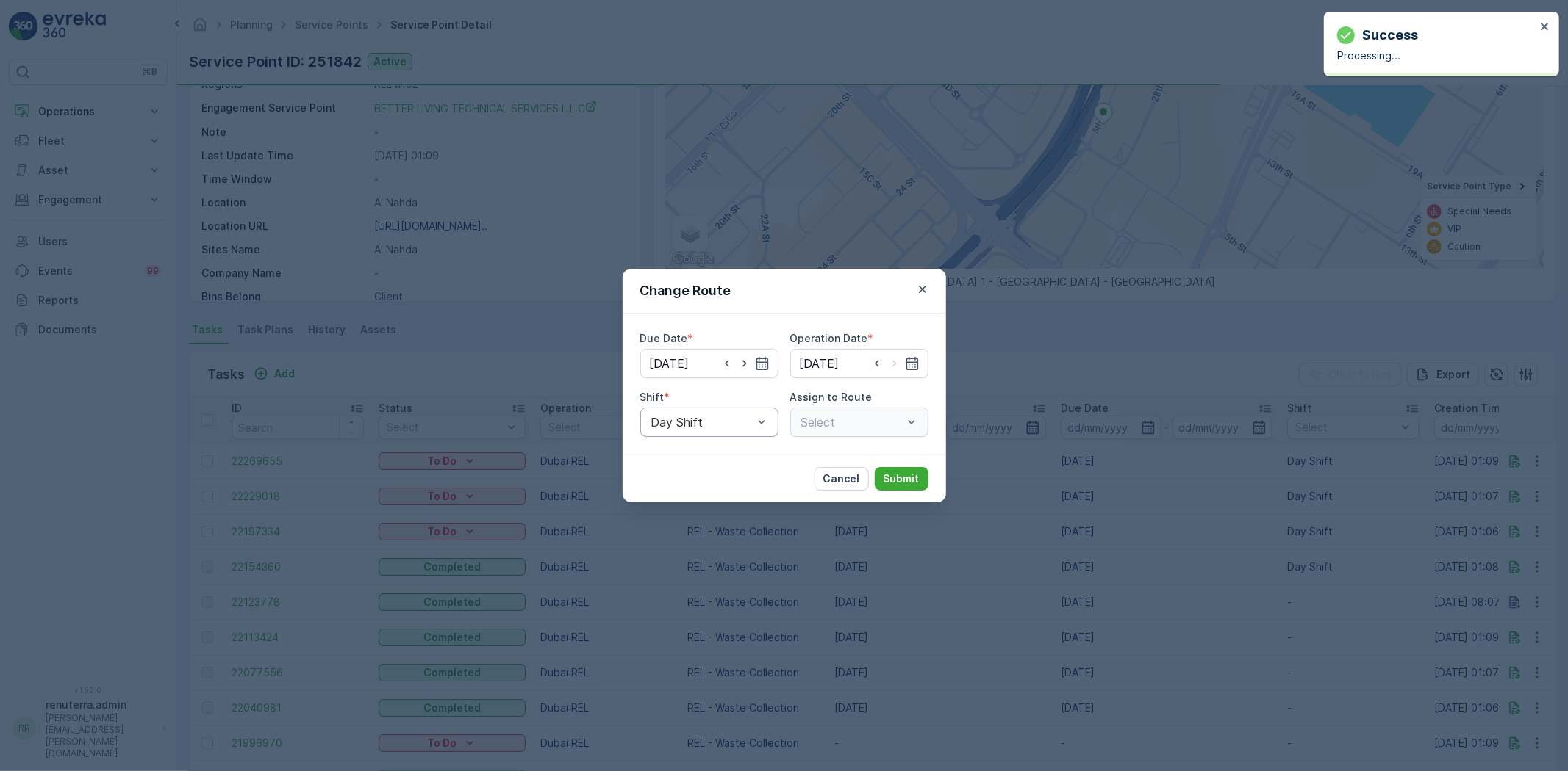
type input "13.10.2025"
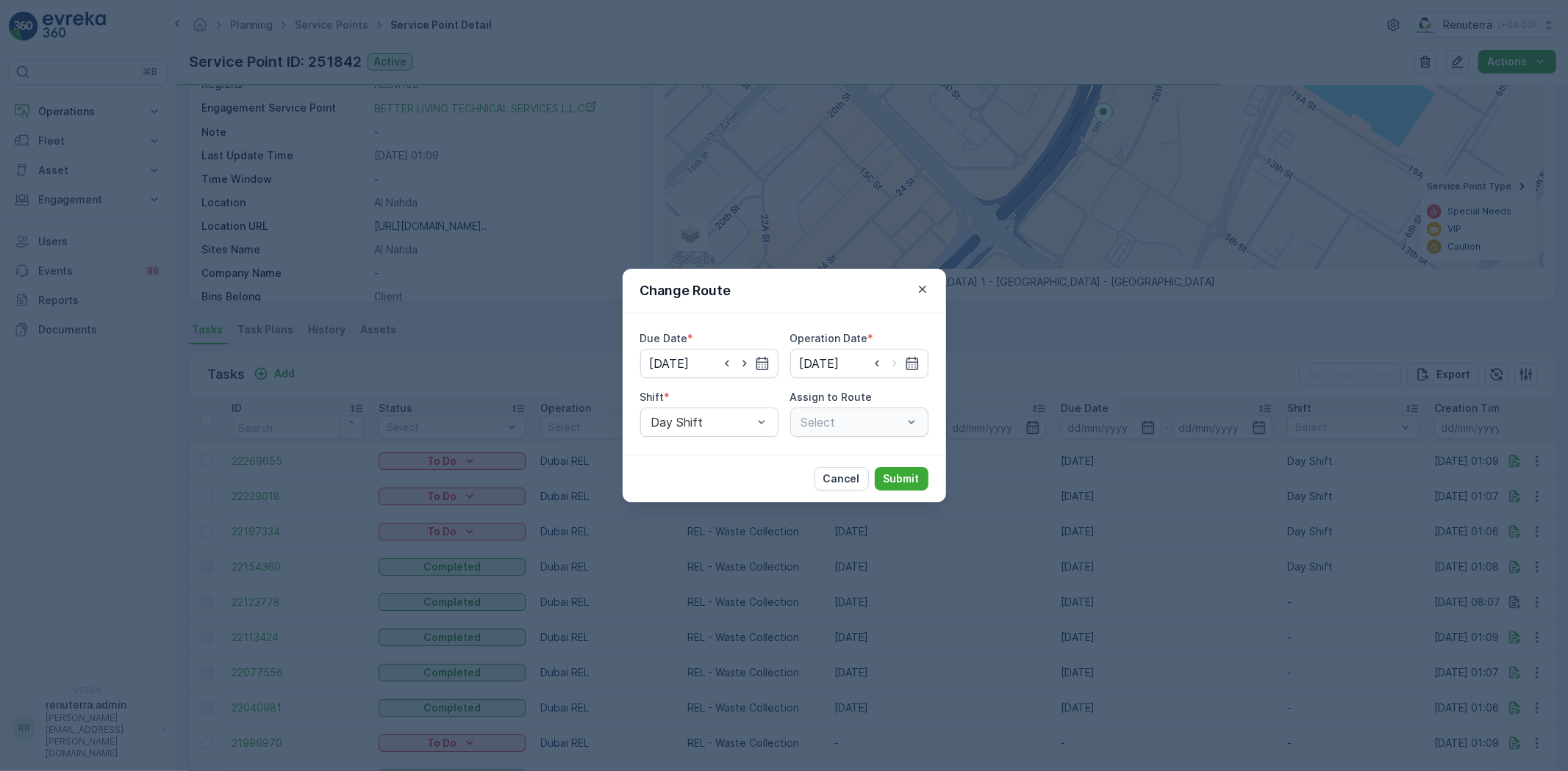
click at [737, 361] on icon "button" at bounding box center [744, 363] width 15 height 15
type input "14.10.2025"
click at [894, 364] on icon "button" at bounding box center [894, 364] width 4 height 6
type input "[DATE]"
click at [910, 481] on p "Submit" at bounding box center [901, 478] width 36 height 15
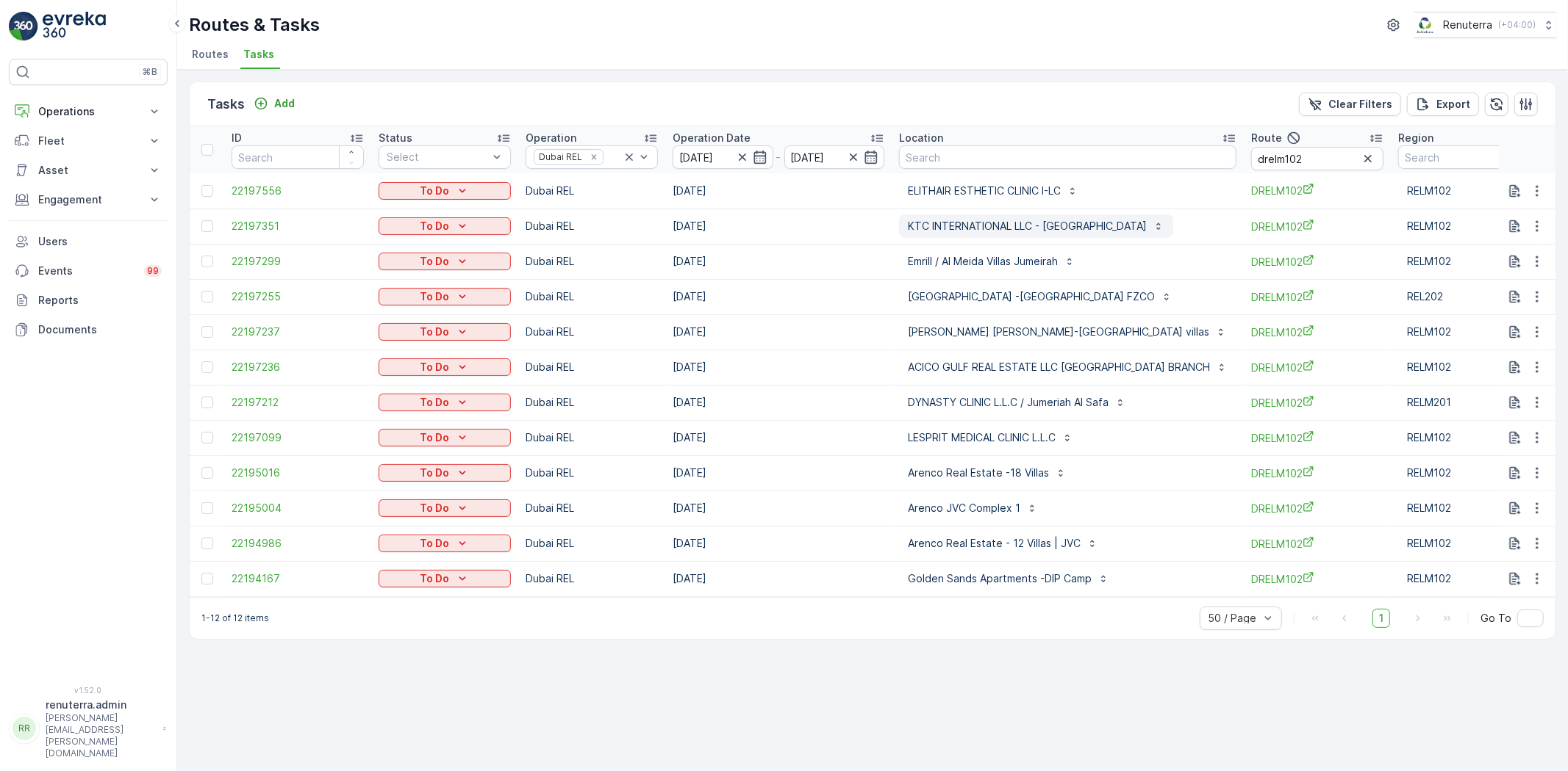
click at [974, 219] on p "KTC INTERNATIONAL LLC - [GEOGRAPHIC_DATA]" at bounding box center [1027, 226] width 239 height 15
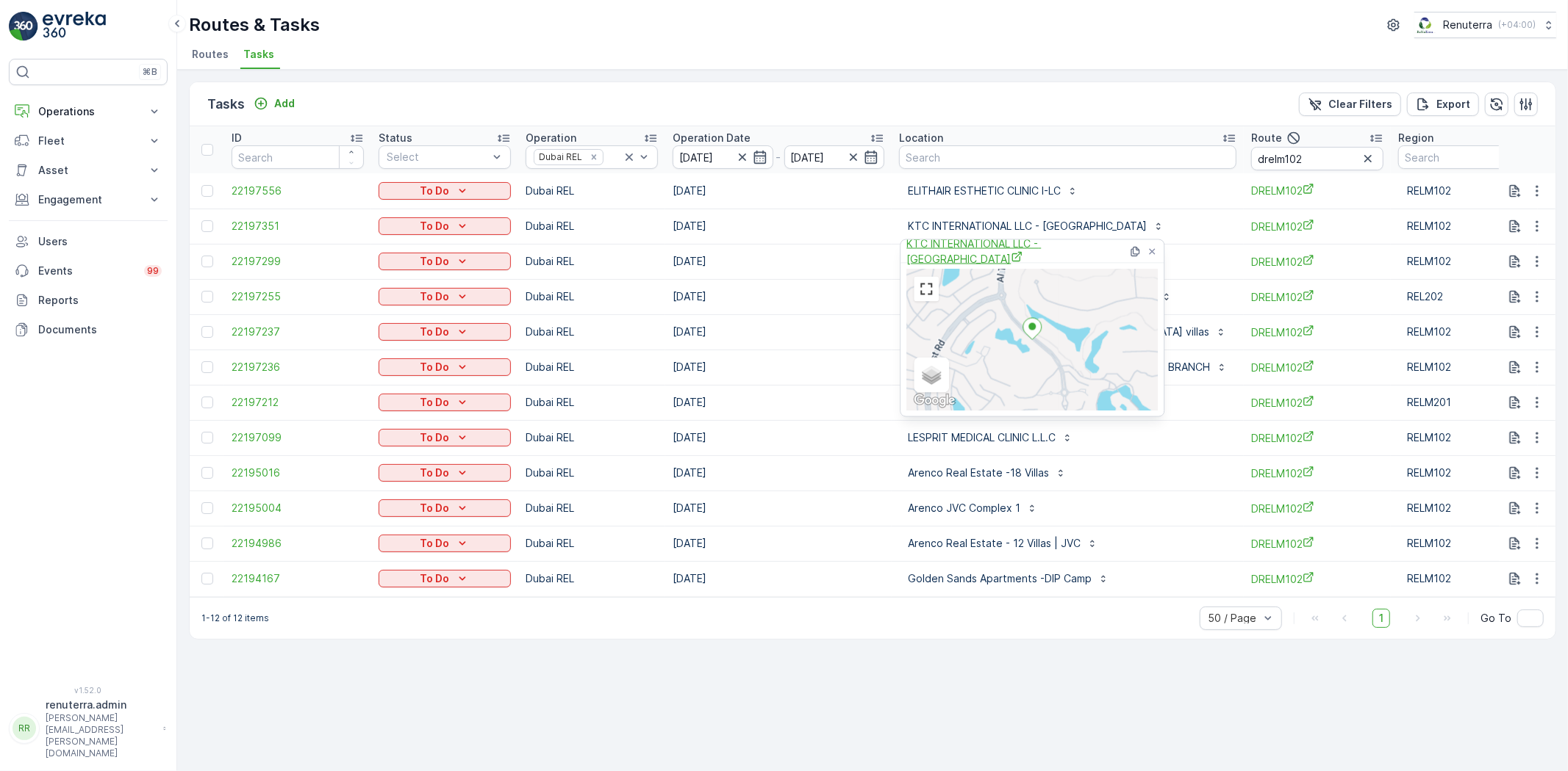
click at [978, 247] on span "KTC INTERNATIONAL LLC - [GEOGRAPHIC_DATA]" at bounding box center [1017, 251] width 221 height 30
click at [993, 59] on ul "Routes Tasks" at bounding box center [866, 56] width 1356 height 25
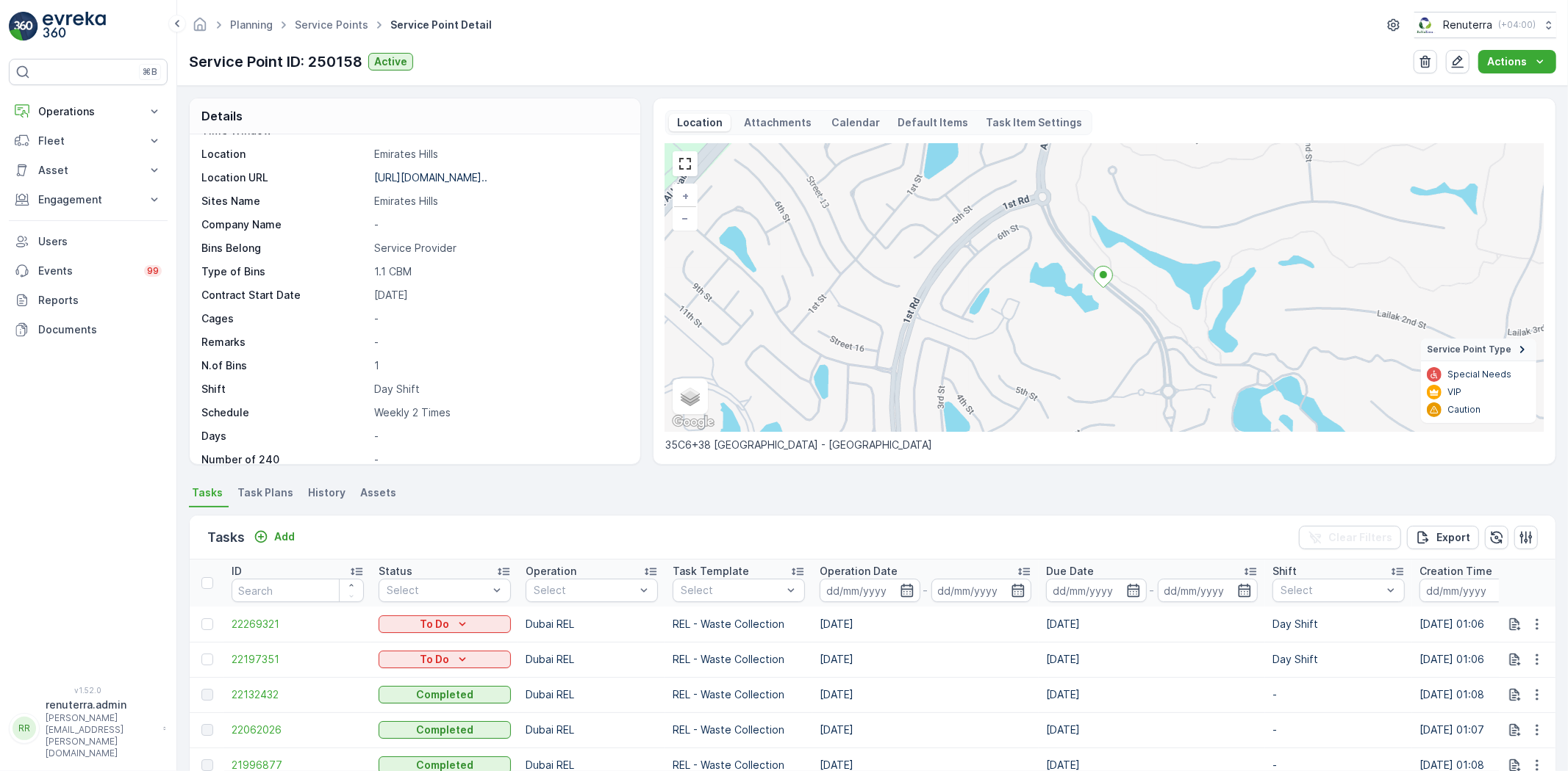
scroll to position [245, 0]
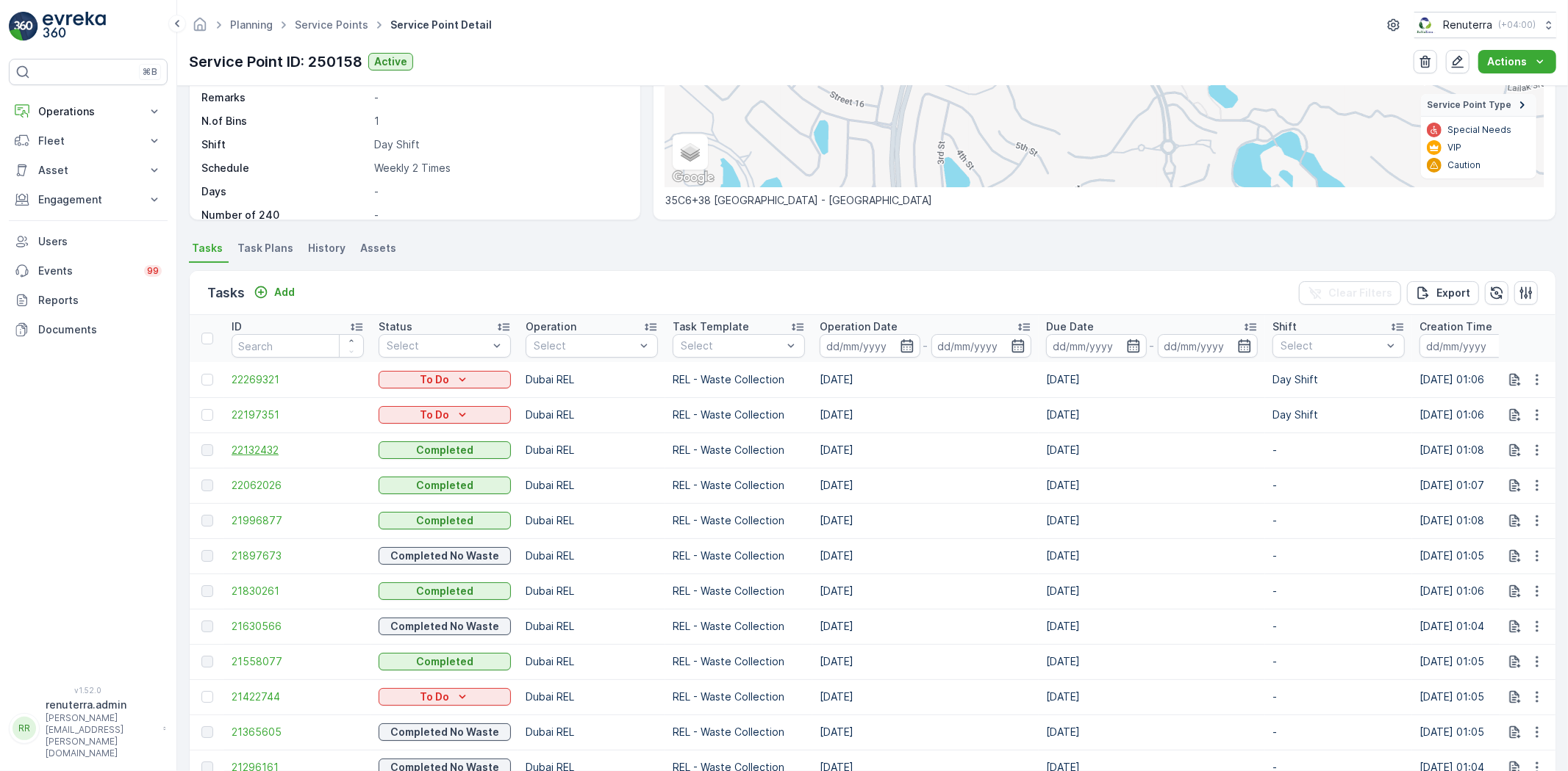
click at [246, 452] on span "22132432" at bounding box center [298, 450] width 132 height 15
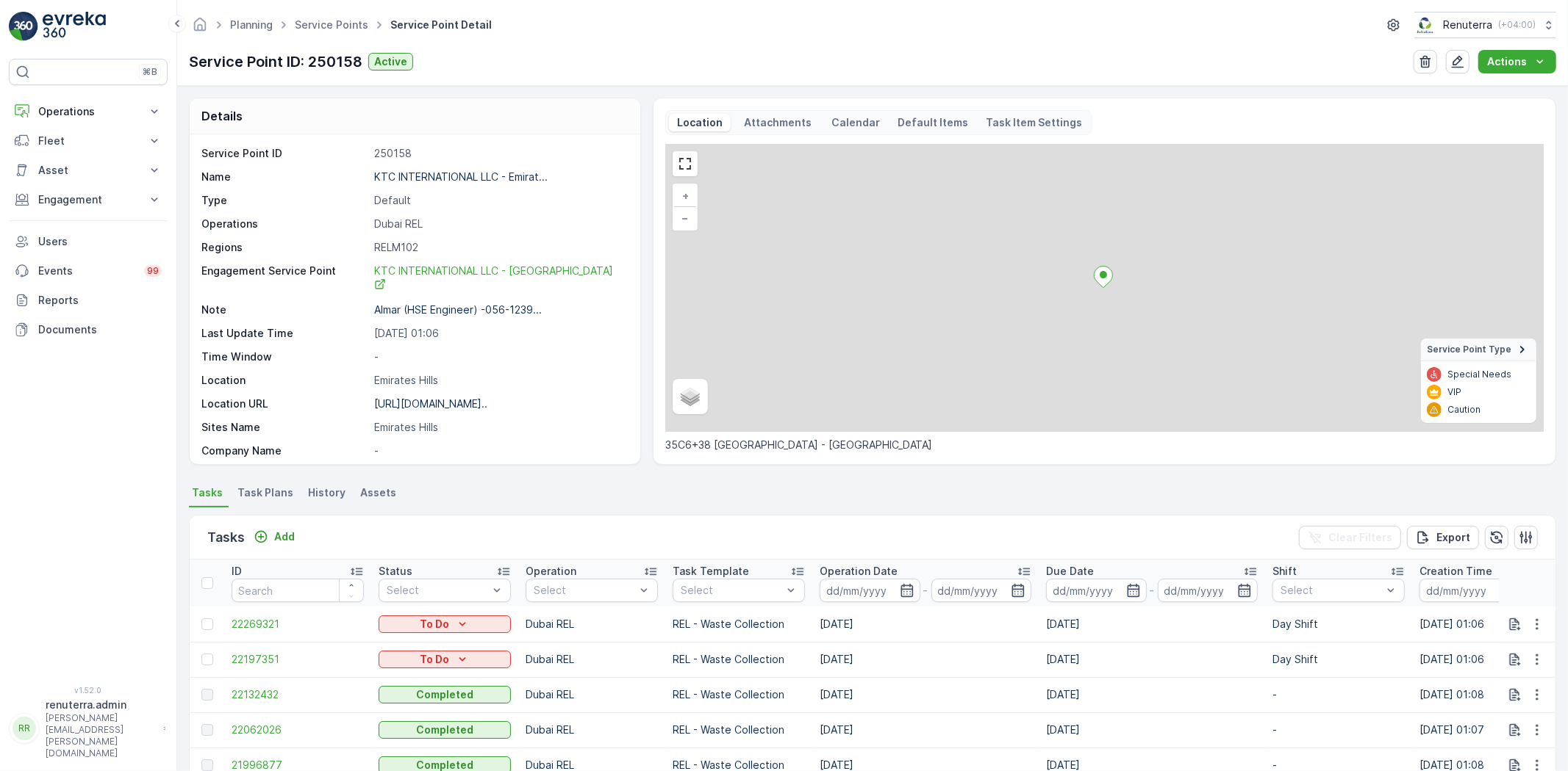
scroll to position [408, 0]
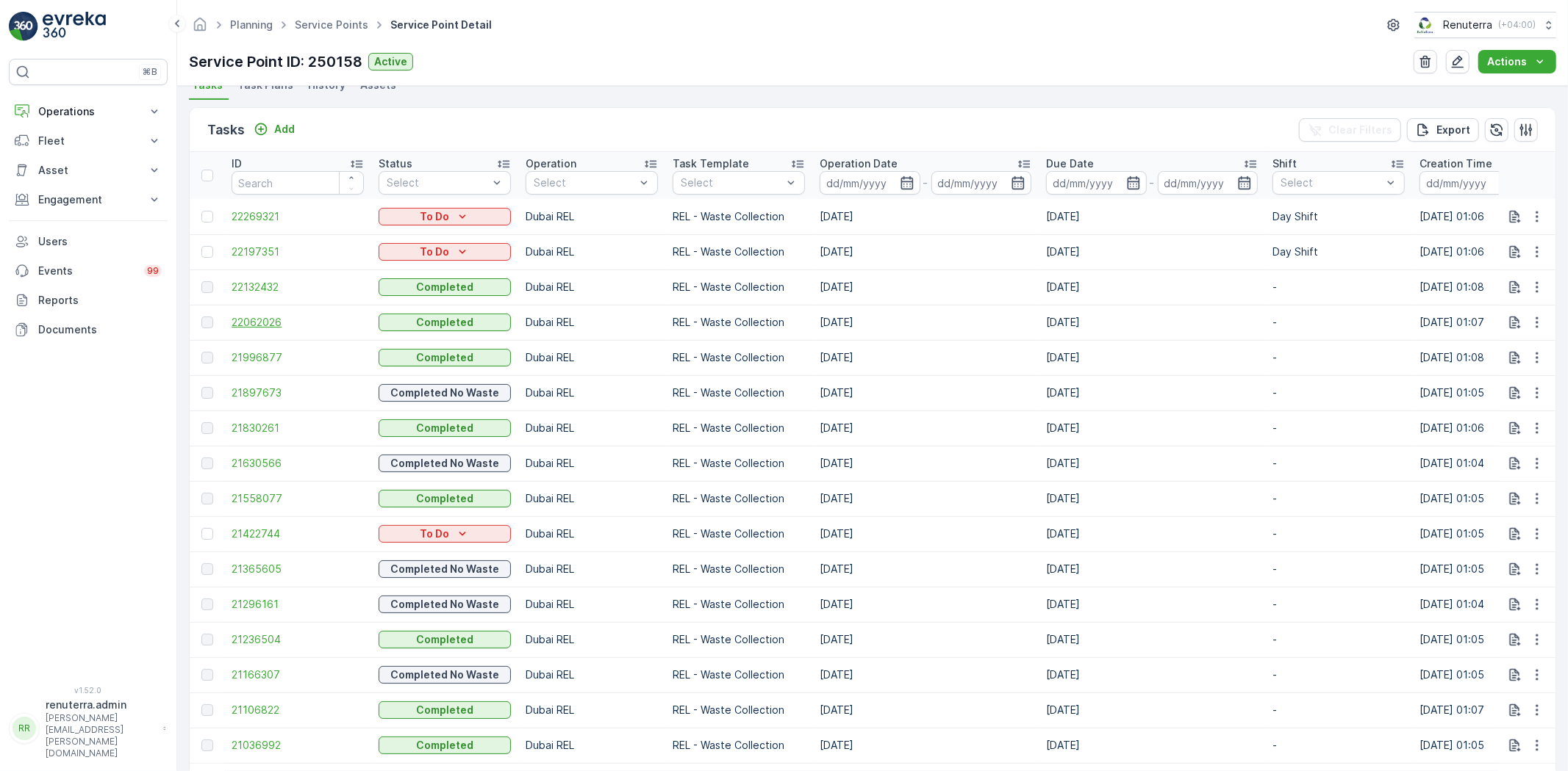
click at [269, 327] on span "22062026" at bounding box center [298, 322] width 132 height 15
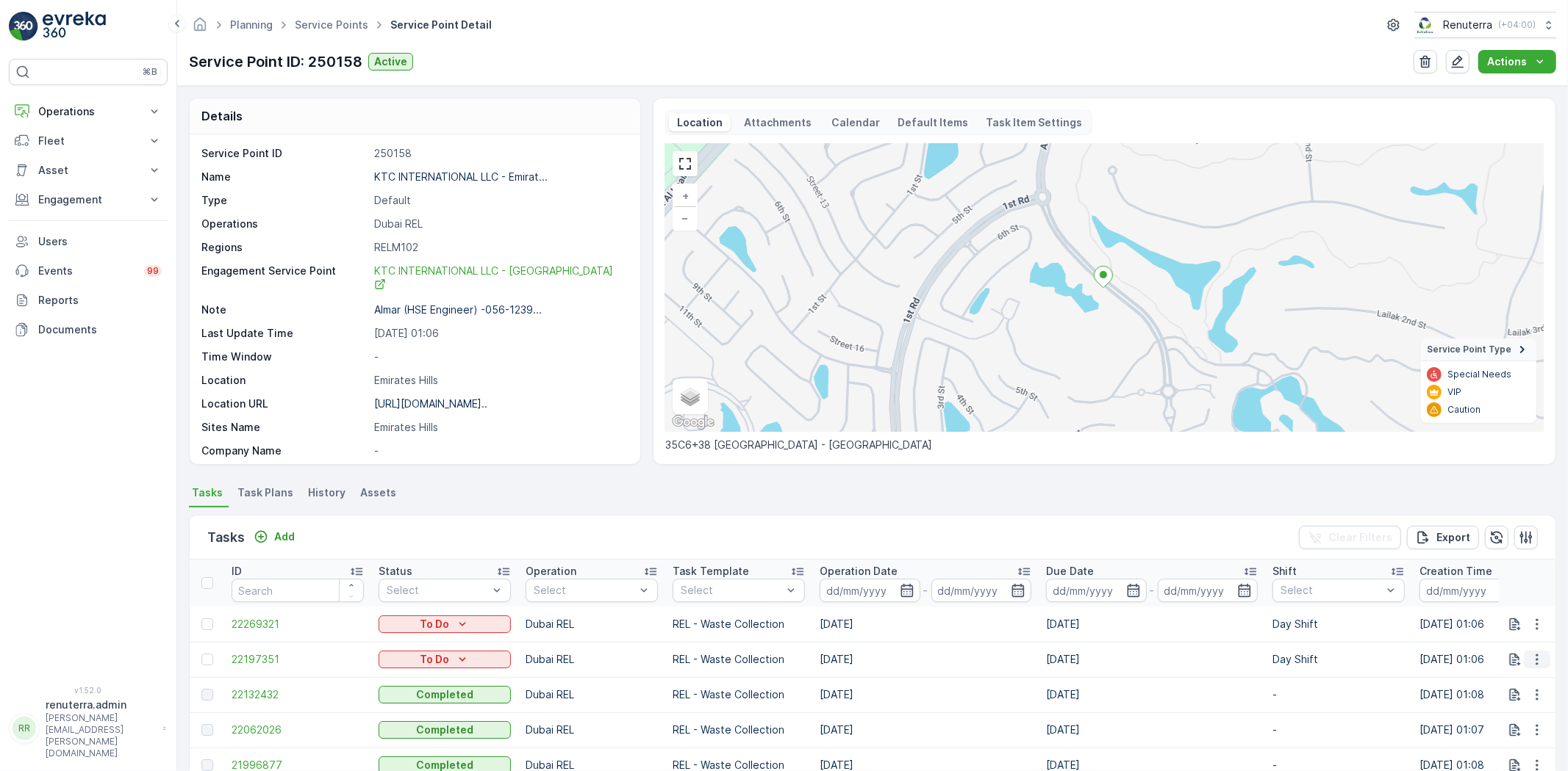
click at [1541, 659] on icon "button" at bounding box center [1537, 659] width 15 height 15
click at [1508, 581] on div "Change Route" at bounding box center [1513, 589] width 111 height 20
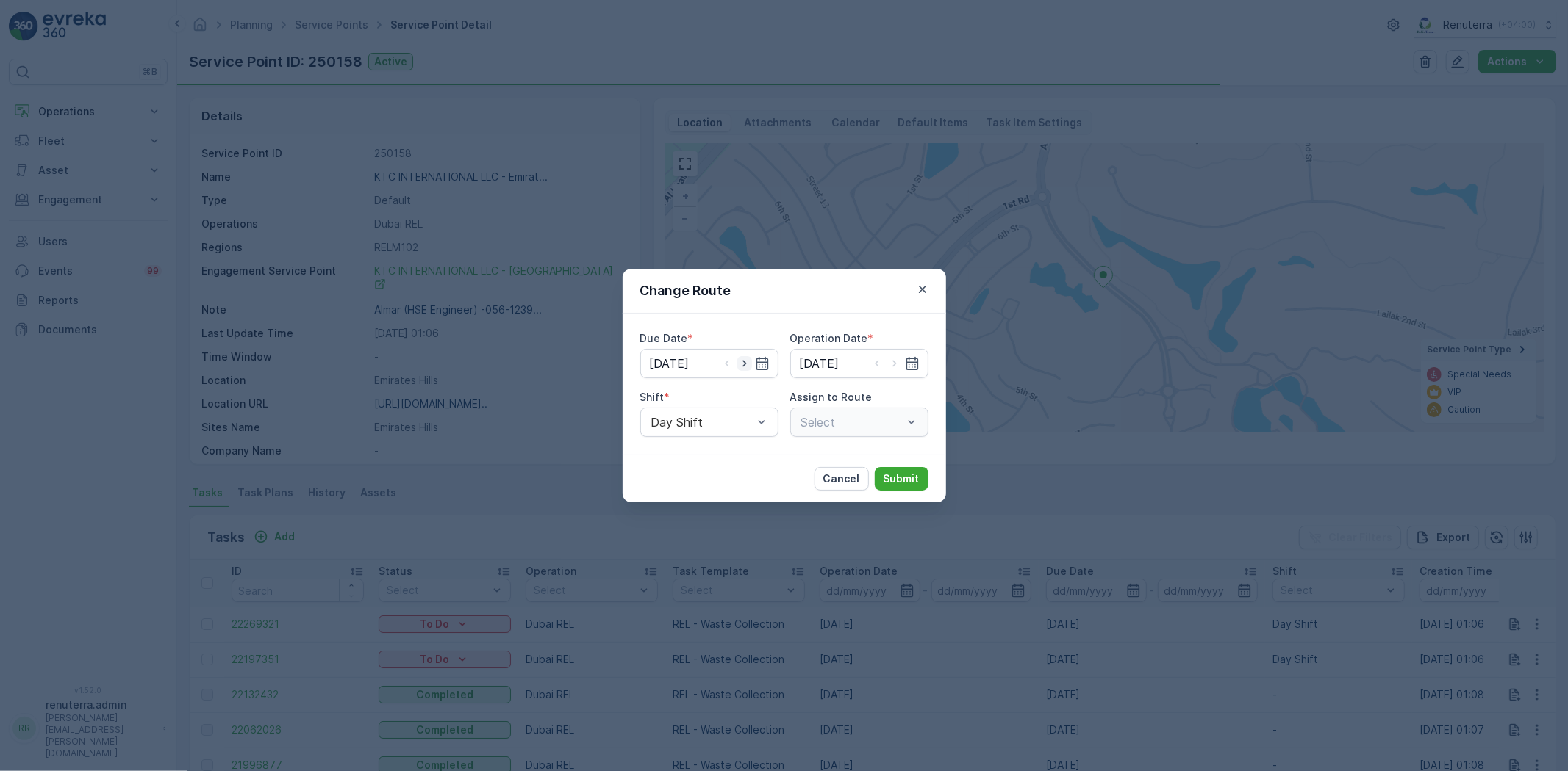
type input "[DATE]"
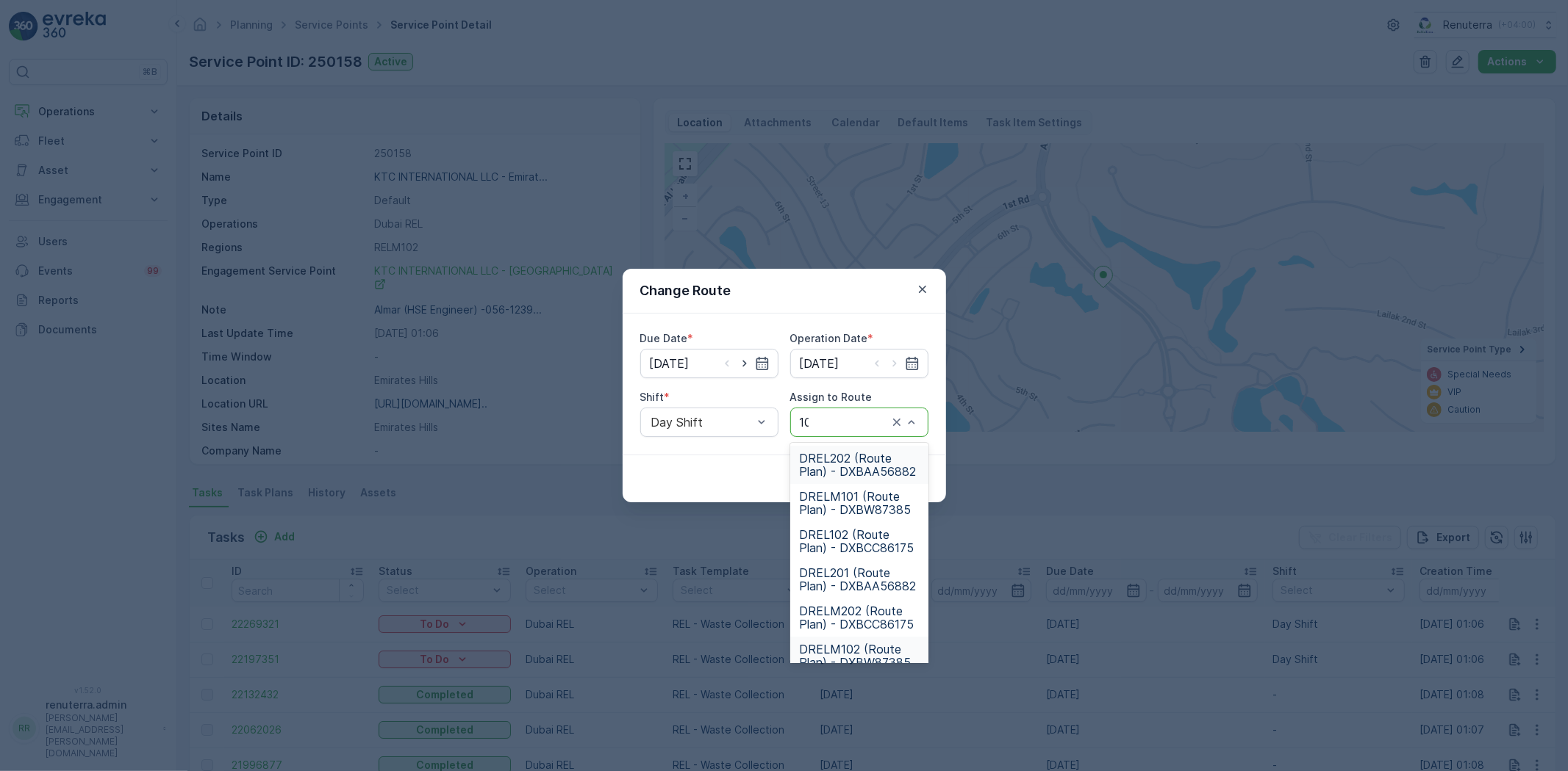
type input "101"
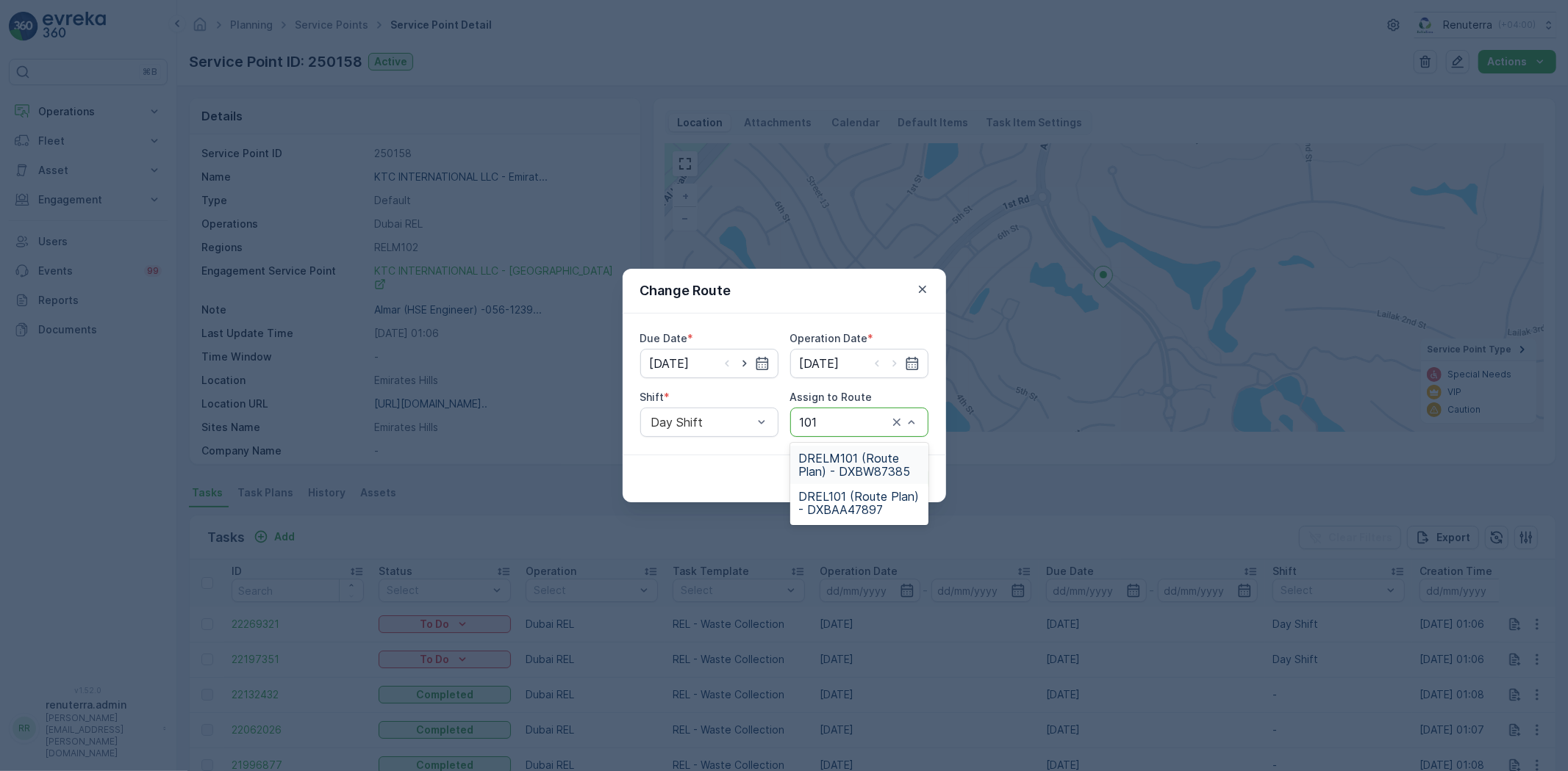
click at [858, 460] on span "DRELM101 (Route Plan) - DXBW87385" at bounding box center [859, 465] width 121 height 27
click at [898, 481] on p "Submit" at bounding box center [901, 478] width 36 height 15
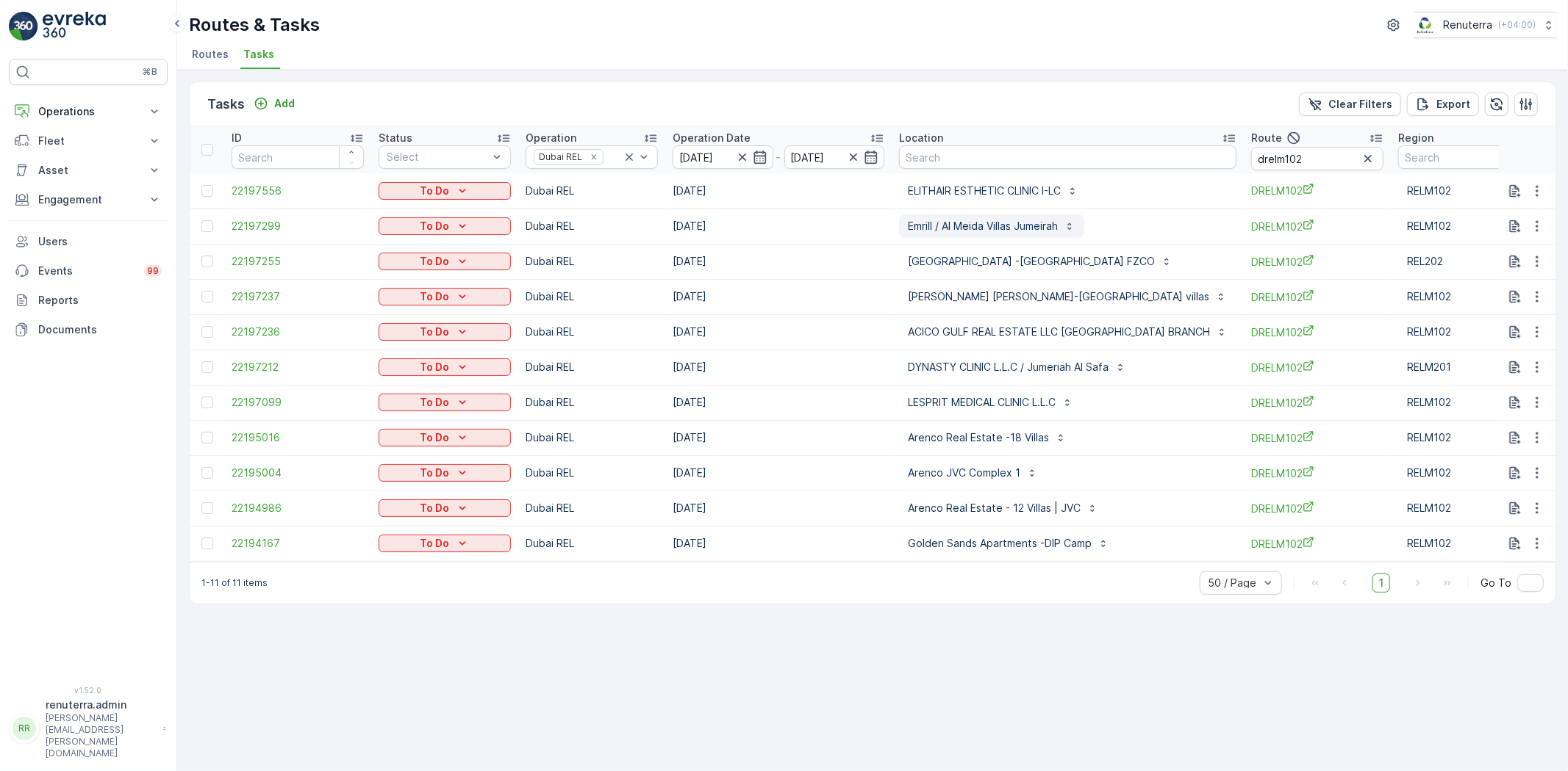
drag, startPoint x: 966, startPoint y: 216, endPoint x: 966, endPoint y: 224, distance: 8.0
click at [966, 216] on button "Emrill / Al Meida Villas Jumeirah" at bounding box center [992, 226] width 185 height 23
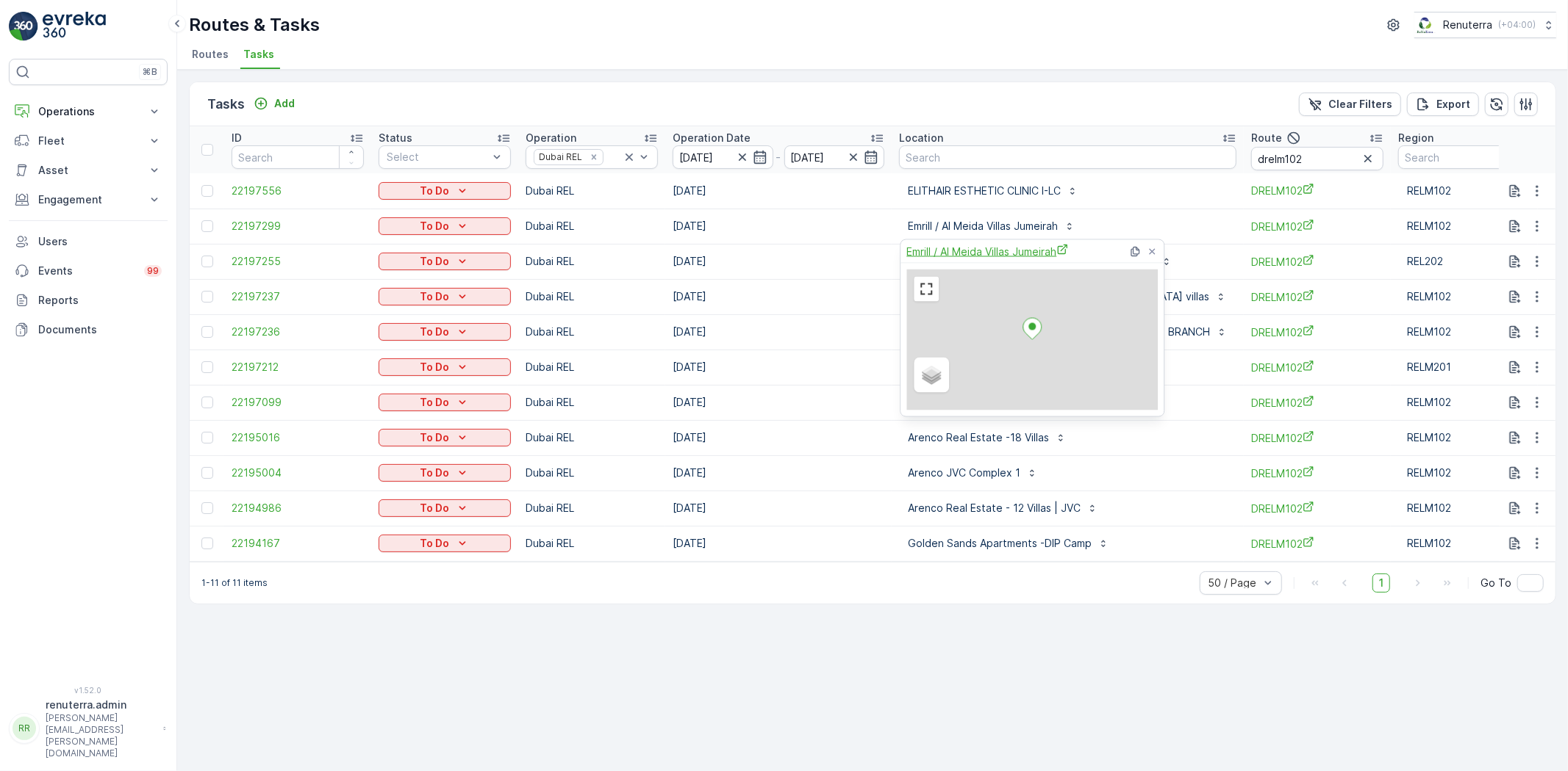
click at [964, 244] on span "Emrill / Al Meida Villas Jumeirah" at bounding box center [987, 252] width 161 height 16
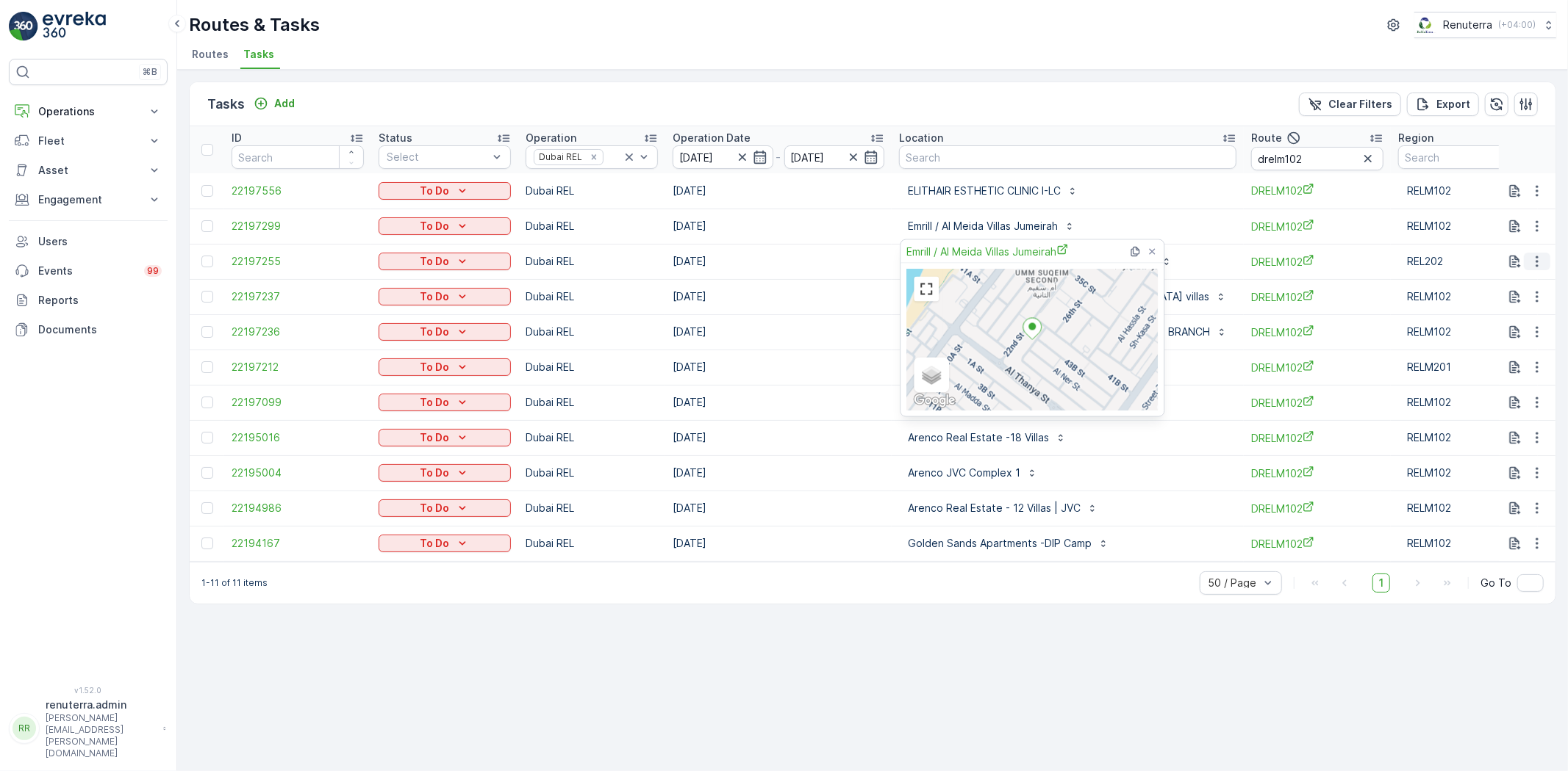
click at [1540, 257] on icon "button" at bounding box center [1537, 261] width 15 height 15
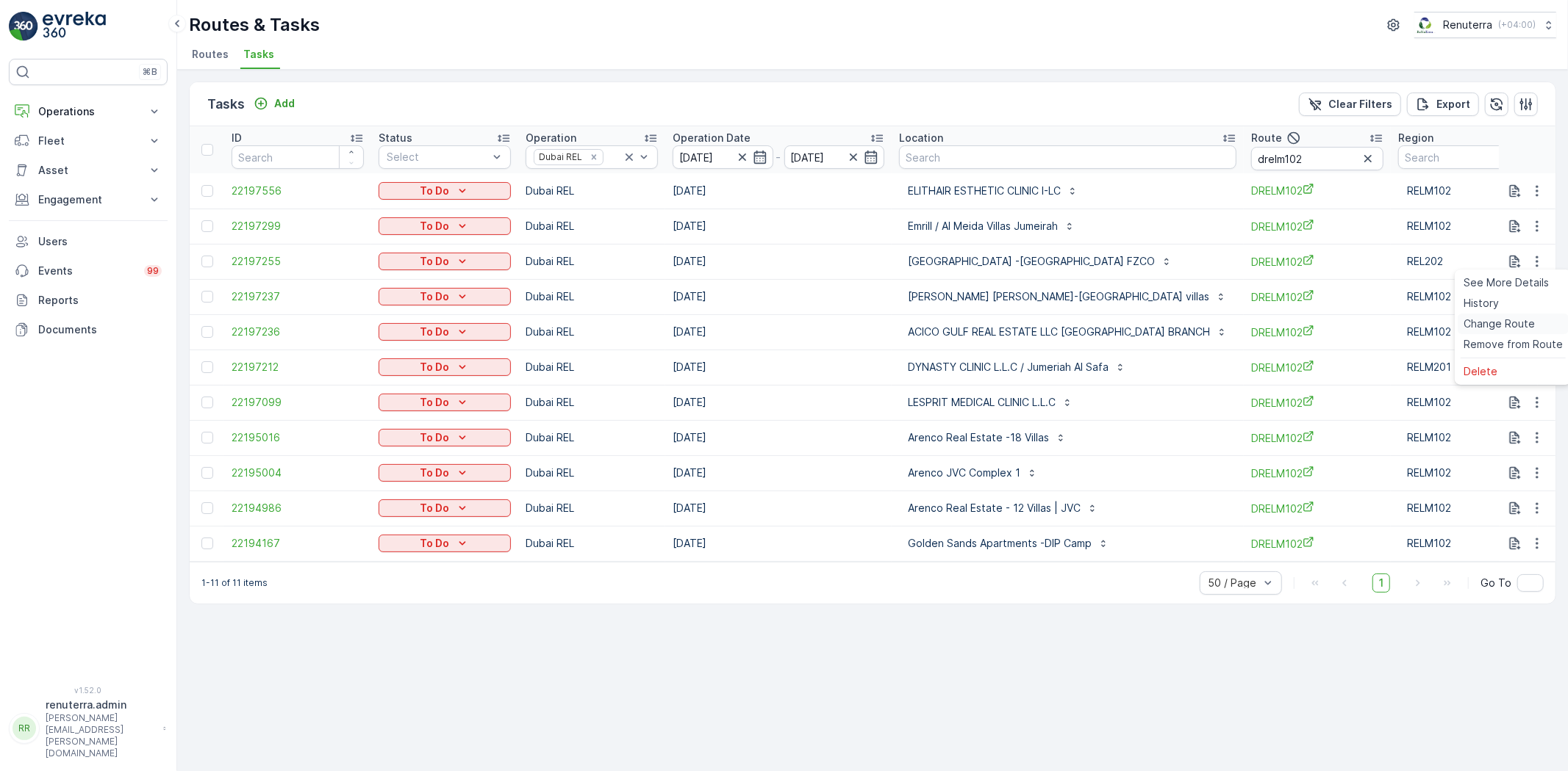
click at [1505, 318] on span "Change Route" at bounding box center [1498, 323] width 71 height 15
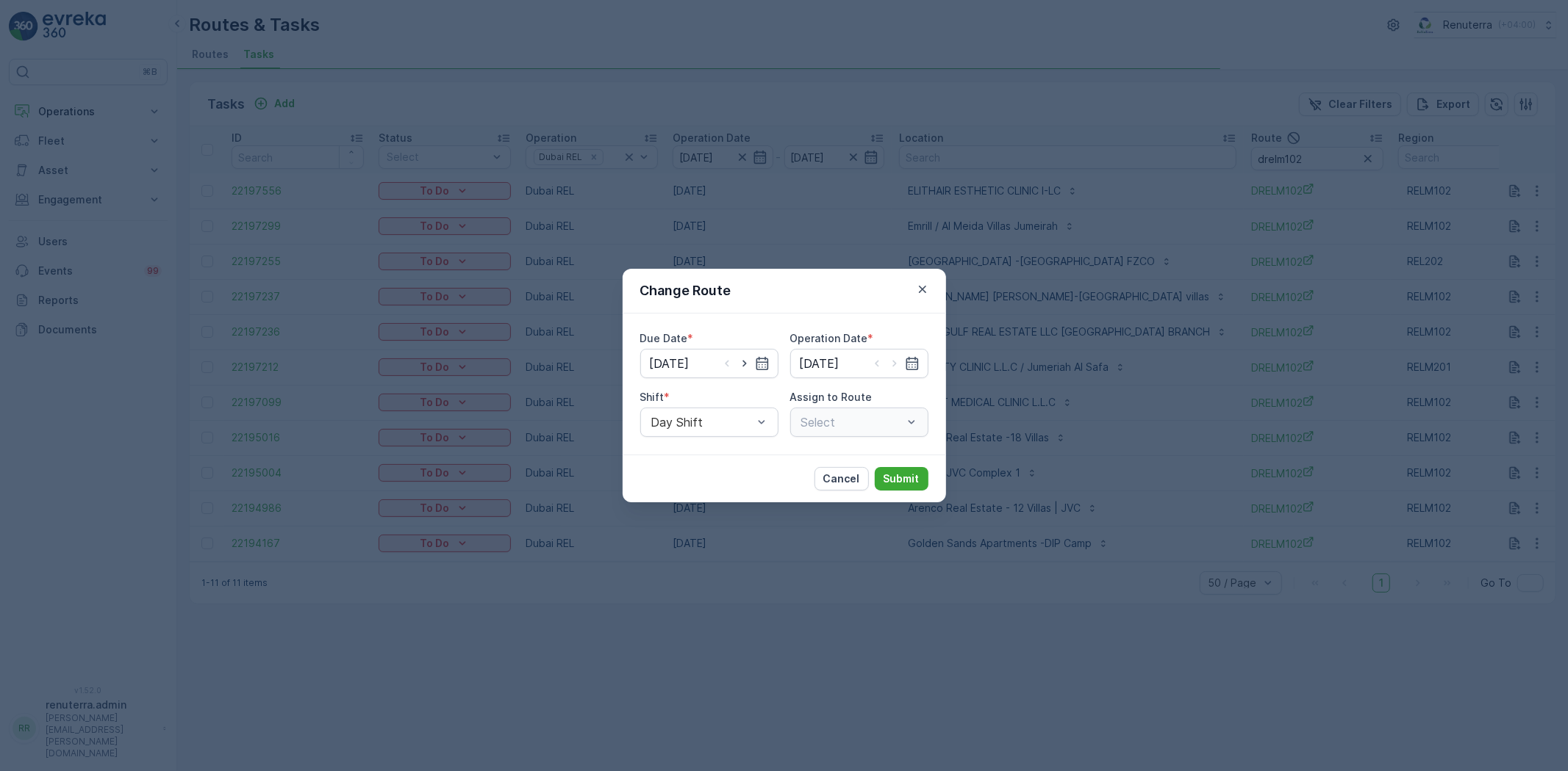
type input "09.10.2025"
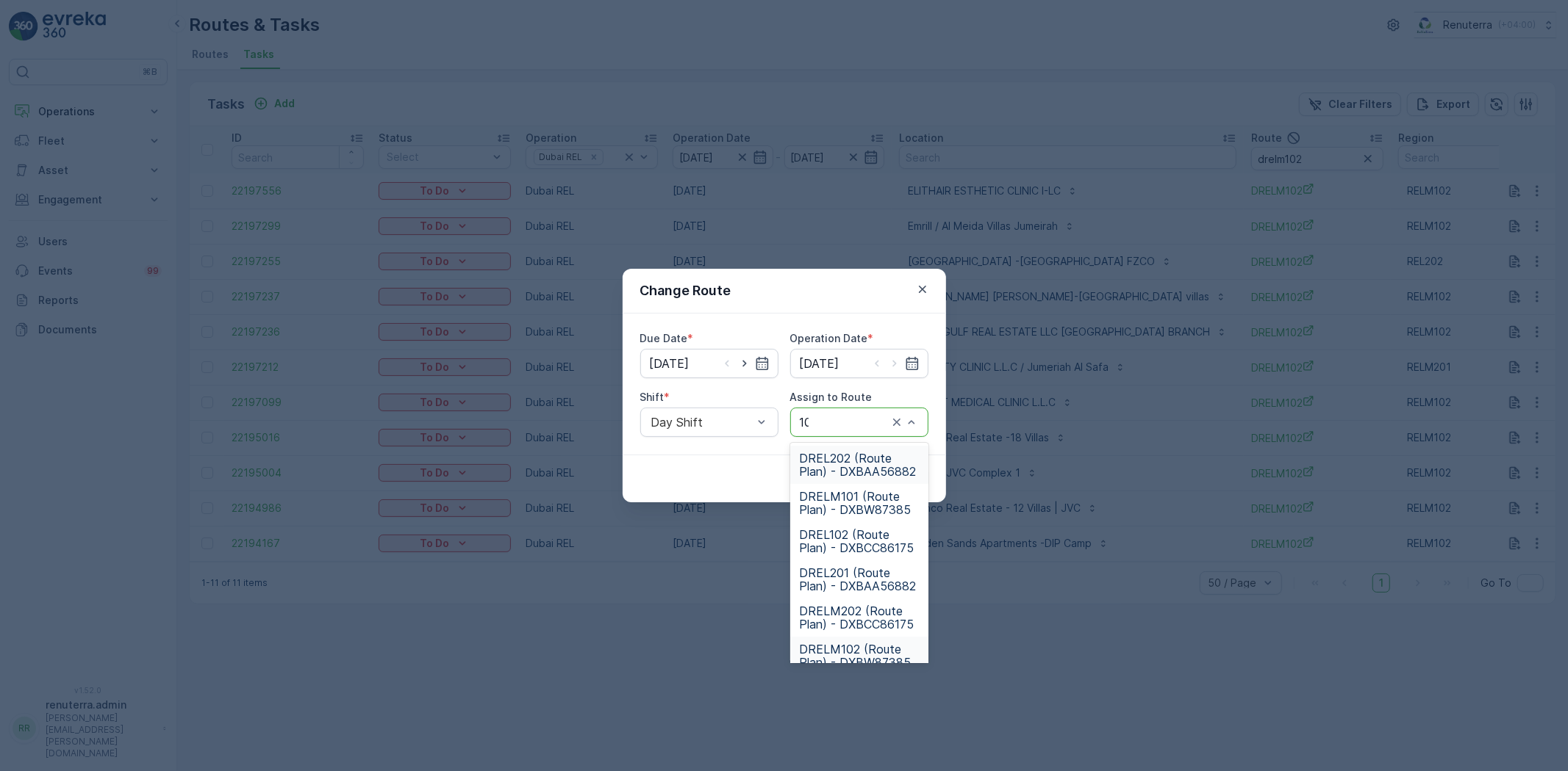
type input "101"
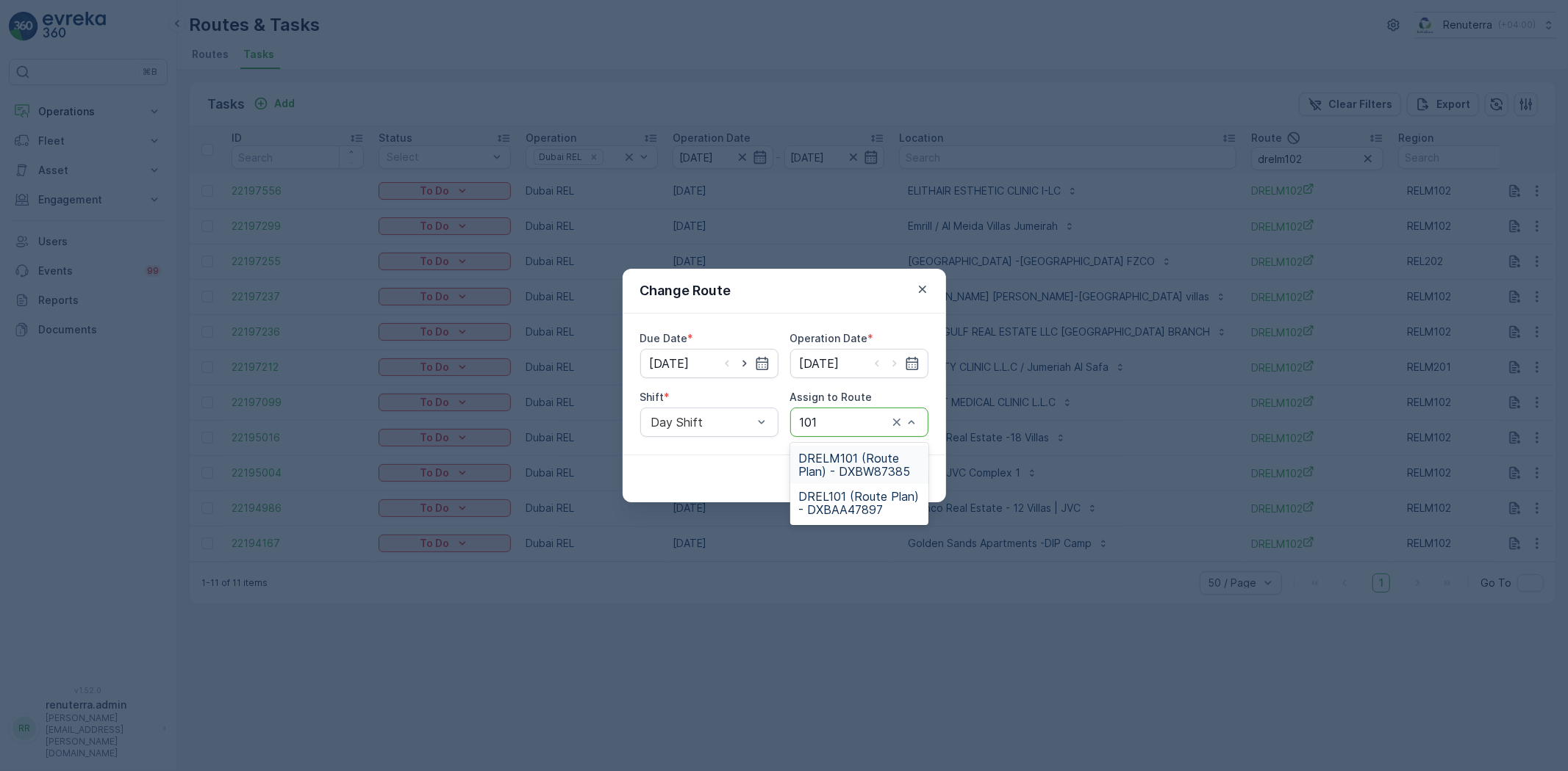
click at [858, 463] on span "DRELM101 (Route Plan) - DXBW87385" at bounding box center [859, 465] width 121 height 27
click at [892, 474] on p "Submit" at bounding box center [901, 478] width 36 height 15
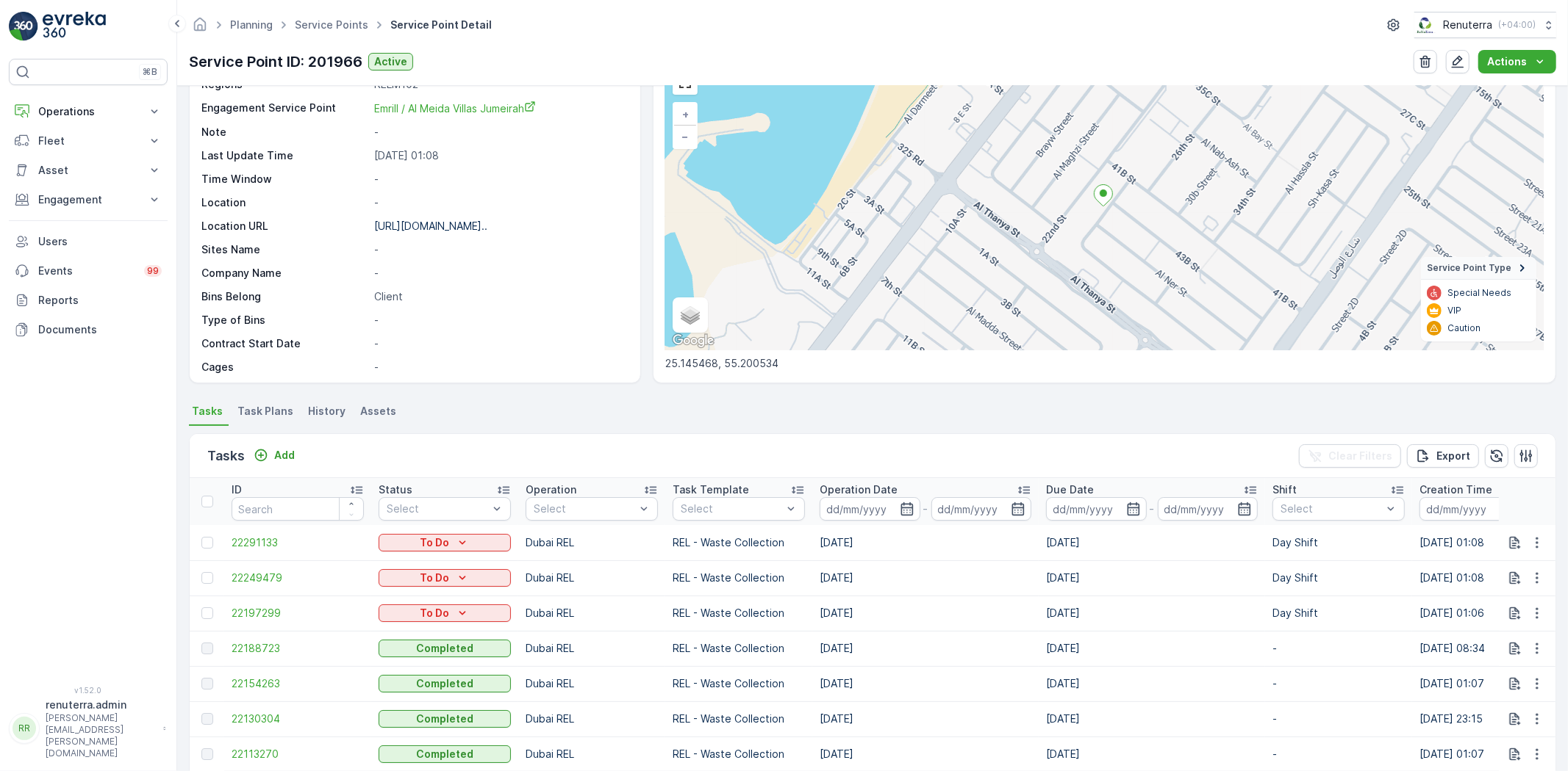
scroll to position [163, 0]
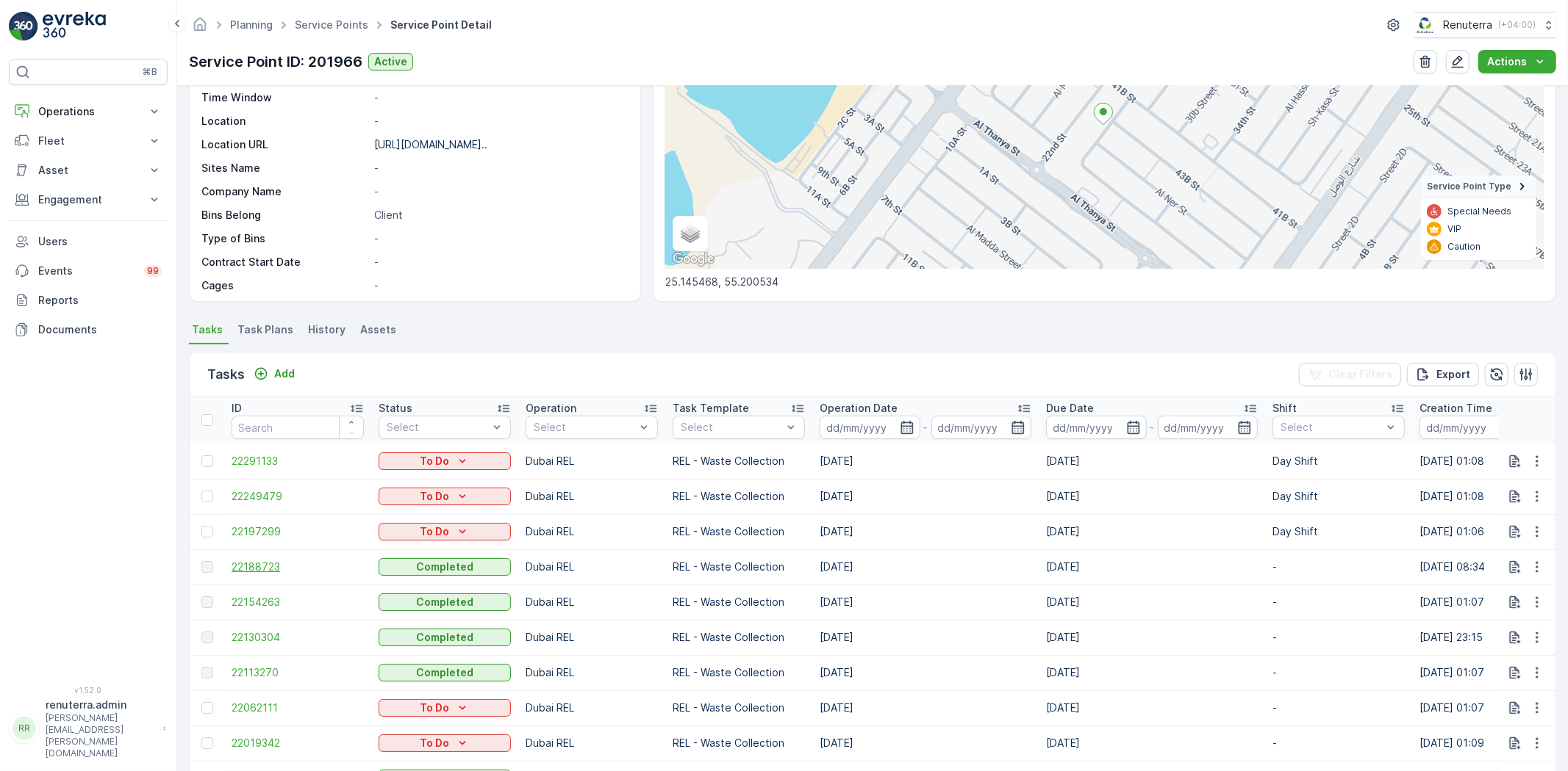
click at [255, 566] on span "22188723" at bounding box center [298, 567] width 132 height 15
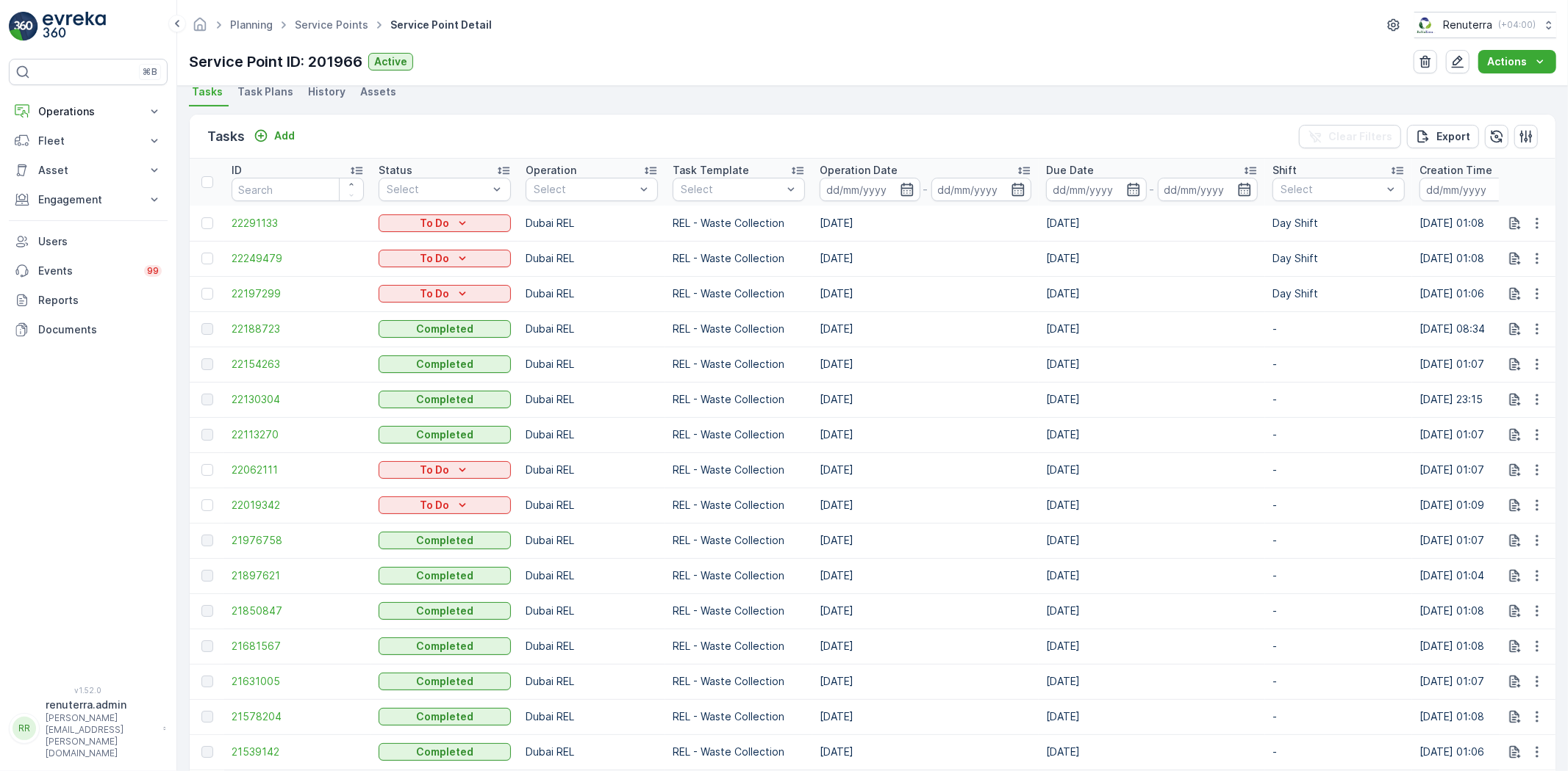
scroll to position [408, 0]
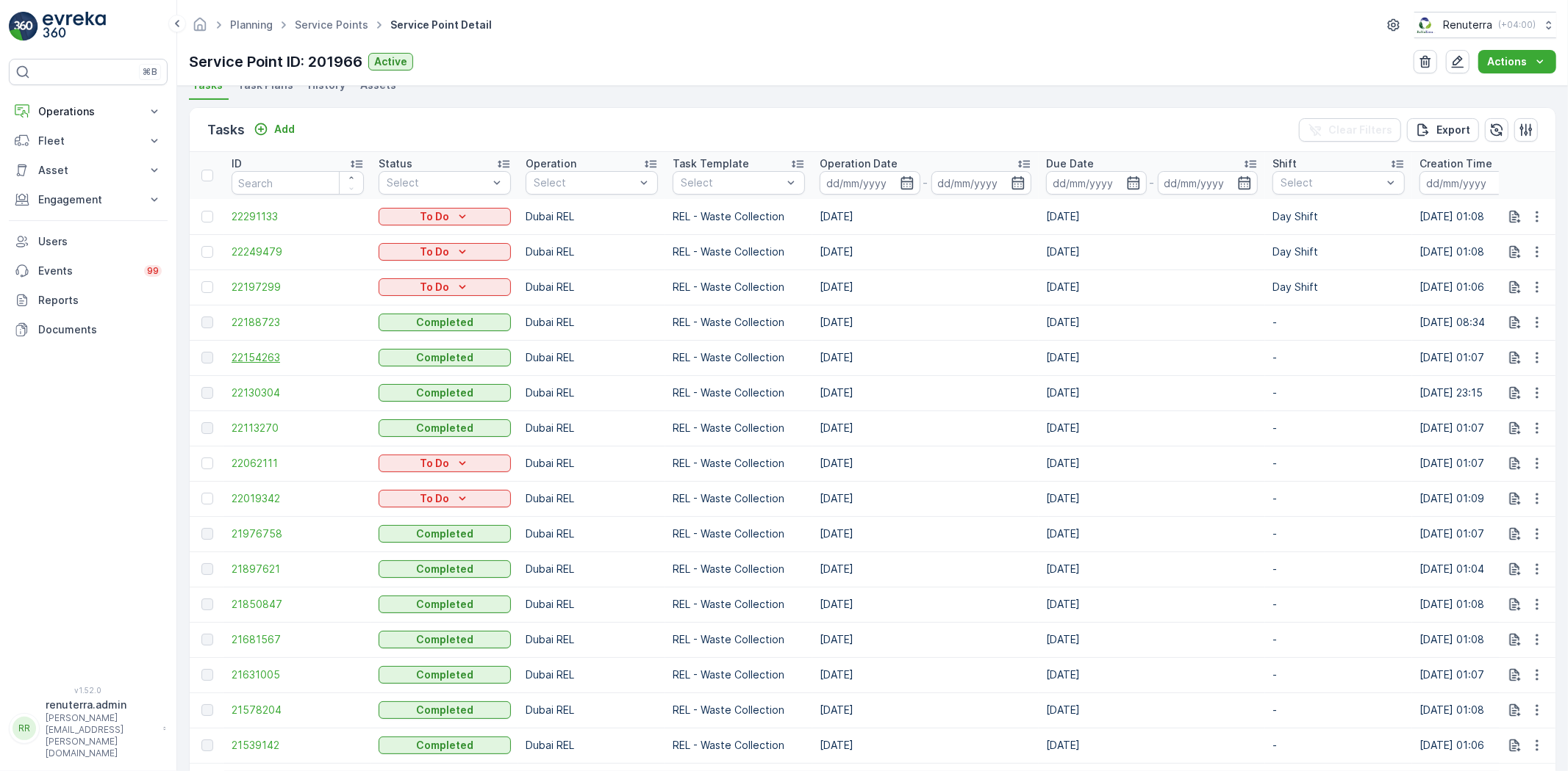
click at [273, 353] on span "22154263" at bounding box center [298, 358] width 132 height 15
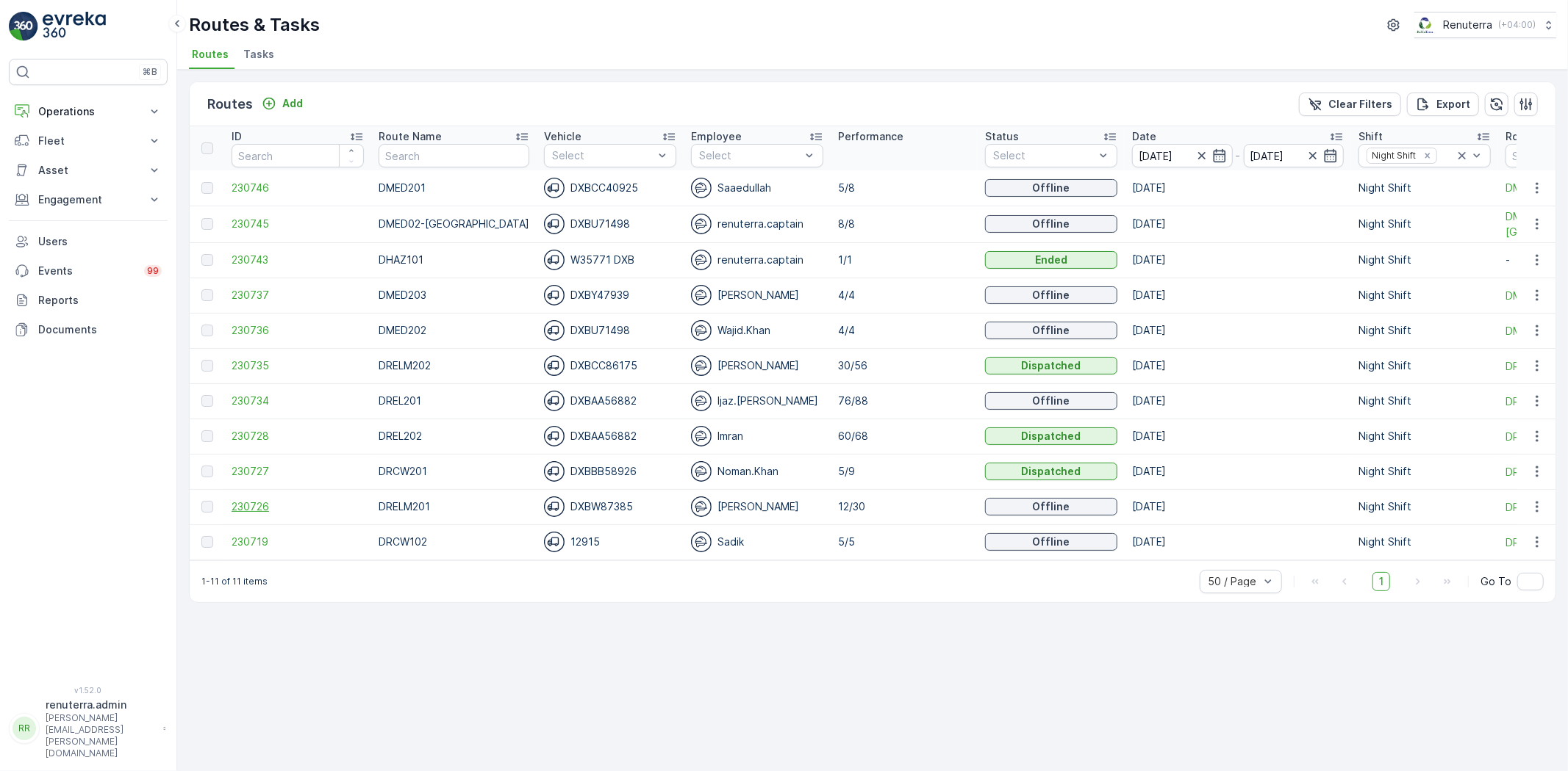
click at [258, 506] on span "230726" at bounding box center [298, 506] width 132 height 15
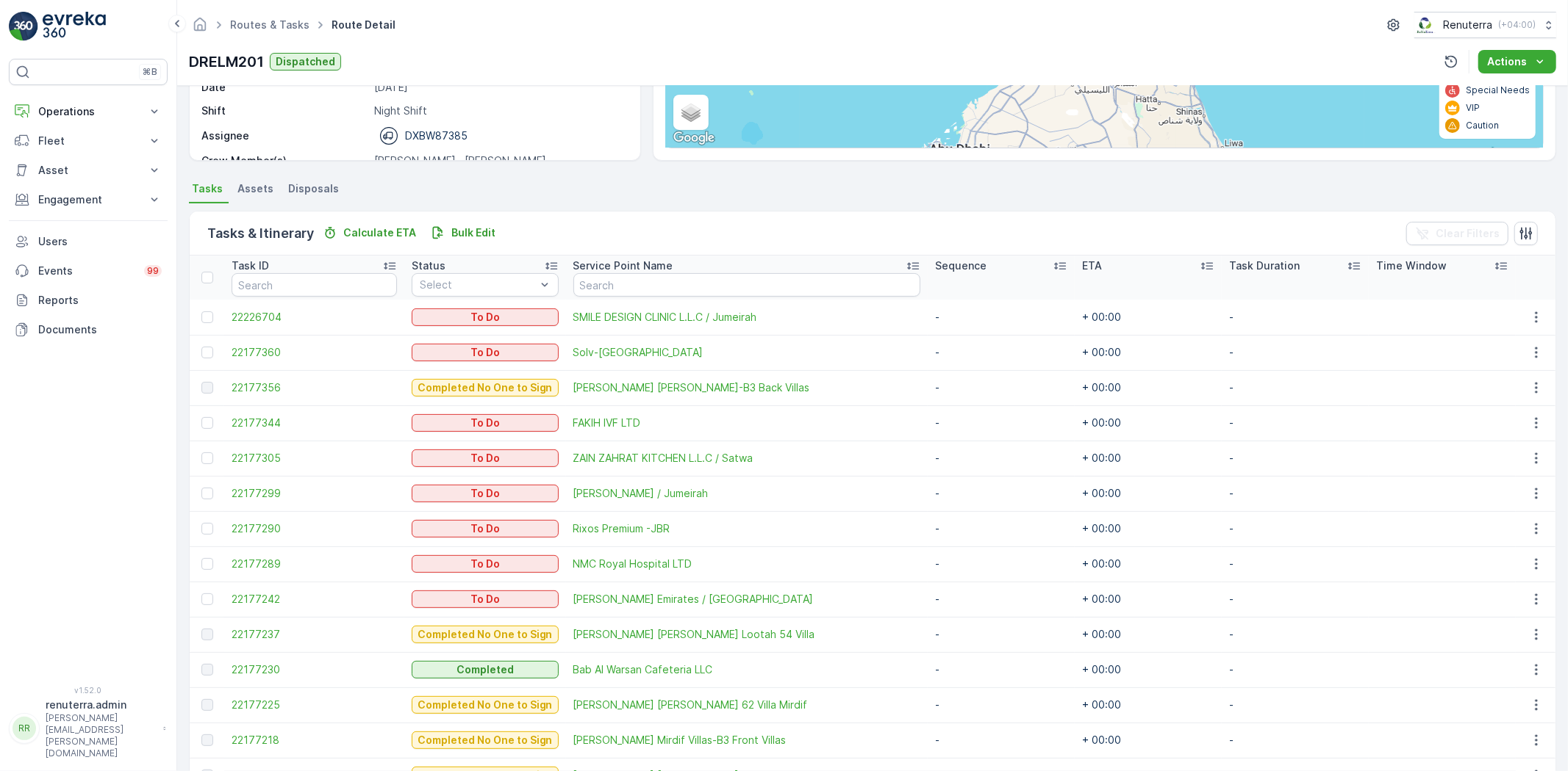
scroll to position [225, 0]
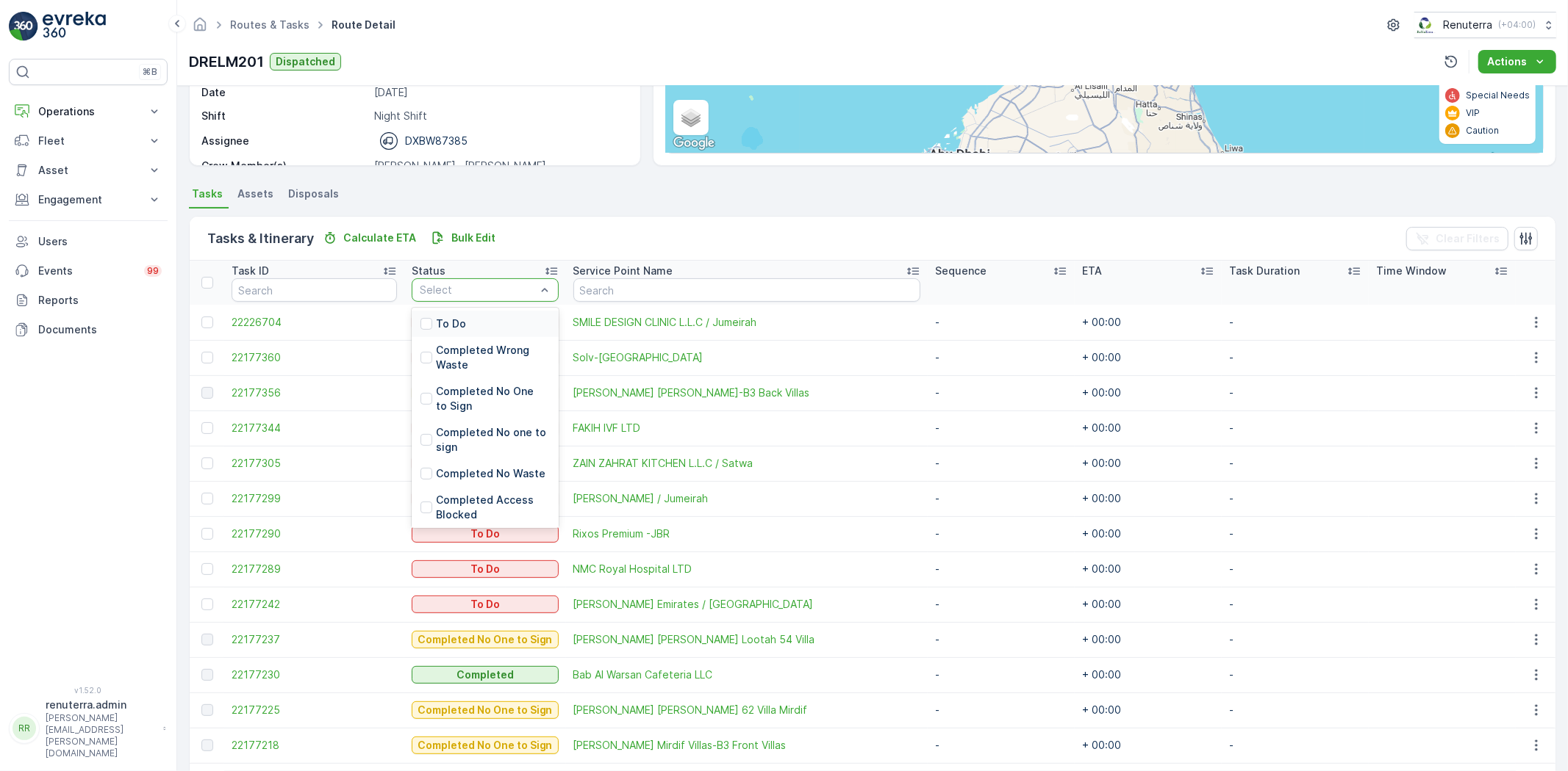
click at [447, 323] on p "To Do" at bounding box center [451, 323] width 30 height 15
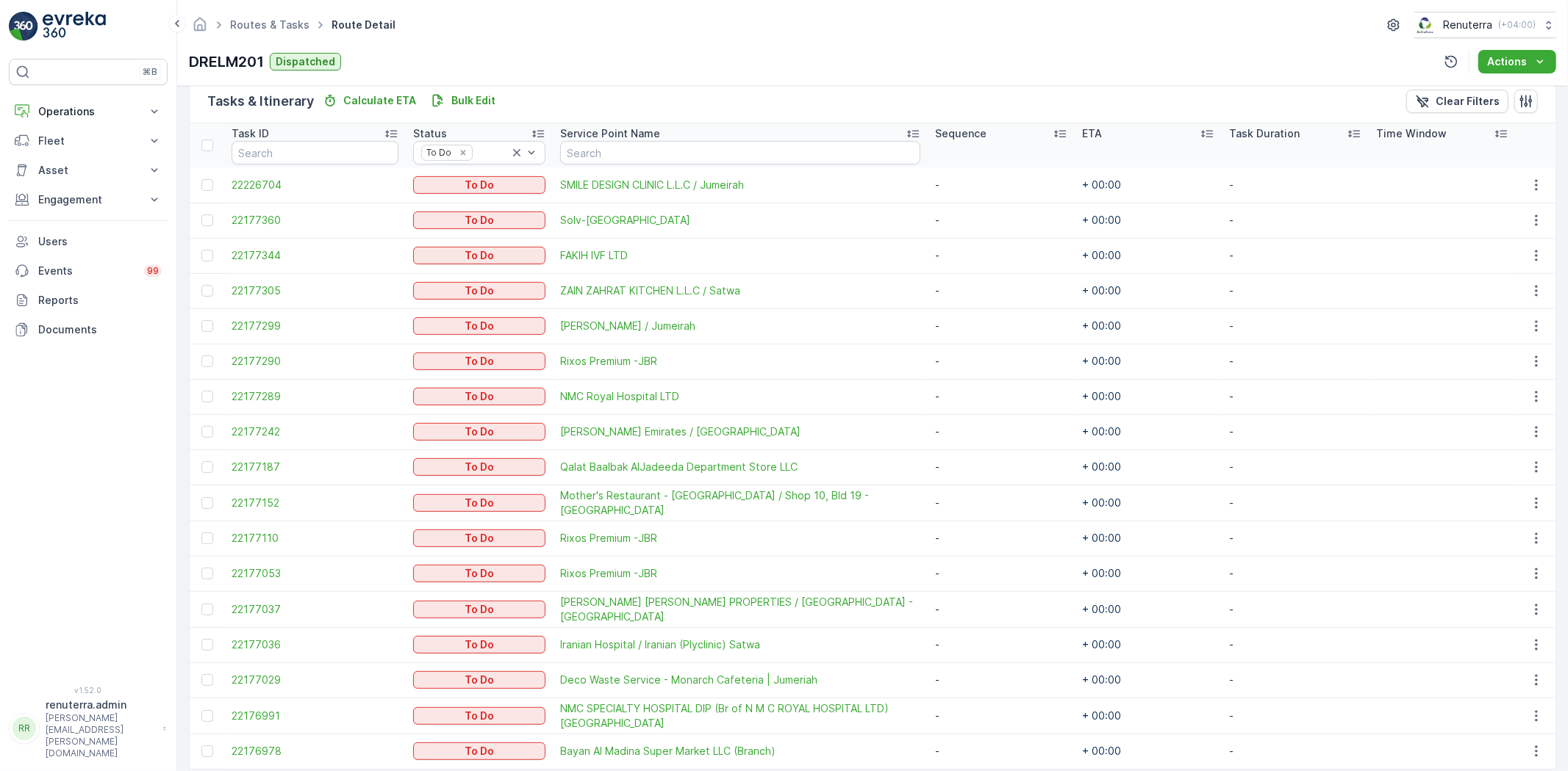
scroll to position [421, 0]
